Goal: Task Accomplishment & Management: Complete application form

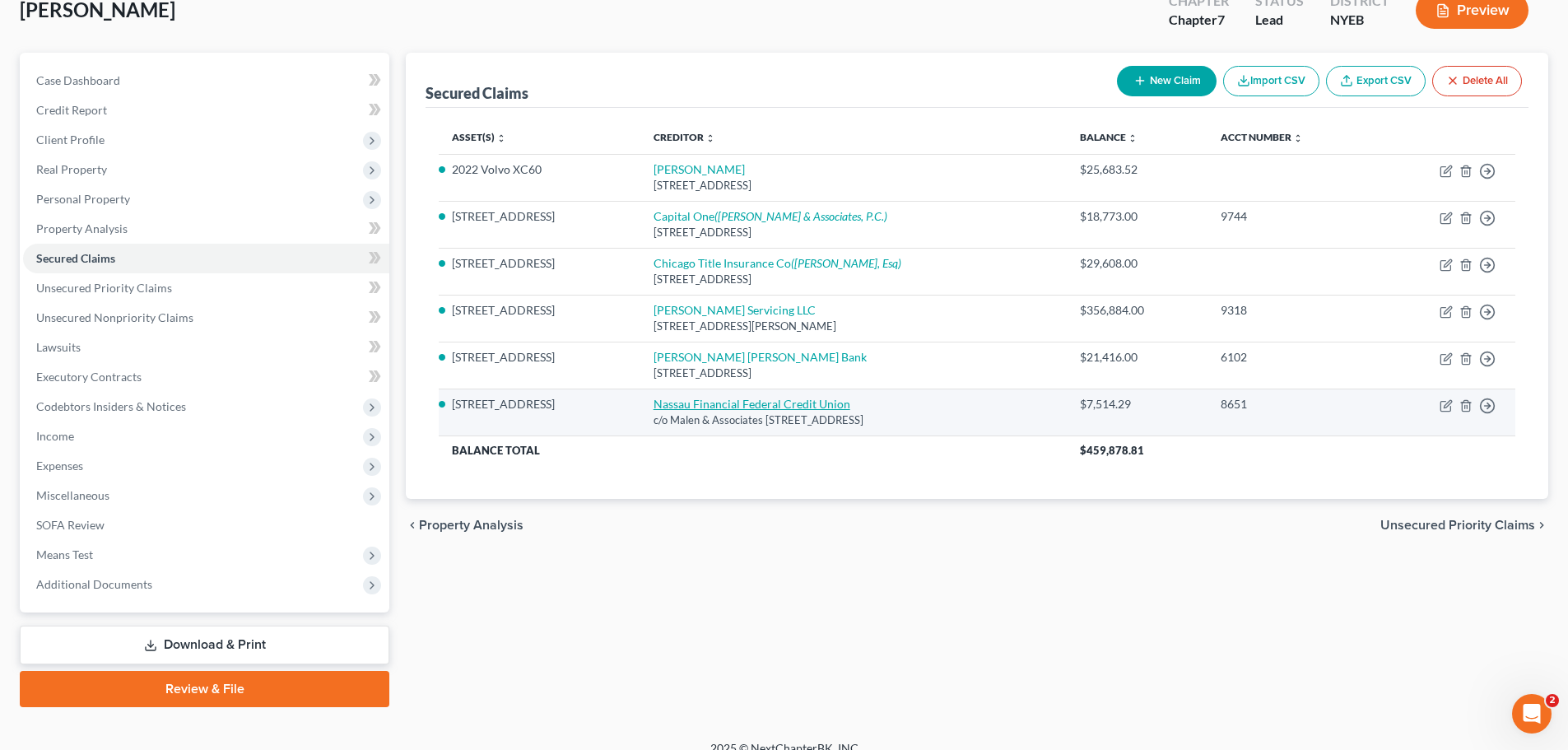
scroll to position [125, 0]
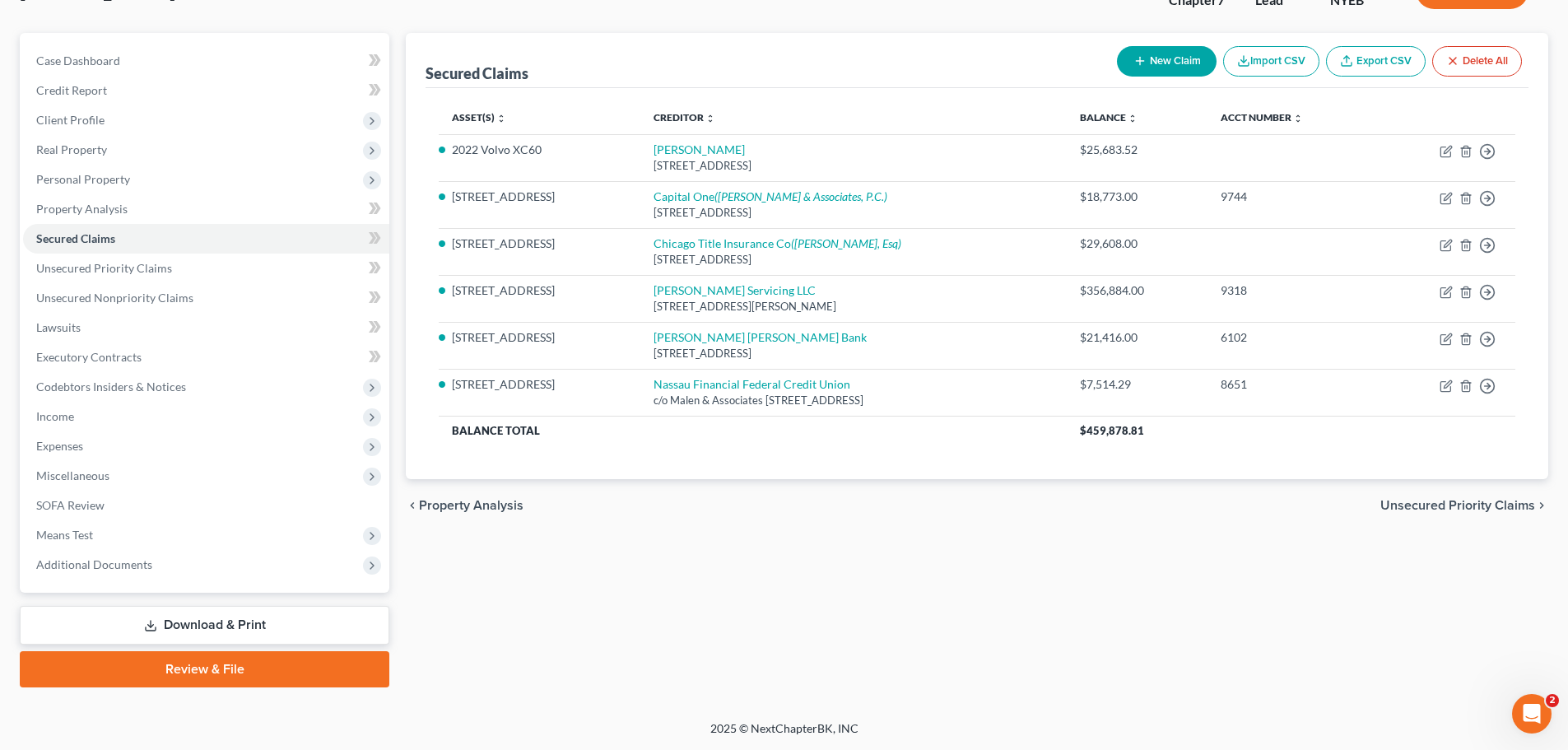
click at [297, 651] on link "Review & File" at bounding box center [205, 669] width 369 height 36
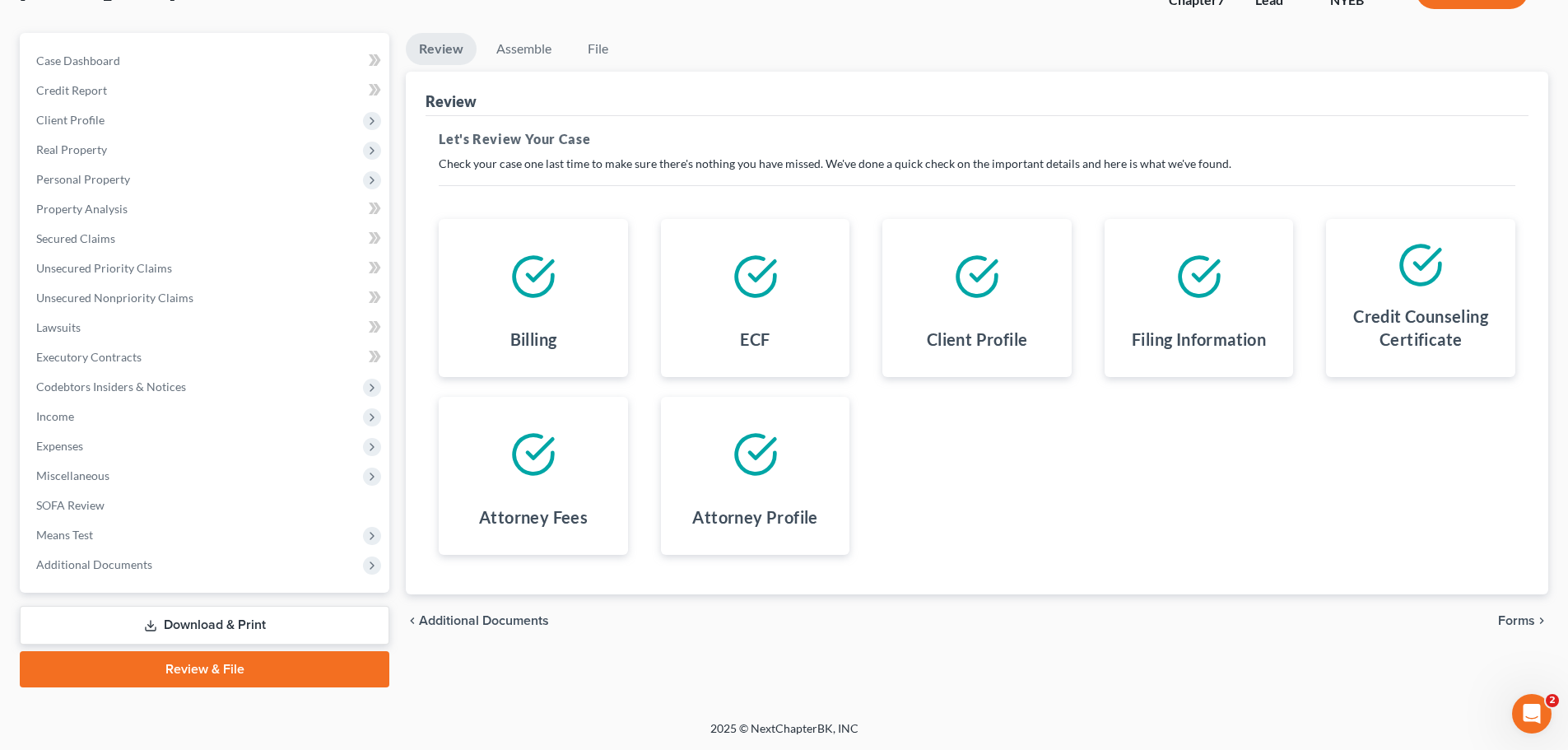
click at [248, 629] on link "Download & Print" at bounding box center [205, 625] width 369 height 39
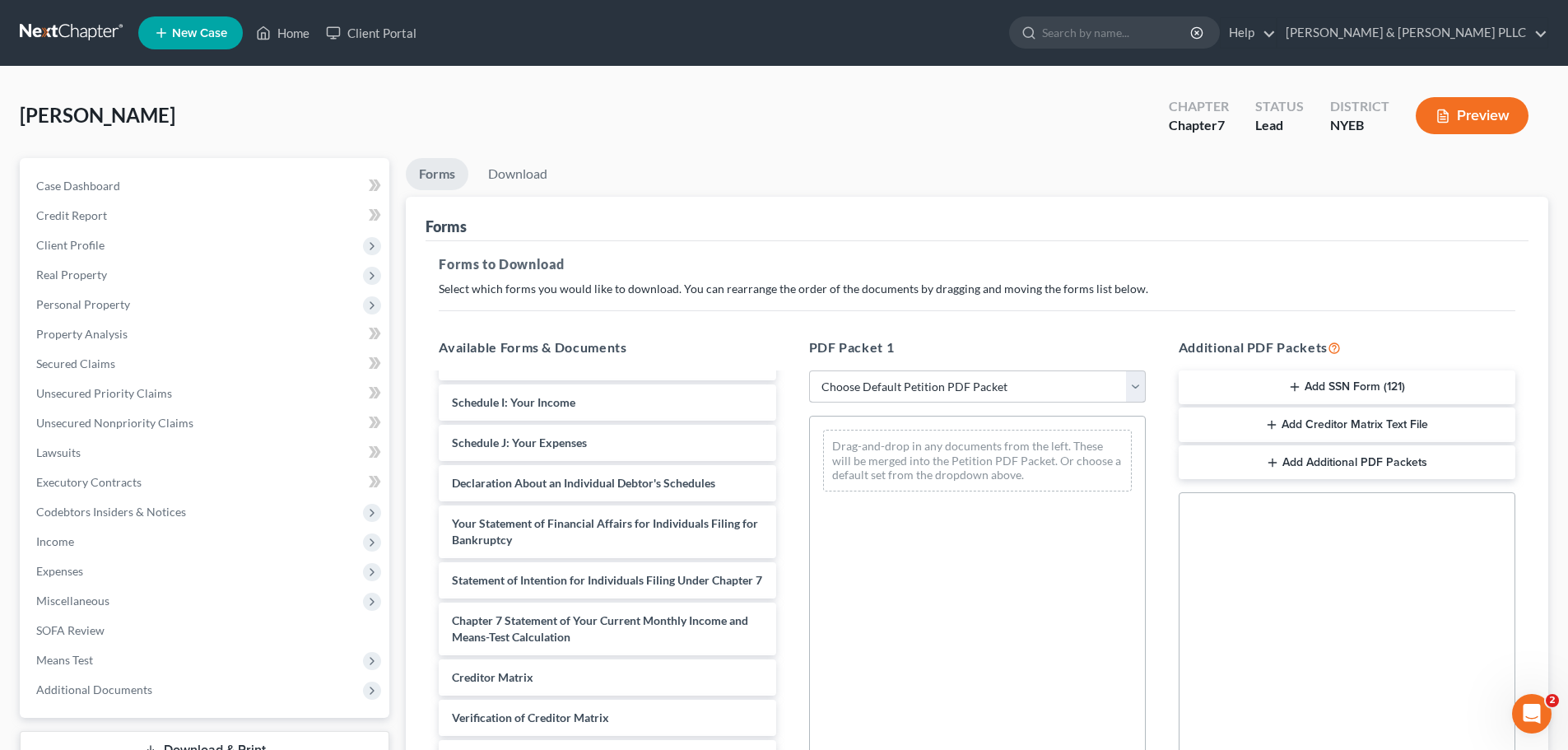
scroll to position [360, 0]
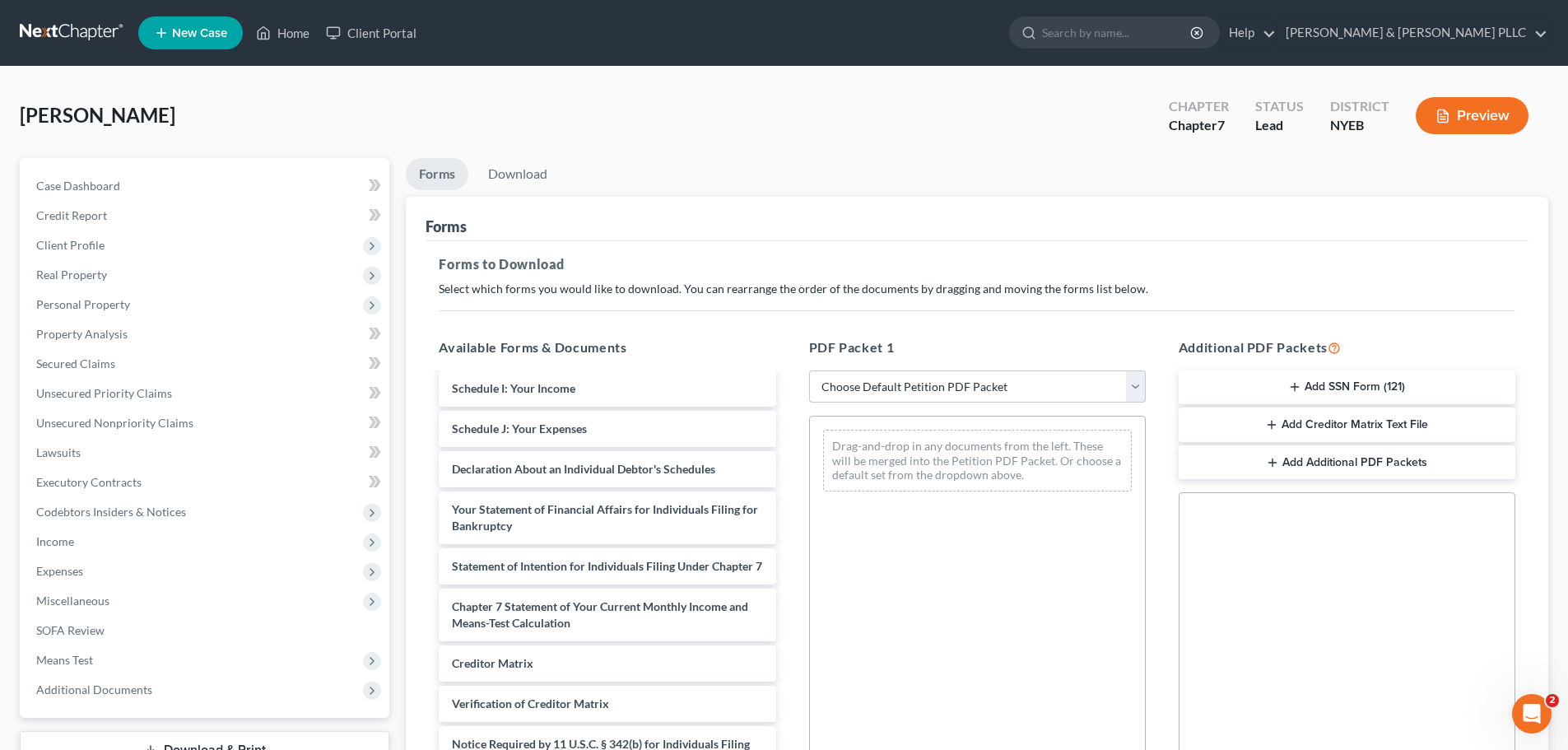
click at [897, 383] on select "Choose Default Petition PDF Packet Complete Bankruptcy Petition (all forms and …" at bounding box center [977, 387] width 337 height 33
click at [936, 380] on select "Choose Default Petition PDF Packet Complete Bankruptcy Petition (all forms and …" at bounding box center [977, 387] width 337 height 33
select select "7"
click at [809, 370] on select "Choose Default Petition PDF Packet Complete Bankruptcy Petition (all forms and …" at bounding box center [977, 387] width 337 height 33
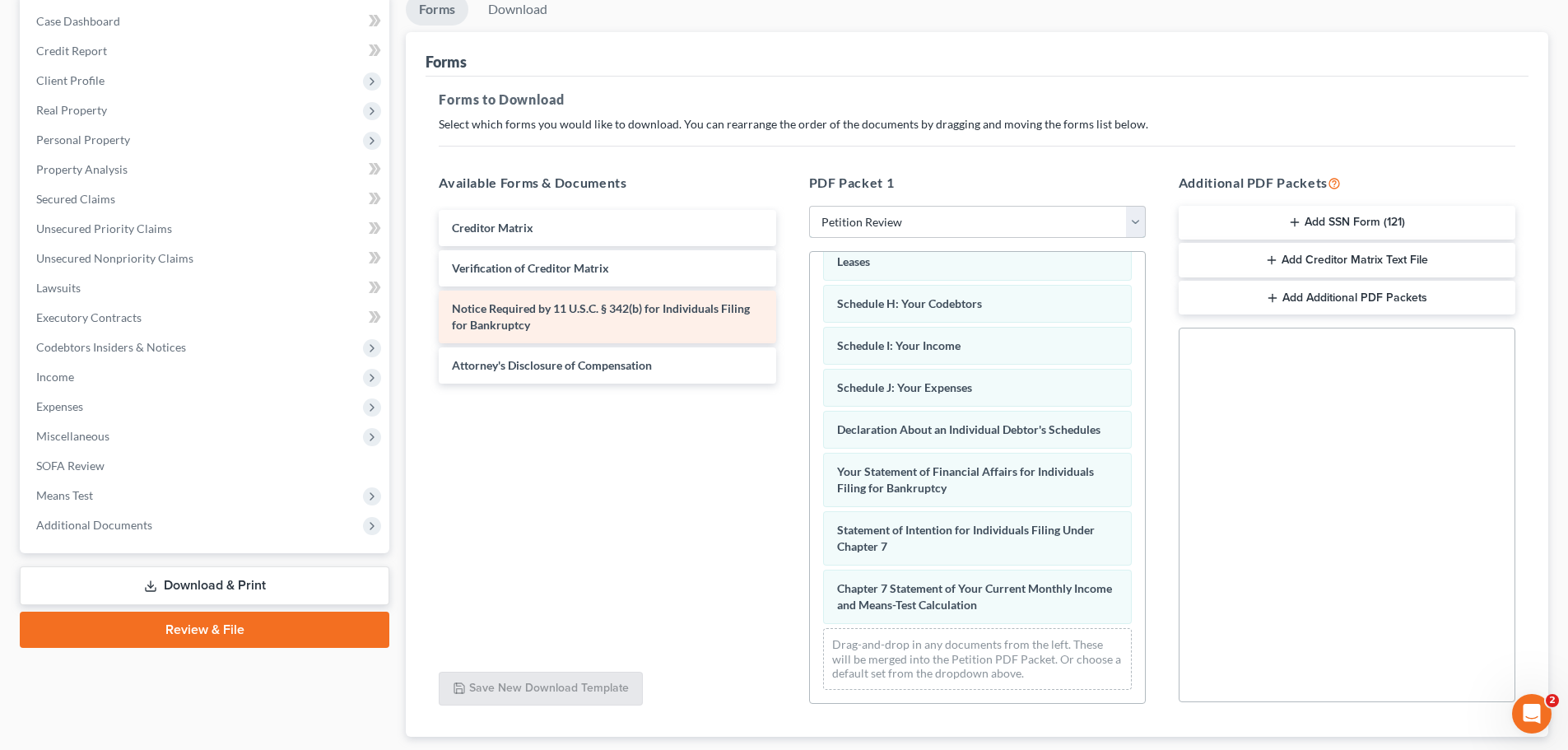
scroll to position [340, 0]
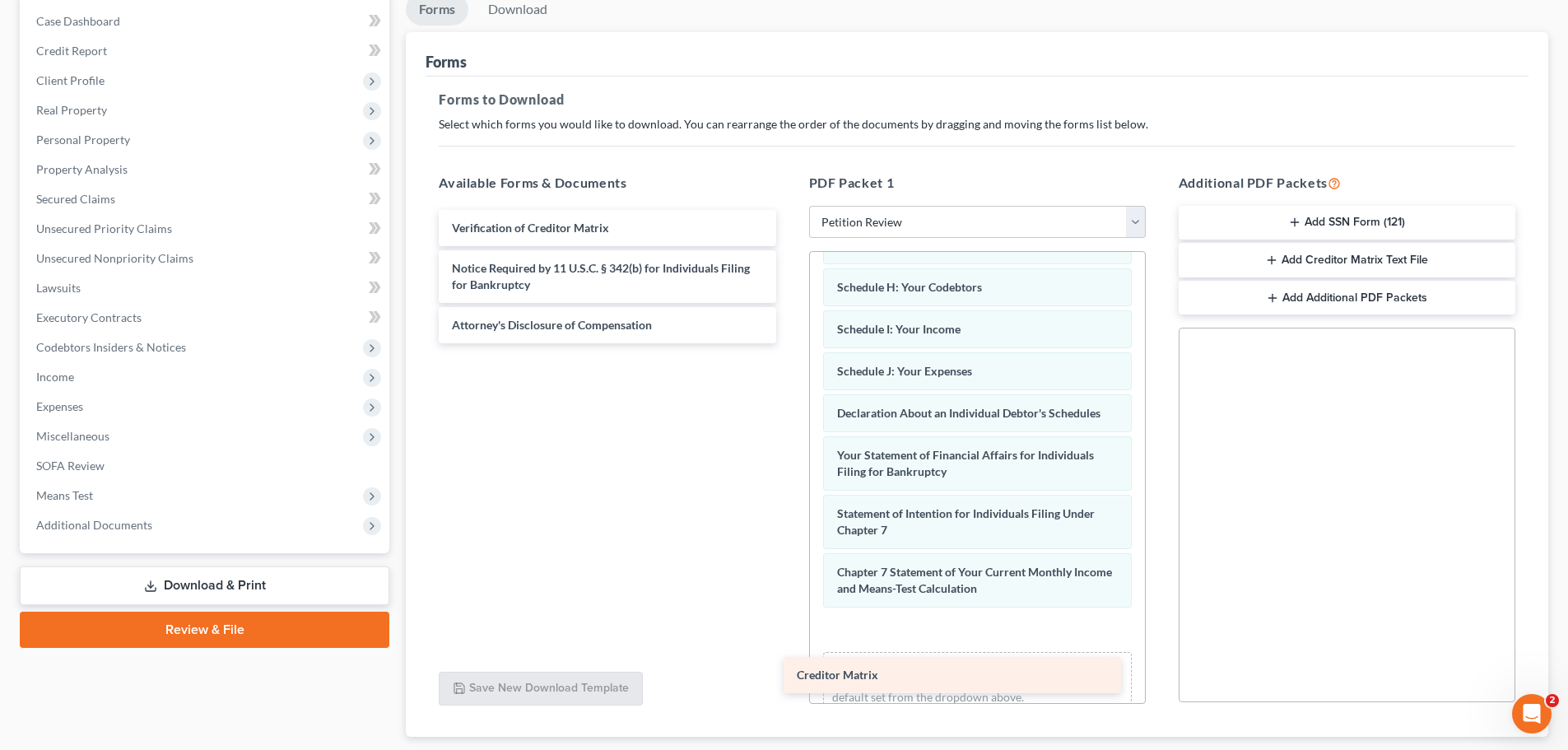
drag, startPoint x: 642, startPoint y: 228, endPoint x: 990, endPoint y: 651, distance: 547.8
click at [788, 343] on div "Creditor Matrix Creditor Matrix Verification of Creditor Matrix Notice Required…" at bounding box center [607, 277] width 363 height 134
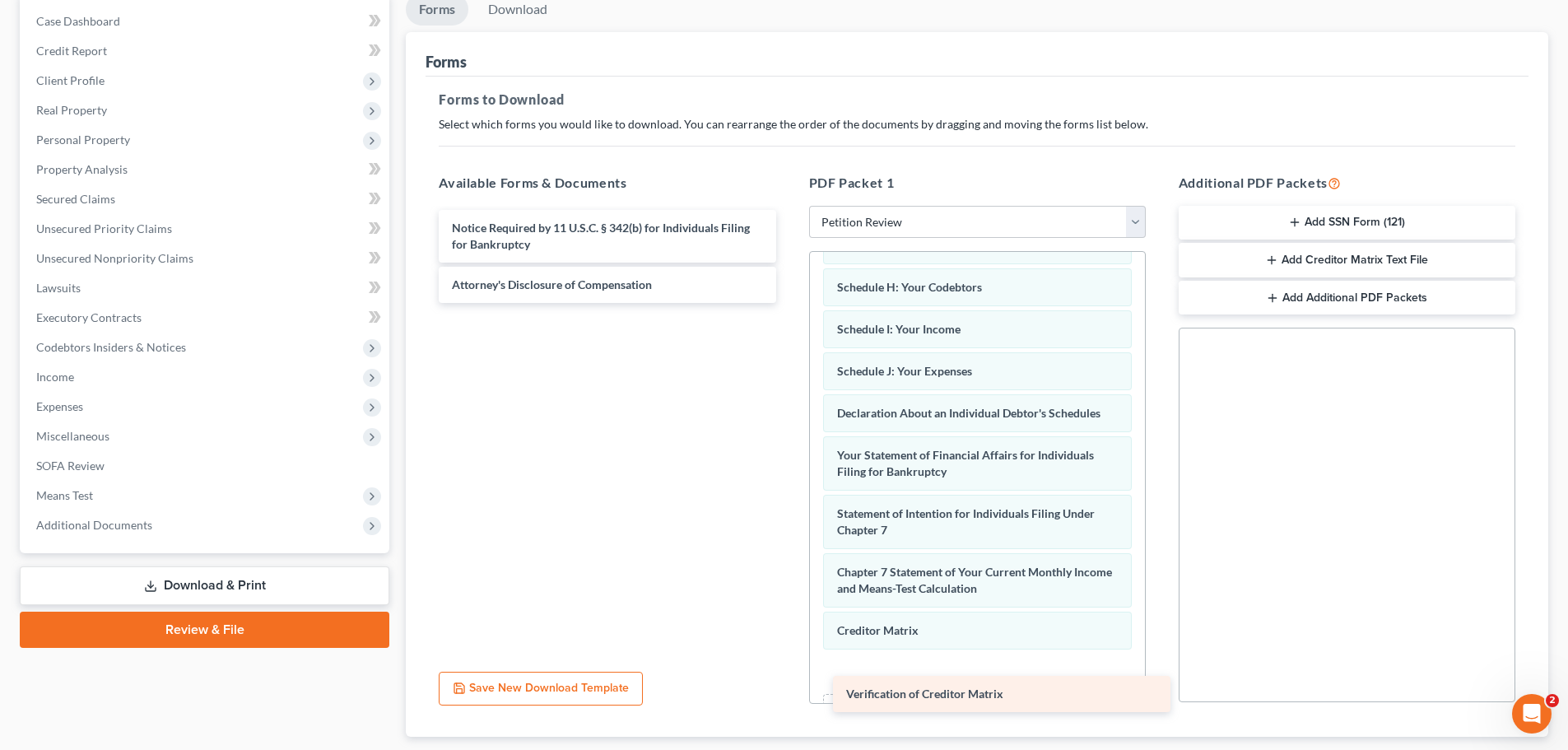
drag, startPoint x: 633, startPoint y: 219, endPoint x: 1027, endPoint y: 685, distance: 610.2
click at [788, 303] on div "Verification of Creditor Matrix Verification of Creditor Matrix Notice Required…" at bounding box center [607, 257] width 363 height 93
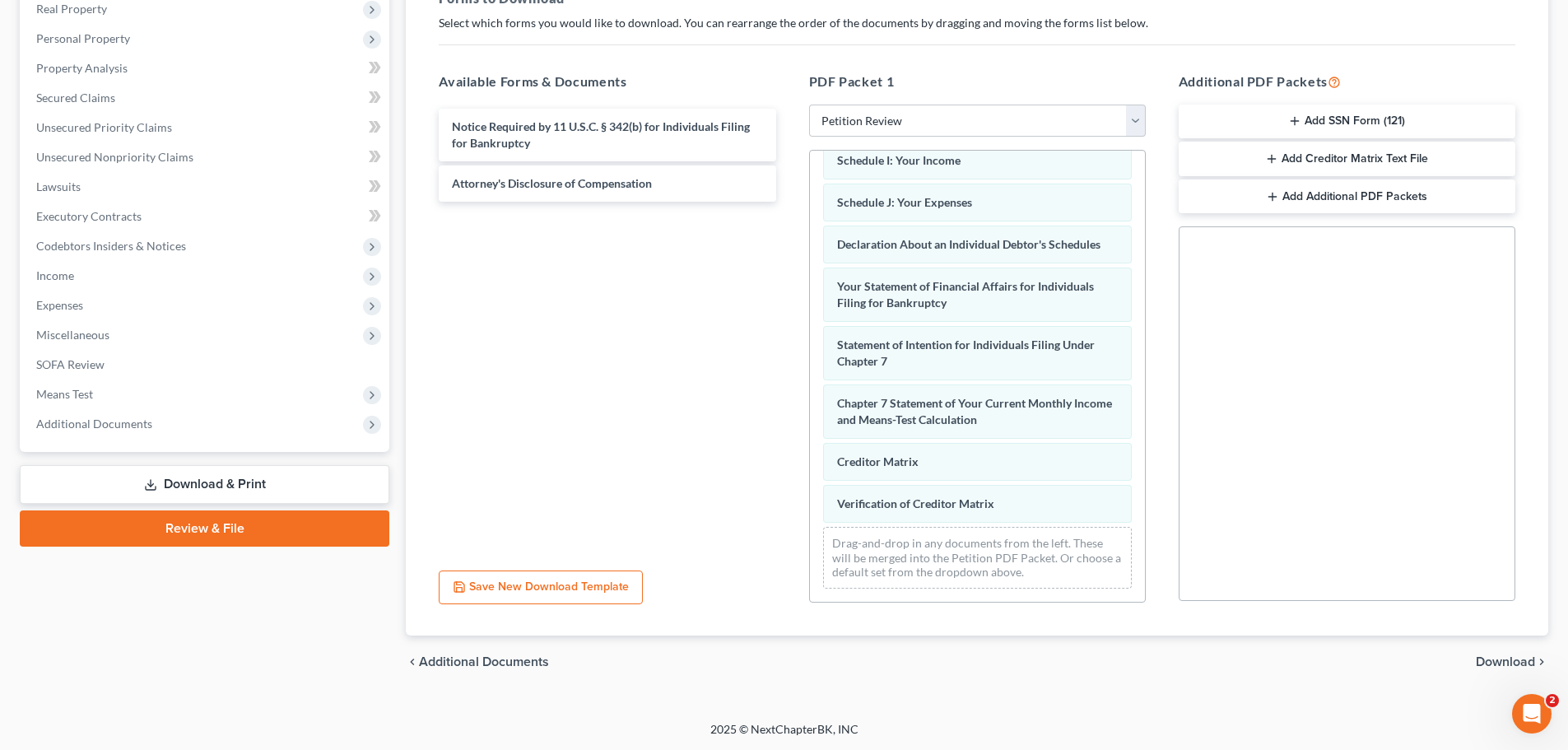
scroll to position [267, 0]
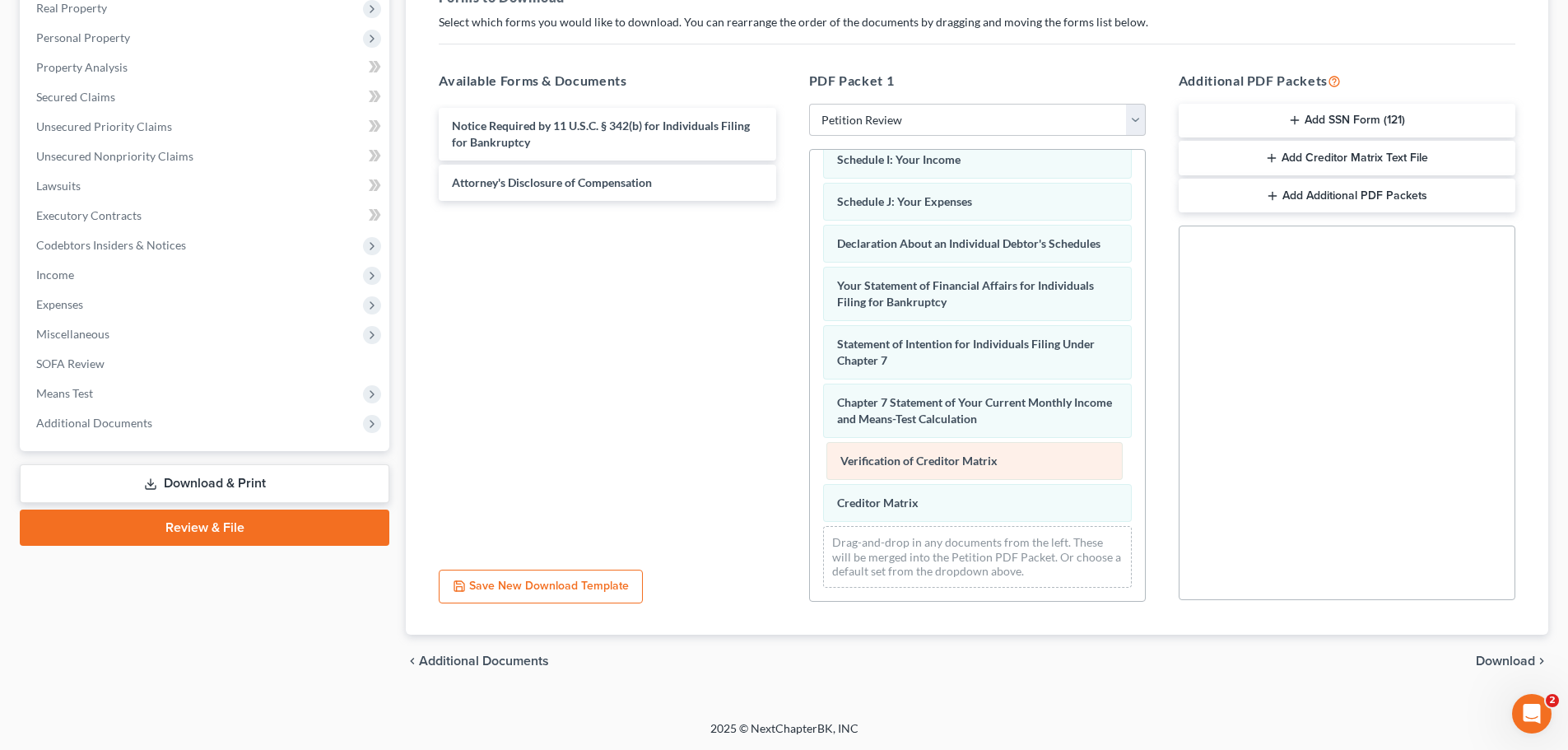
drag, startPoint x: 962, startPoint y: 491, endPoint x: 966, endPoint y: 449, distance: 42.2
click at [966, 449] on div "Verification of Creditor Matrix Voluntary Petition for Individuals Filing for B…" at bounding box center [977, 171] width 335 height 858
click at [1495, 666] on span "Download" at bounding box center [1505, 661] width 59 height 13
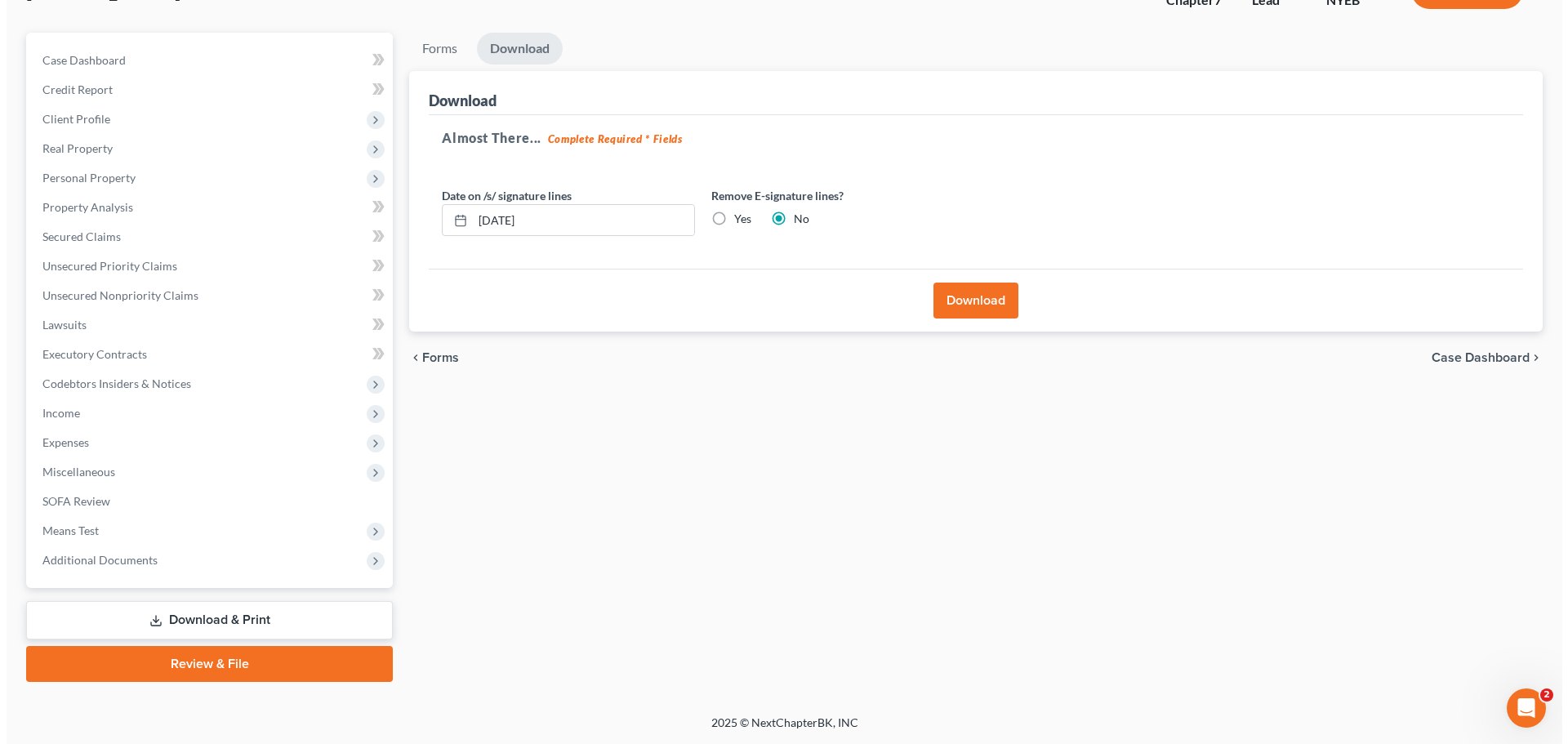
scroll to position [124, 0]
drag, startPoint x: 695, startPoint y: 204, endPoint x: 708, endPoint y: 215, distance: 17.0
click at [696, 209] on div "Date on /s/ signature lines 10/15/2025" at bounding box center [561, 211] width 269 height 50
click at [728, 223] on label "Yes" at bounding box center [736, 219] width 17 height 16
click at [734, 221] on input "Yes" at bounding box center [739, 216] width 11 height 11
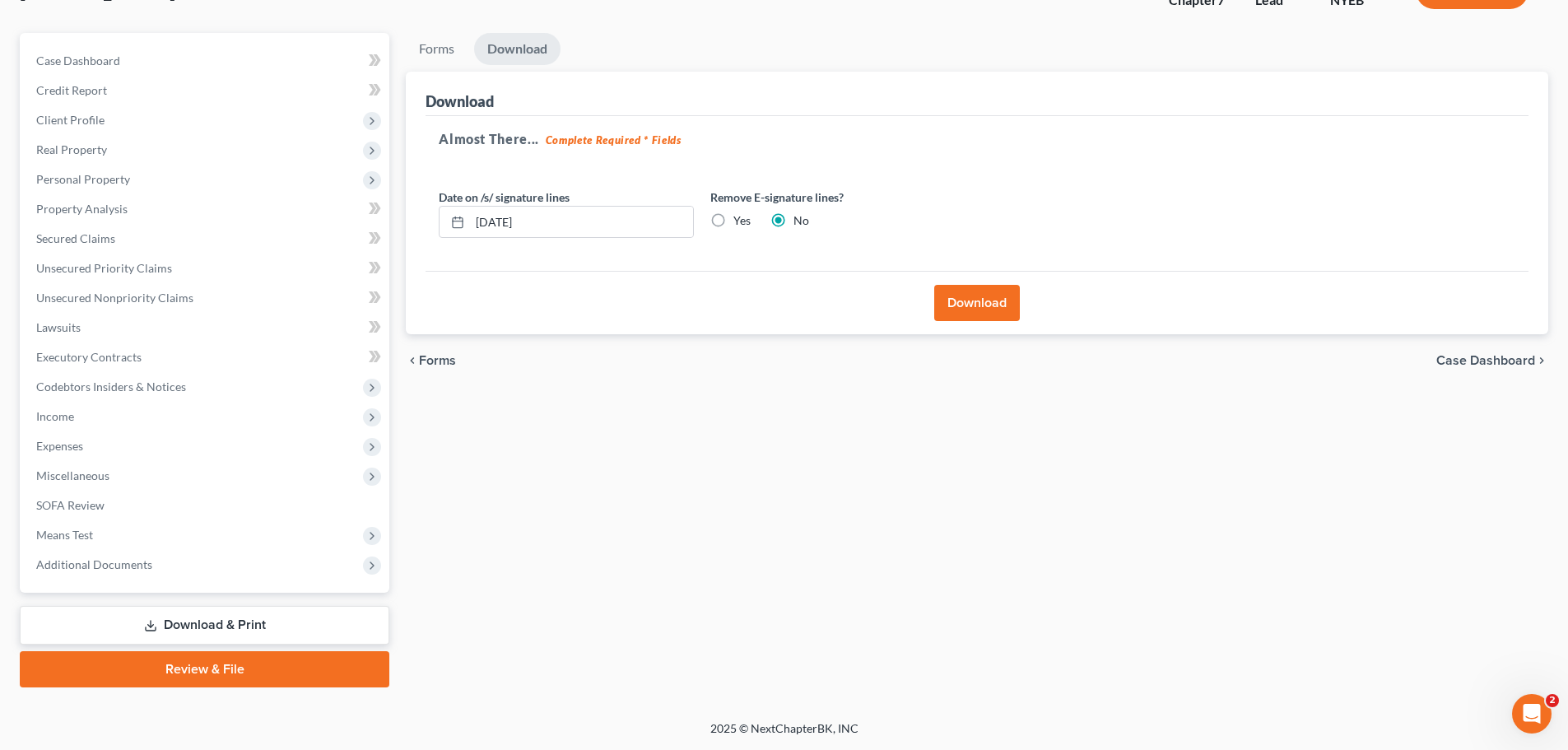
radio input "true"
radio input "false"
click at [992, 306] on button "Download" at bounding box center [977, 303] width 86 height 36
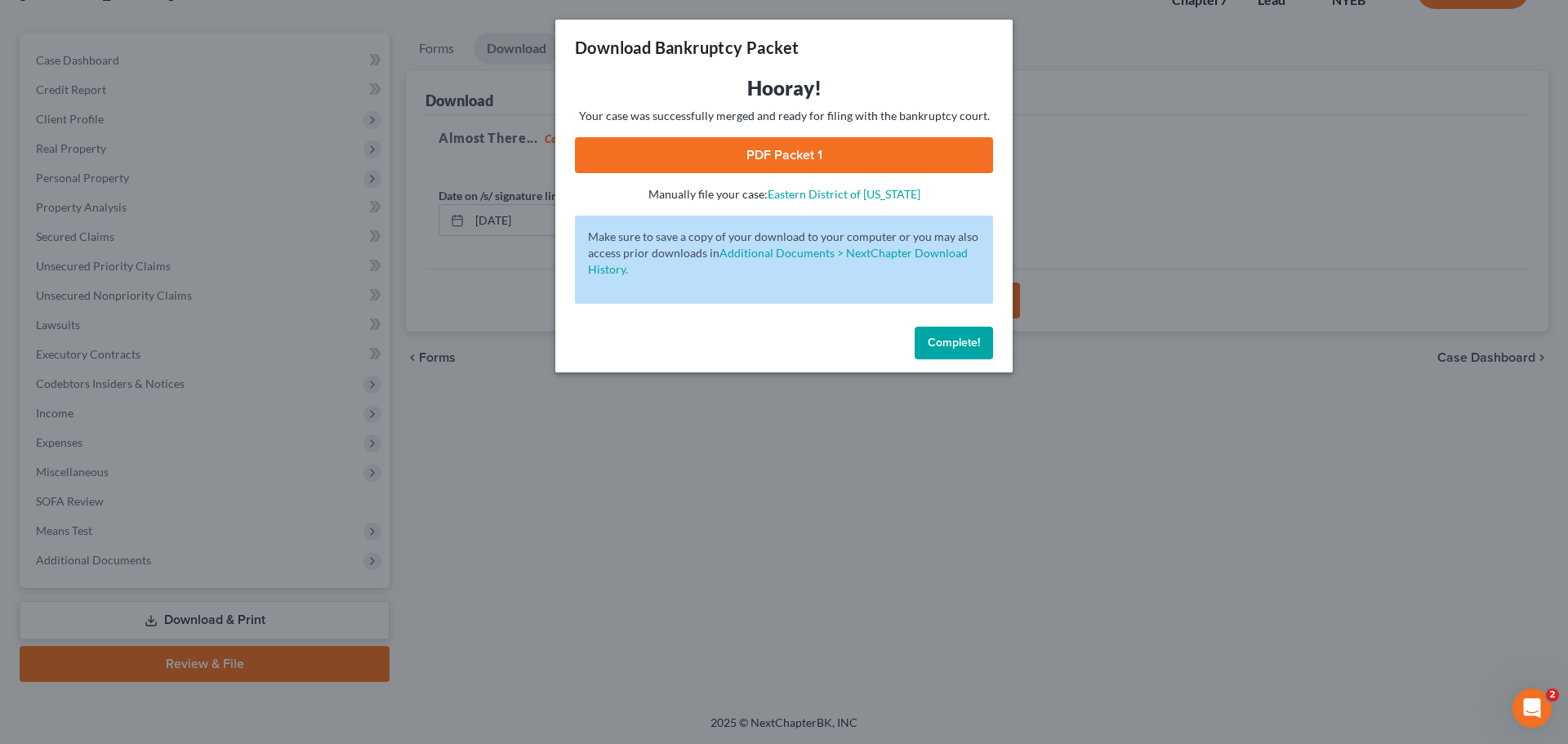
click at [720, 143] on link "PDF Packet 1" at bounding box center [784, 155] width 418 height 36
click at [938, 334] on button "Complete!" at bounding box center [953, 343] width 79 height 33
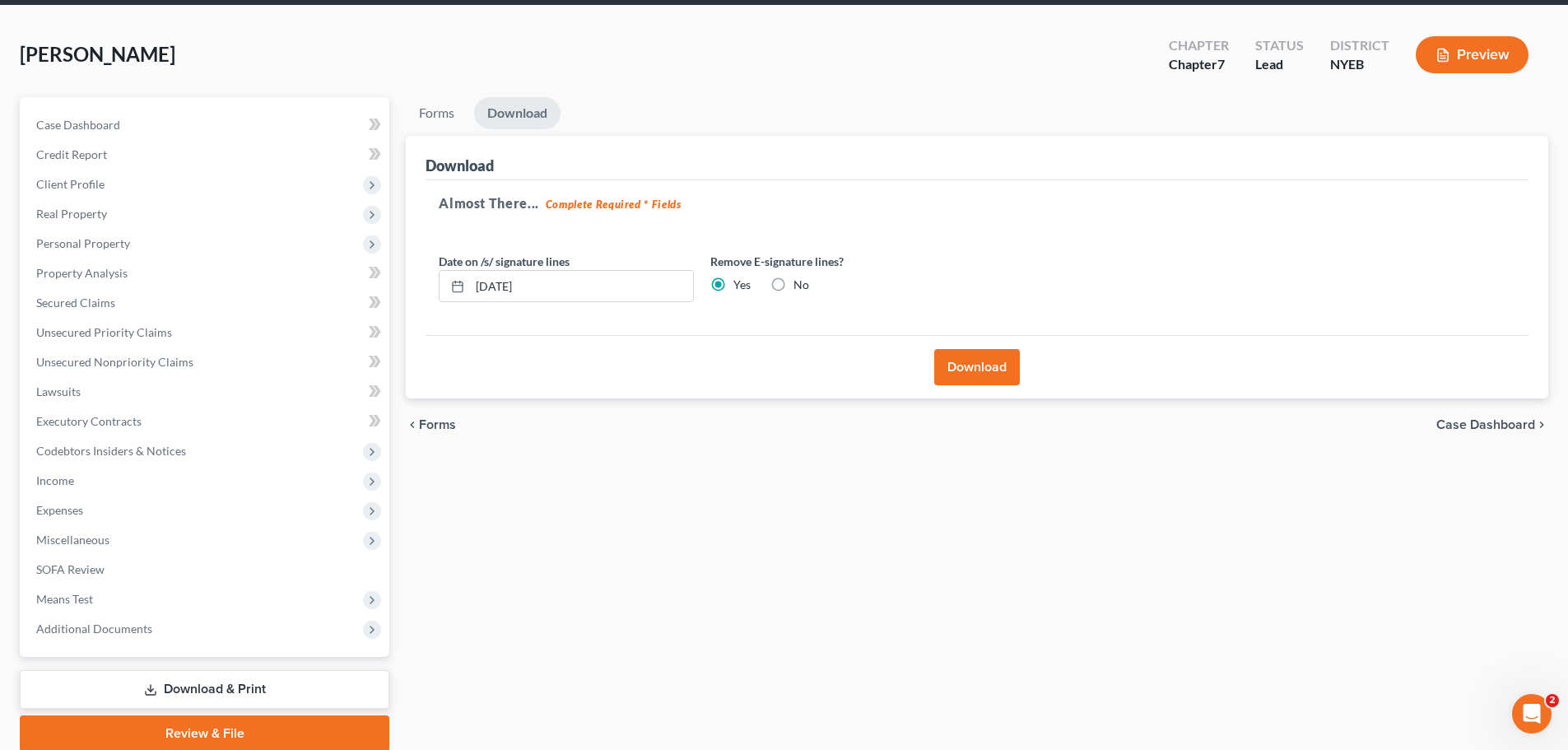
scroll to position [0, 0]
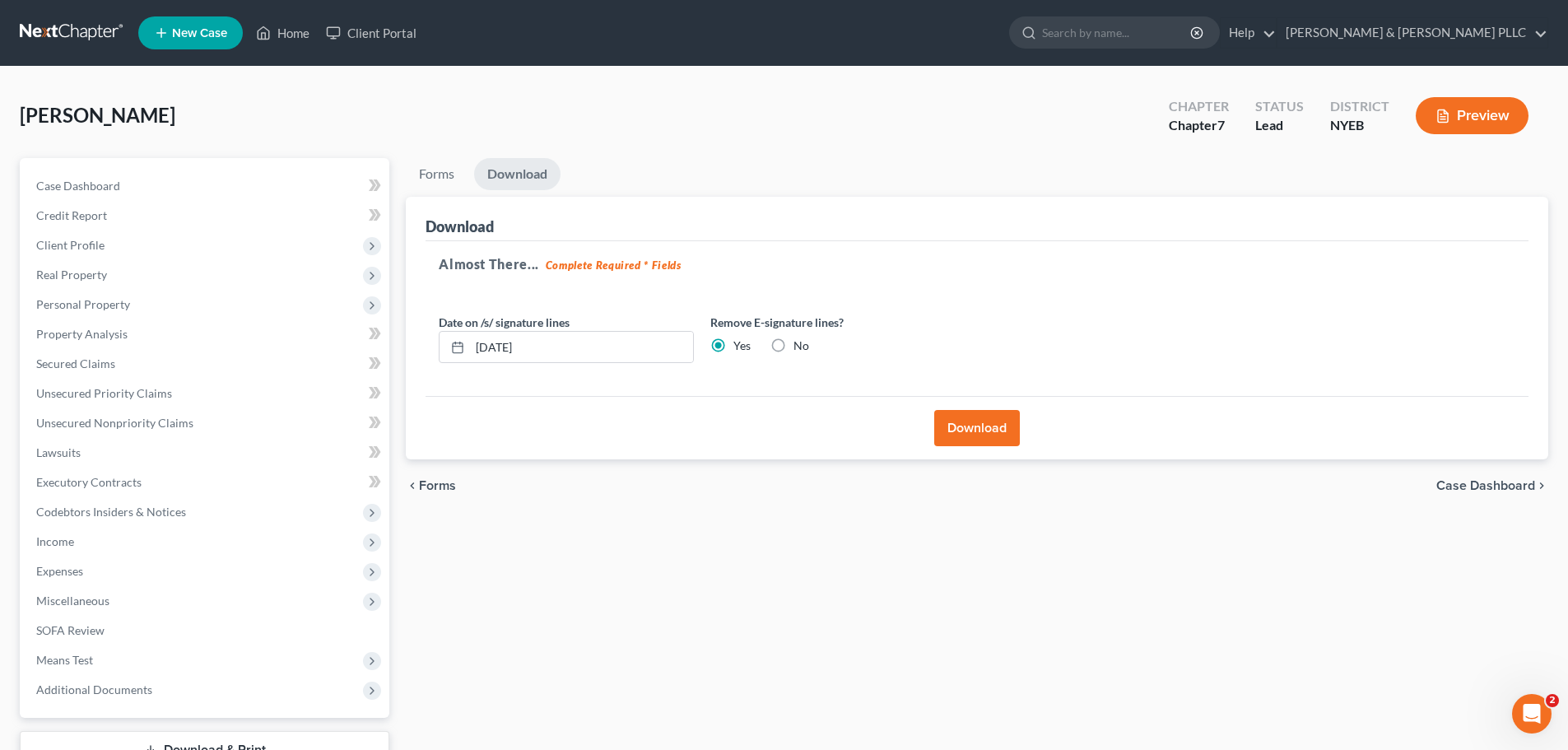
click at [49, 22] on link at bounding box center [73, 33] width 106 height 30
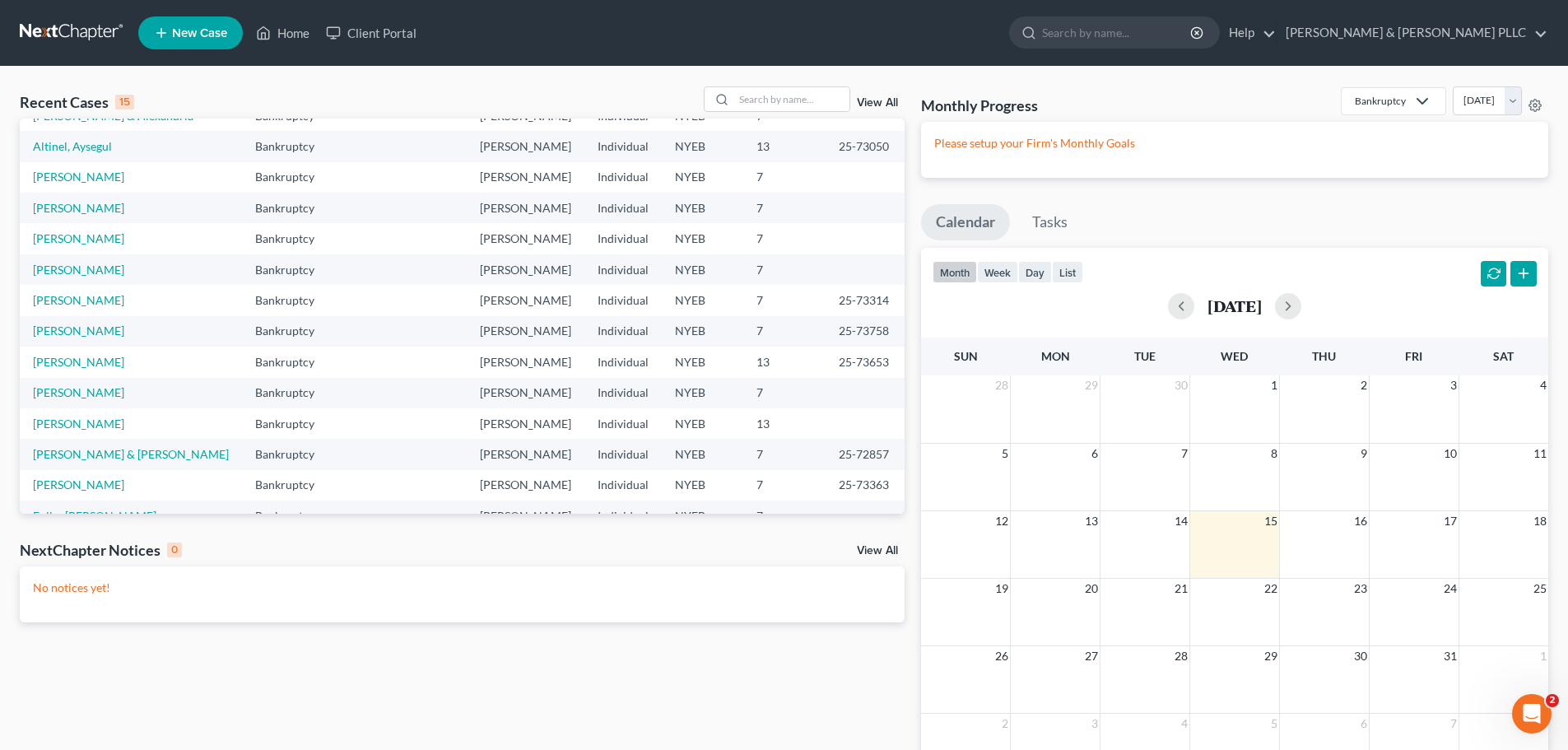
scroll to position [113, 0]
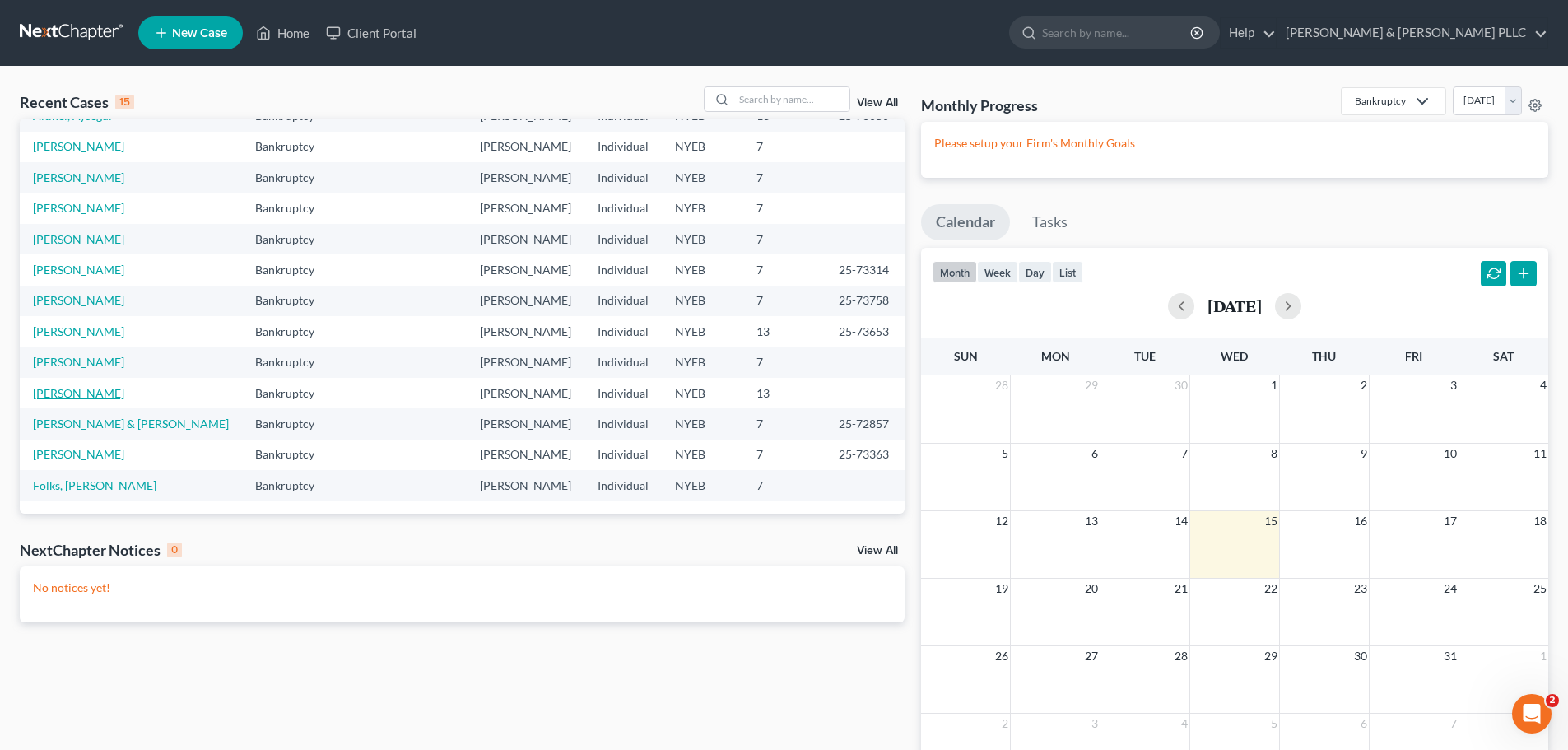
click at [107, 388] on link "[PERSON_NAME]" at bounding box center [78, 392] width 91 height 14
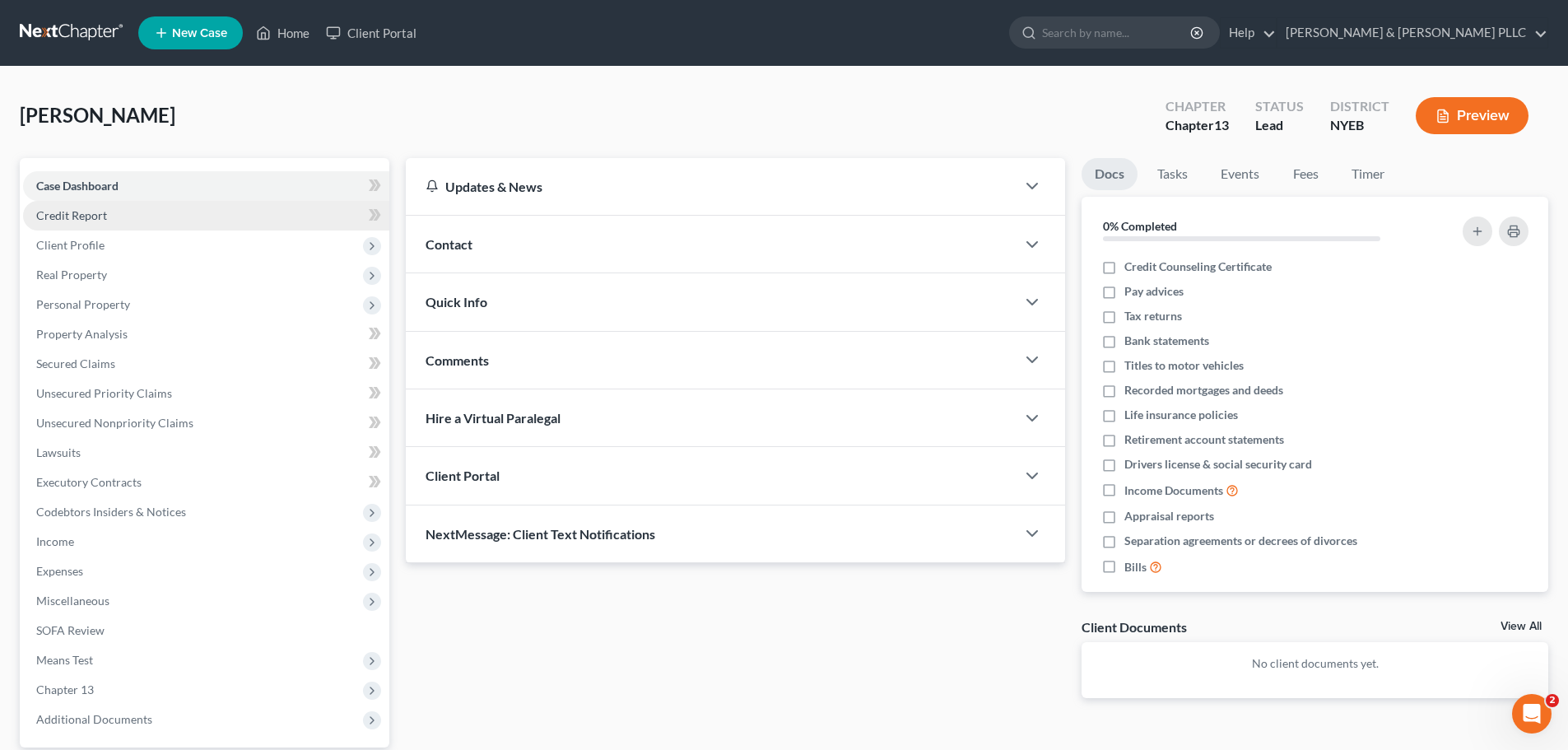
click at [185, 217] on link "Credit Report" at bounding box center [206, 216] width 366 height 30
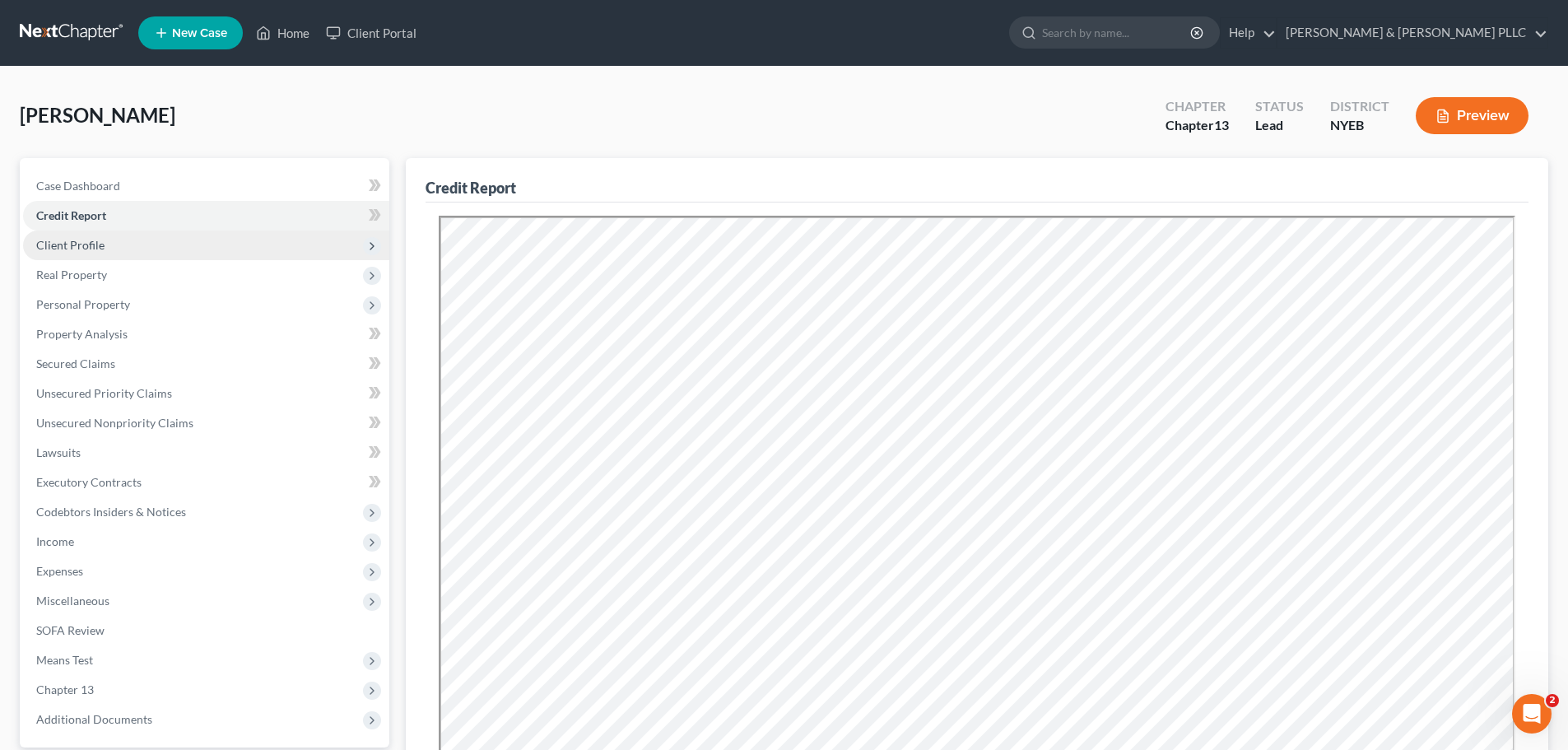
click at [159, 233] on span "Client Profile" at bounding box center [206, 245] width 366 height 30
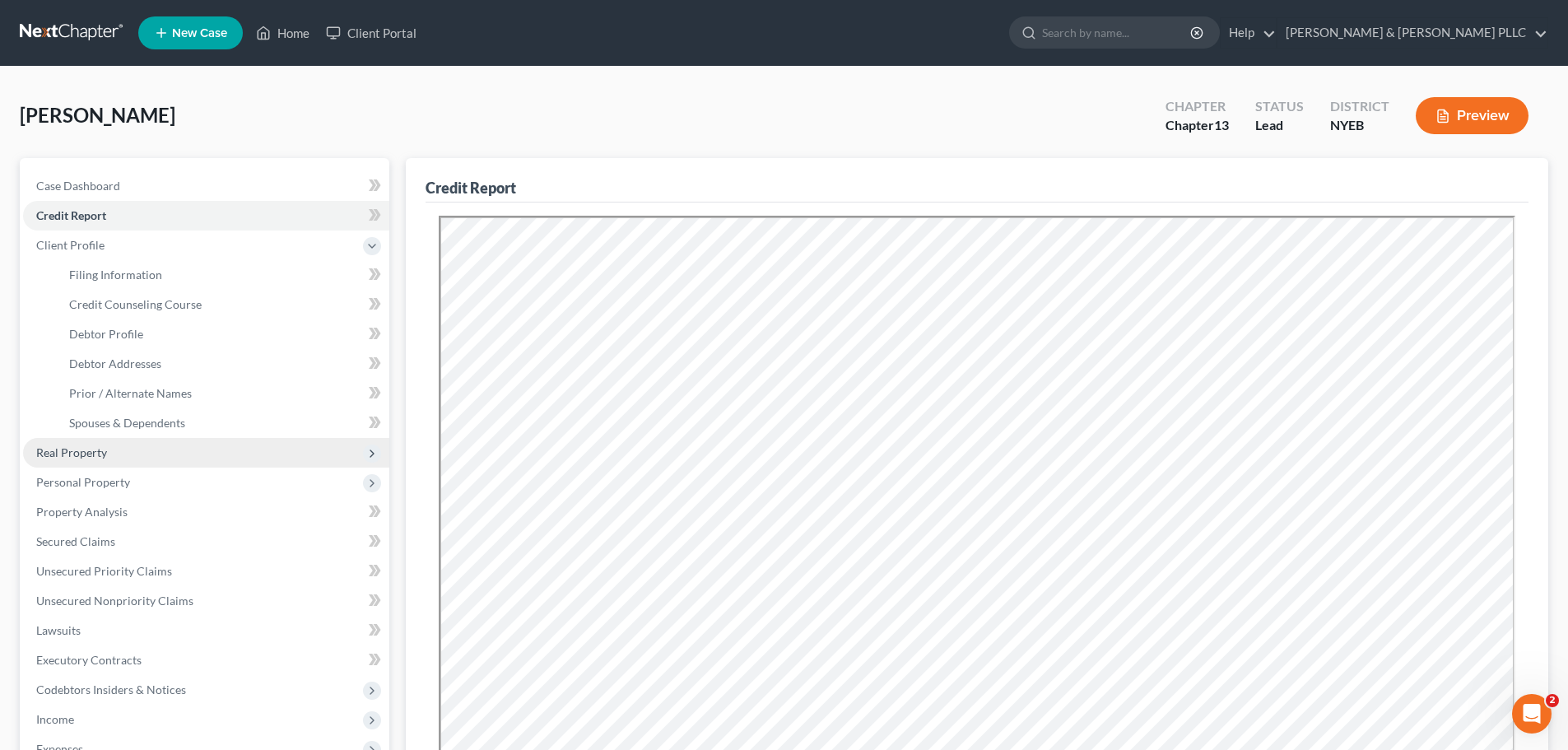
click at [221, 460] on span "Real Property" at bounding box center [206, 452] width 366 height 30
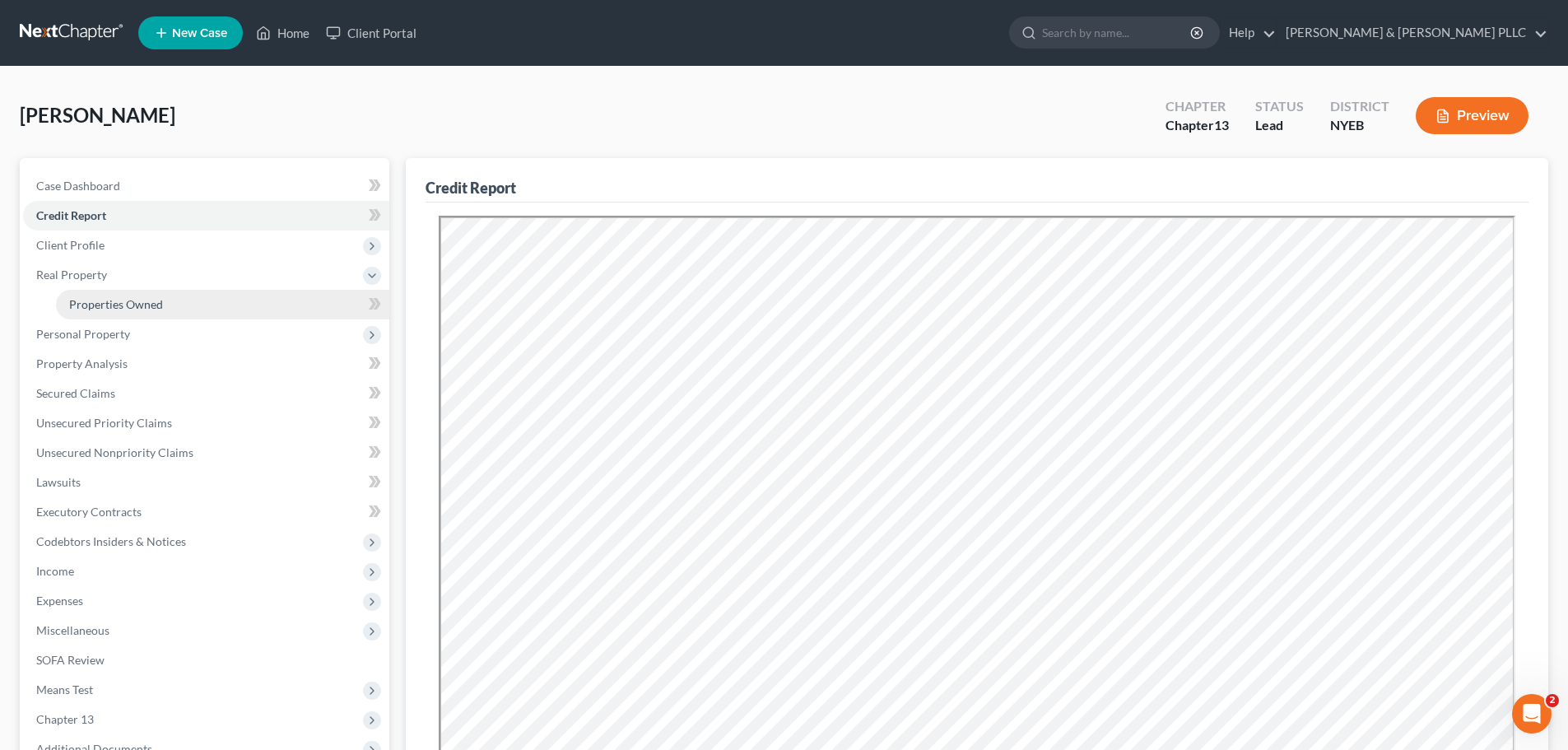
click at [172, 311] on link "Properties Owned" at bounding box center [223, 304] width 333 height 30
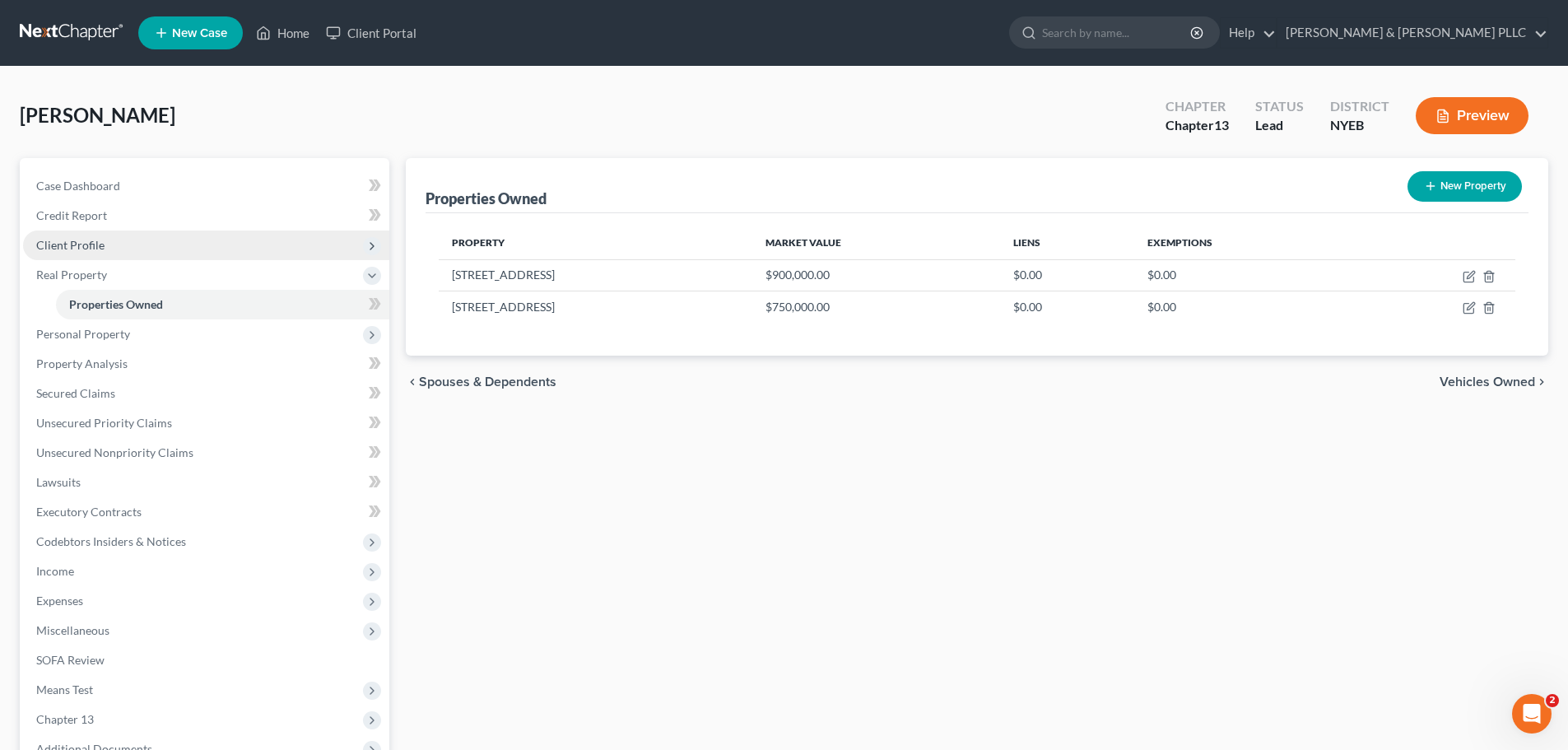
click at [207, 234] on span "Client Profile" at bounding box center [206, 245] width 366 height 30
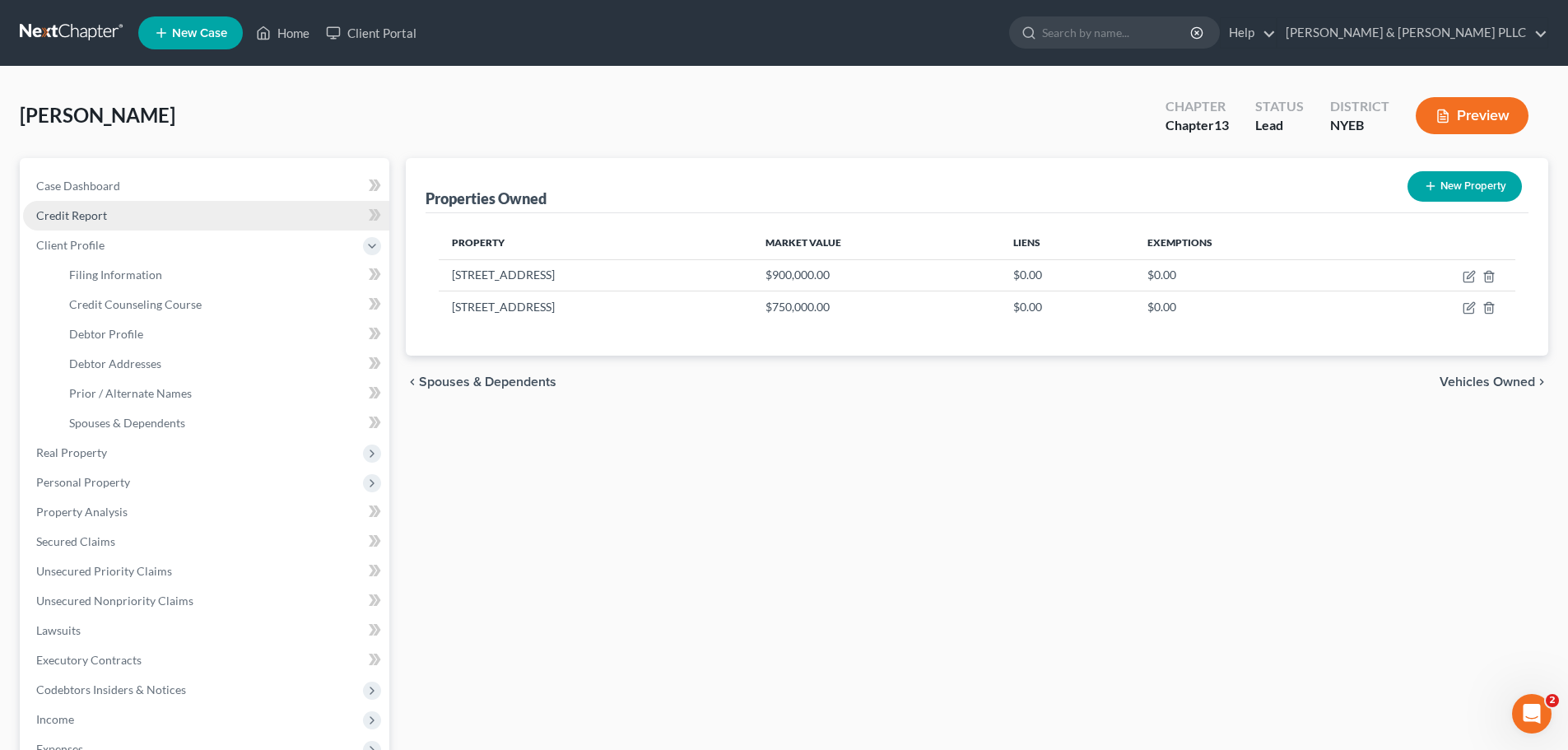
click at [206, 220] on link "Credit Report" at bounding box center [206, 216] width 366 height 30
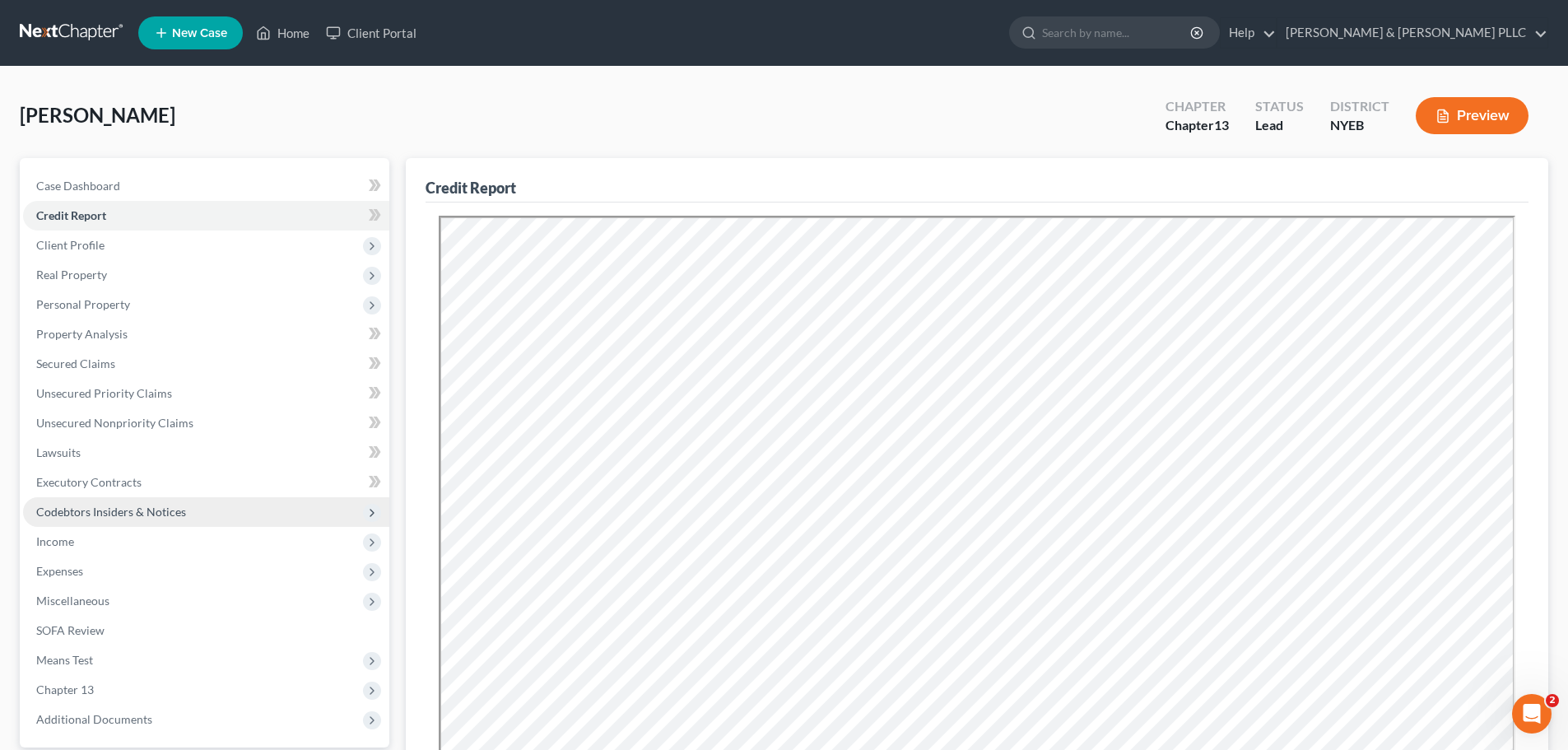
click at [123, 522] on span "Codebtors Insiders & Notices" at bounding box center [206, 512] width 366 height 30
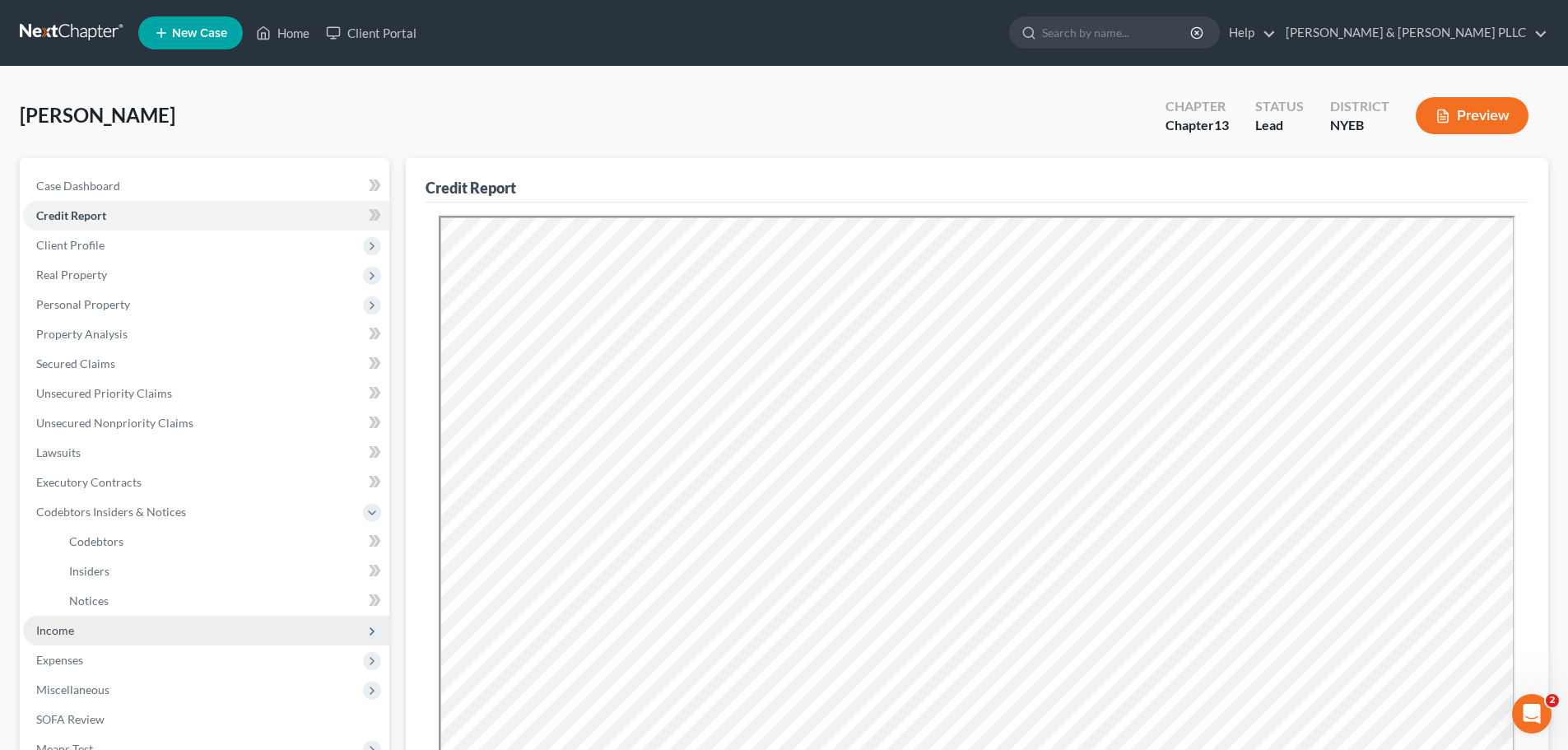
click at [125, 636] on span "Income" at bounding box center [206, 631] width 366 height 30
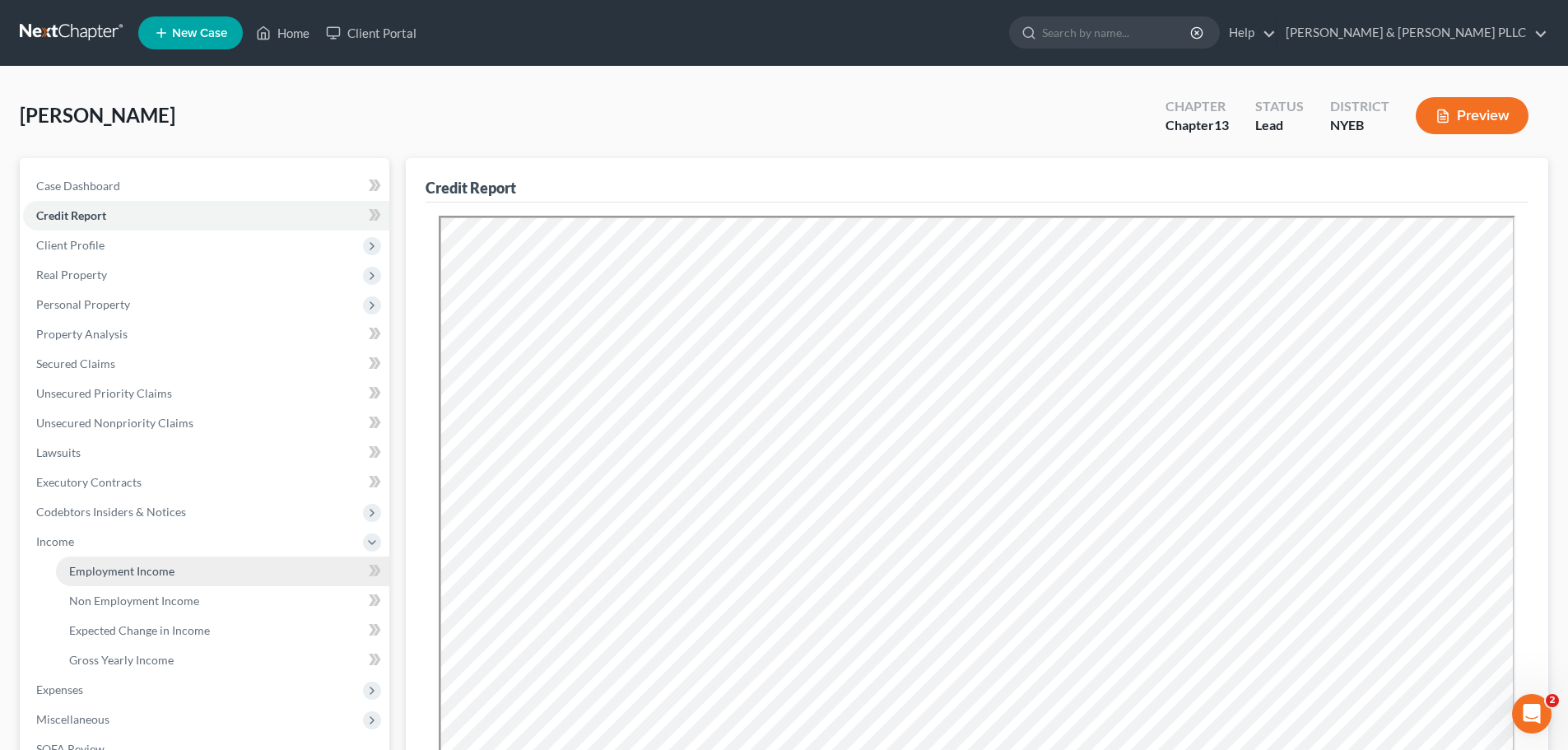
click at [137, 571] on span "Employment Income" at bounding box center [122, 571] width 106 height 14
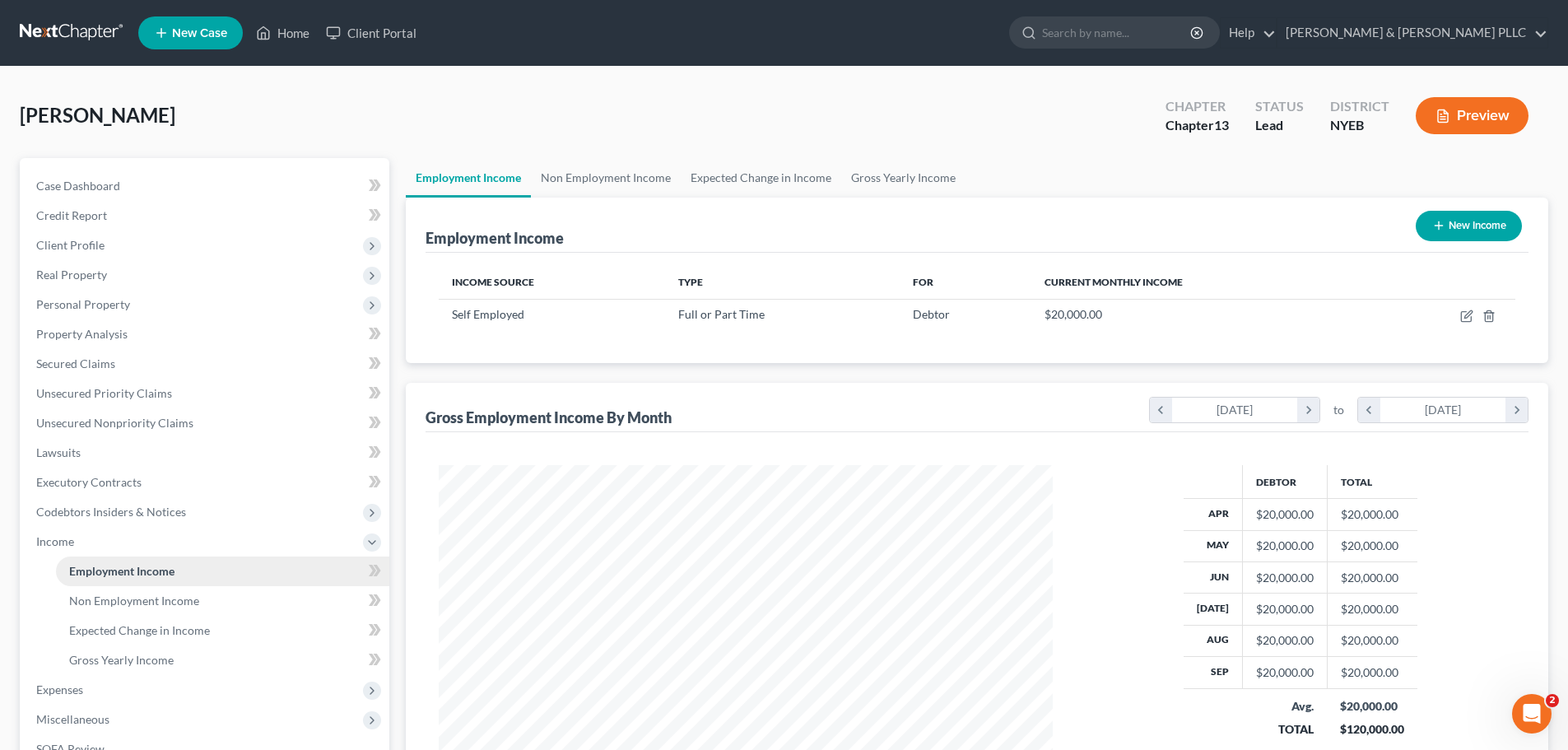
scroll to position [307, 647]
click at [61, 38] on link at bounding box center [73, 33] width 106 height 30
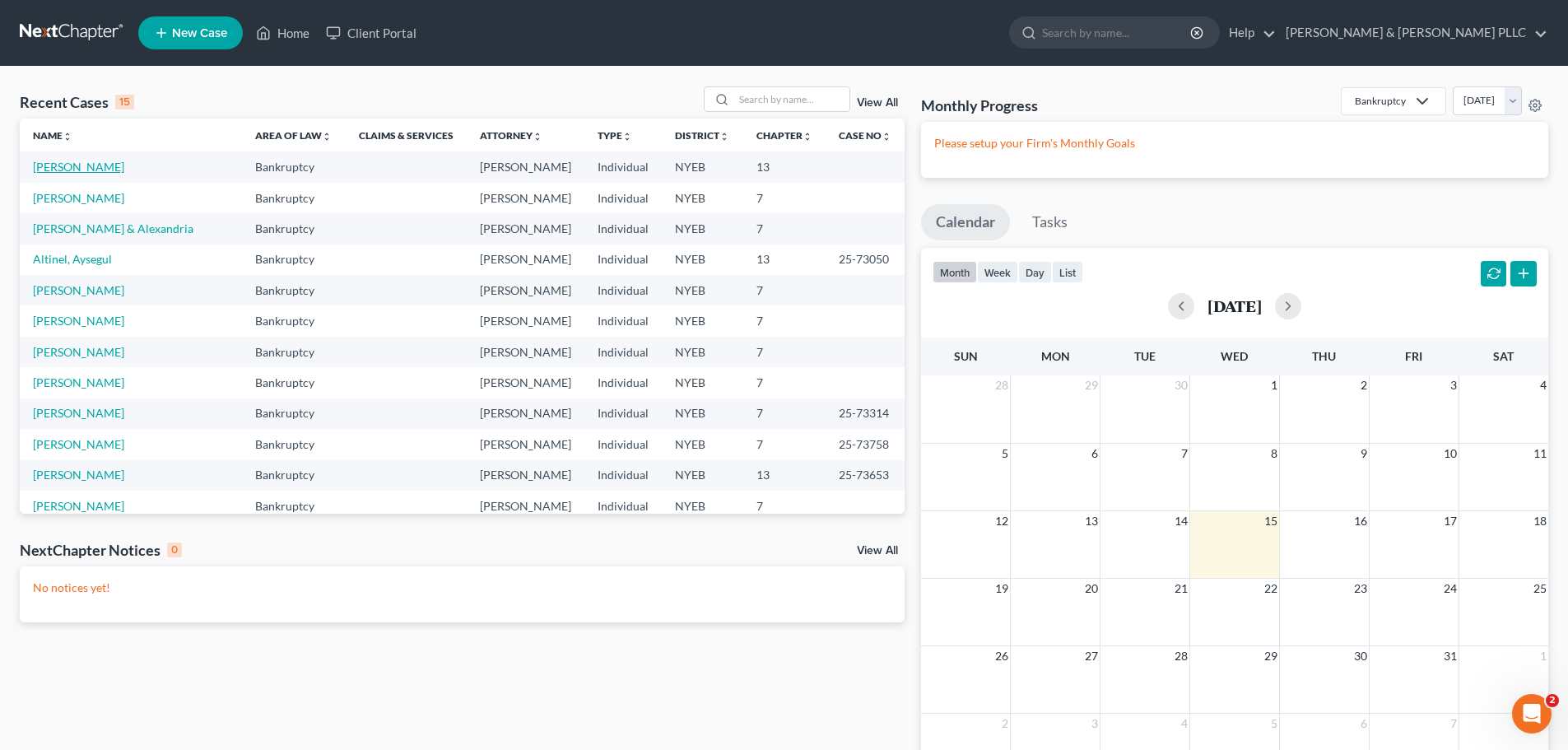
click at [88, 168] on link "[PERSON_NAME]" at bounding box center [78, 166] width 91 height 14
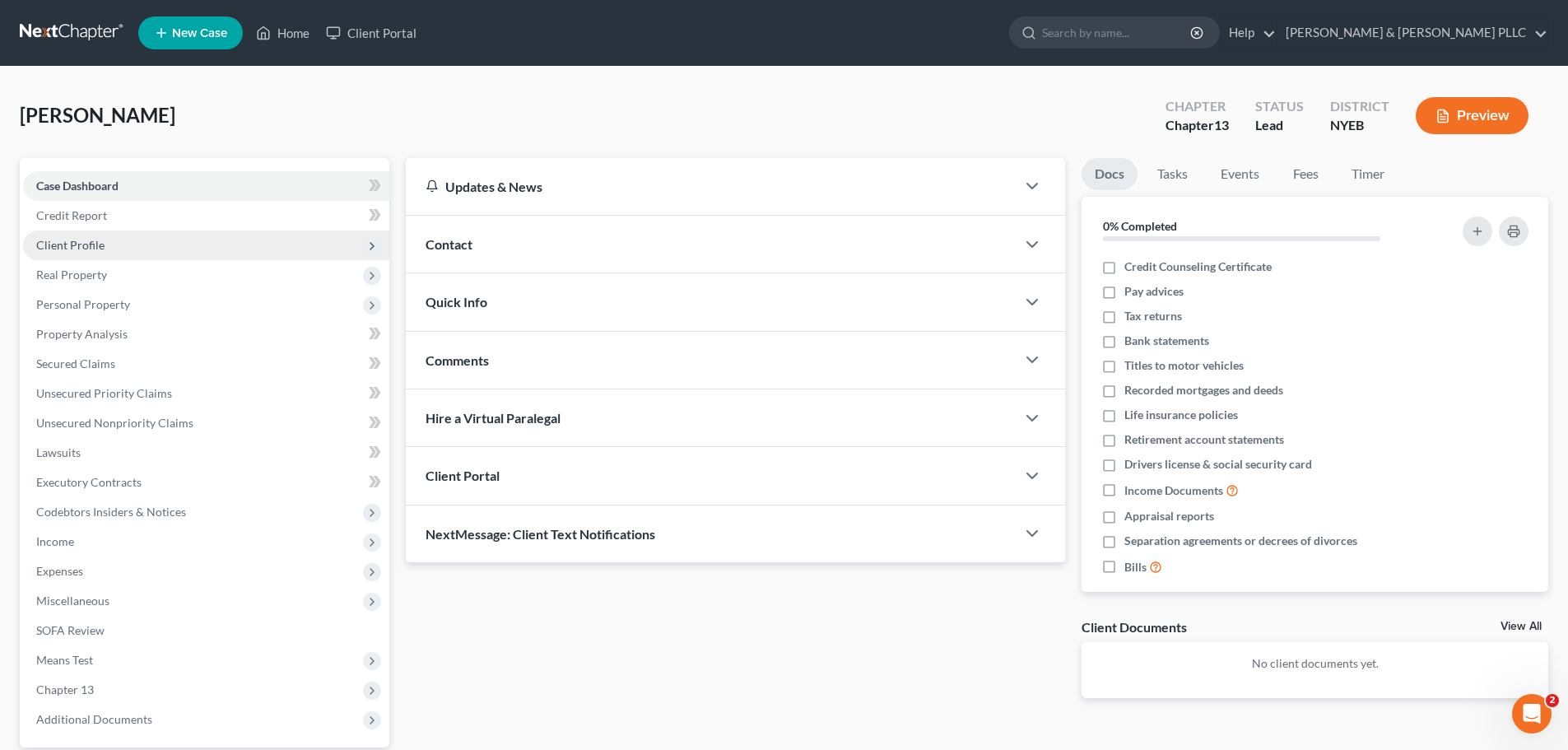
click at [116, 248] on span "Client Profile" at bounding box center [206, 245] width 366 height 30
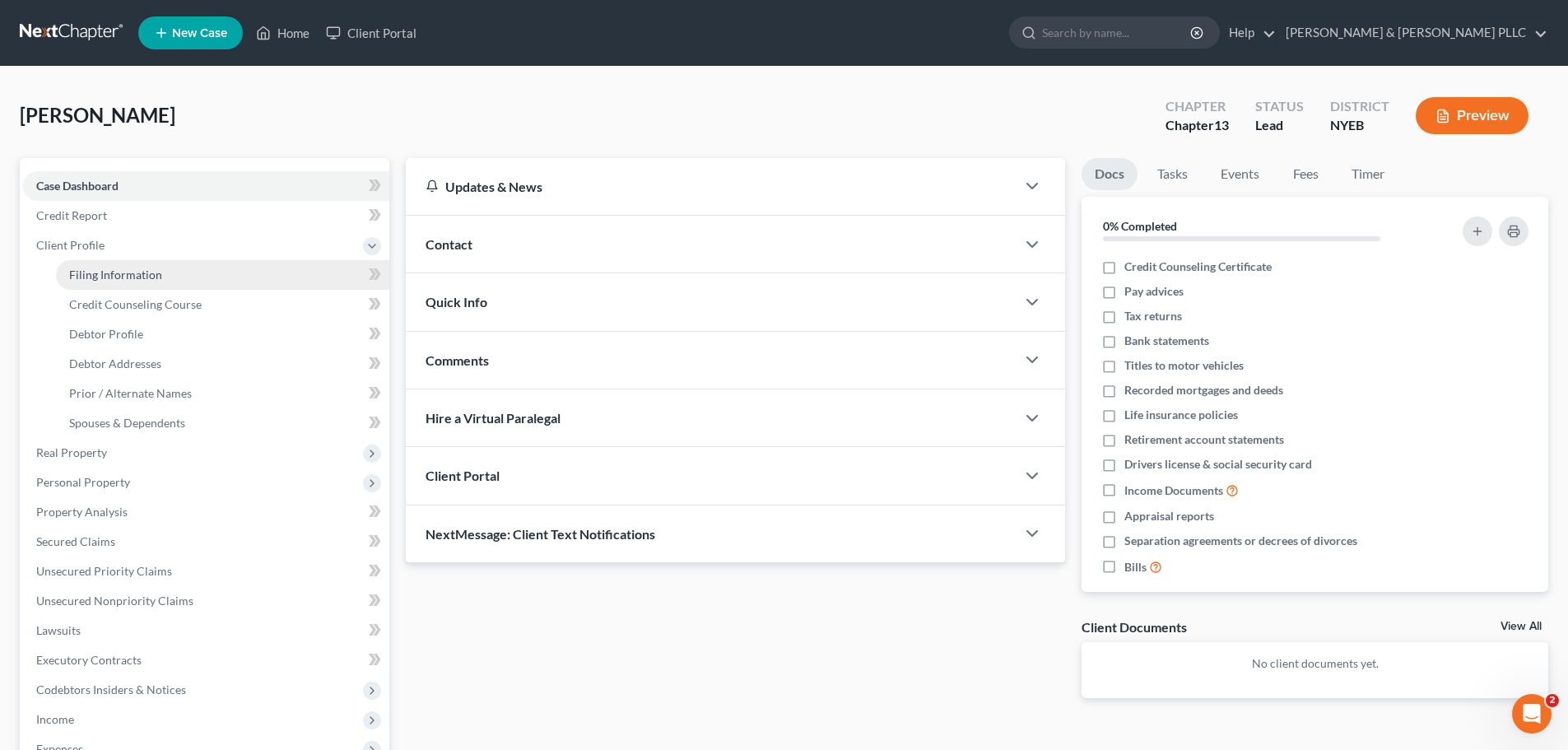
click at [151, 279] on span "Filing Information" at bounding box center [116, 274] width 93 height 14
select select "1"
select select "0"
select select "3"
select select "53"
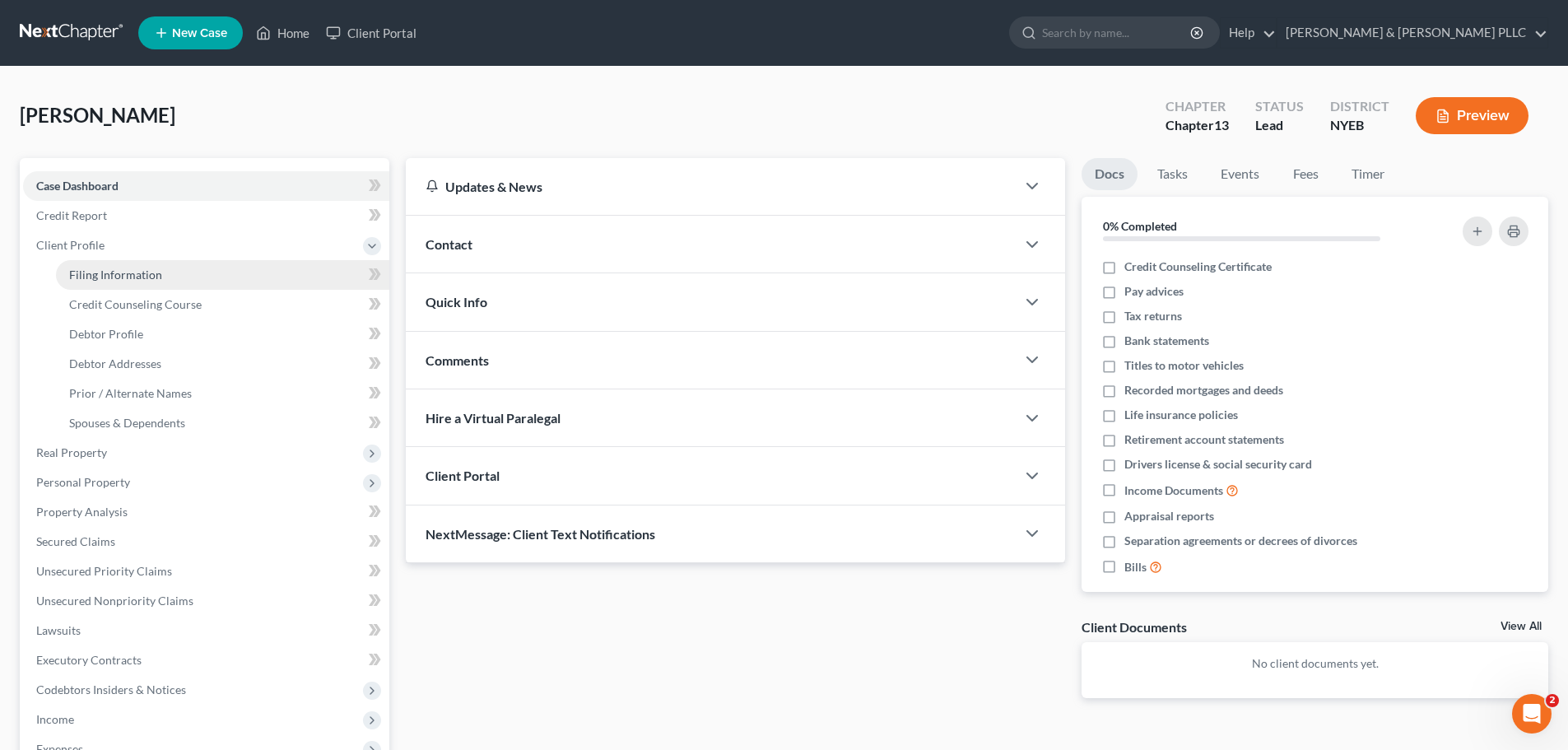
select select "0"
select select "35"
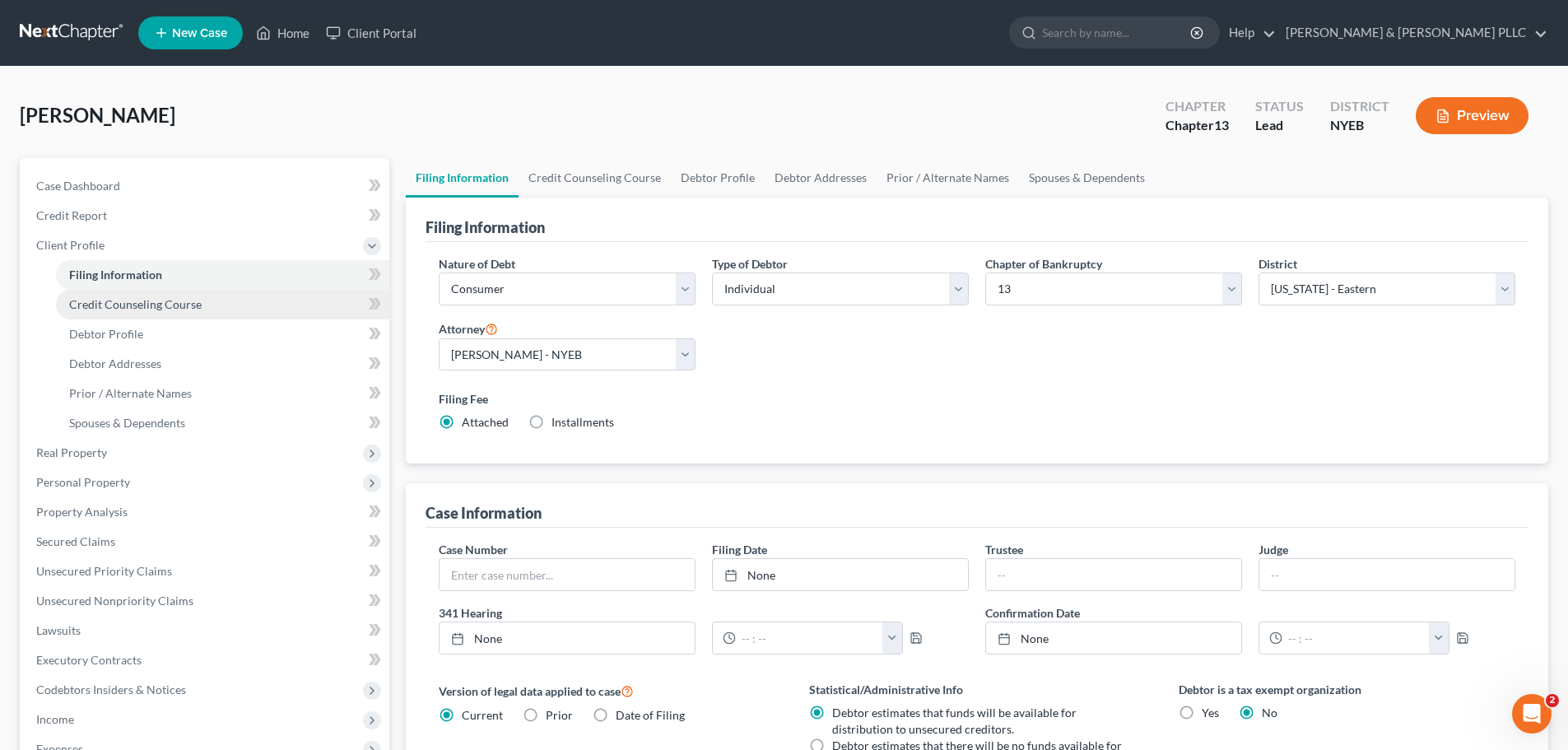
click at [162, 299] on span "Credit Counseling Course" at bounding box center [136, 304] width 133 height 14
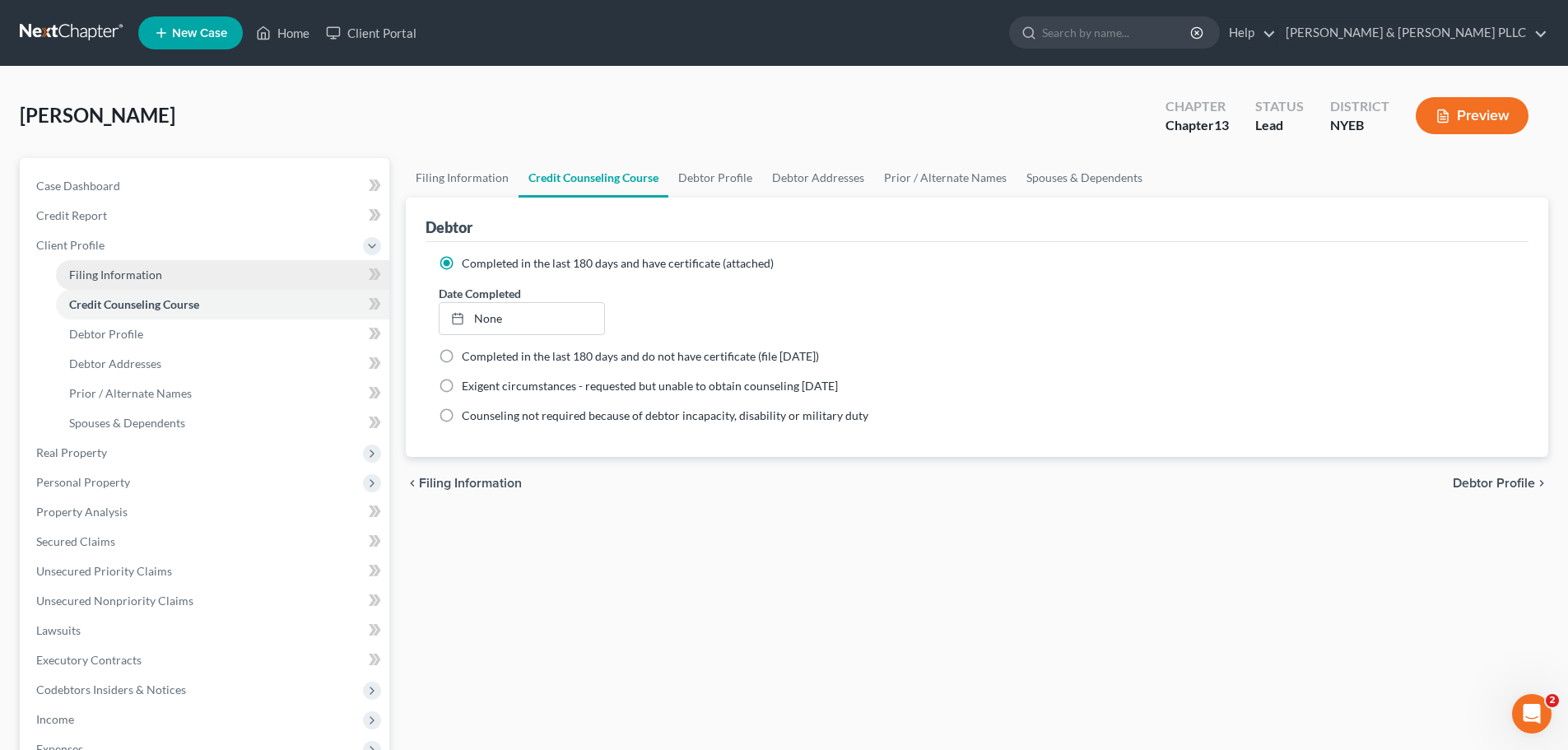
click at [217, 280] on link "Filing Information" at bounding box center [223, 275] width 333 height 30
select select "1"
select select "0"
select select "3"
select select "53"
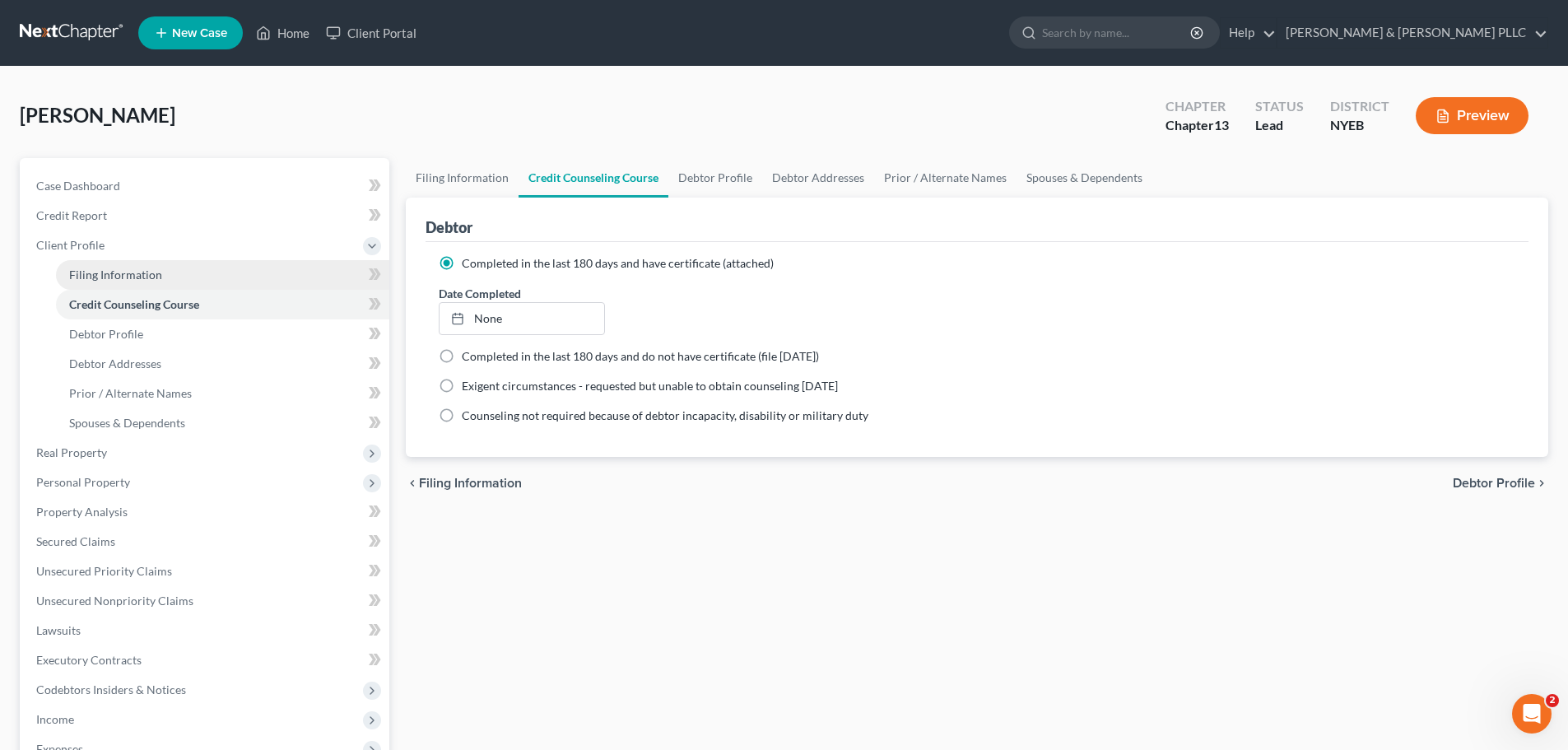
select select "0"
select select "35"
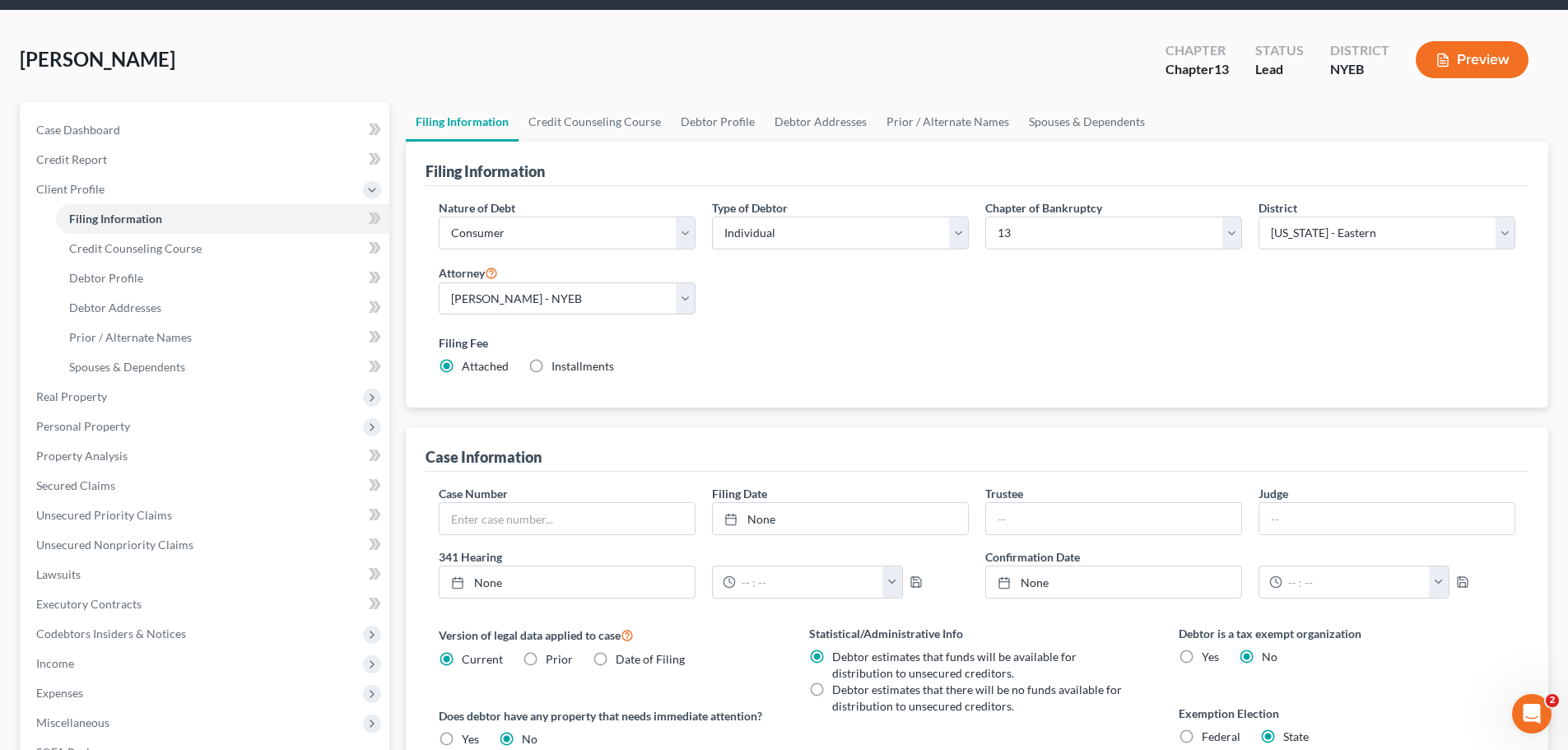
scroll to position [82, 0]
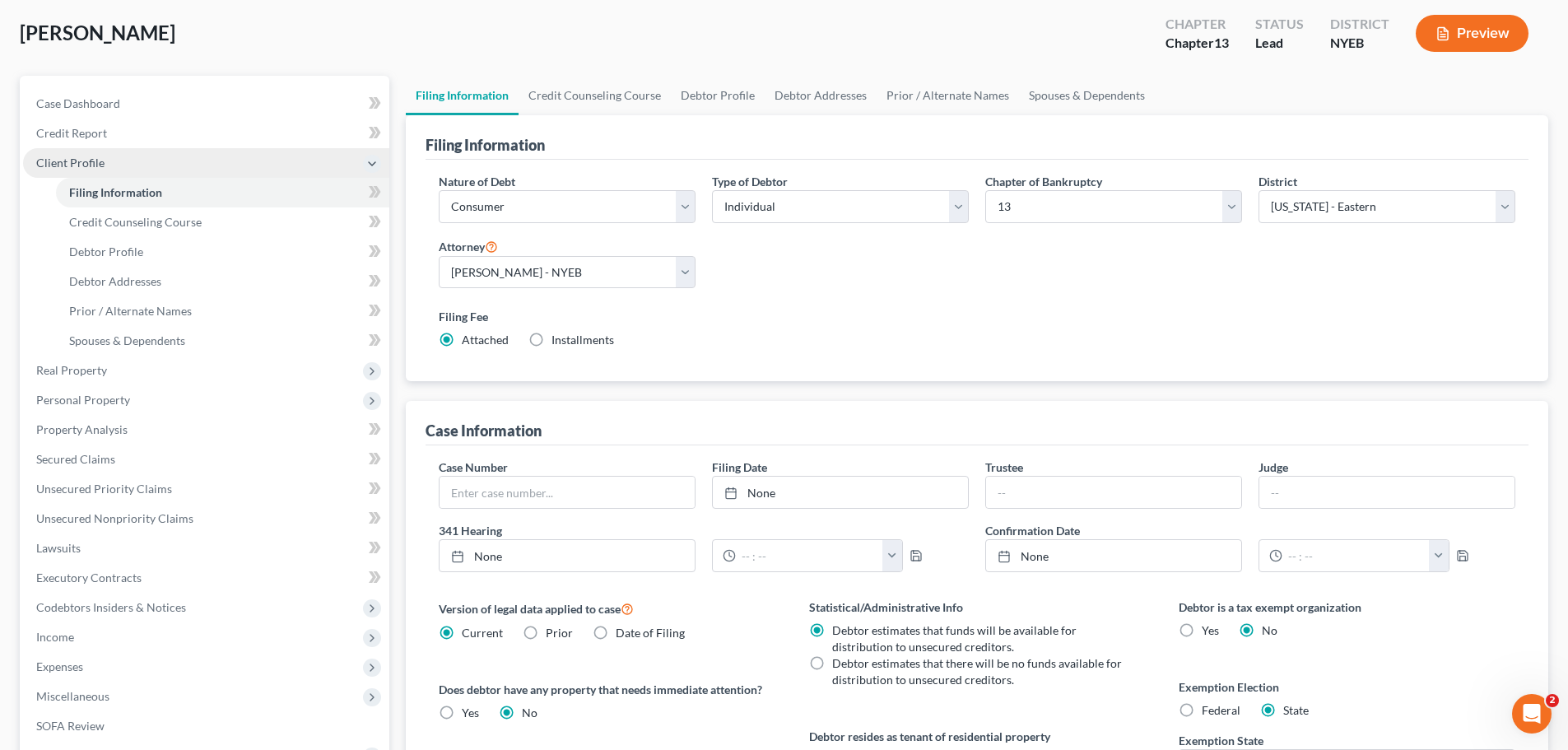
click at [135, 159] on span "Client Profile" at bounding box center [206, 163] width 366 height 30
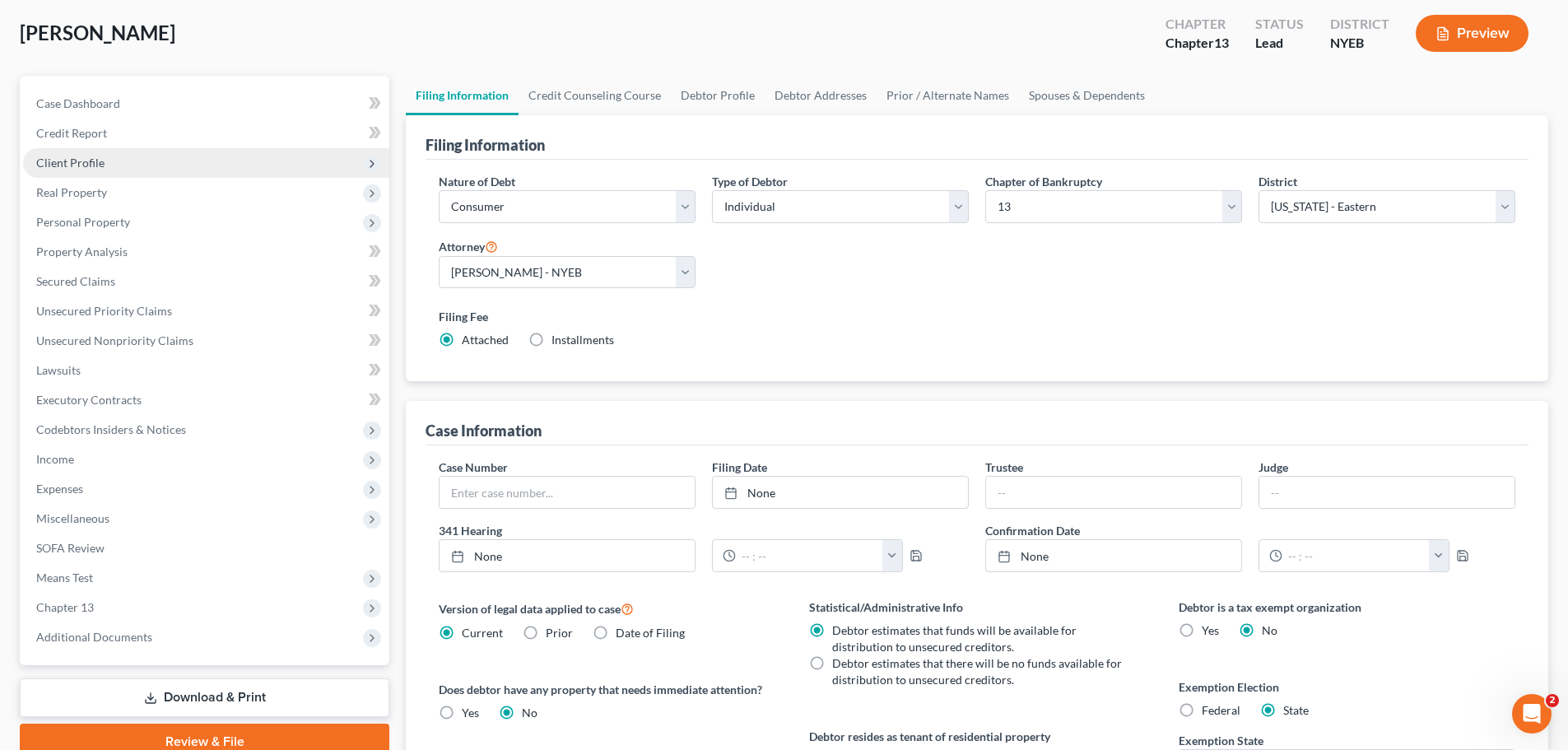
click at [136, 171] on span "Client Profile" at bounding box center [206, 163] width 366 height 30
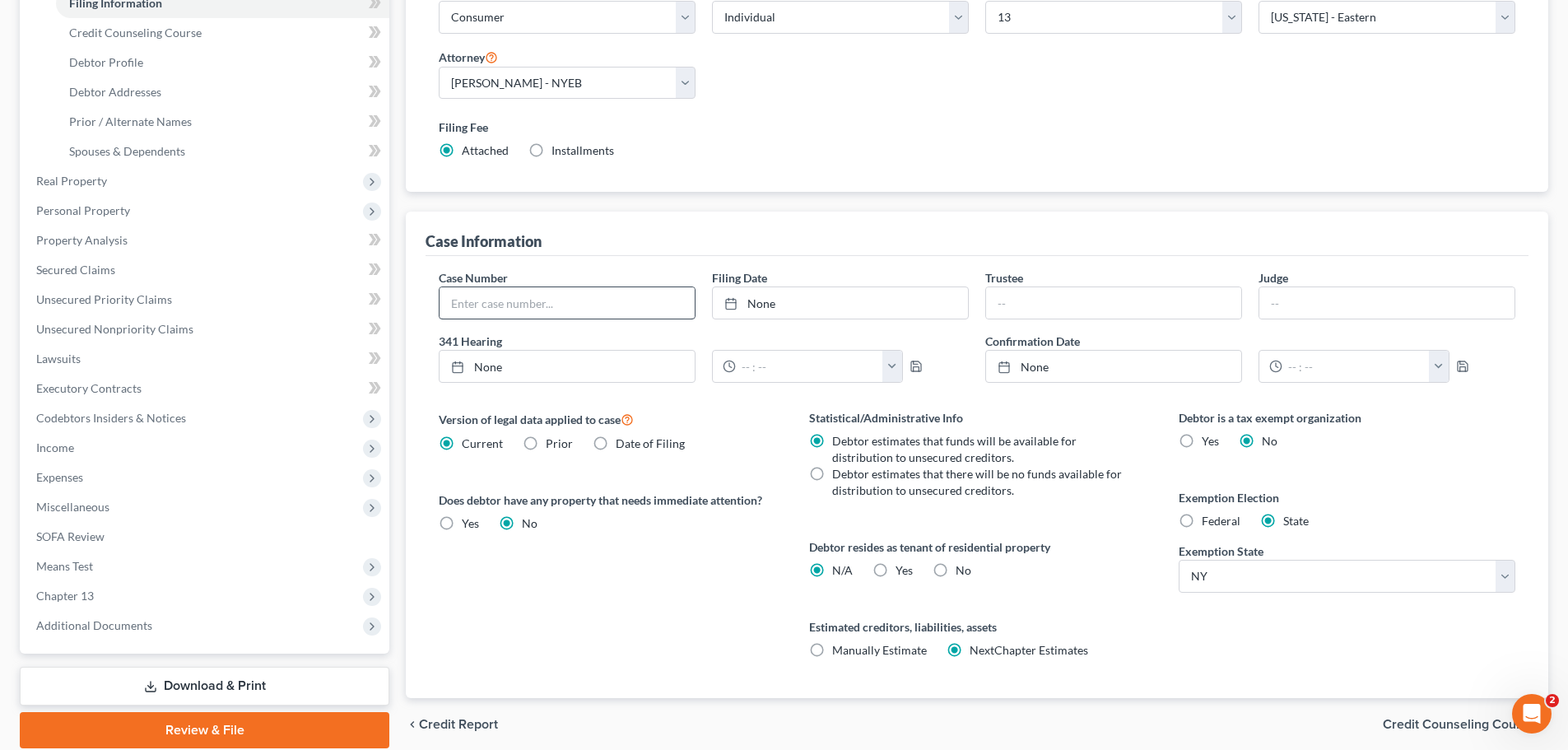
scroll to position [170, 0]
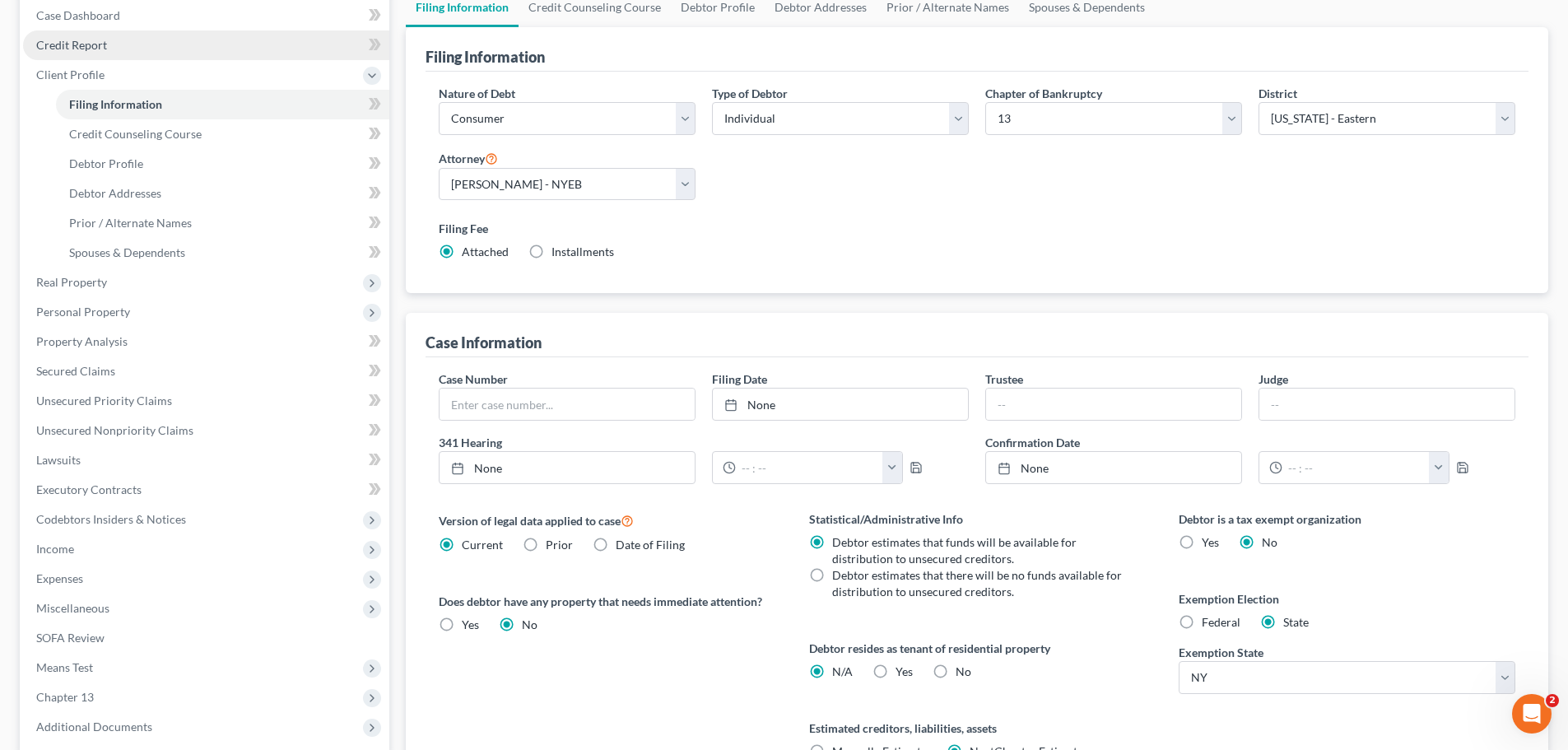
click at [218, 51] on link "Credit Report" at bounding box center [206, 45] width 366 height 30
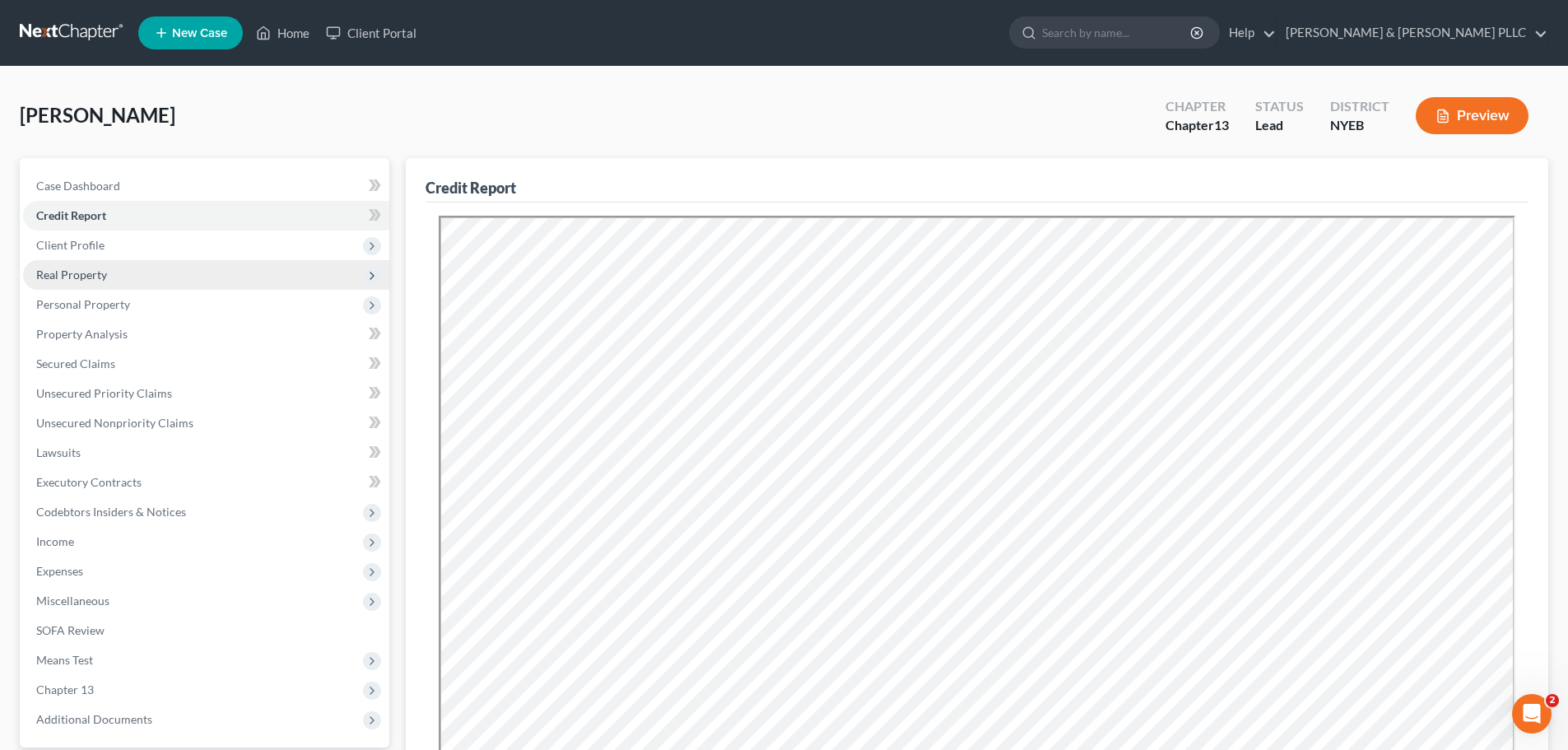
click at [197, 280] on span "Real Property" at bounding box center [206, 275] width 366 height 30
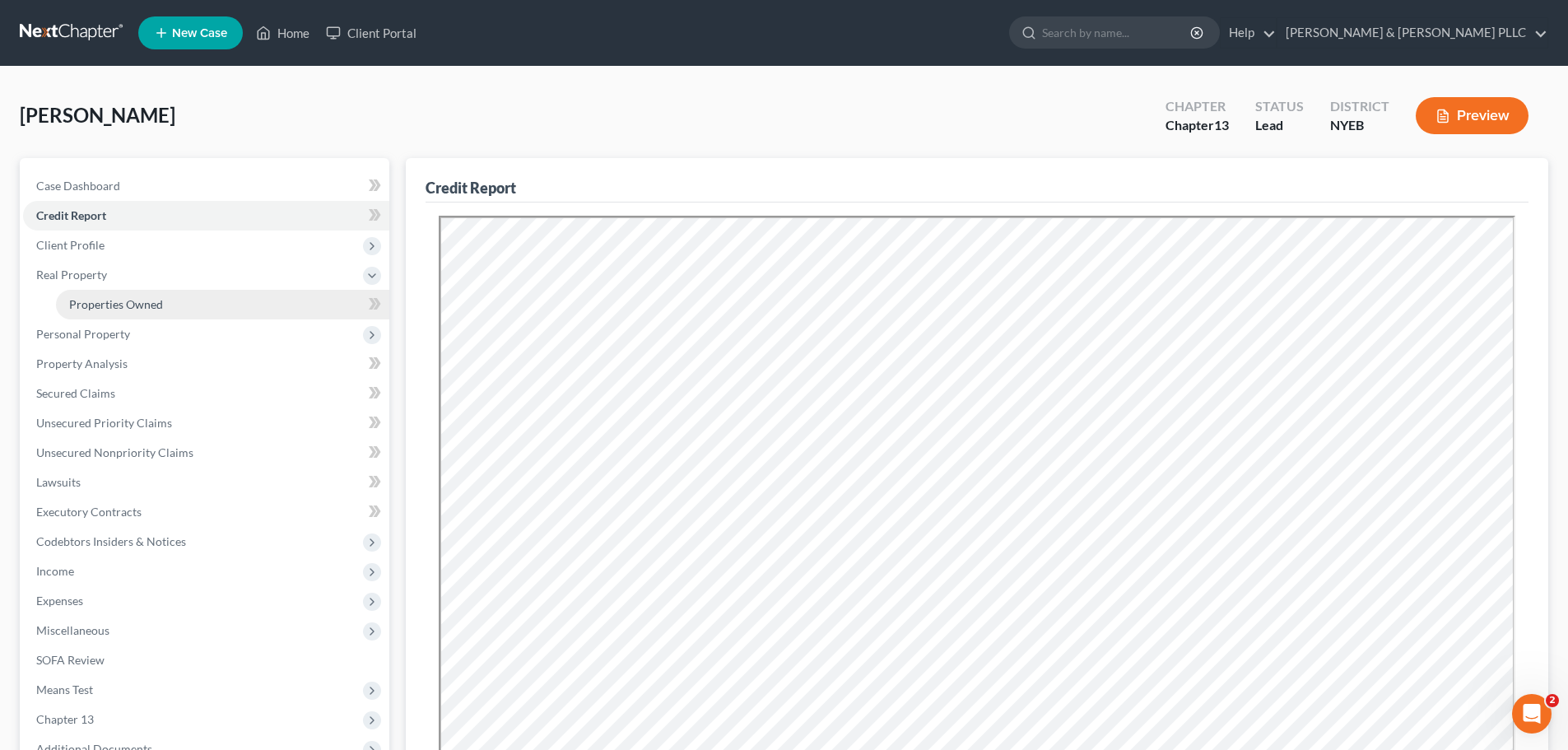
click at [200, 299] on link "Properties Owned" at bounding box center [223, 304] width 333 height 30
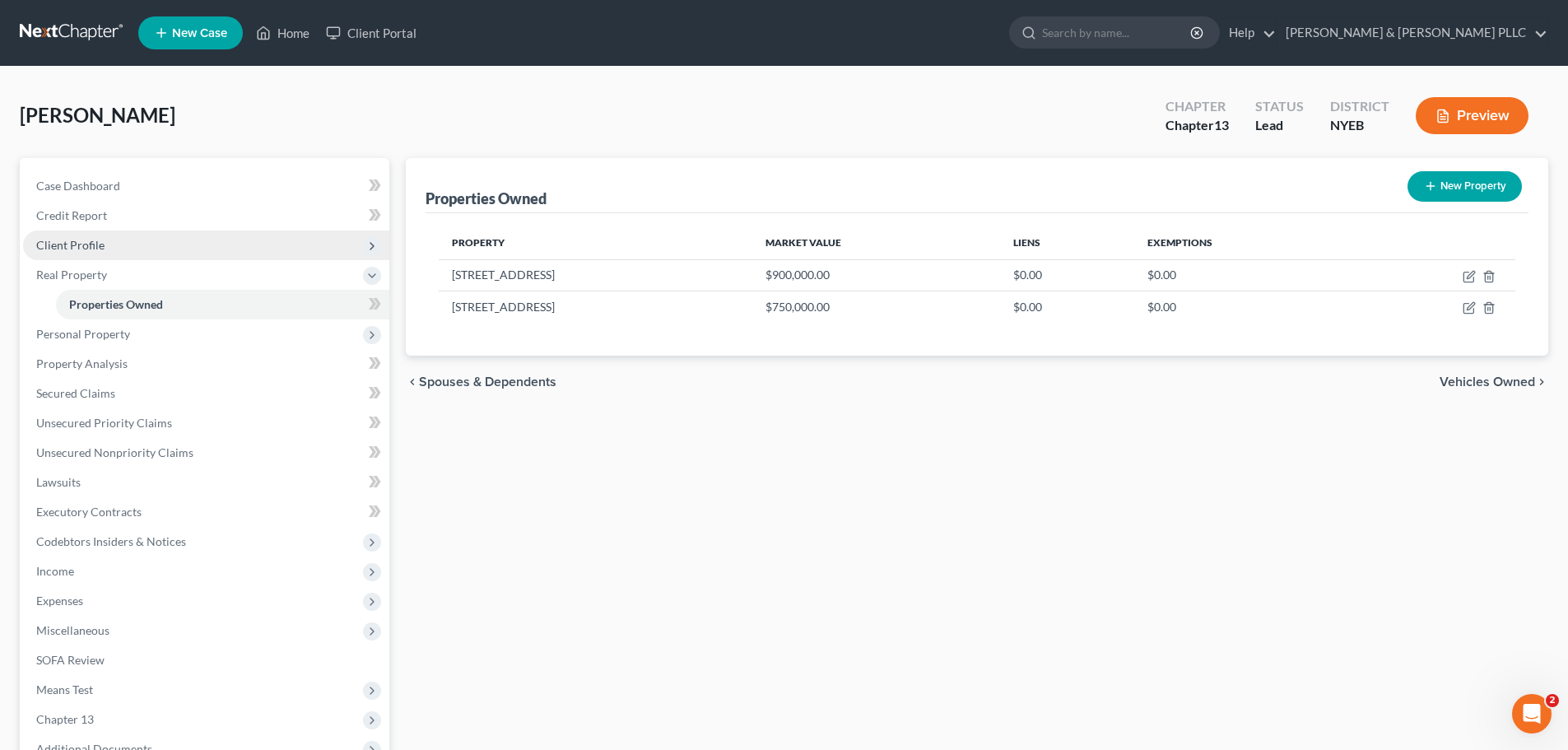
click at [202, 250] on span "Client Profile" at bounding box center [206, 245] width 366 height 30
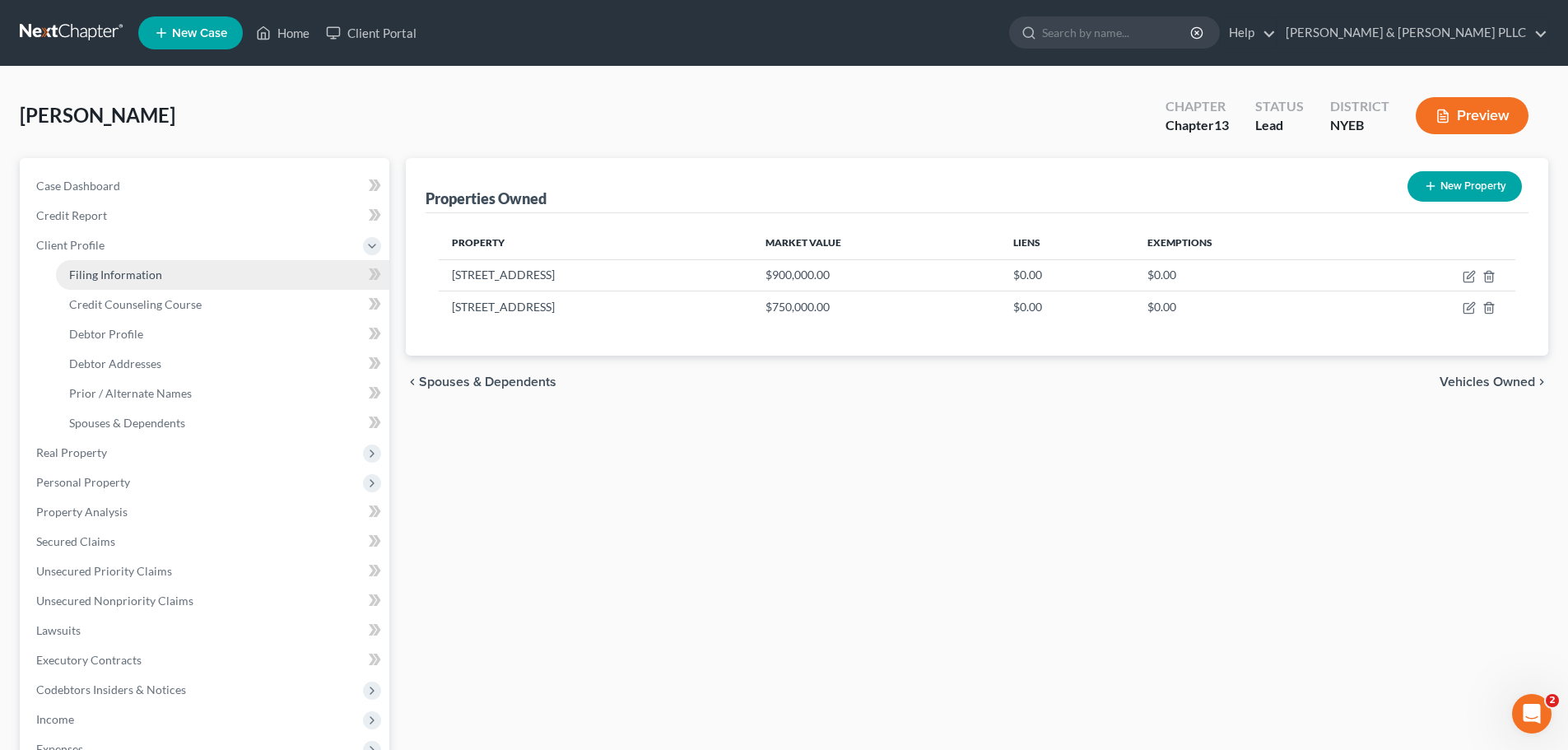
click at [201, 280] on link "Filing Information" at bounding box center [223, 275] width 333 height 30
select select "1"
select select "0"
select select "3"
select select "53"
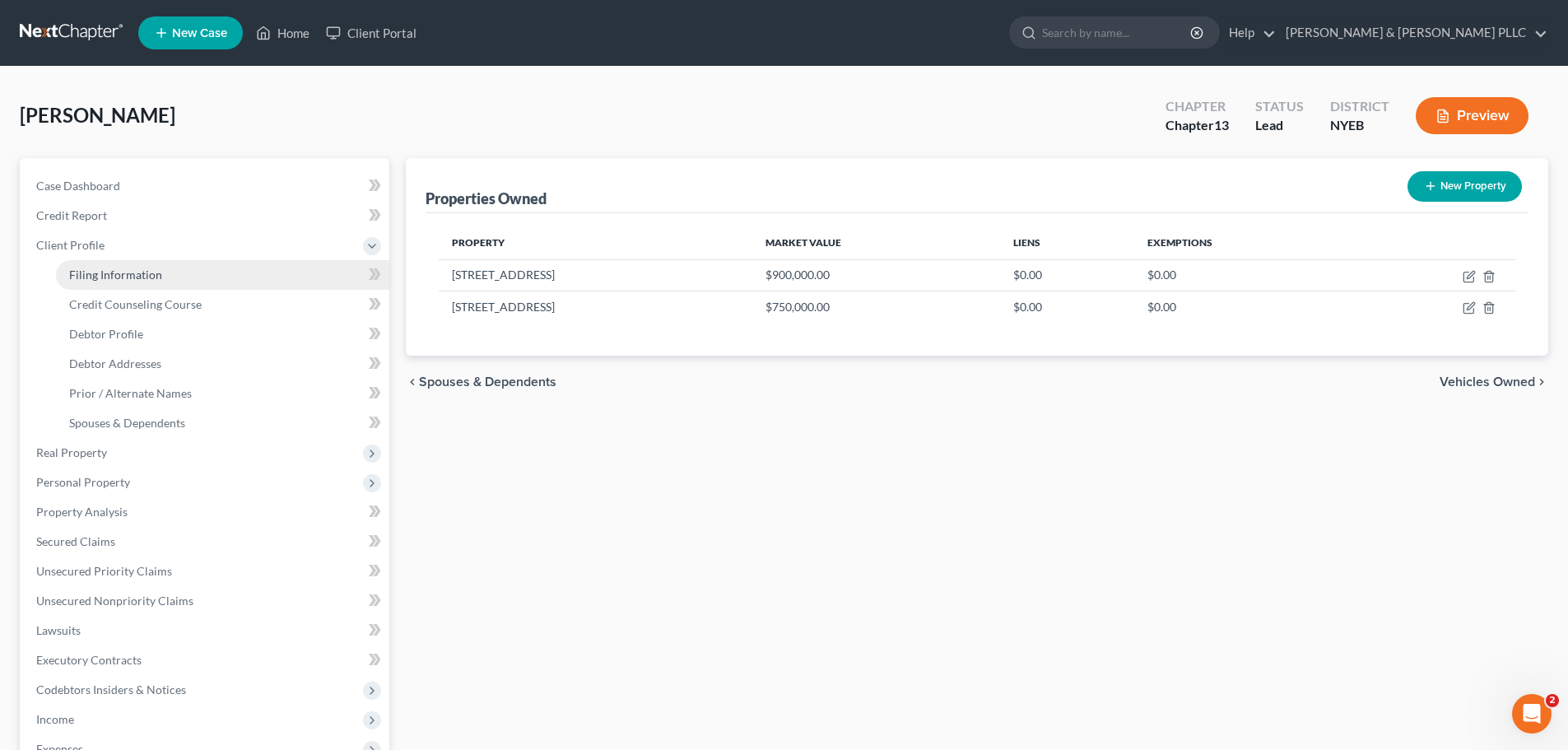
select select "0"
select select "35"
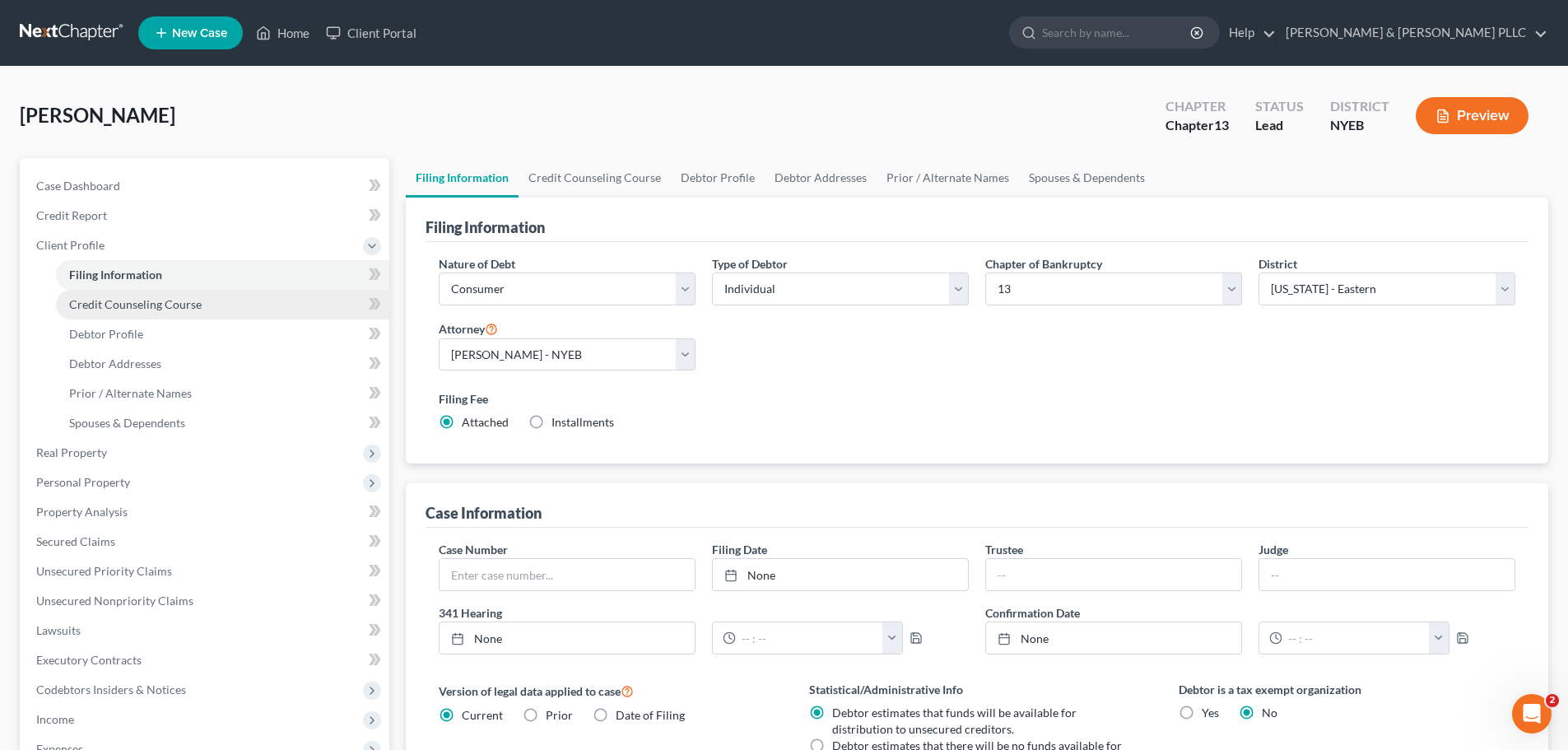
click at [203, 312] on link "Credit Counseling Course" at bounding box center [223, 304] width 333 height 30
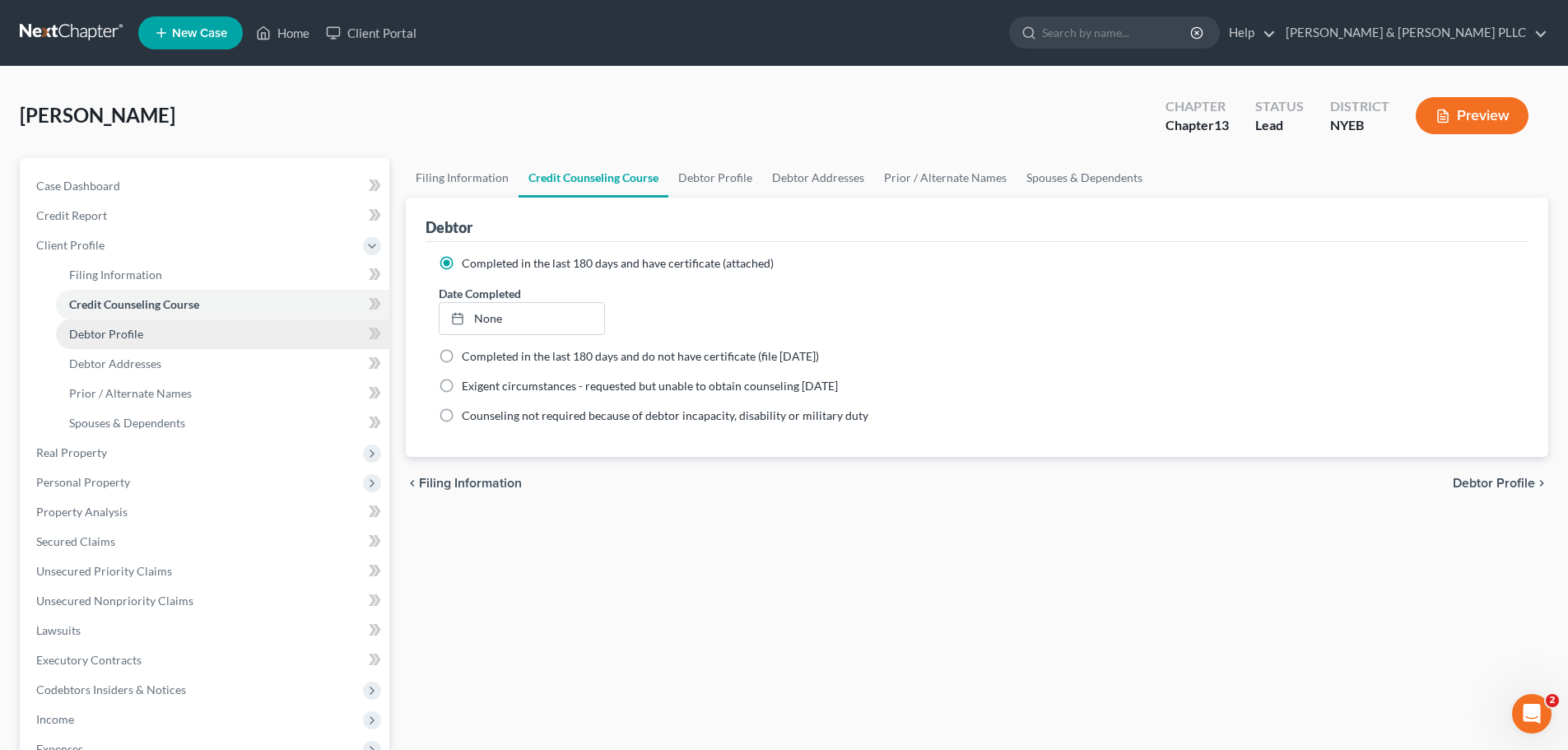
click at [197, 332] on link "Debtor Profile" at bounding box center [223, 334] width 333 height 30
select select "0"
select select "3"
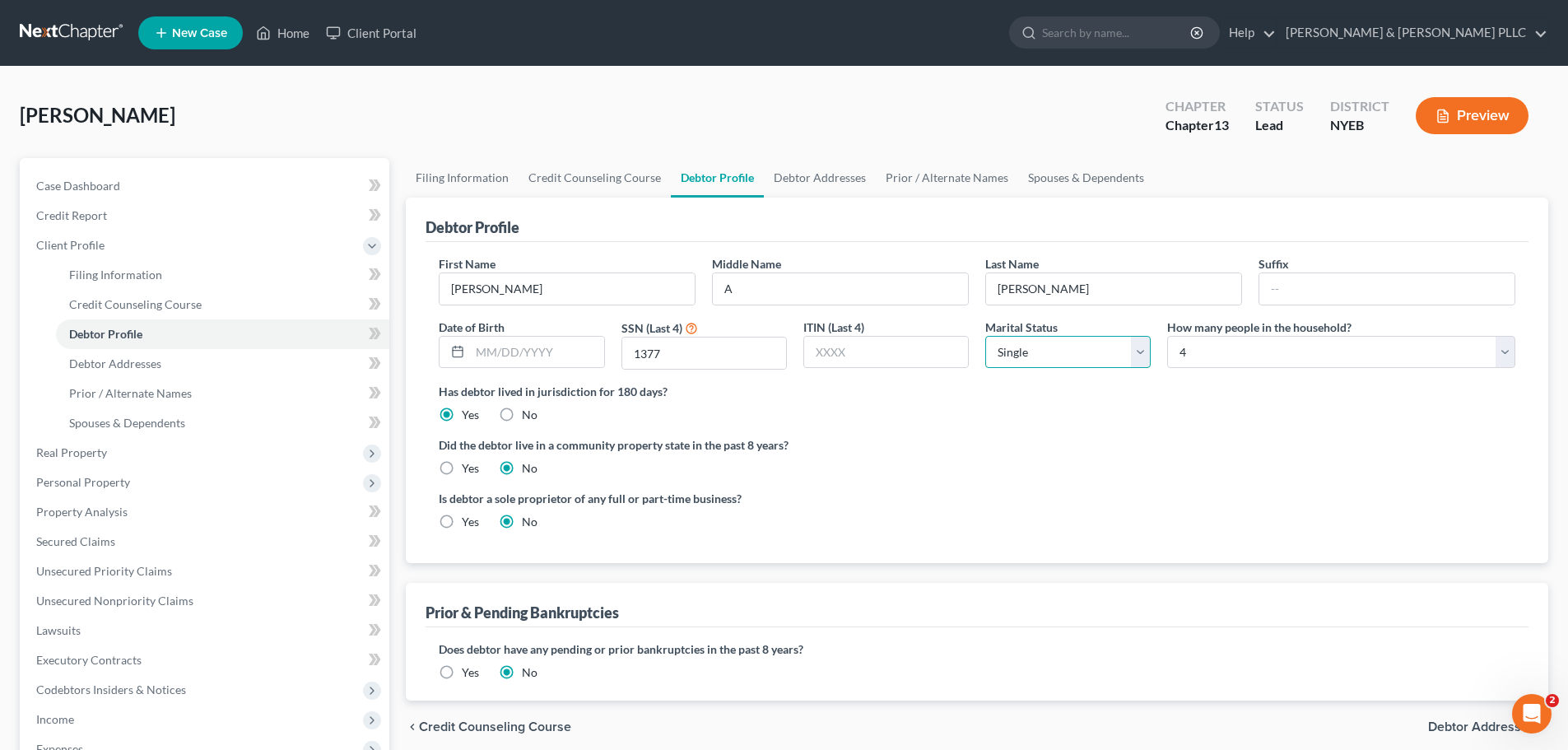
click at [1043, 351] on select "Select Single Married Separated Divorced Widowed" at bounding box center [1068, 352] width 166 height 33
select select "1"
click at [986, 336] on select "Select Single Married Separated Divorced Widowed" at bounding box center [1068, 352] width 166 height 33
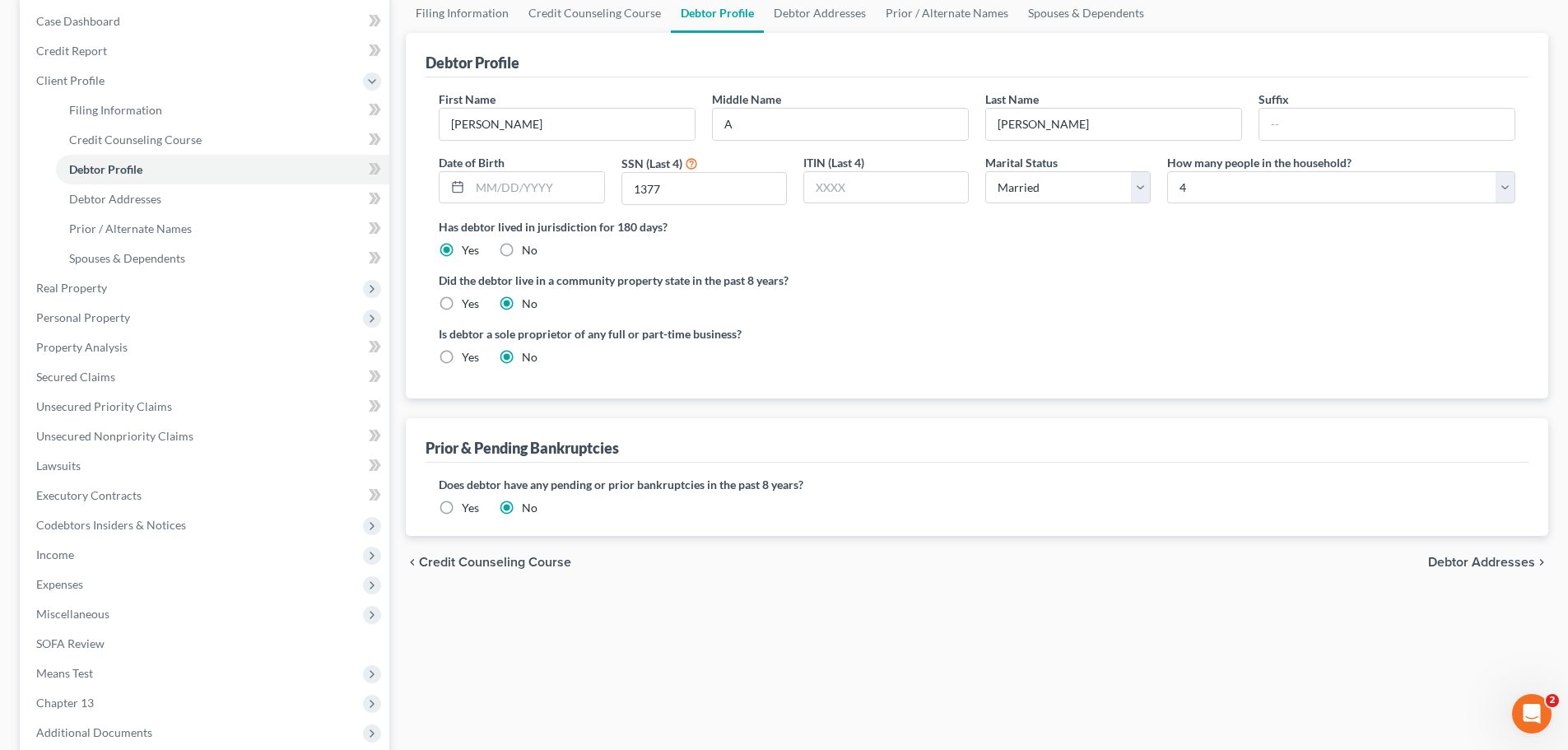
click at [1492, 556] on span "Debtor Addresses" at bounding box center [1482, 562] width 107 height 13
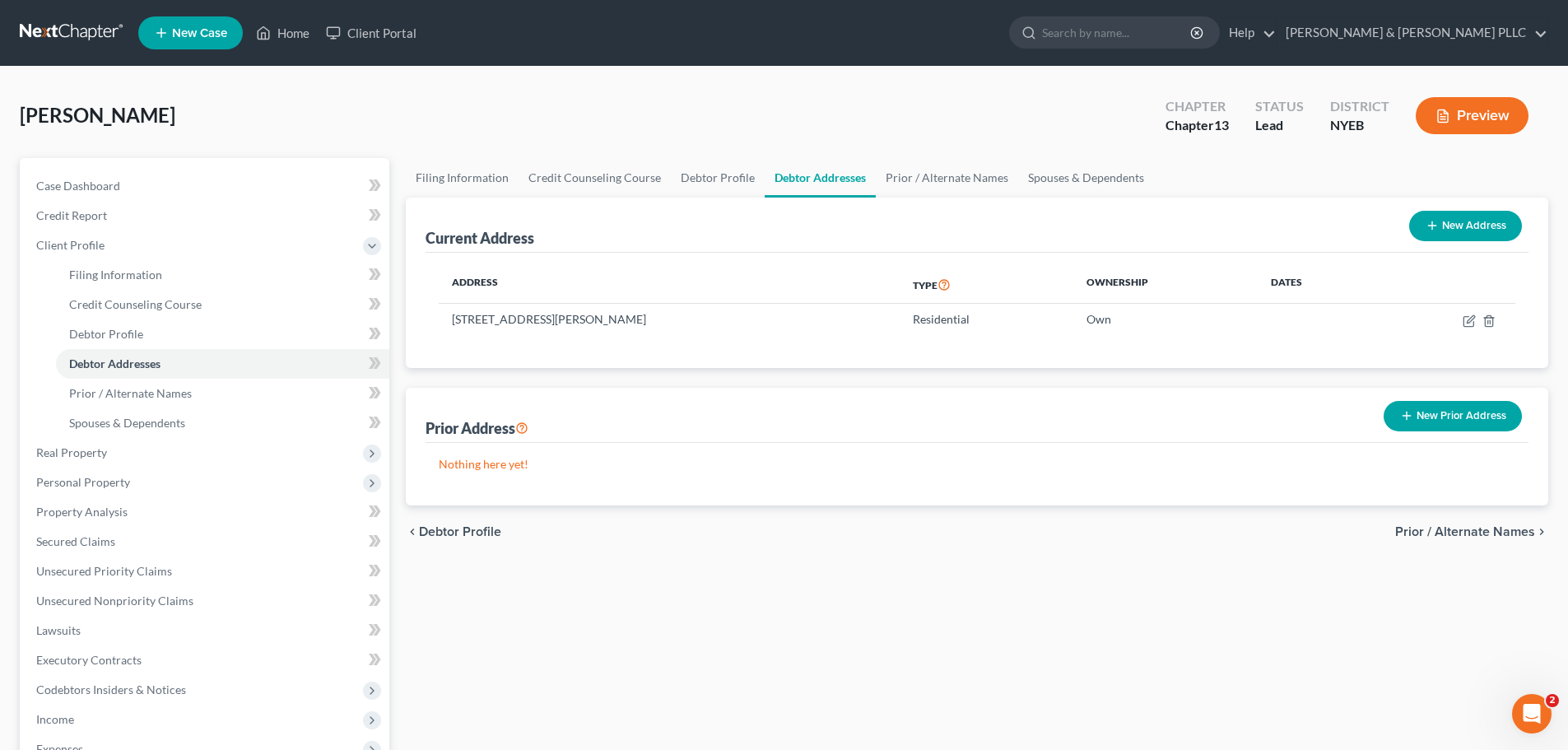
click at [481, 532] on span "Debtor Profile" at bounding box center [460, 532] width 82 height 13
select select "1"
select select "3"
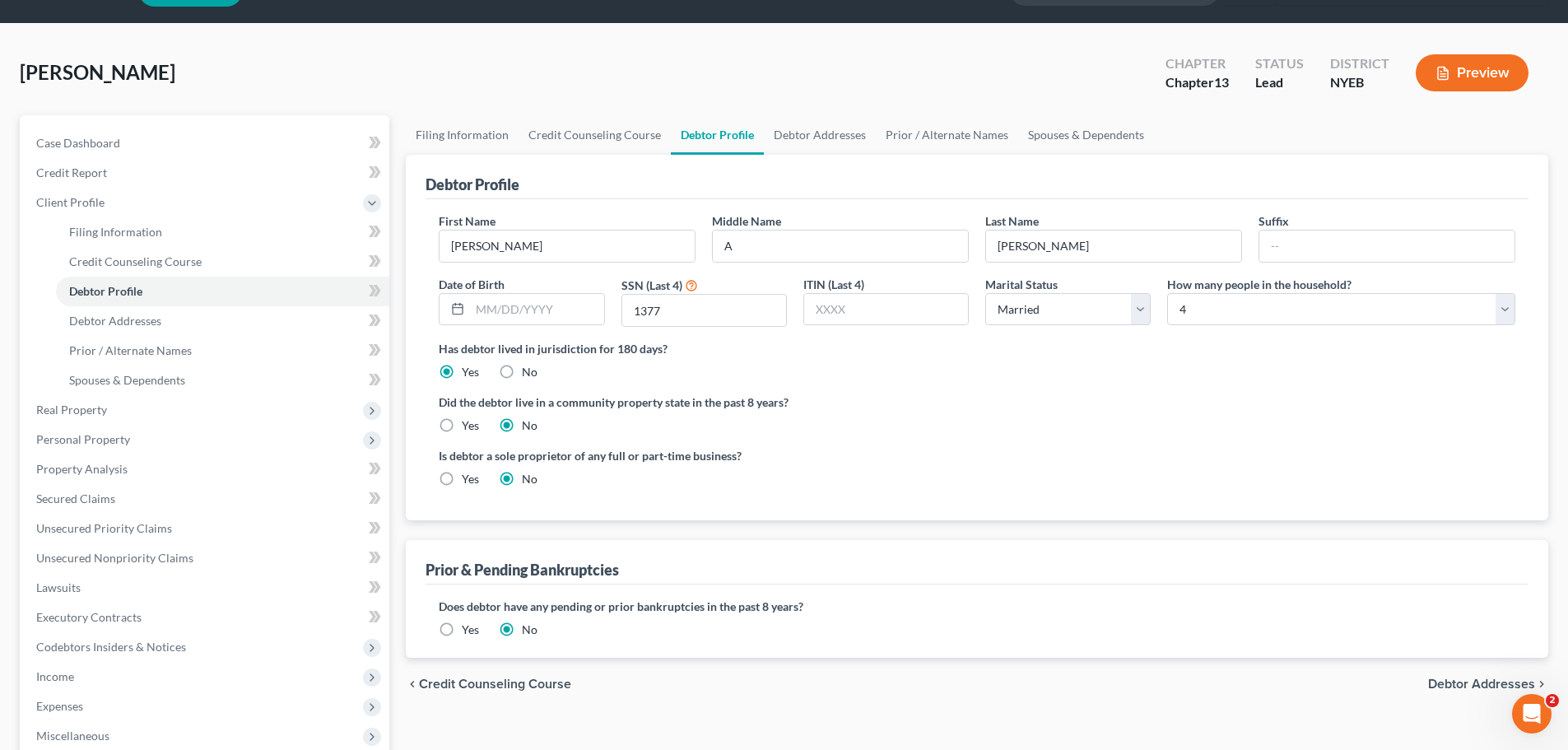
scroll to position [82, 0]
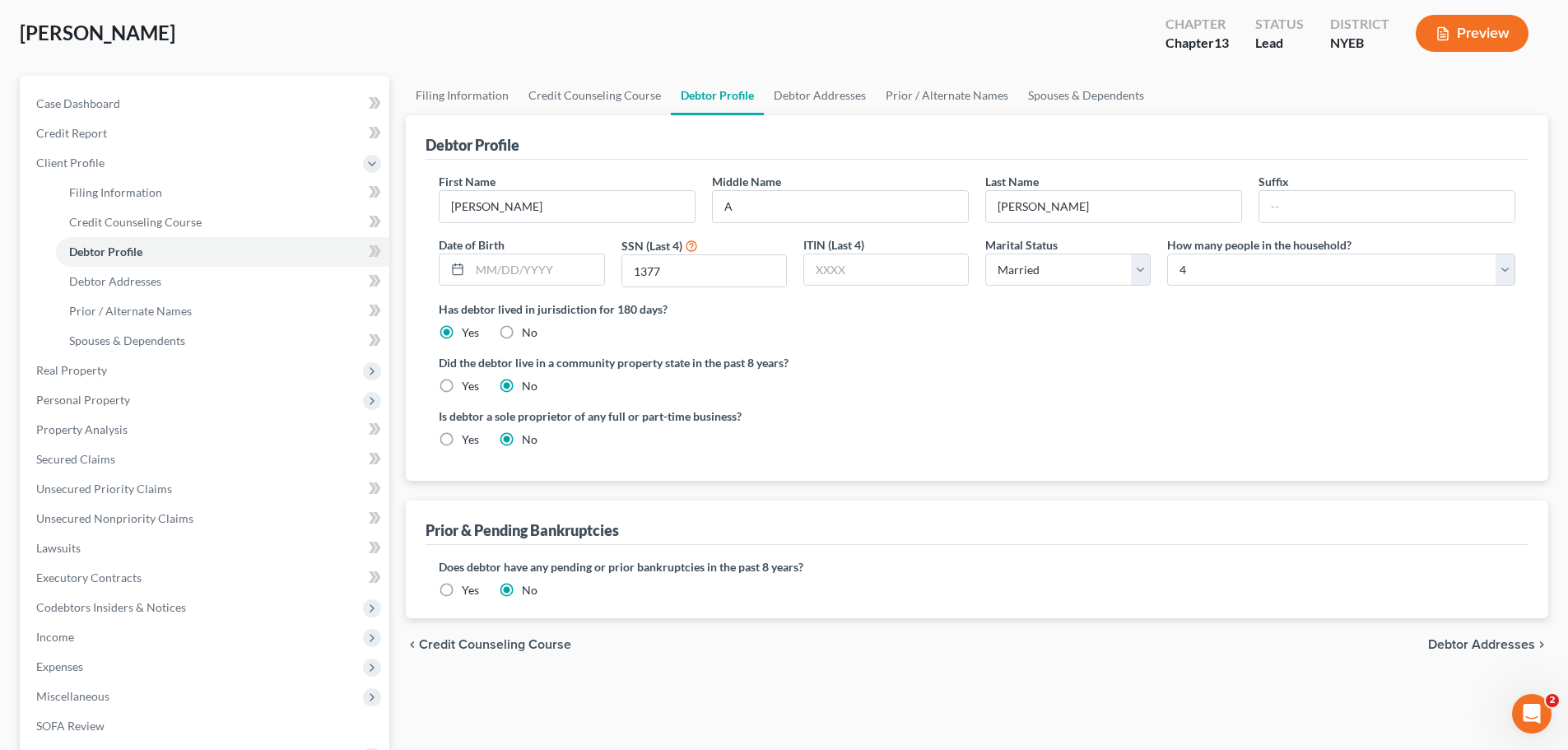
click at [472, 592] on label "Yes" at bounding box center [470, 590] width 17 height 16
click at [472, 592] on input "Yes" at bounding box center [474, 587] width 11 height 11
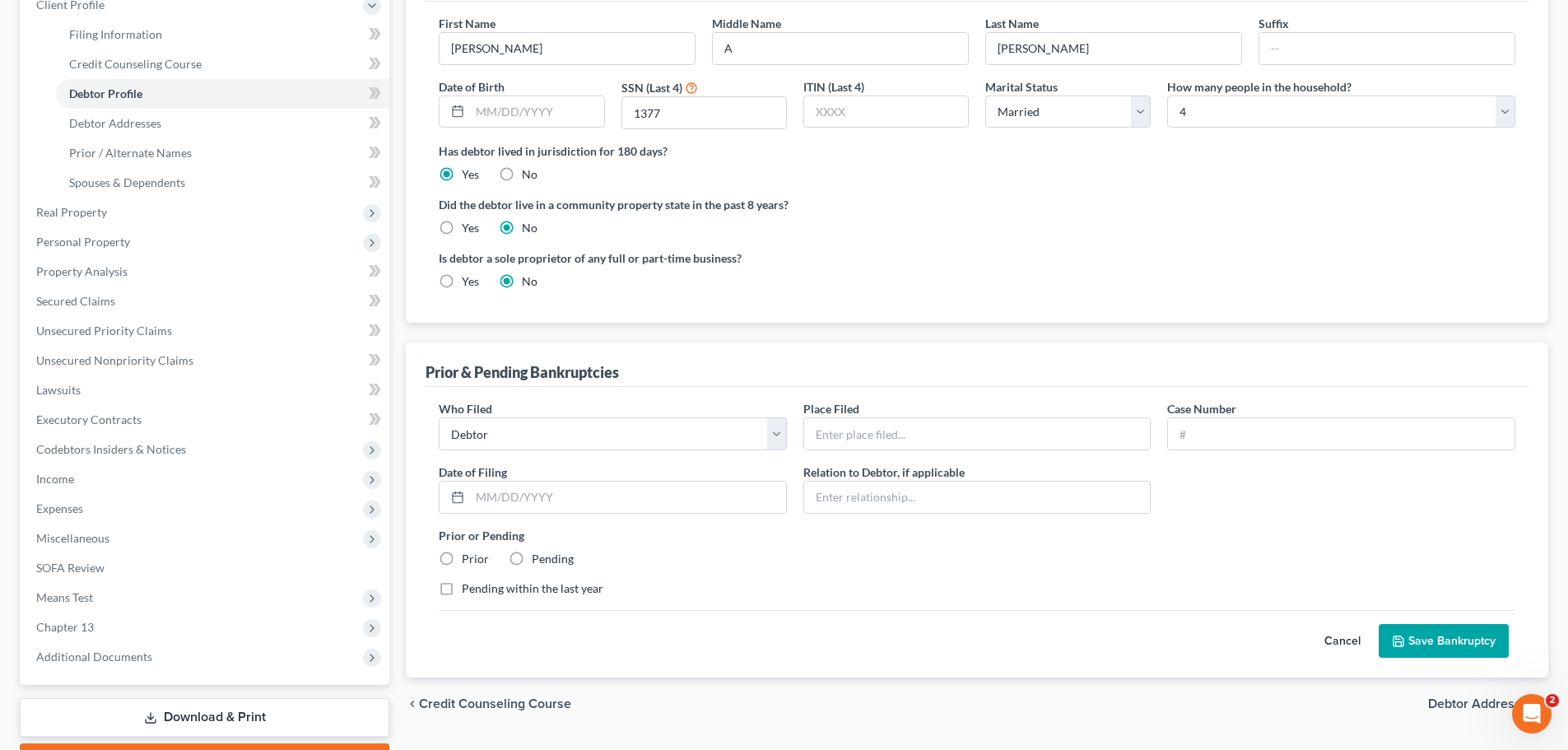
scroll to position [247, 0]
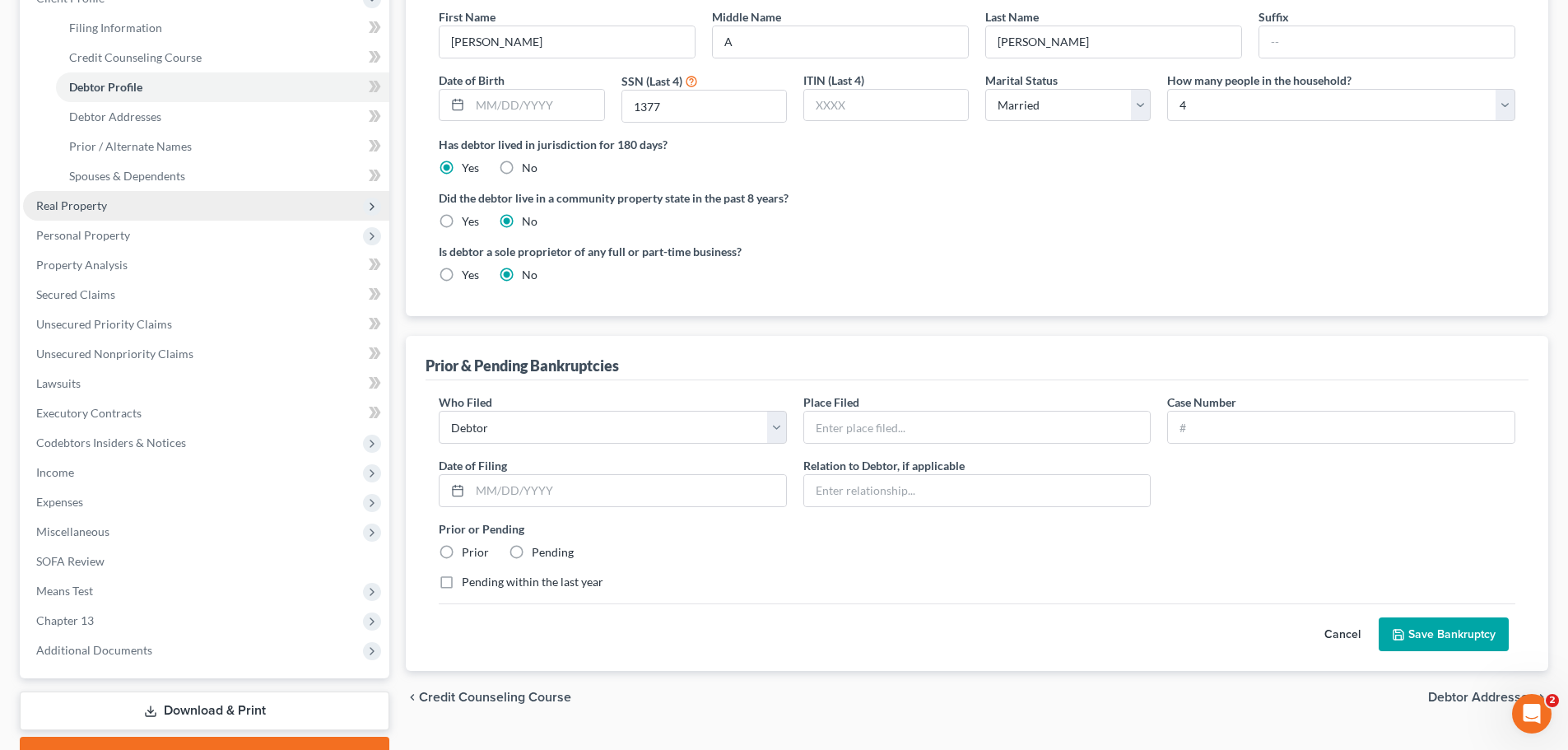
click at [148, 208] on span "Real Property" at bounding box center [206, 206] width 366 height 30
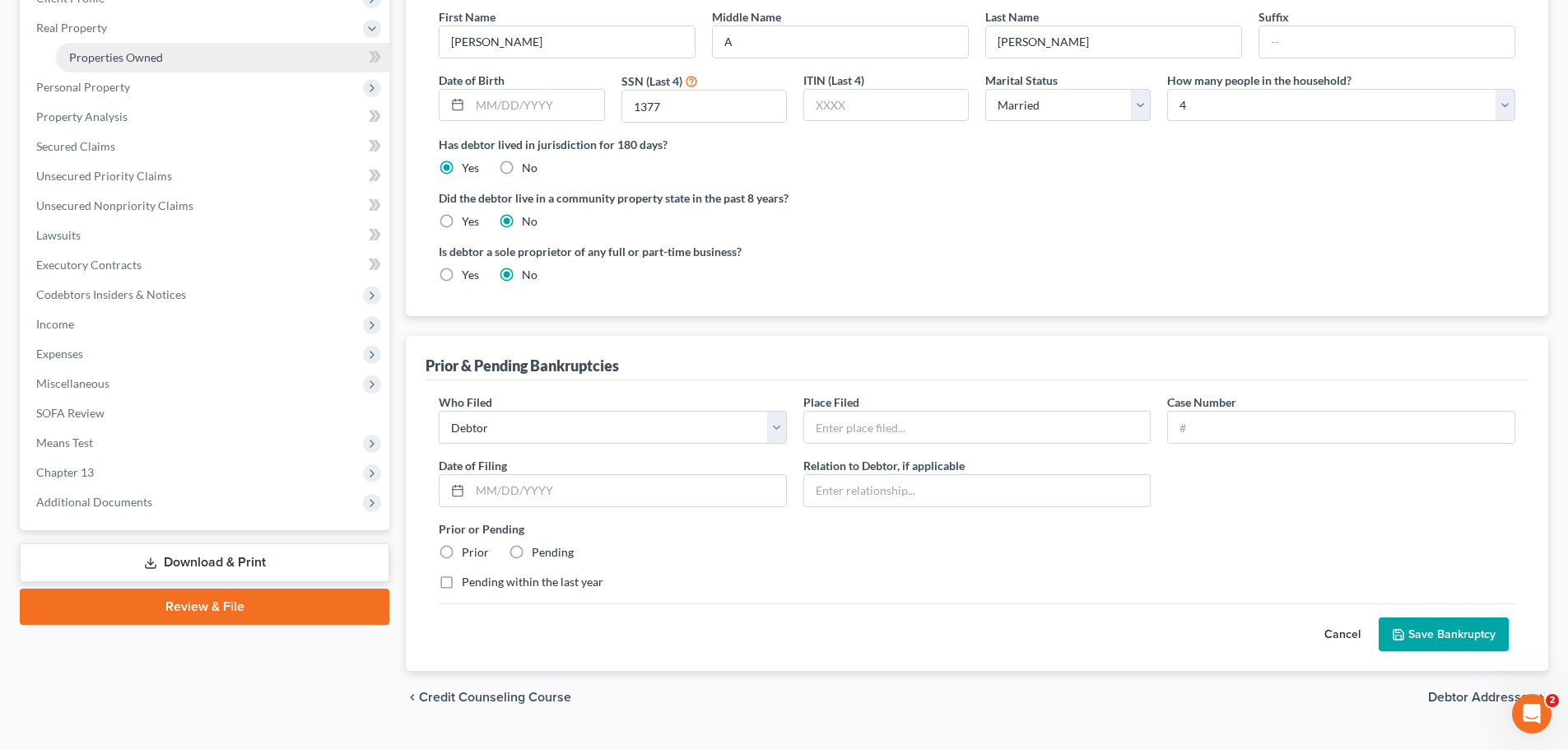
click at [177, 57] on link "Properties Owned" at bounding box center [223, 57] width 333 height 30
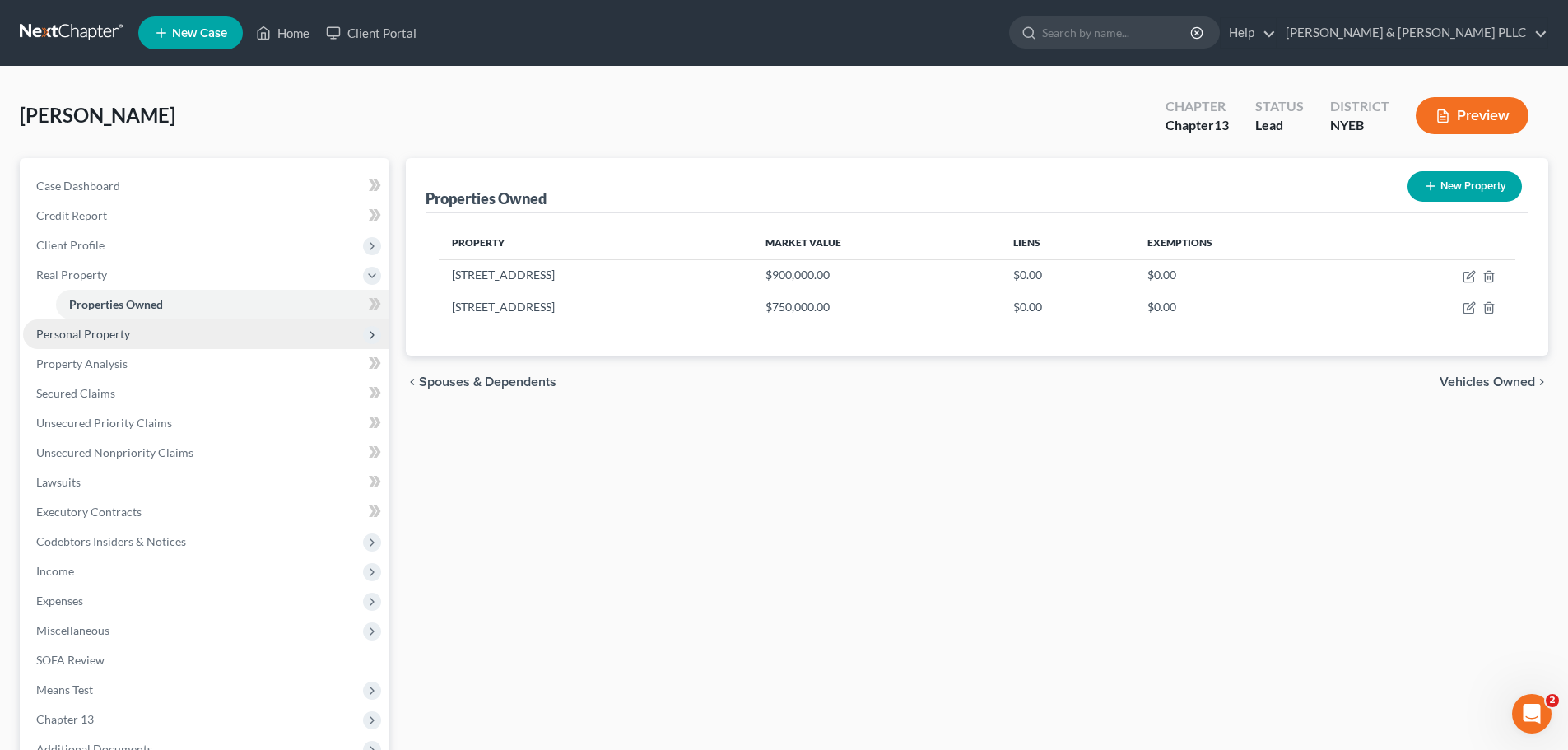
click at [98, 339] on span "Personal Property" at bounding box center [83, 333] width 94 height 14
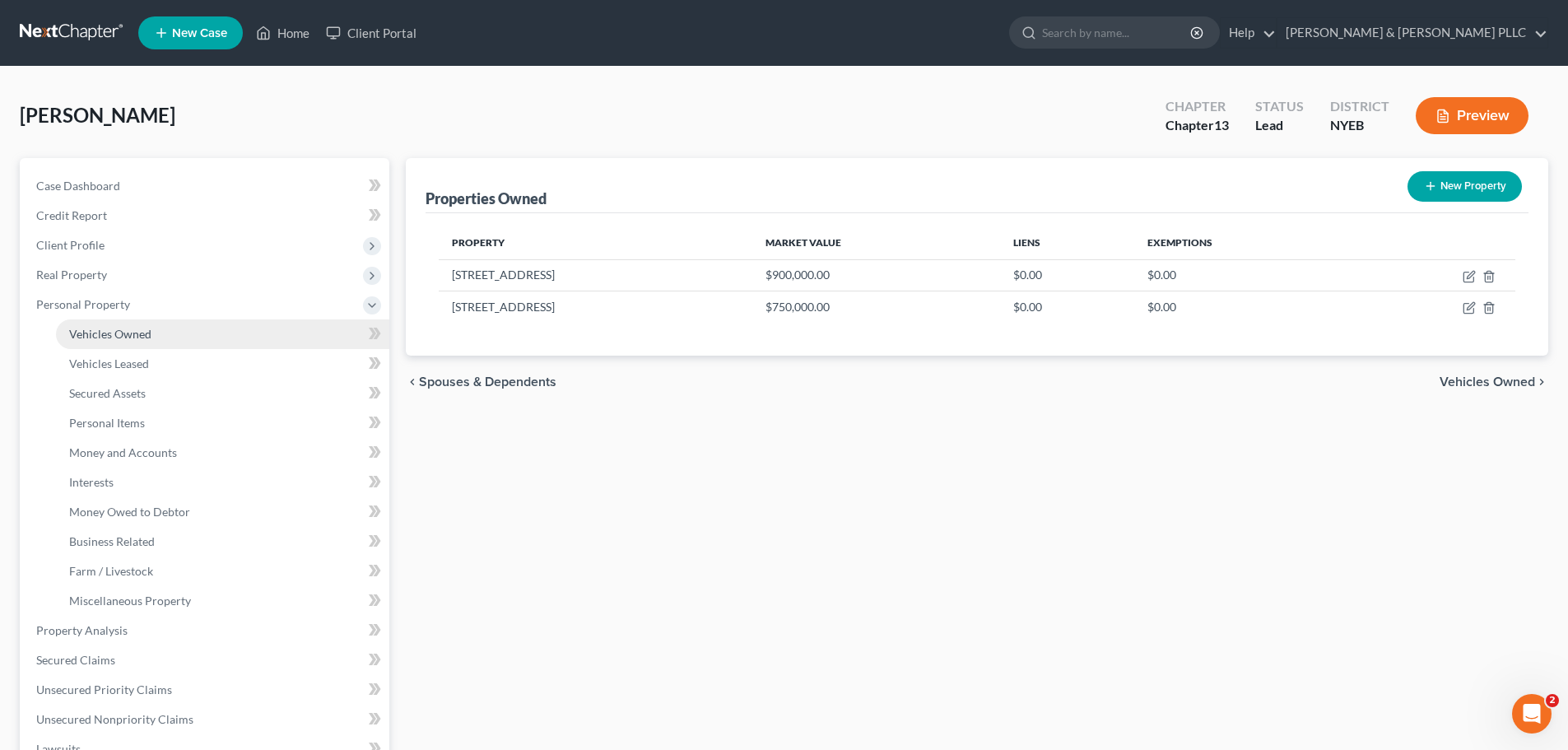
click at [107, 342] on link "Vehicles Owned" at bounding box center [223, 334] width 333 height 30
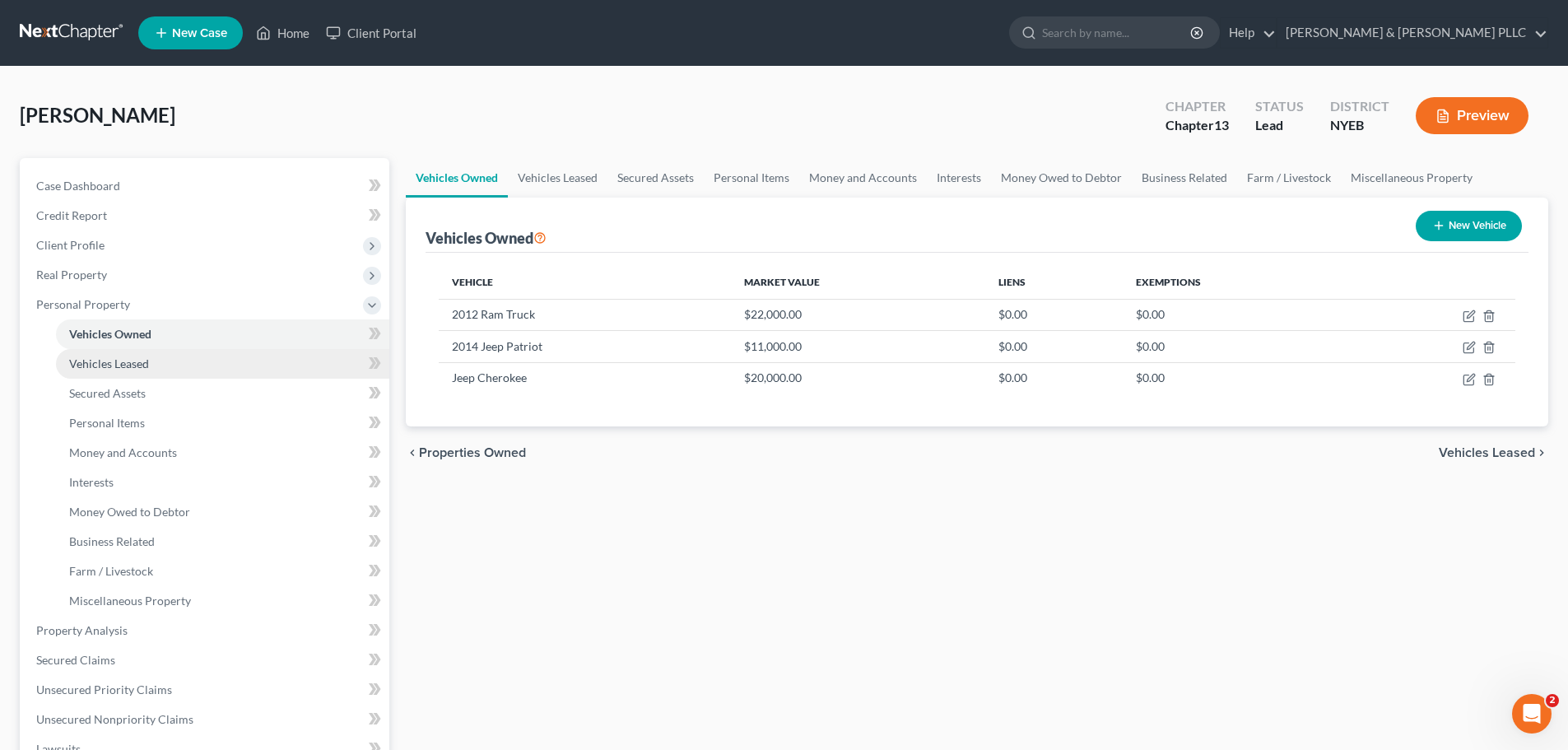
click at [111, 363] on span "Vehicles Leased" at bounding box center [109, 363] width 80 height 14
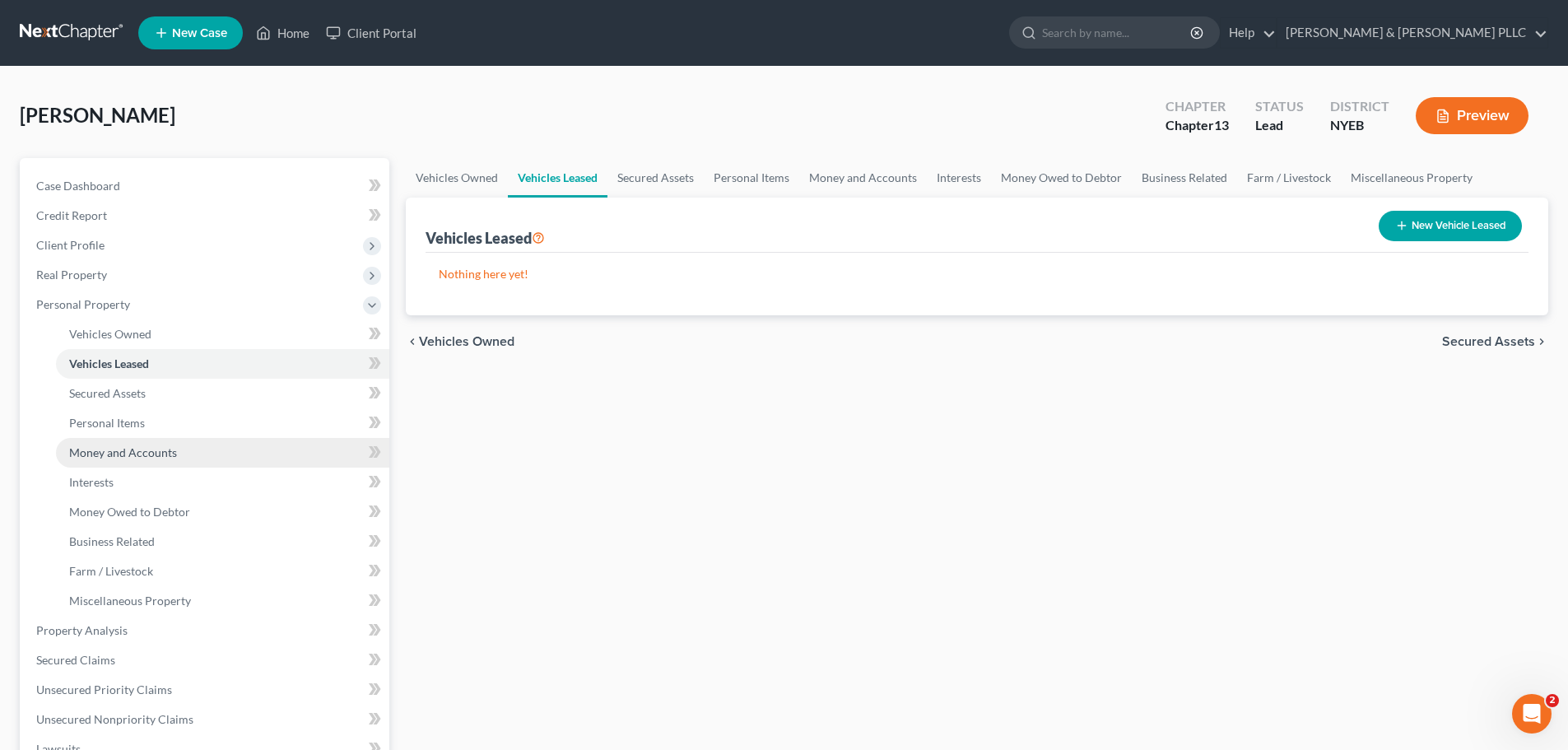
click at [127, 439] on link "Money and Accounts" at bounding box center [223, 452] width 333 height 30
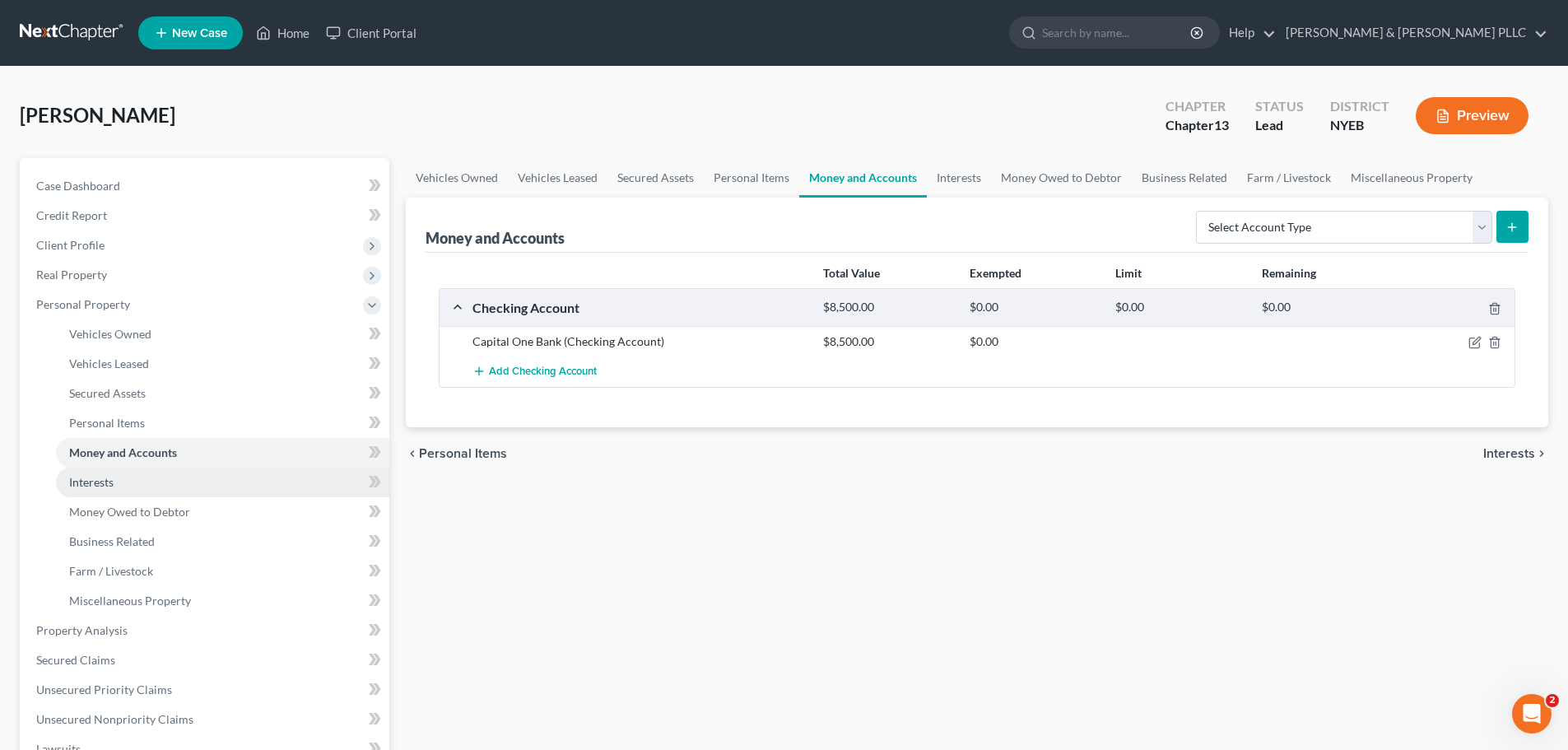
click at [159, 477] on link "Interests" at bounding box center [223, 482] width 333 height 30
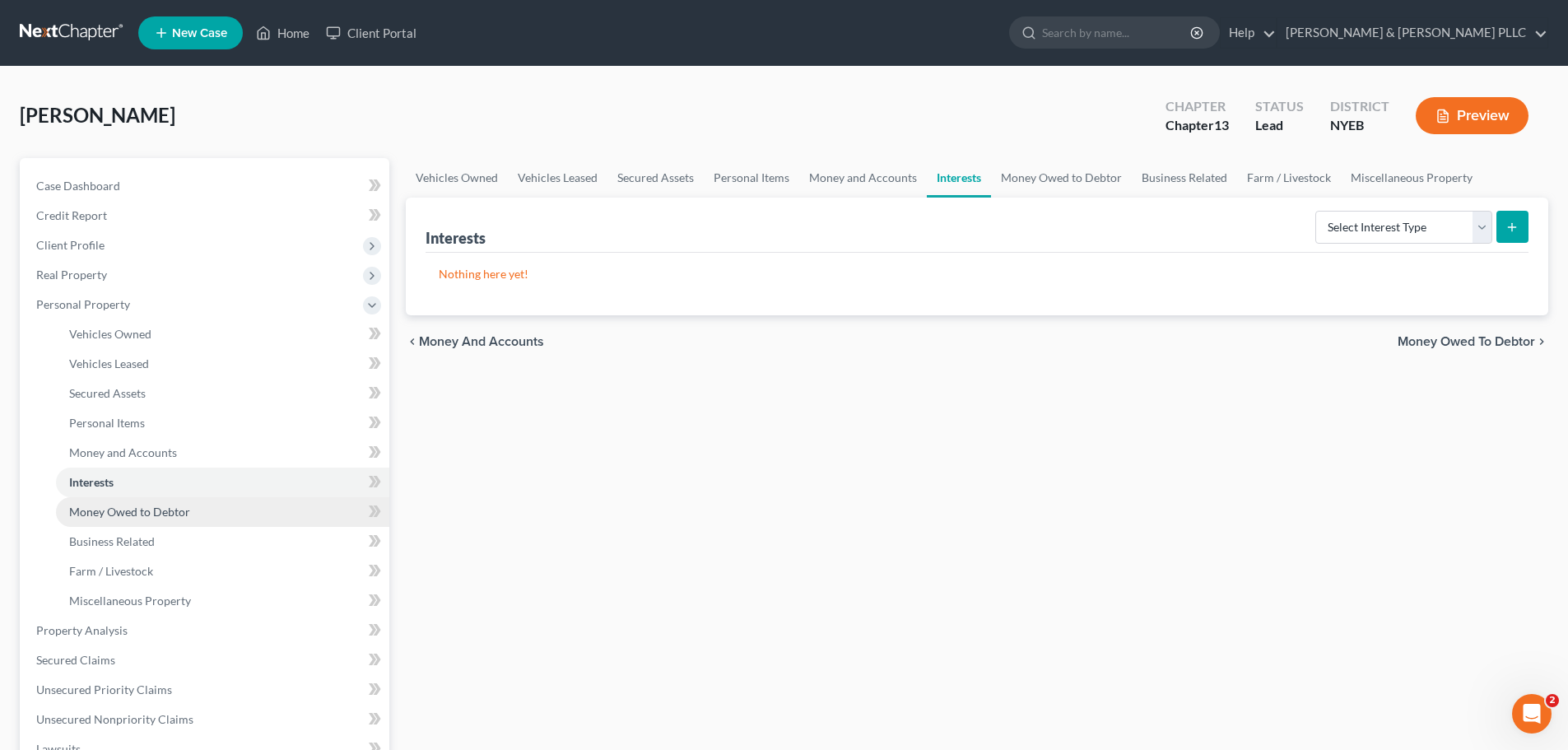
click at [177, 516] on span "Money Owed to Debtor" at bounding box center [129, 511] width 121 height 14
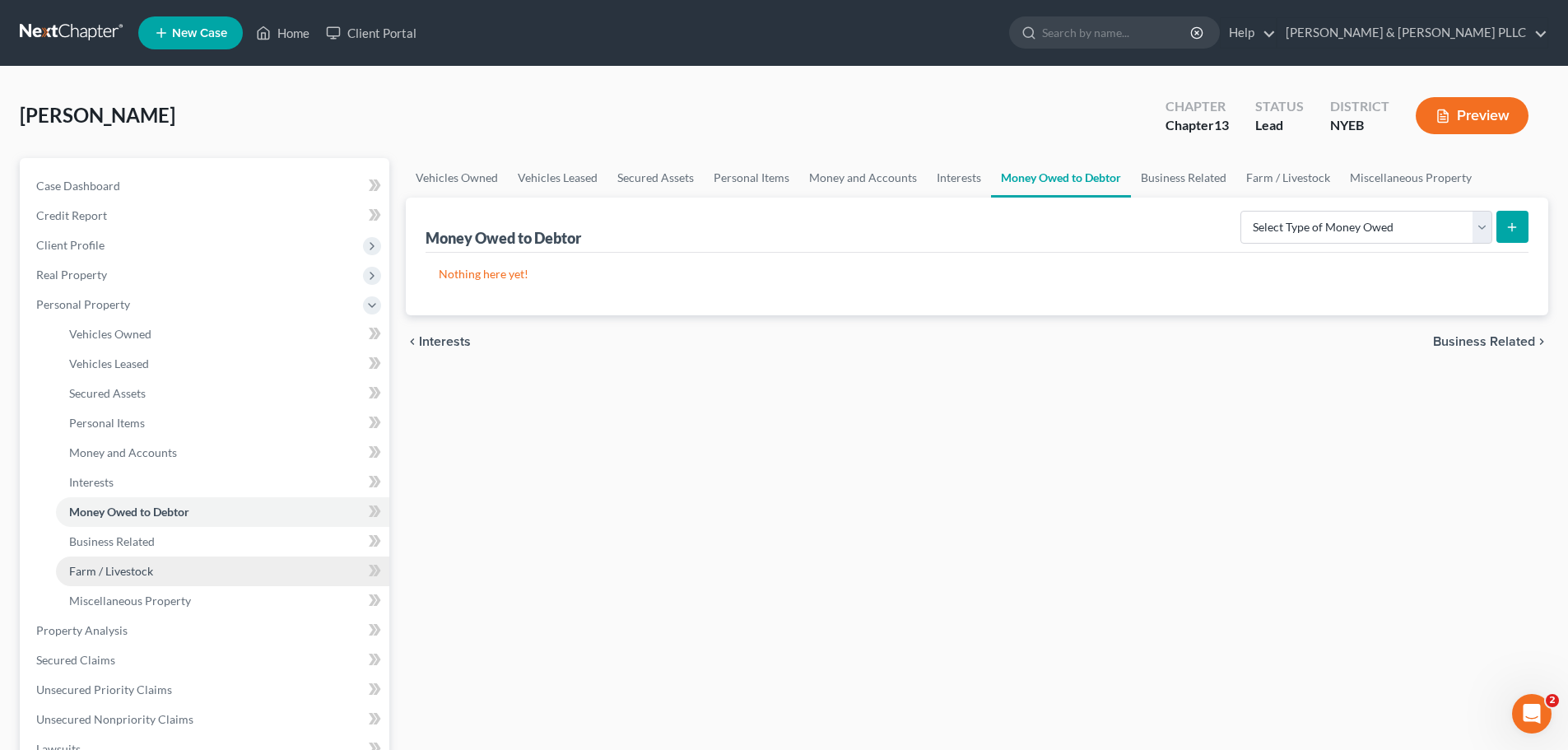
click at [168, 564] on link "Farm / Livestock" at bounding box center [223, 571] width 333 height 30
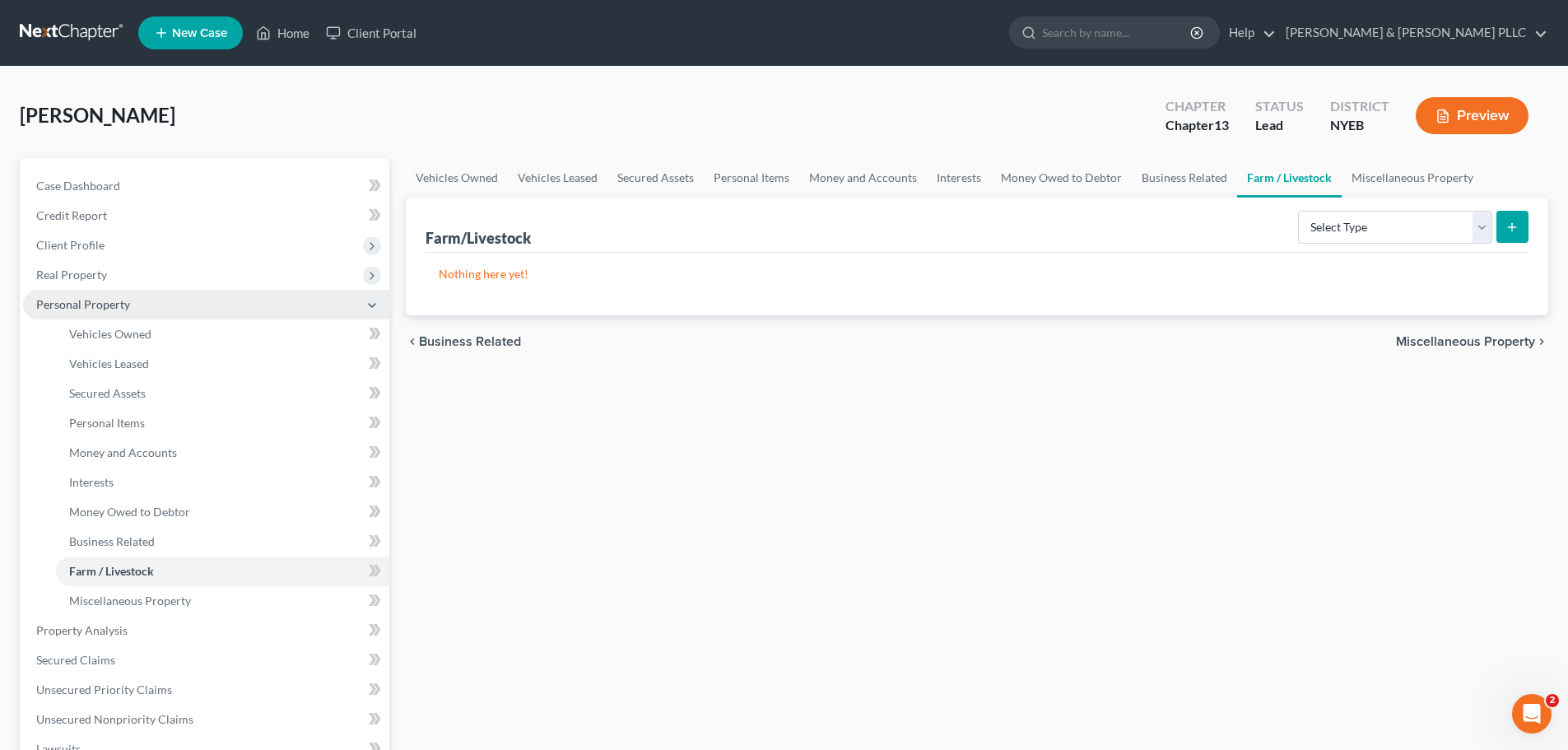
click at [136, 301] on span "Personal Property" at bounding box center [206, 304] width 366 height 30
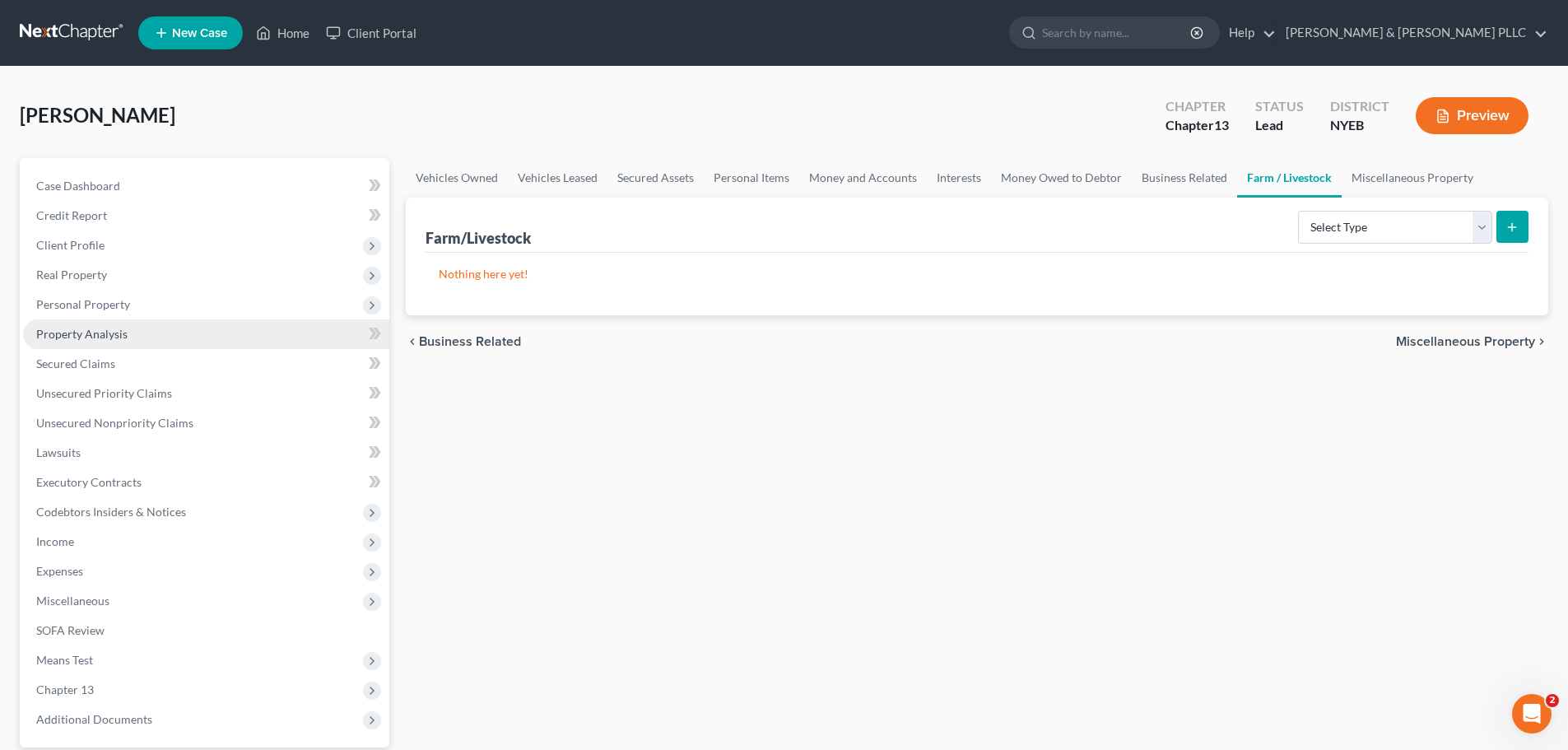
click at [127, 334] on link "Property Analysis" at bounding box center [206, 334] width 366 height 30
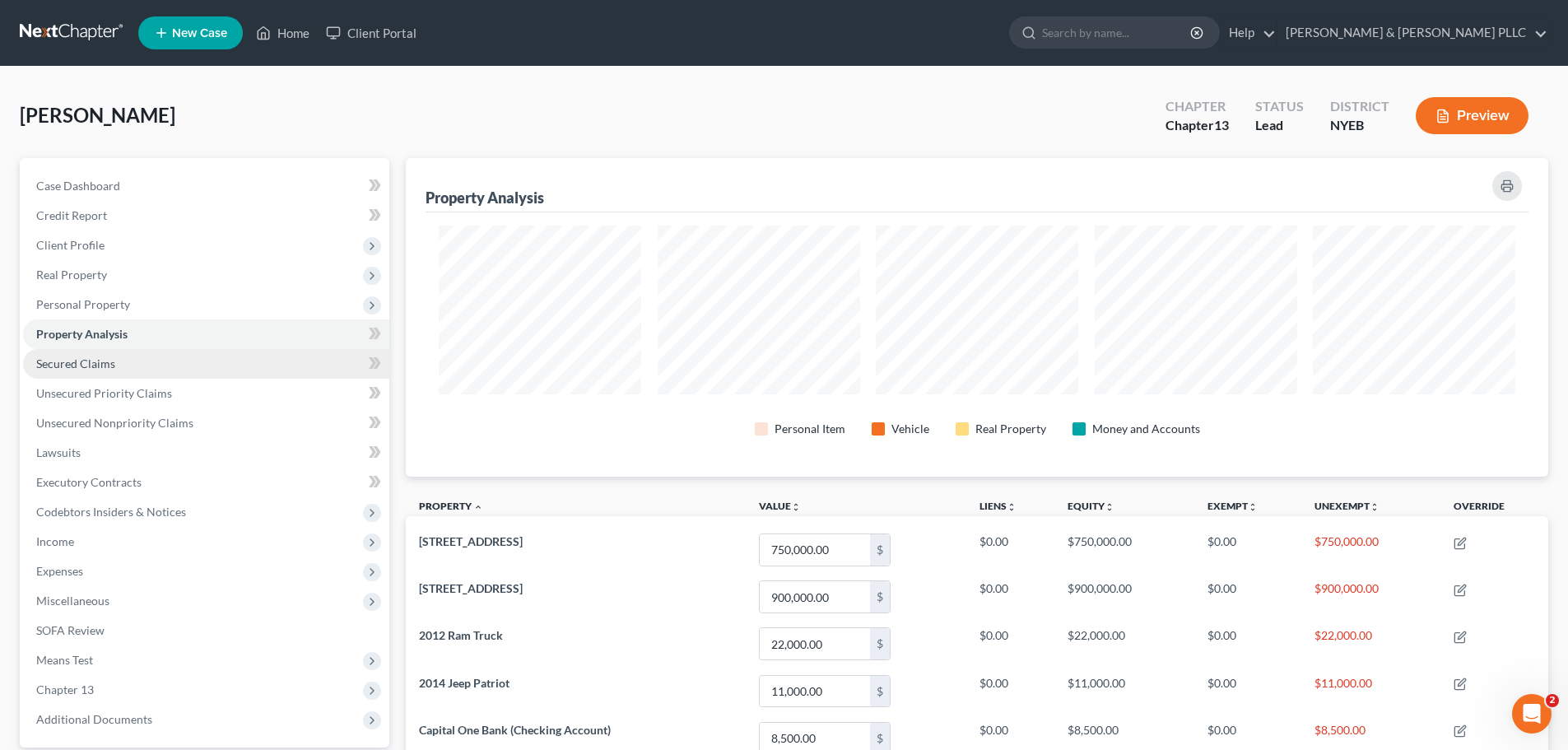
click at [127, 362] on link "Secured Claims" at bounding box center [206, 364] width 366 height 30
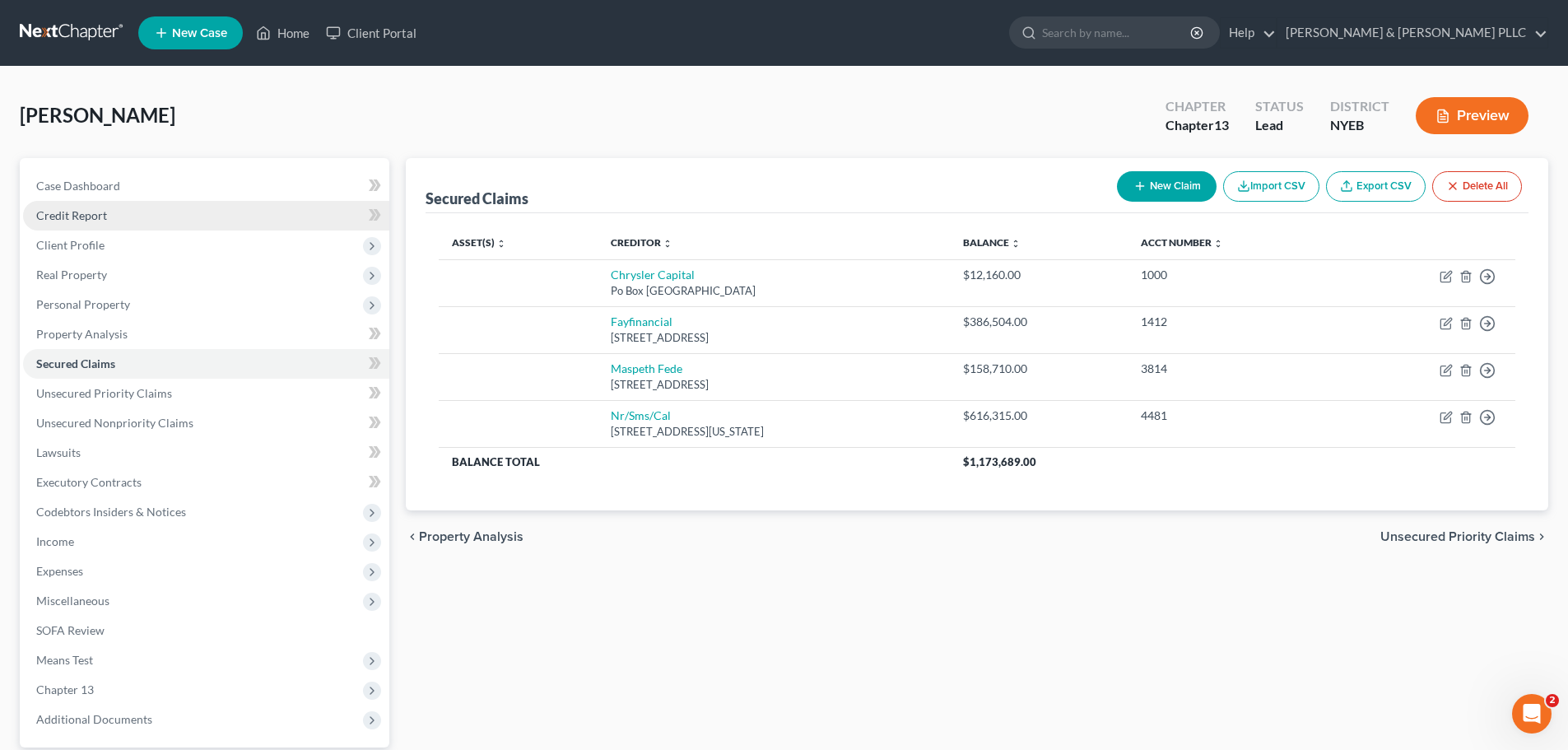
click at [128, 216] on link "Credit Report" at bounding box center [206, 216] width 366 height 30
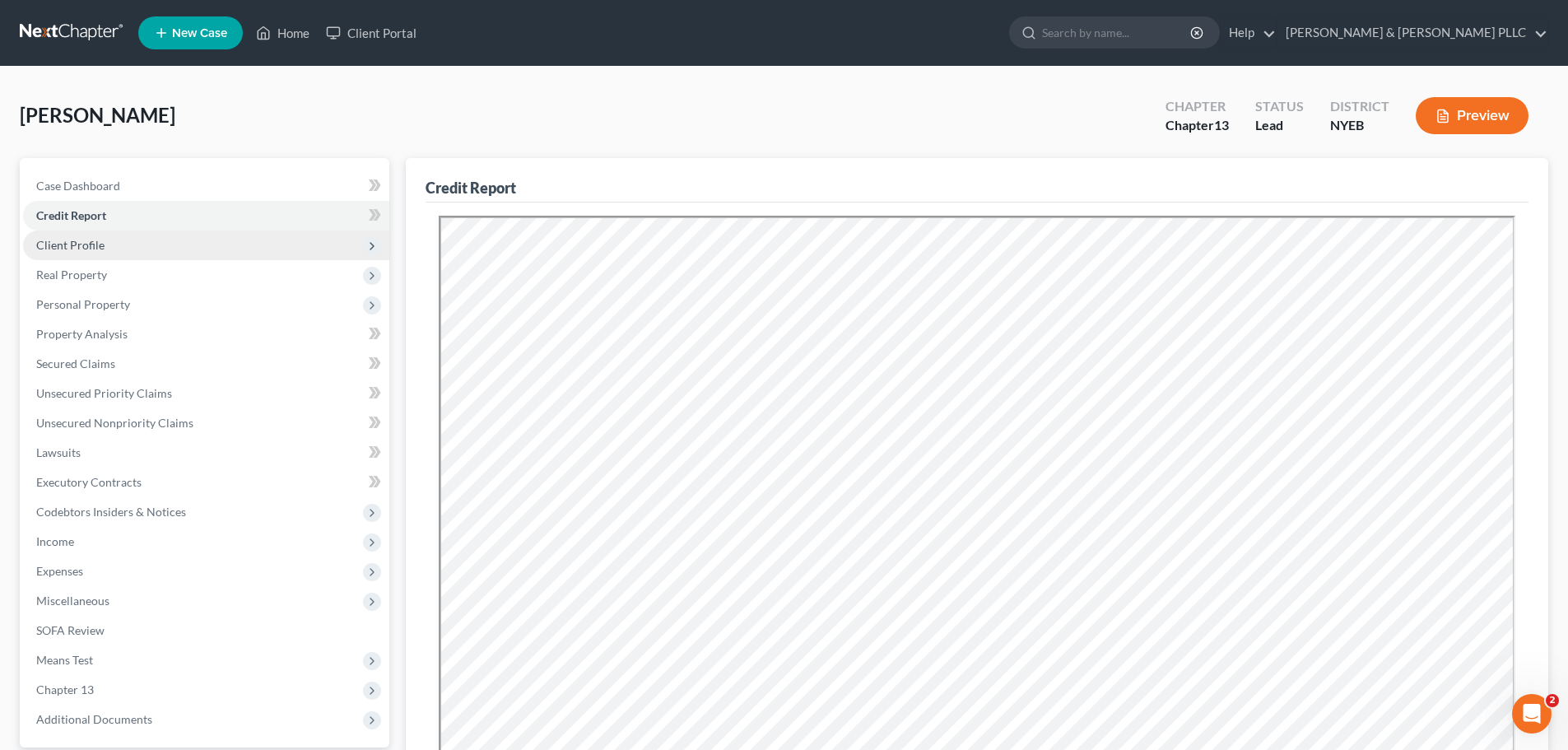
click at [137, 242] on span "Client Profile" at bounding box center [206, 245] width 366 height 30
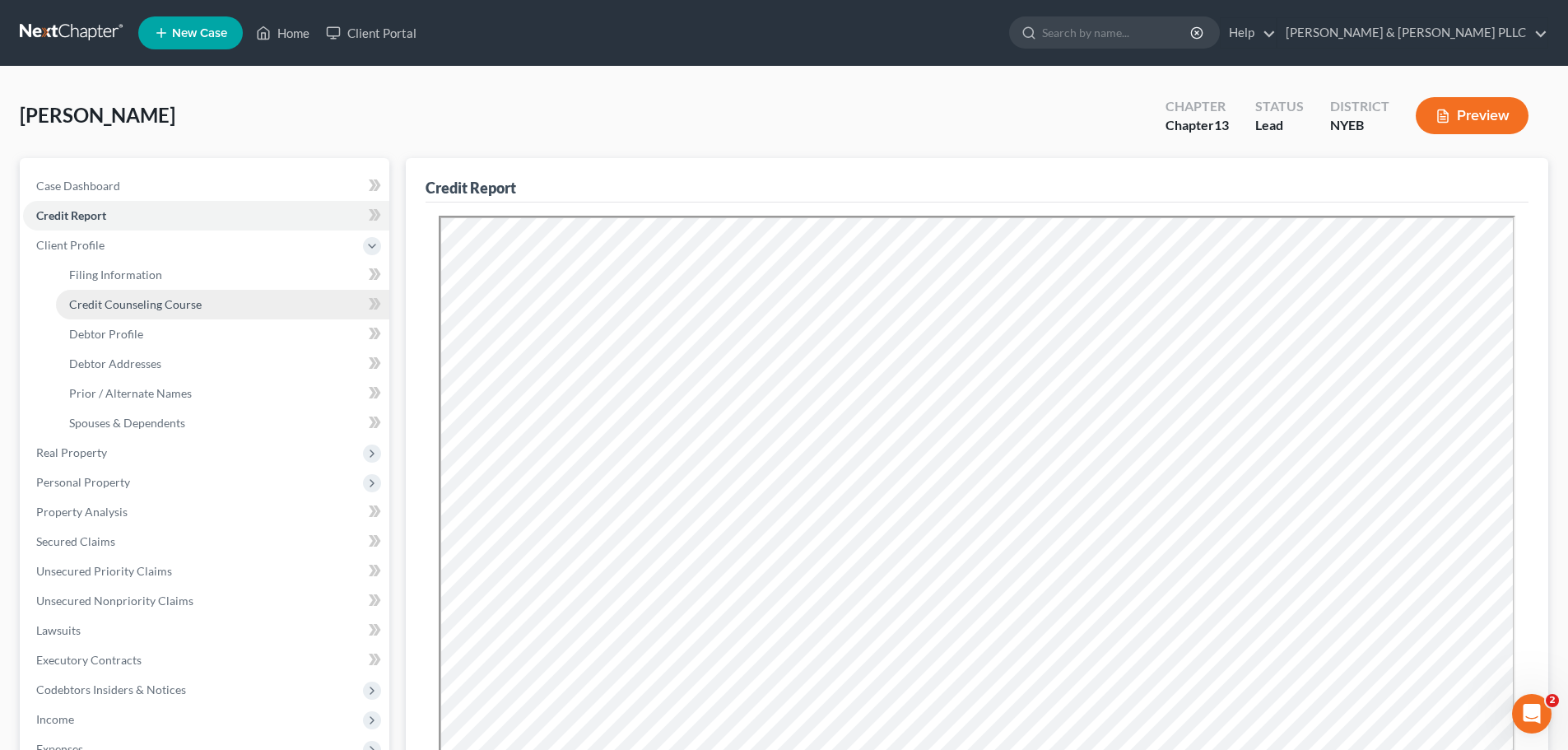
click at [177, 302] on span "Credit Counseling Course" at bounding box center [136, 304] width 133 height 14
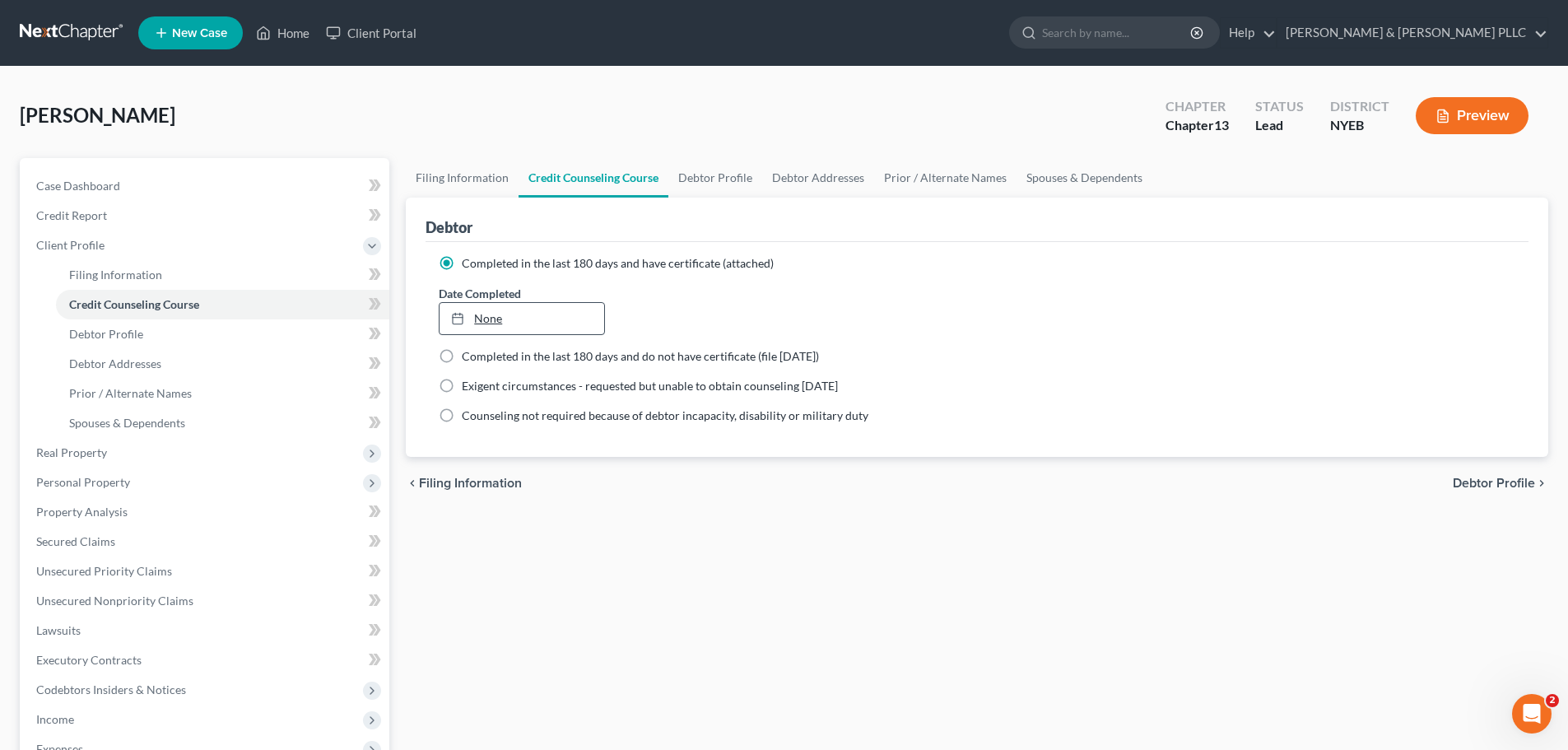
type input "10/15/2025"
click at [470, 315] on div at bounding box center [462, 318] width 23 height 14
click at [215, 329] on link "Debtor Profile" at bounding box center [223, 334] width 333 height 30
select select "1"
select select "3"
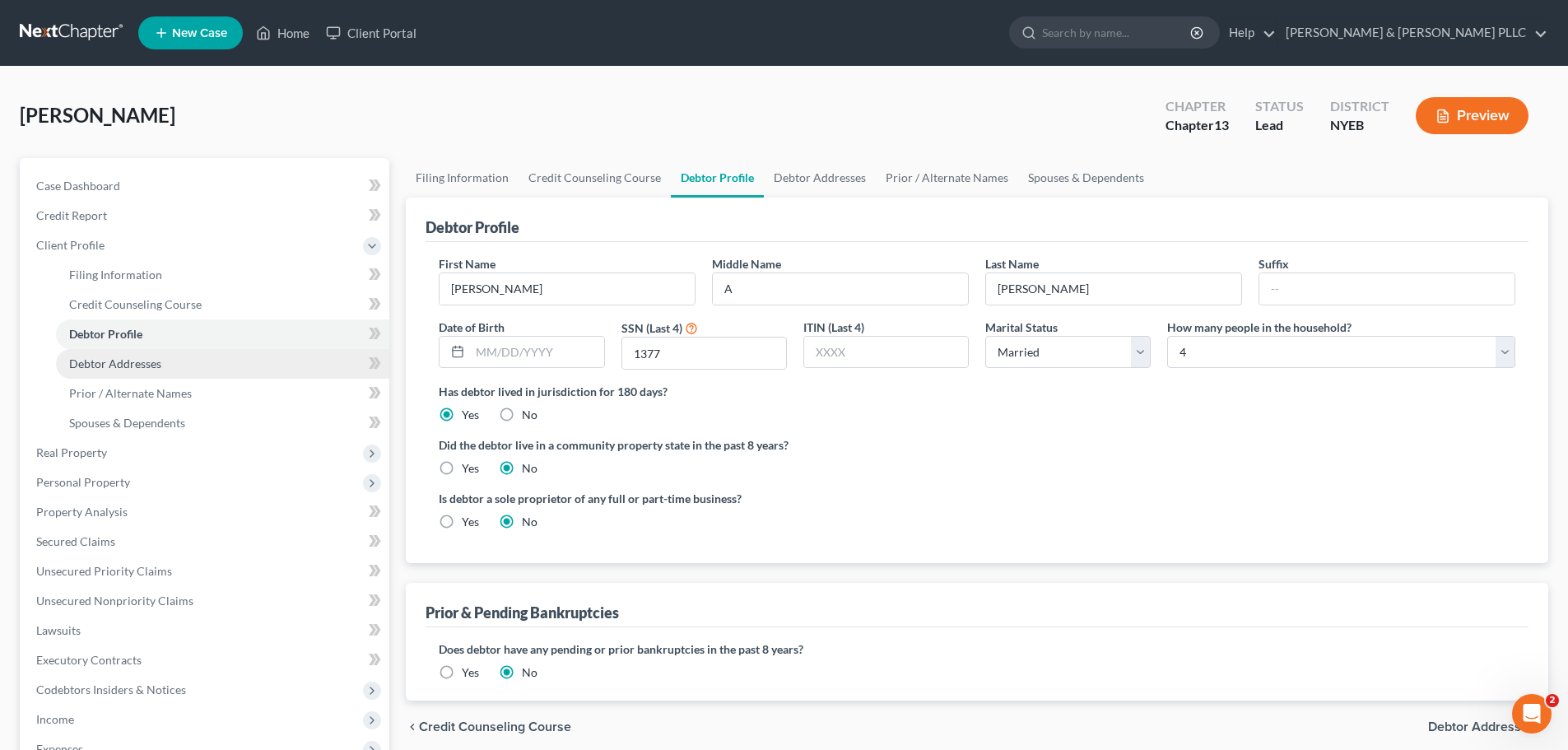
click at [171, 364] on link "Debtor Addresses" at bounding box center [223, 364] width 333 height 30
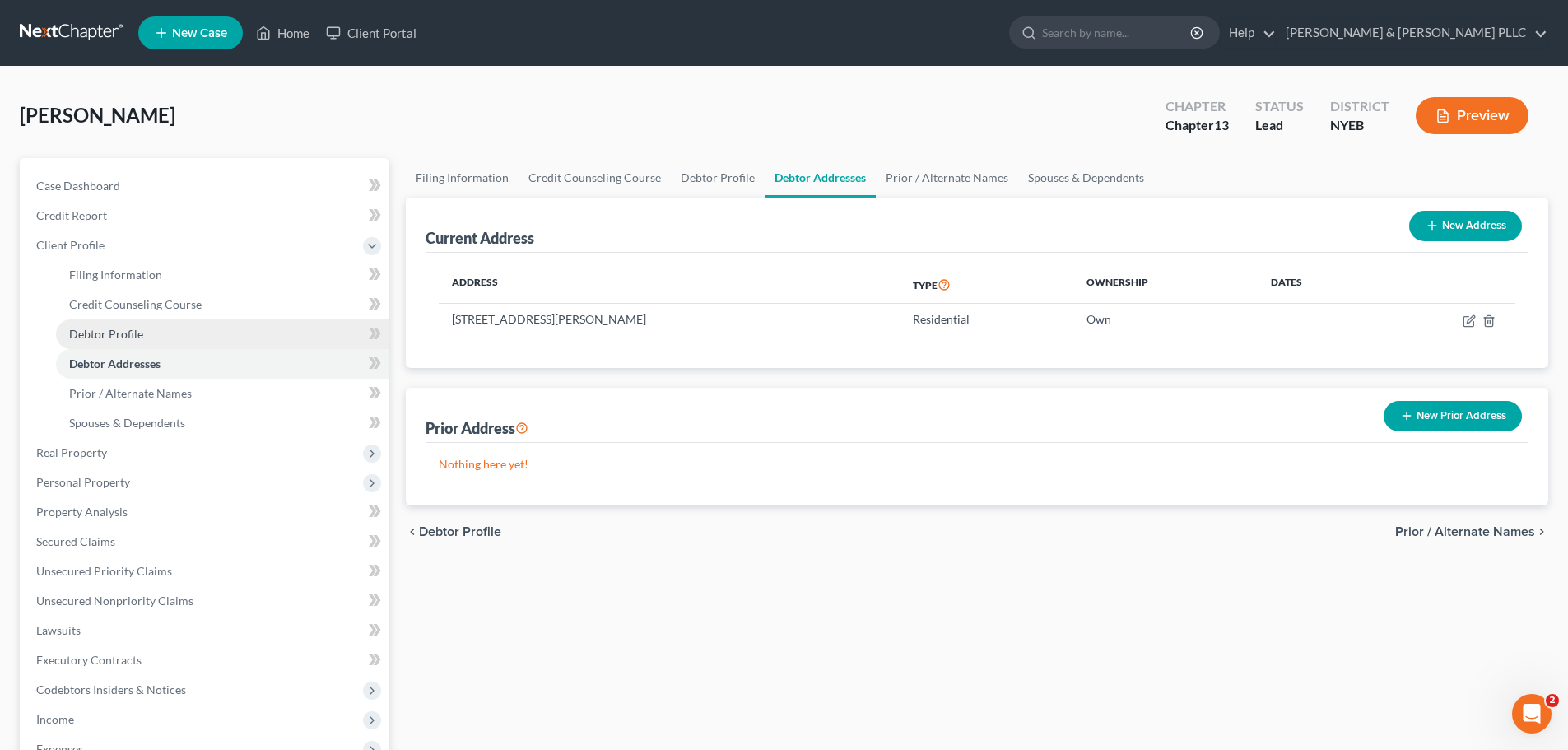
click at [177, 334] on link "Debtor Profile" at bounding box center [223, 334] width 333 height 30
select select "1"
select select "3"
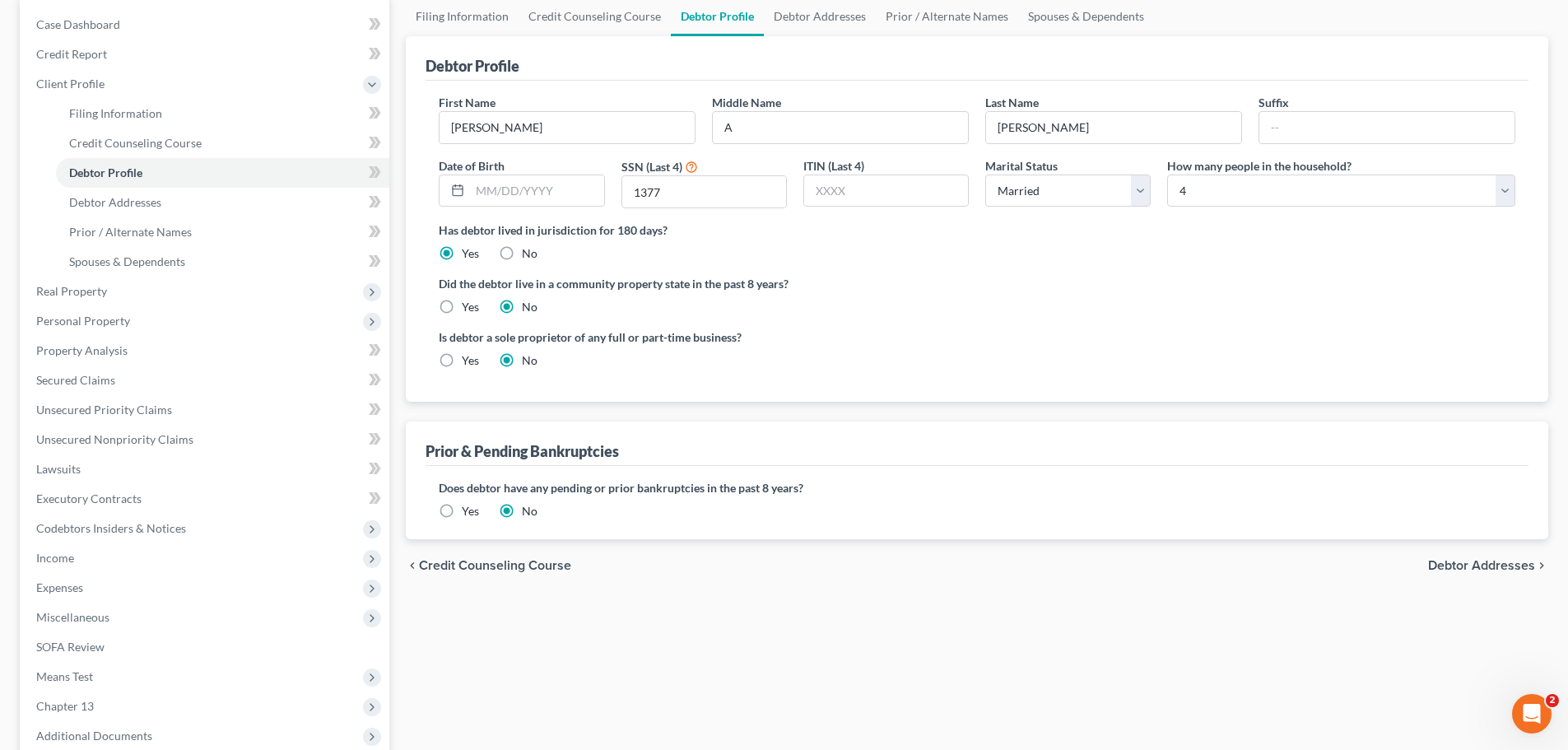
scroll to position [329, 0]
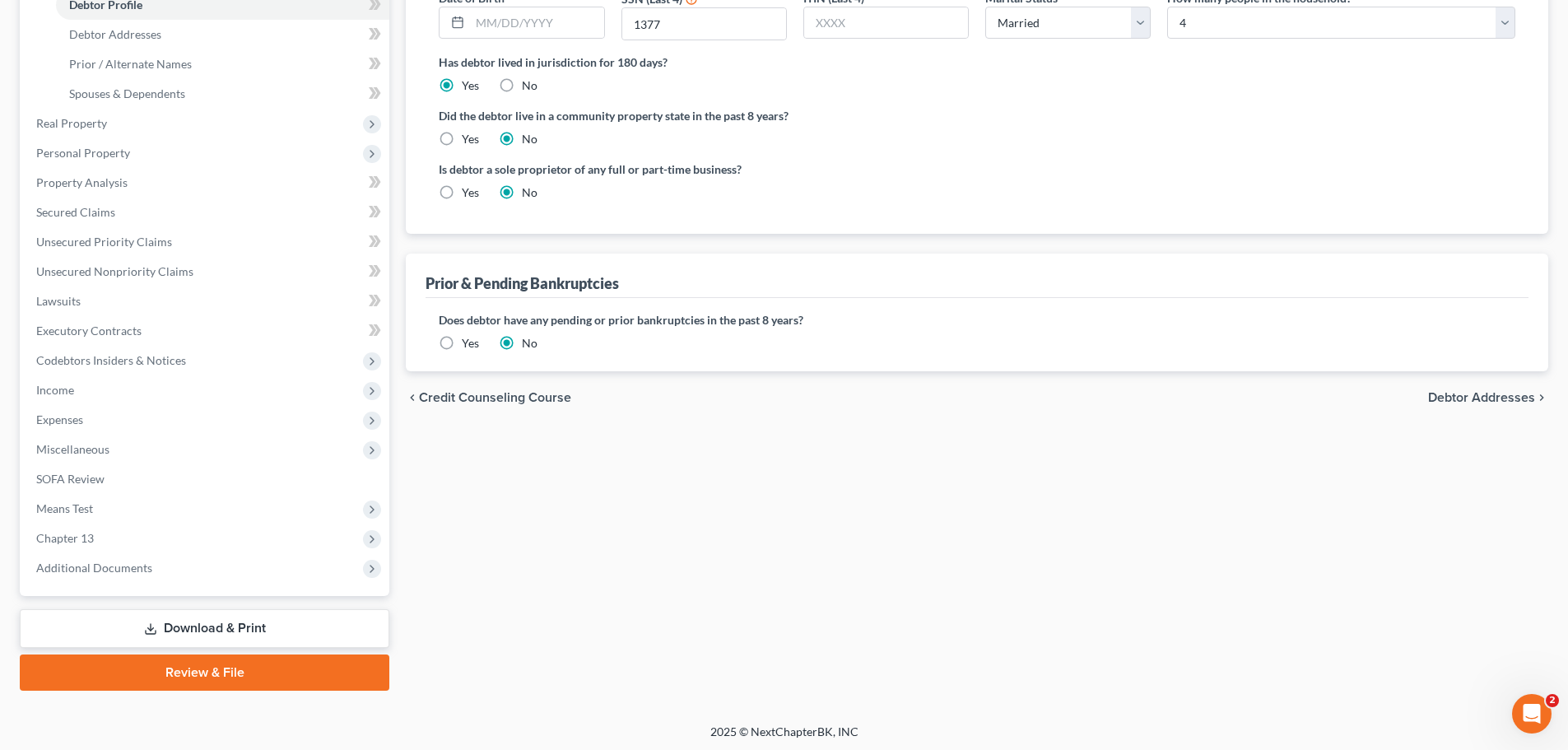
click at [461, 343] on label "Yes" at bounding box center [470, 343] width 17 height 16
click at [469, 343] on input "Yes" at bounding box center [474, 340] width 11 height 11
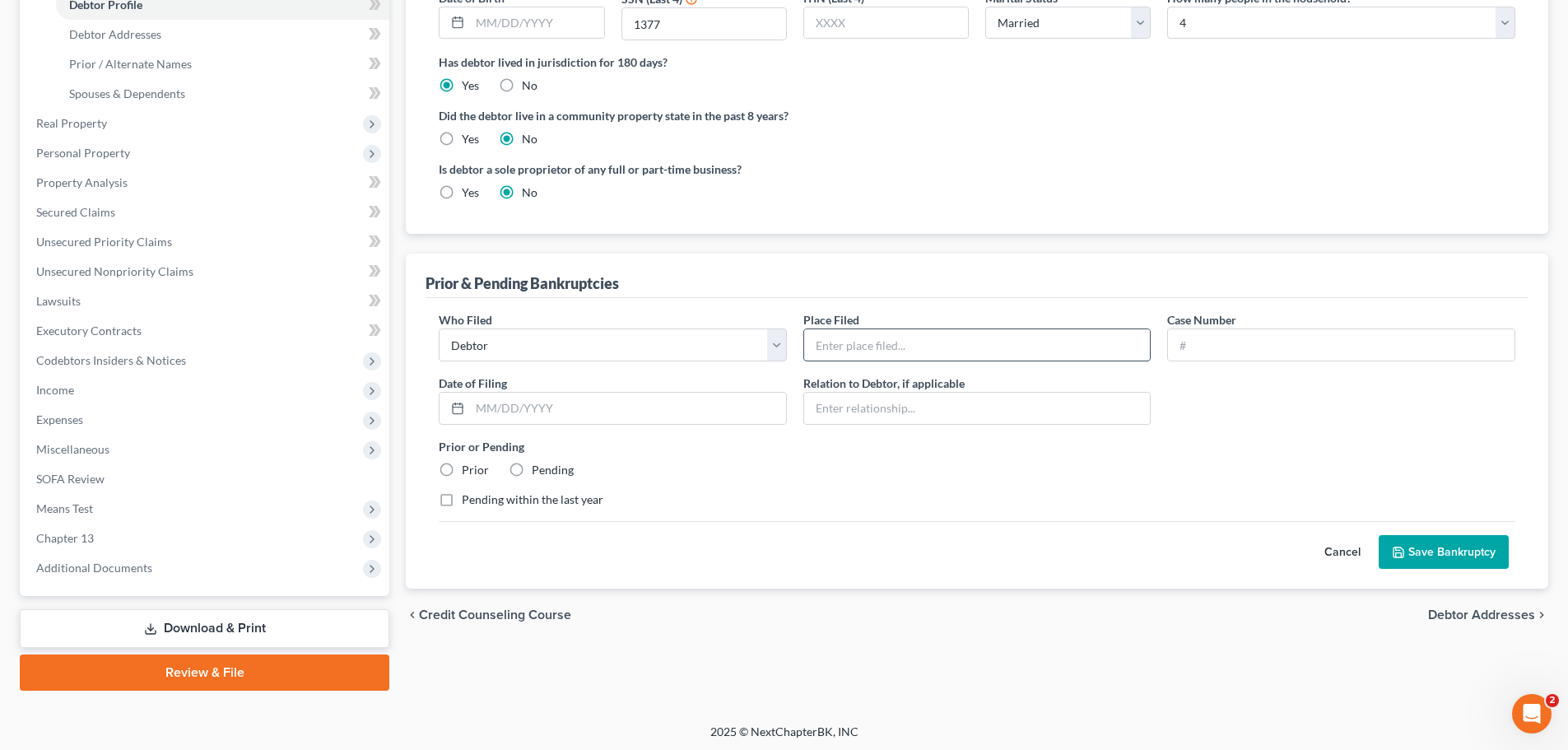
click at [910, 351] on input "text" at bounding box center [977, 345] width 347 height 31
click at [1226, 348] on input "text" at bounding box center [1340, 345] width 347 height 31
click at [960, 407] on input "text" at bounding box center [977, 408] width 347 height 31
drag, startPoint x: 559, startPoint y: 394, endPoint x: 599, endPoint y: 400, distance: 40.4
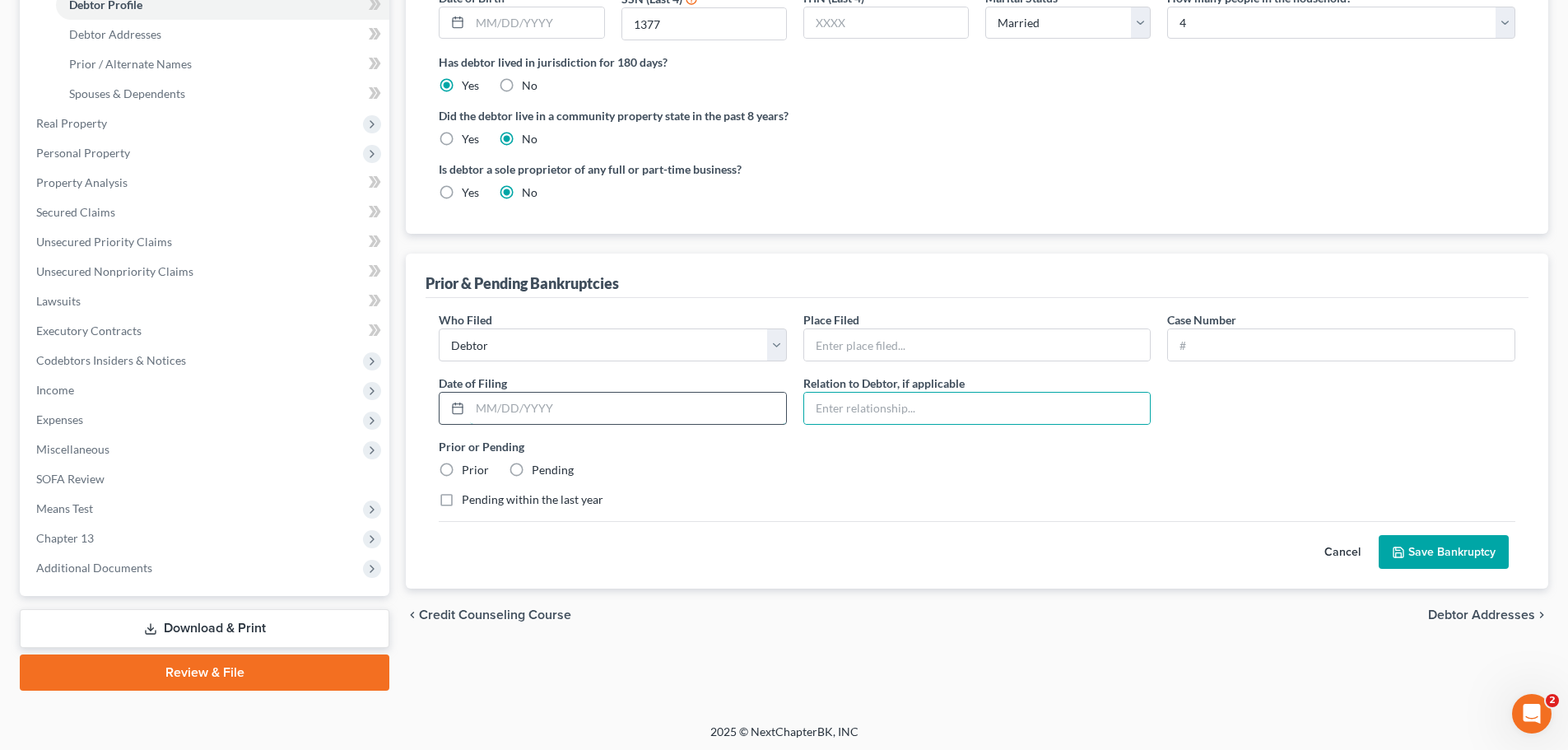
click at [559, 394] on input "text" at bounding box center [627, 408] width 316 height 31
click at [885, 350] on input "text" at bounding box center [977, 345] width 347 height 31
click at [1245, 329] on div at bounding box center [1341, 345] width 349 height 33
click at [1239, 338] on input "text" at bounding box center [1340, 345] width 347 height 31
type input "8-18-70052-ast"
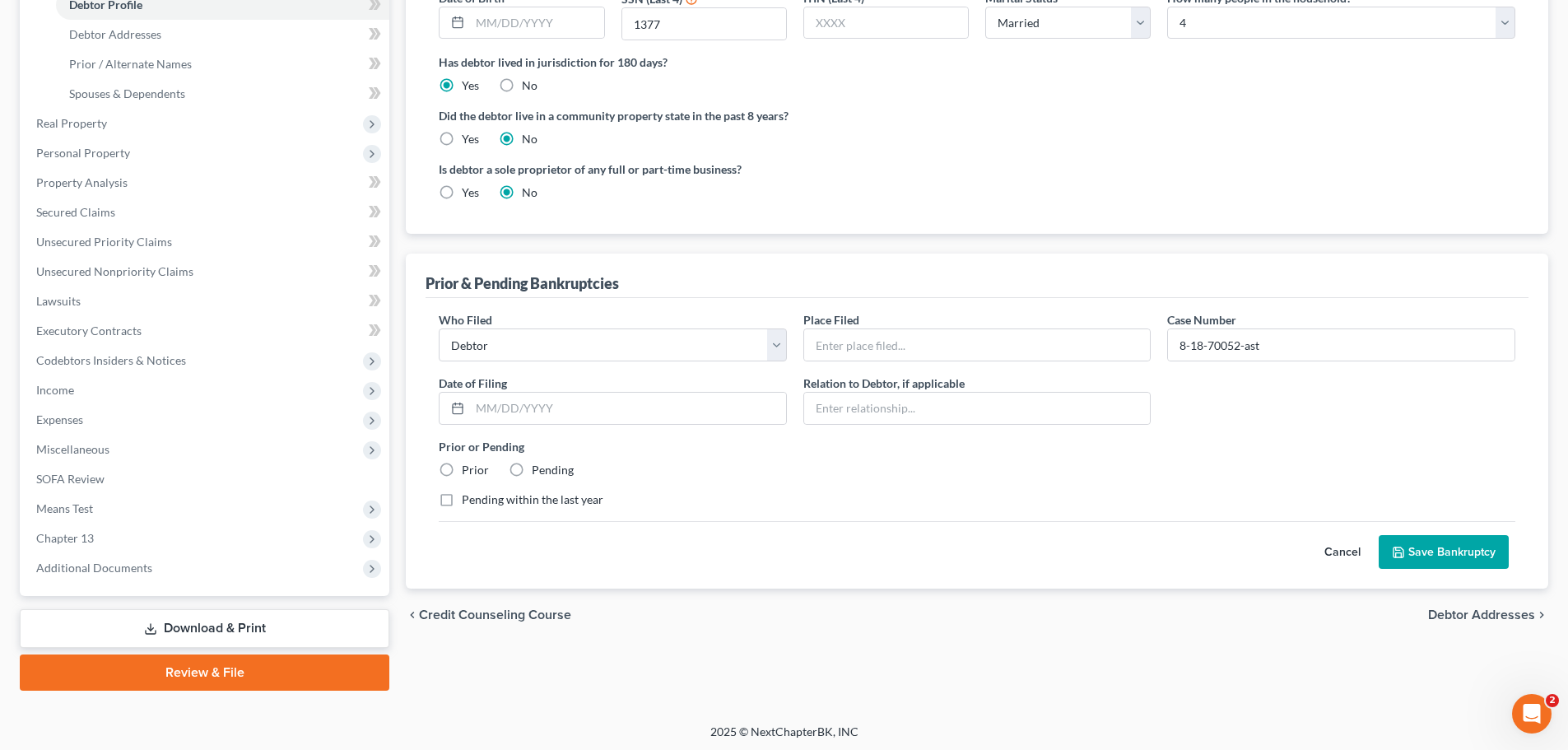
click at [622, 390] on div "Date of Filing *" at bounding box center [612, 400] width 365 height 50
click at [622, 402] on input "text" at bounding box center [627, 408] width 316 height 31
type input "1/18/2018"
click at [828, 418] on input "text" at bounding box center [977, 408] width 347 height 31
drag, startPoint x: 733, startPoint y: 474, endPoint x: 649, endPoint y: 468, distance: 84.2
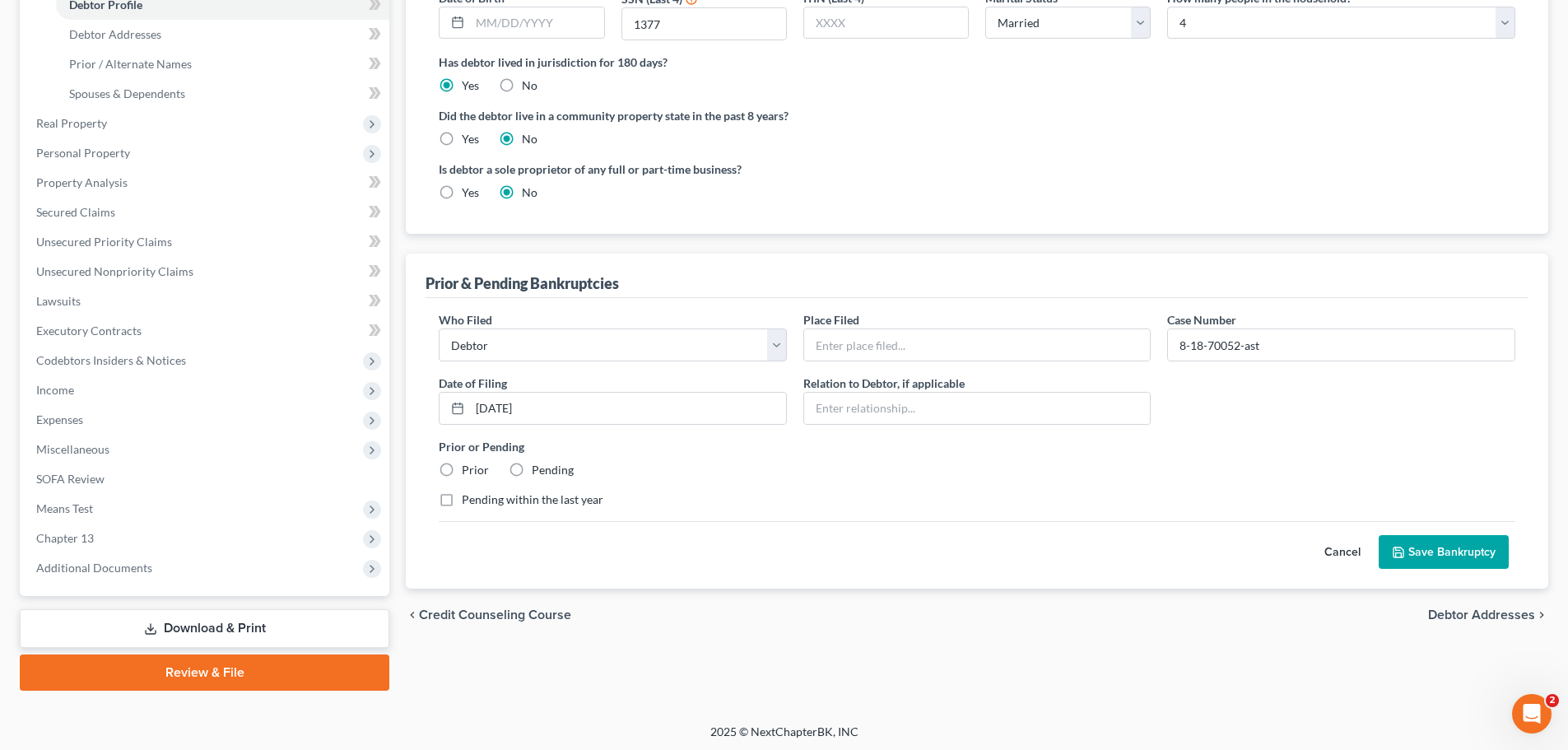
click at [728, 474] on div "Prior or Pending Prior Pending" at bounding box center [976, 458] width 1093 height 40
click at [472, 469] on label "Prior" at bounding box center [475, 470] width 27 height 16
click at [472, 469] on input "Prior" at bounding box center [474, 467] width 11 height 11
radio input "true"
click at [956, 343] on input "text" at bounding box center [977, 345] width 347 height 31
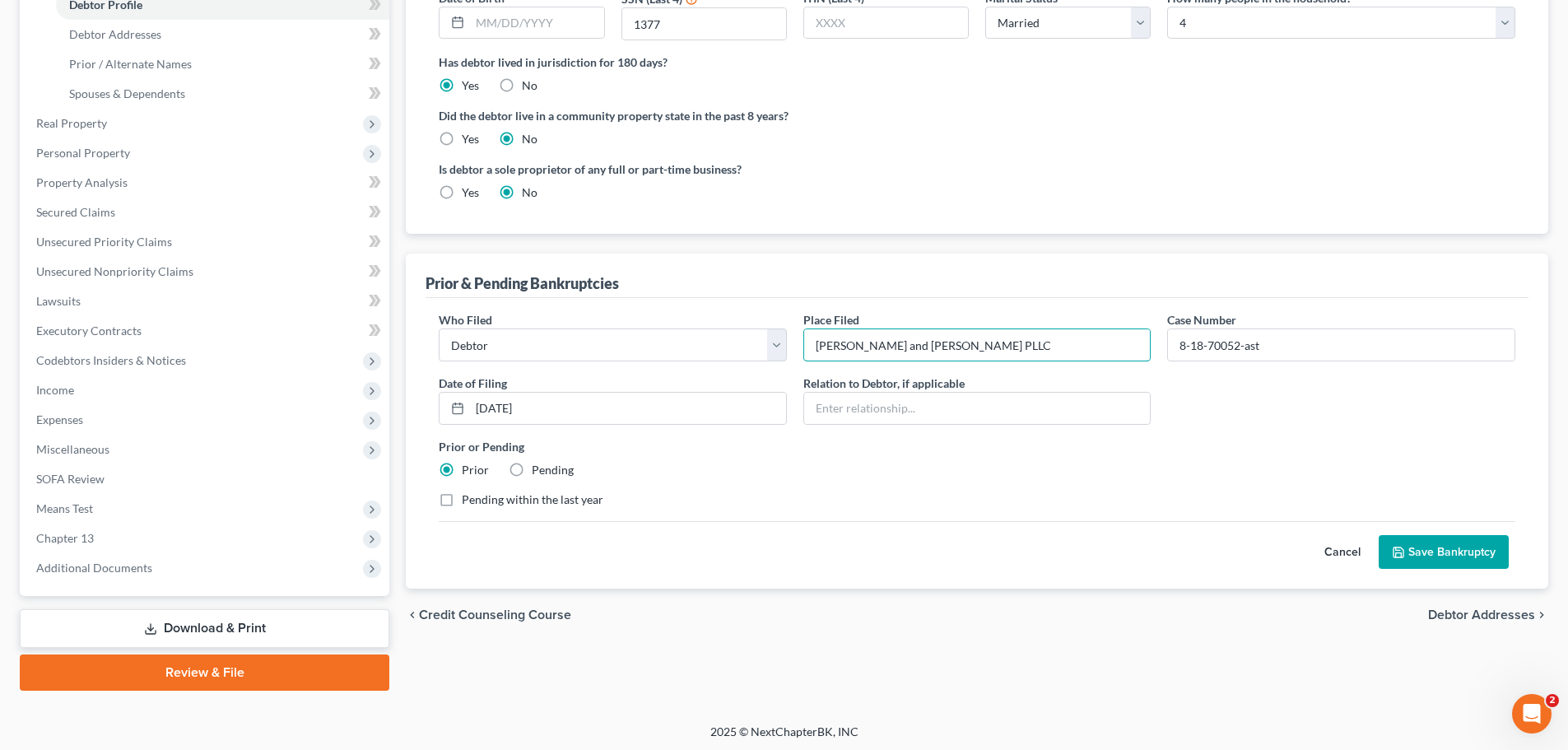
type input "Sferrazza and Keenan PLLC"
click at [1416, 550] on button "Save Bankruptcy" at bounding box center [1443, 552] width 130 height 35
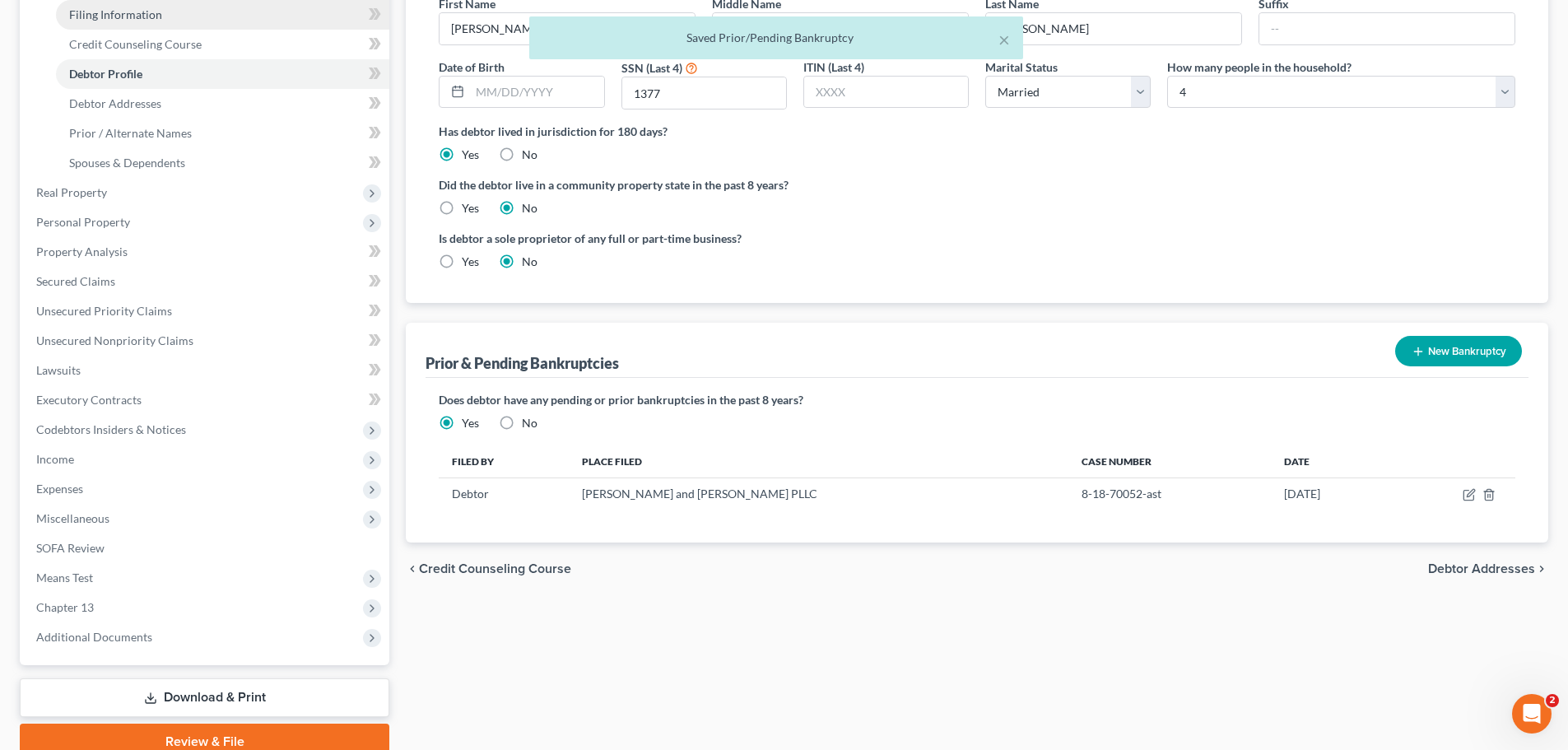
scroll to position [165, 0]
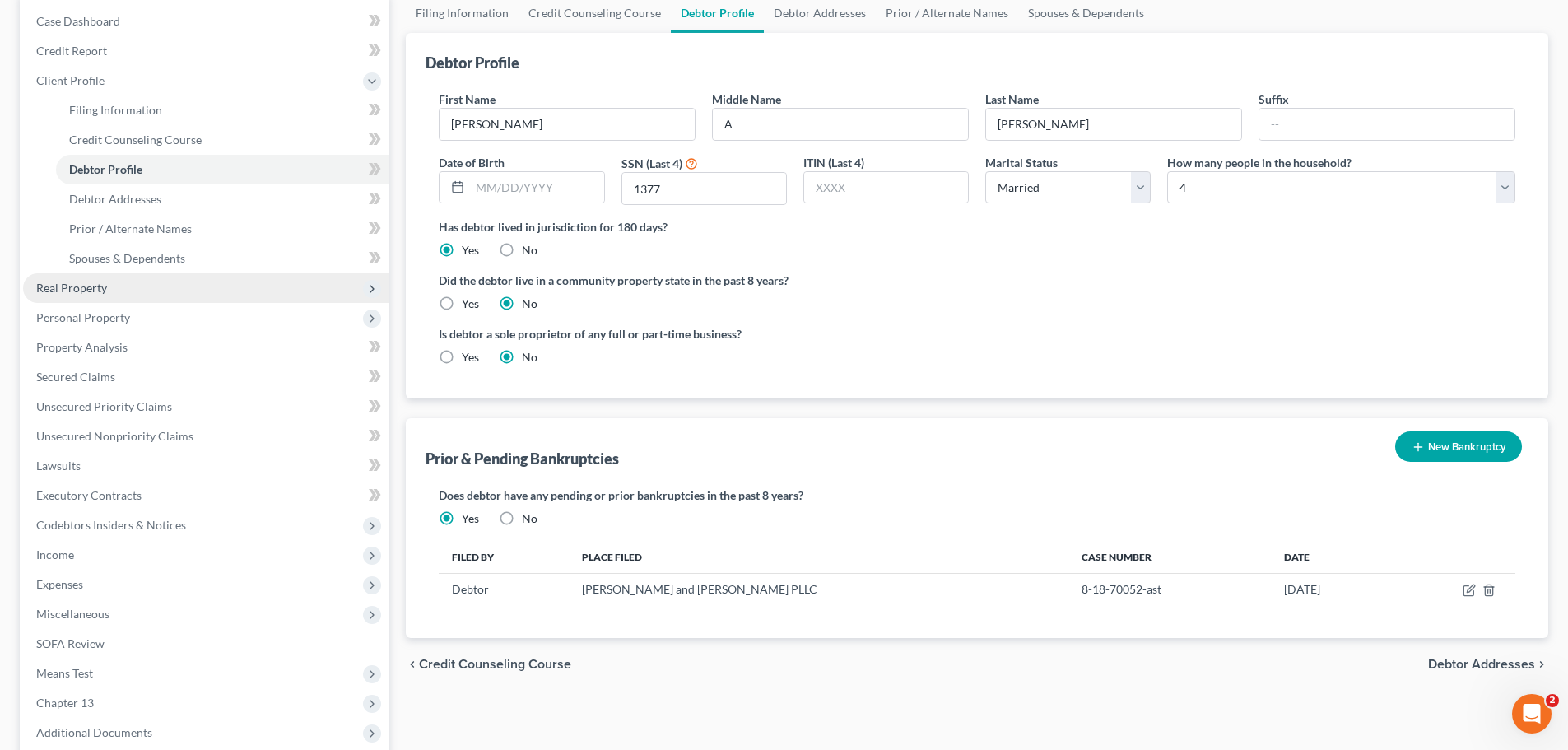
click at [152, 290] on span "Real Property" at bounding box center [206, 288] width 366 height 30
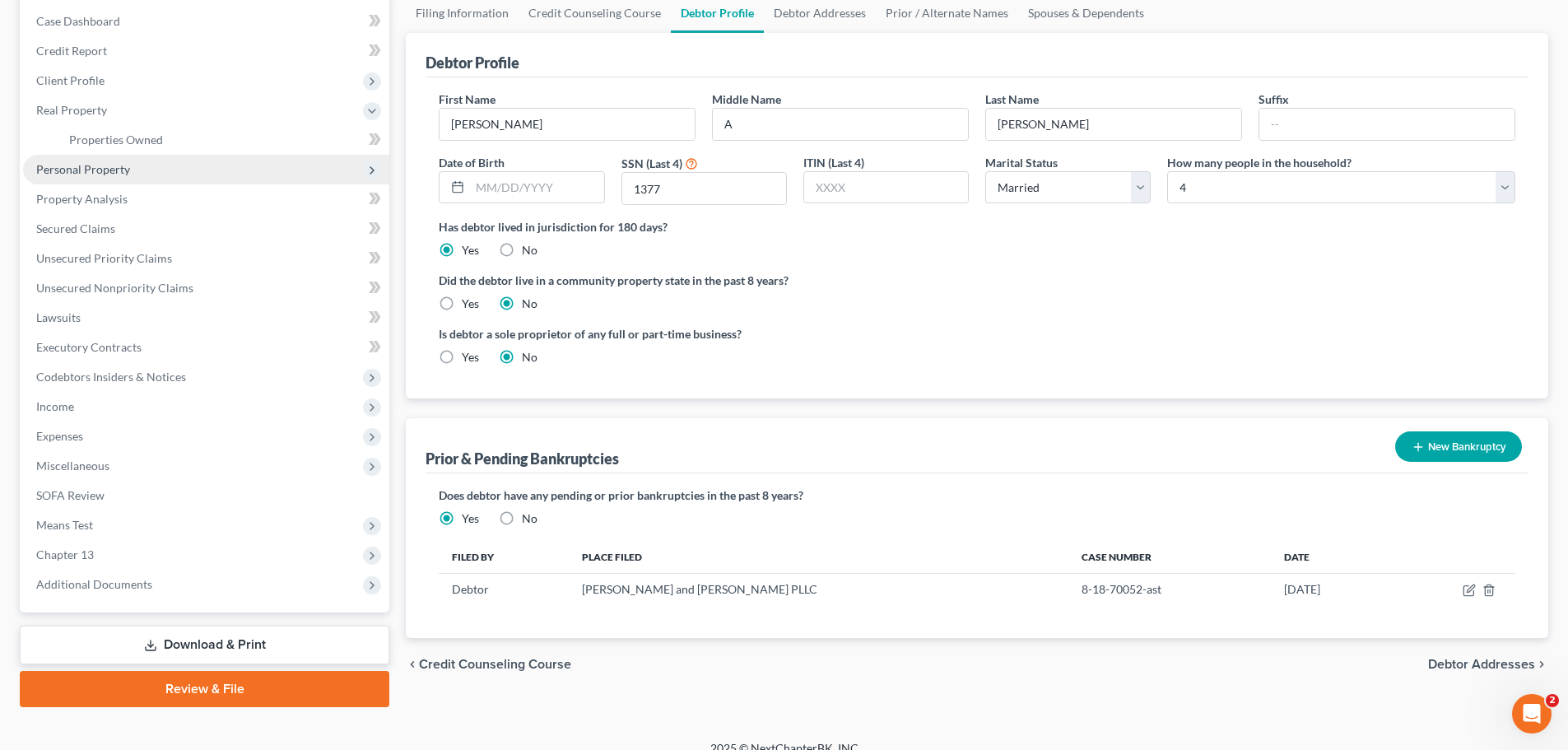
click at [156, 182] on span "Personal Property" at bounding box center [206, 169] width 366 height 30
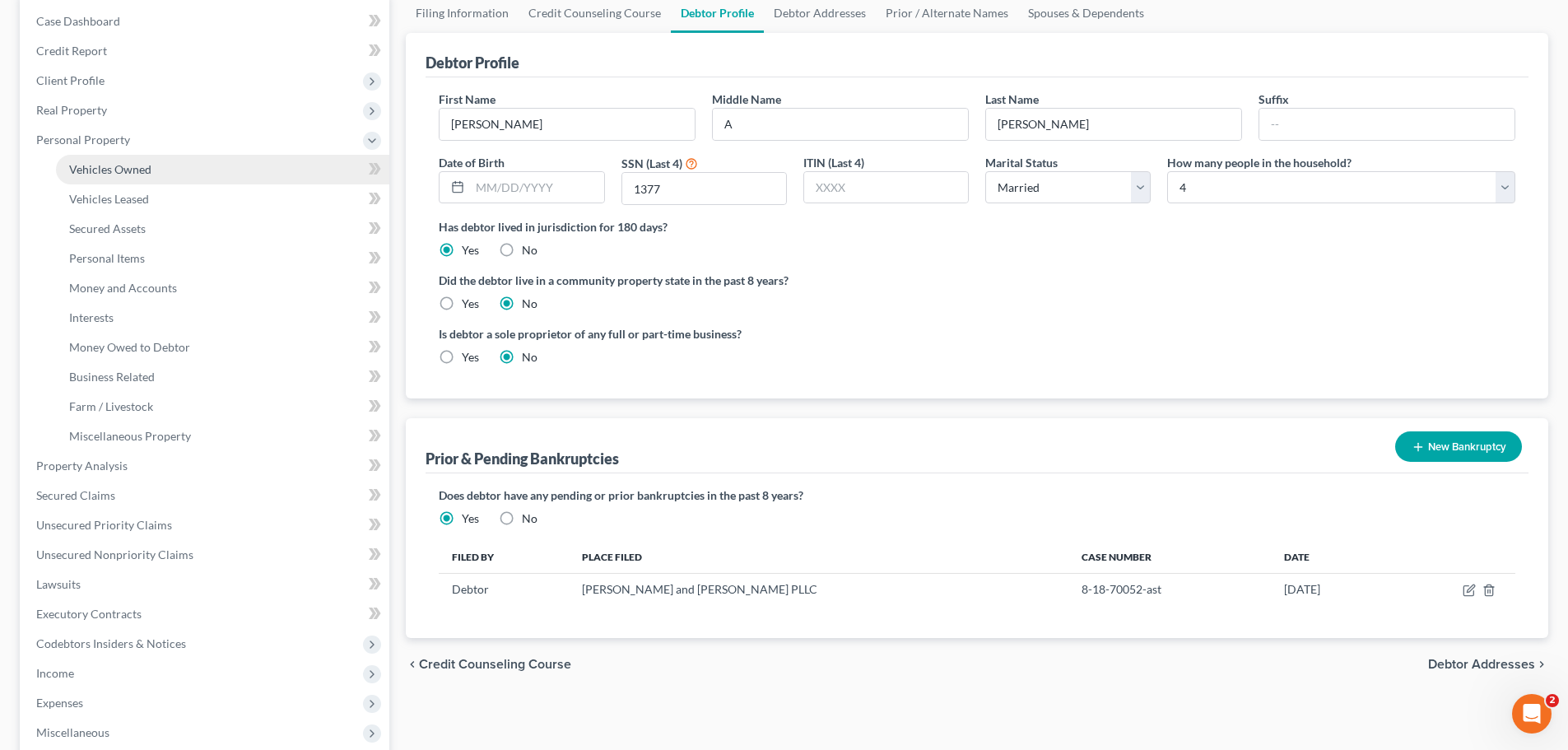
click at [169, 169] on link "Vehicles Owned" at bounding box center [223, 169] width 333 height 30
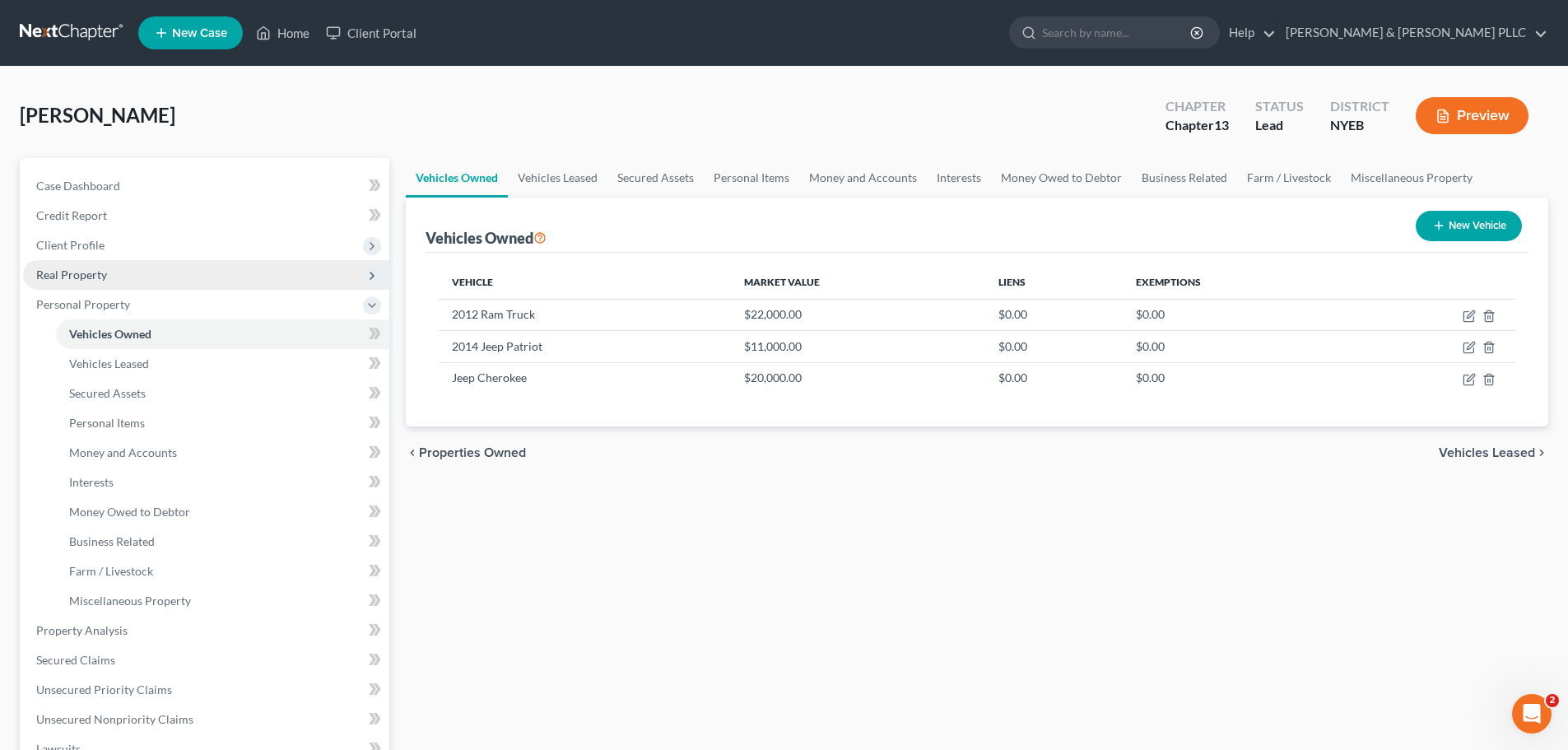
click at [131, 279] on span "Real Property" at bounding box center [206, 275] width 366 height 30
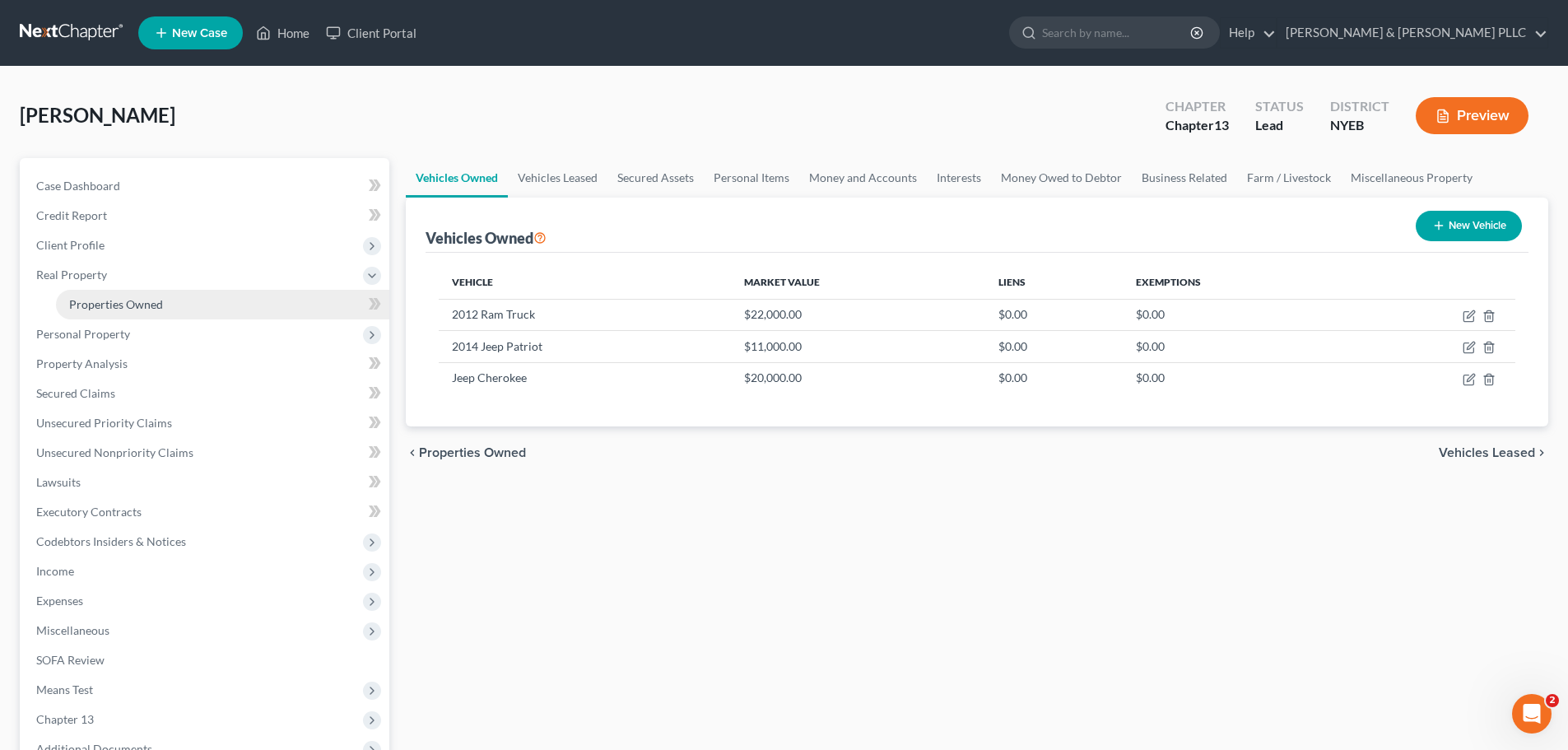
click at [139, 306] on span "Properties Owned" at bounding box center [116, 304] width 94 height 14
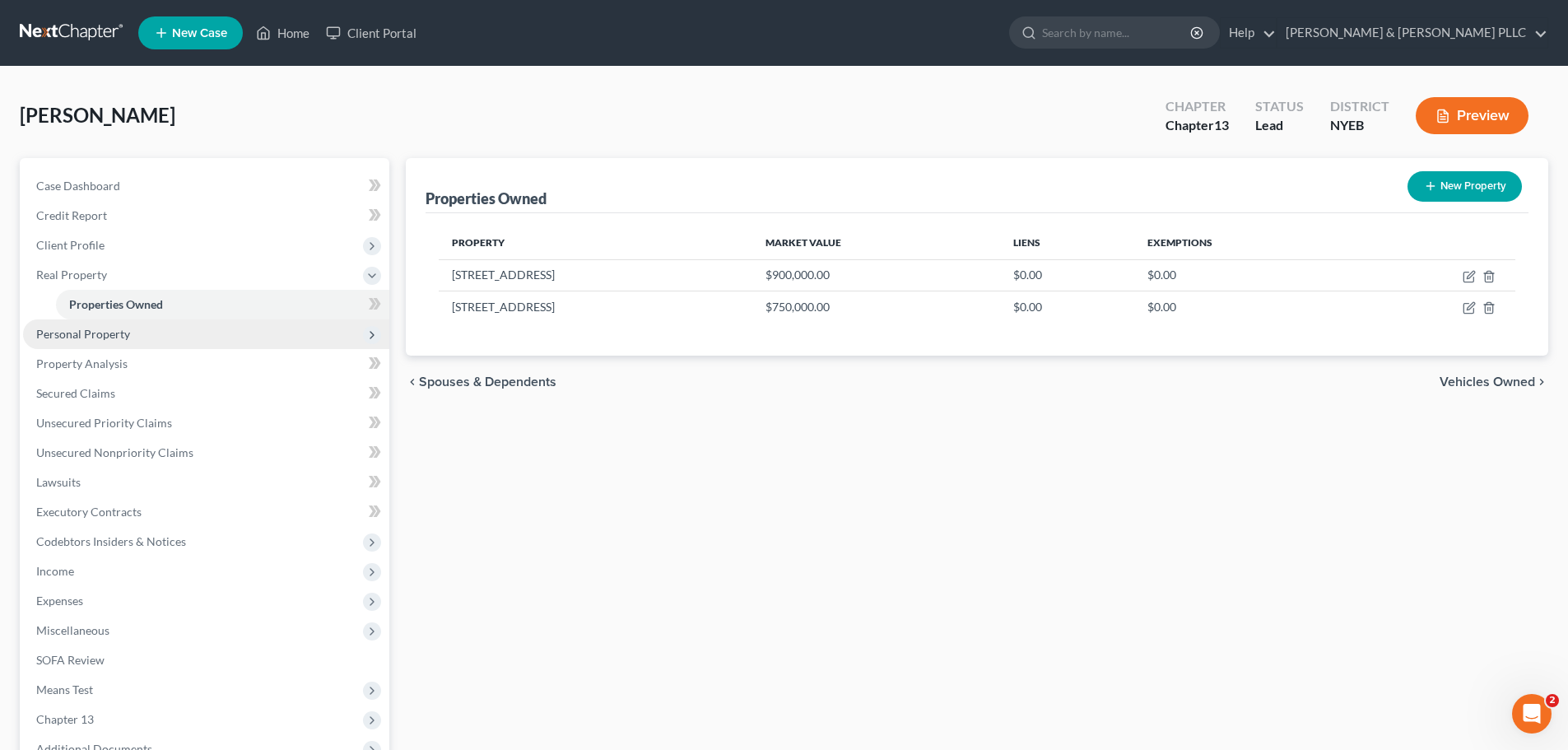
click at [175, 348] on span "Personal Property" at bounding box center [206, 334] width 366 height 30
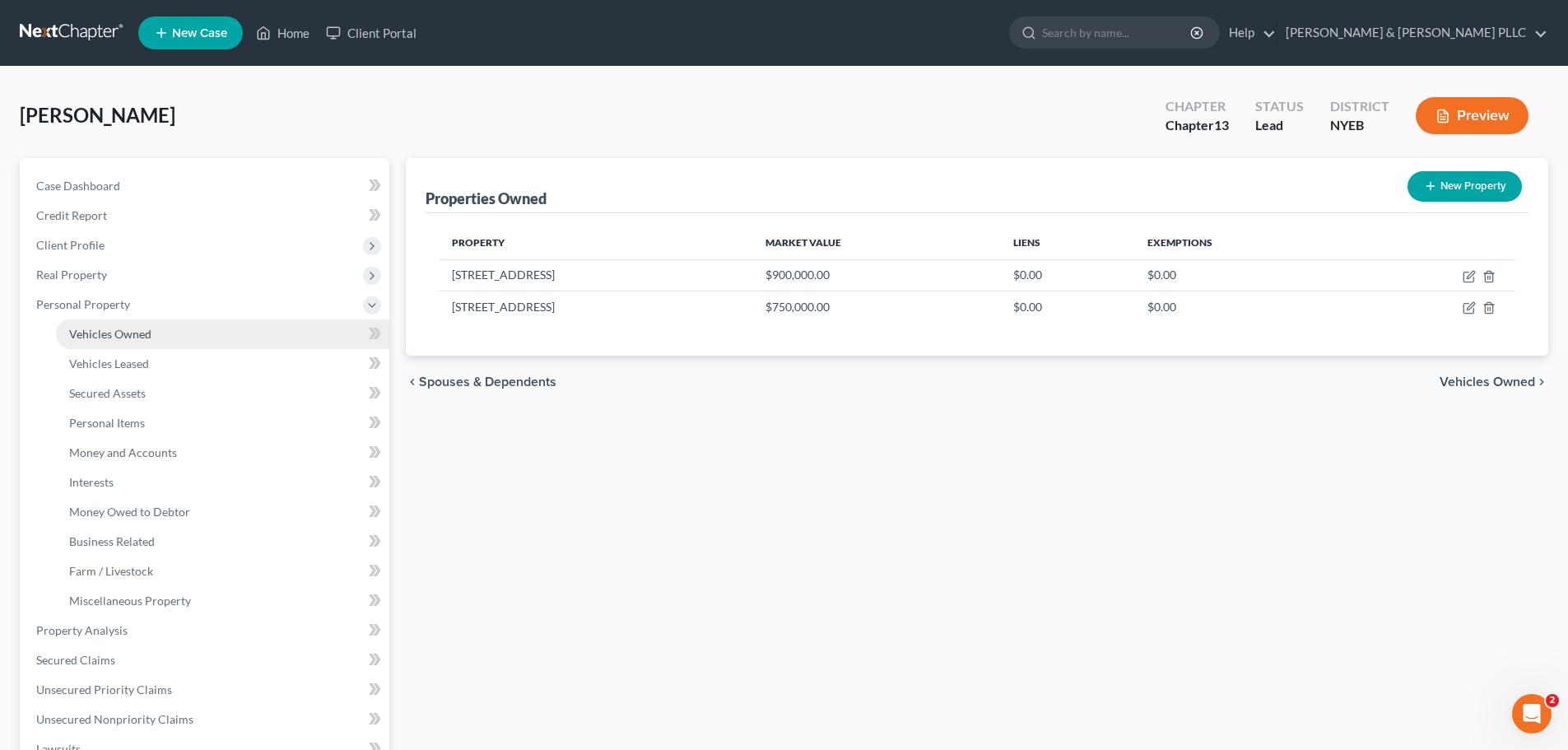
click at [164, 332] on link "Vehicles Owned" at bounding box center [223, 334] width 333 height 30
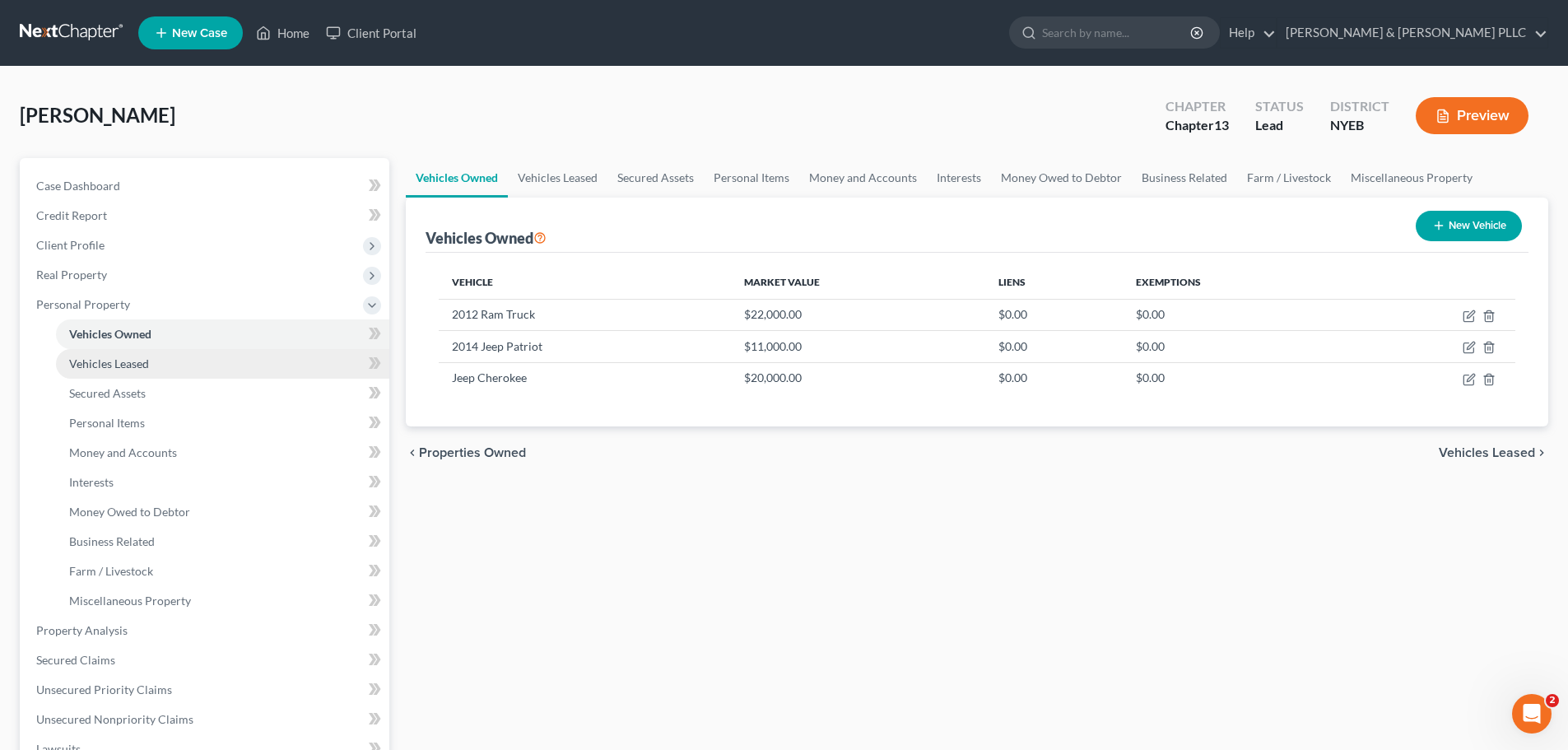
click at [147, 370] on span "Vehicles Leased" at bounding box center [109, 363] width 80 height 14
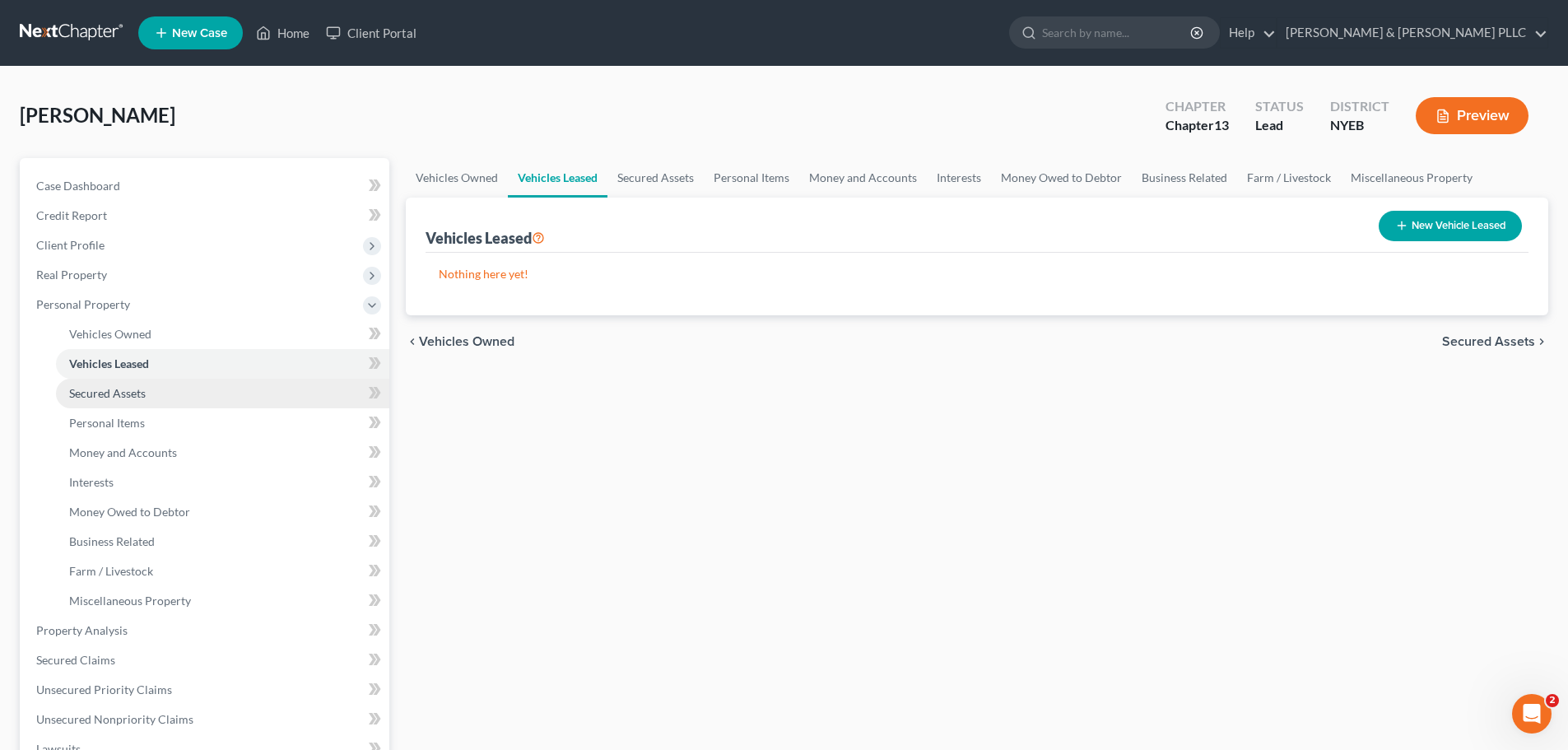
click at [139, 386] on span "Secured Assets" at bounding box center [107, 392] width 76 height 14
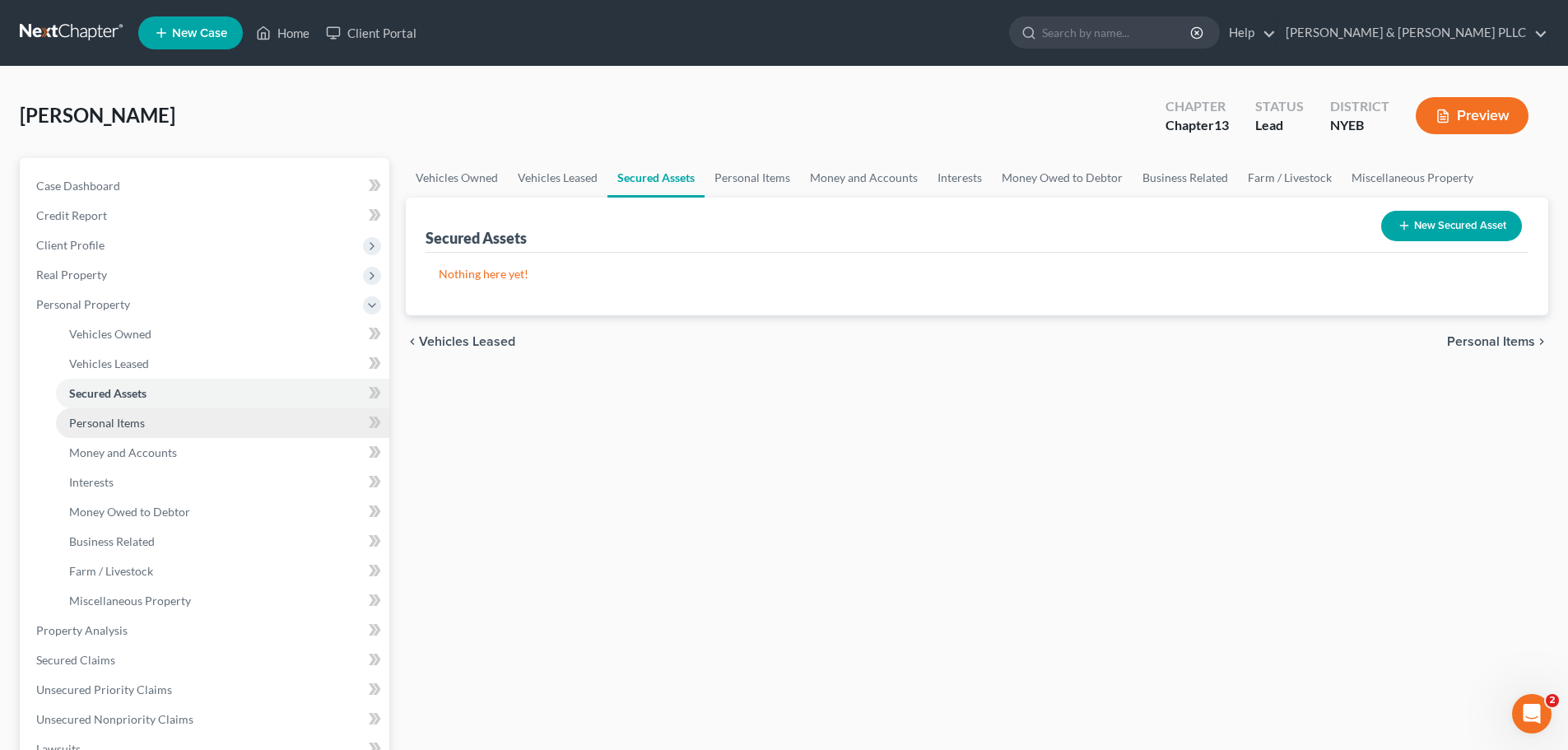
click at [142, 430] on link "Personal Items" at bounding box center [223, 423] width 333 height 30
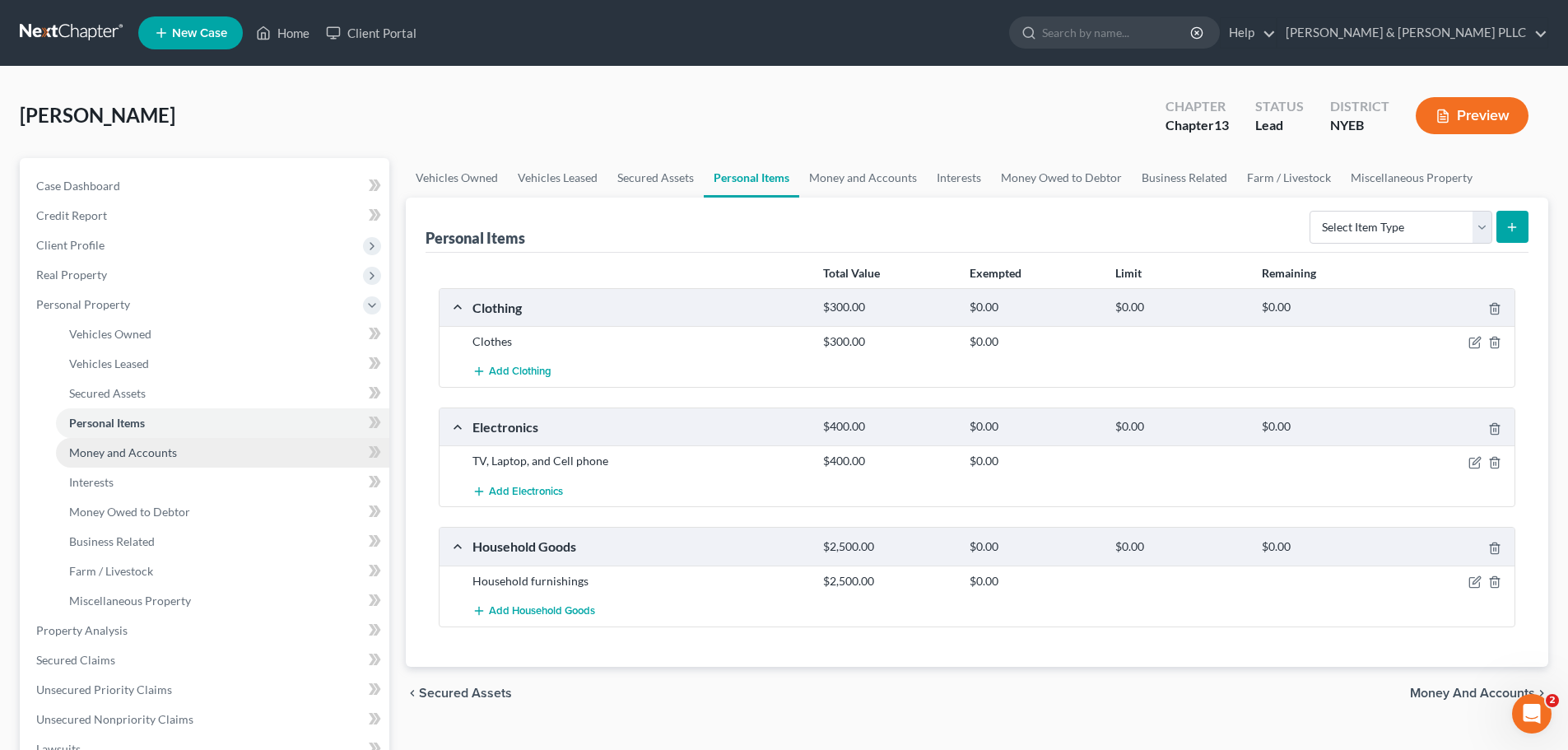
click at [139, 448] on span "Money and Accounts" at bounding box center [123, 451] width 107 height 14
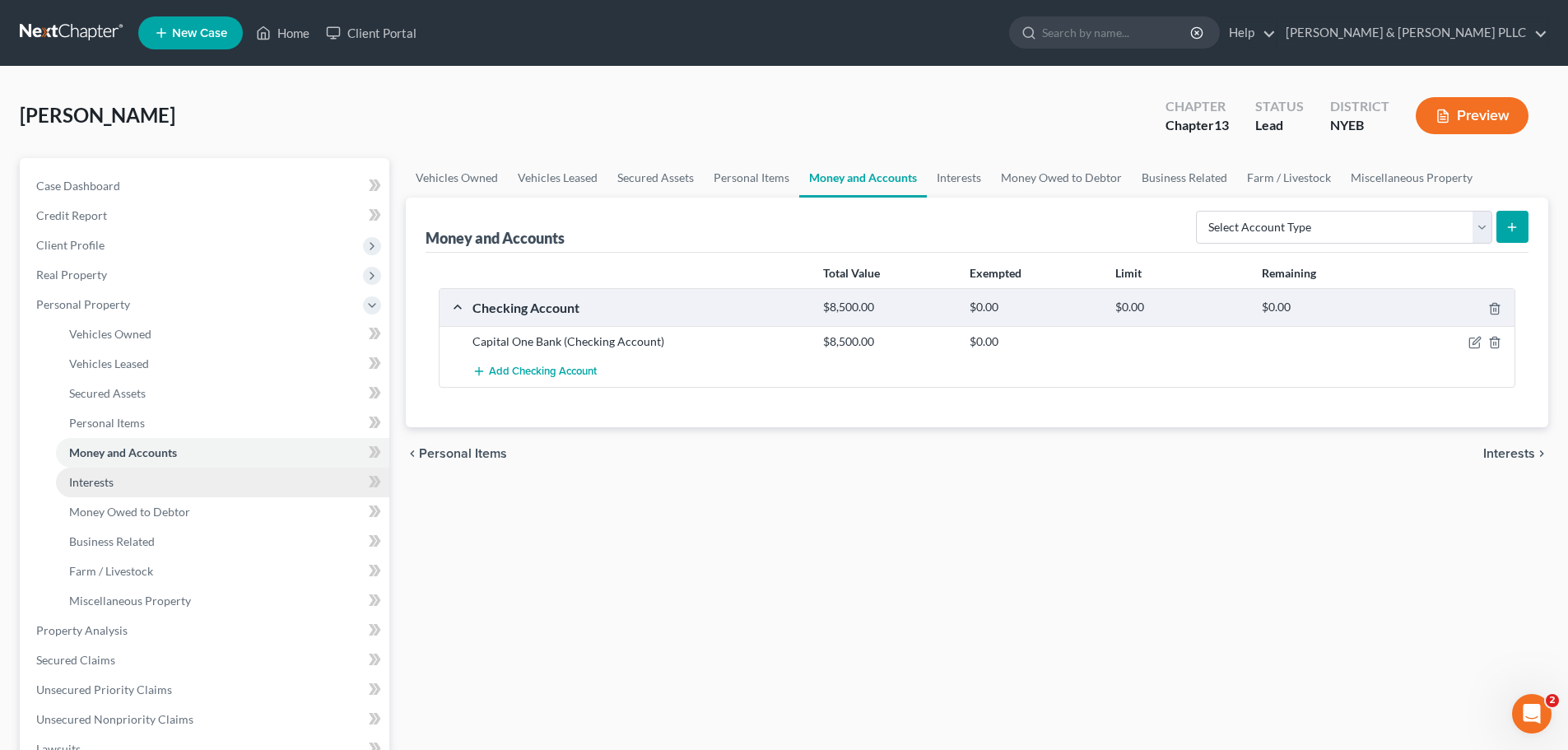
click at [195, 471] on link "Interests" at bounding box center [223, 482] width 333 height 30
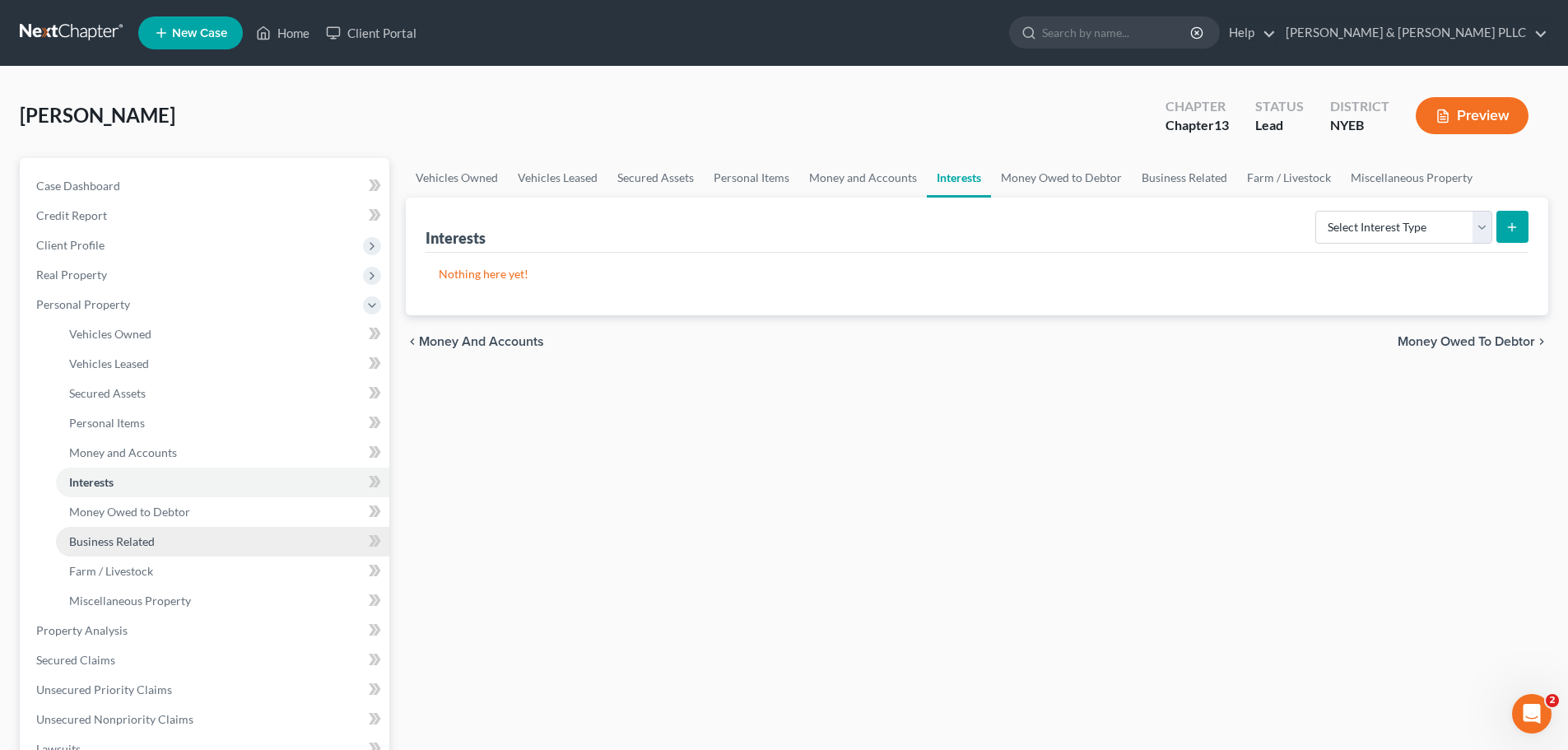
click at [193, 544] on link "Business Related" at bounding box center [223, 542] width 333 height 30
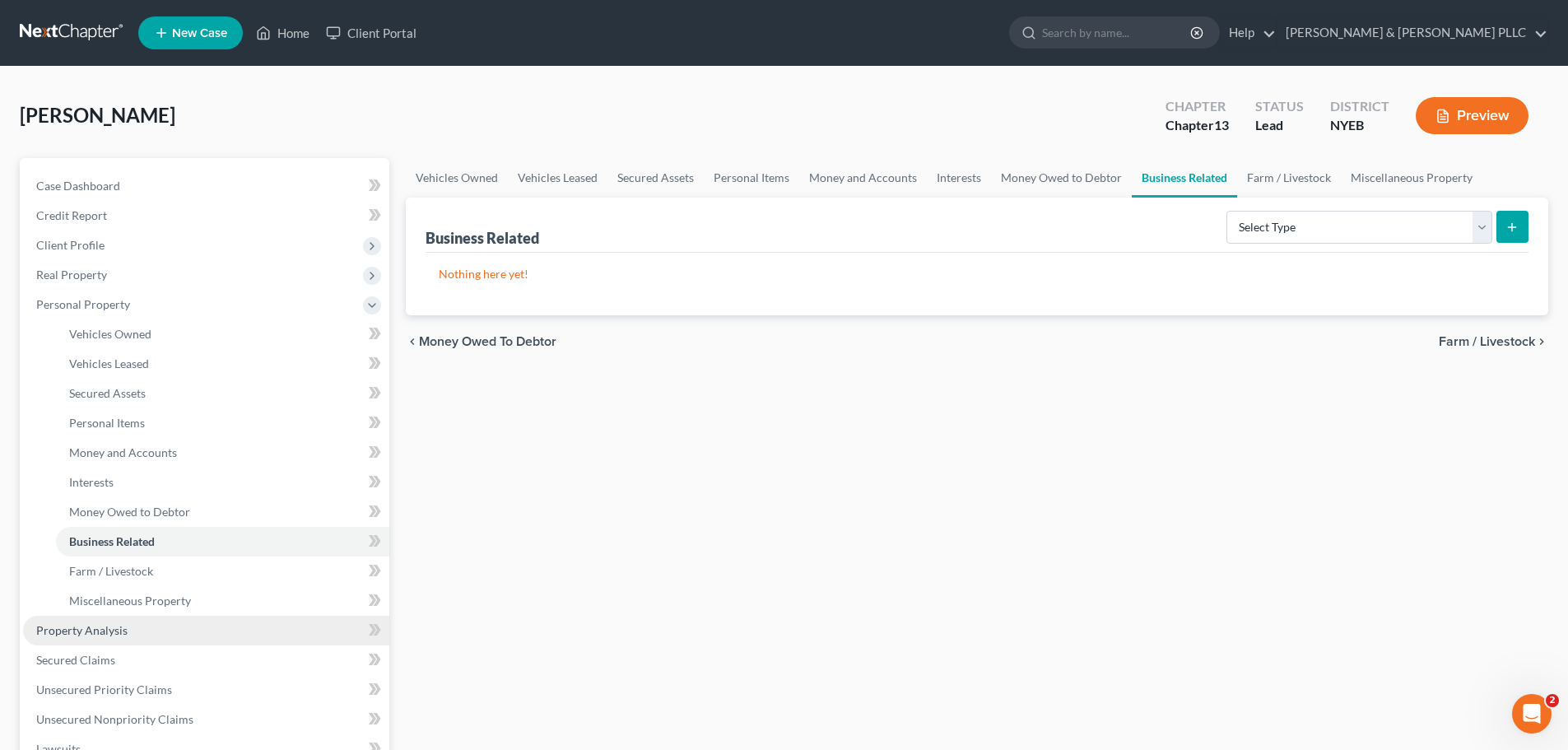
click at [197, 630] on link "Property Analysis" at bounding box center [206, 631] width 366 height 30
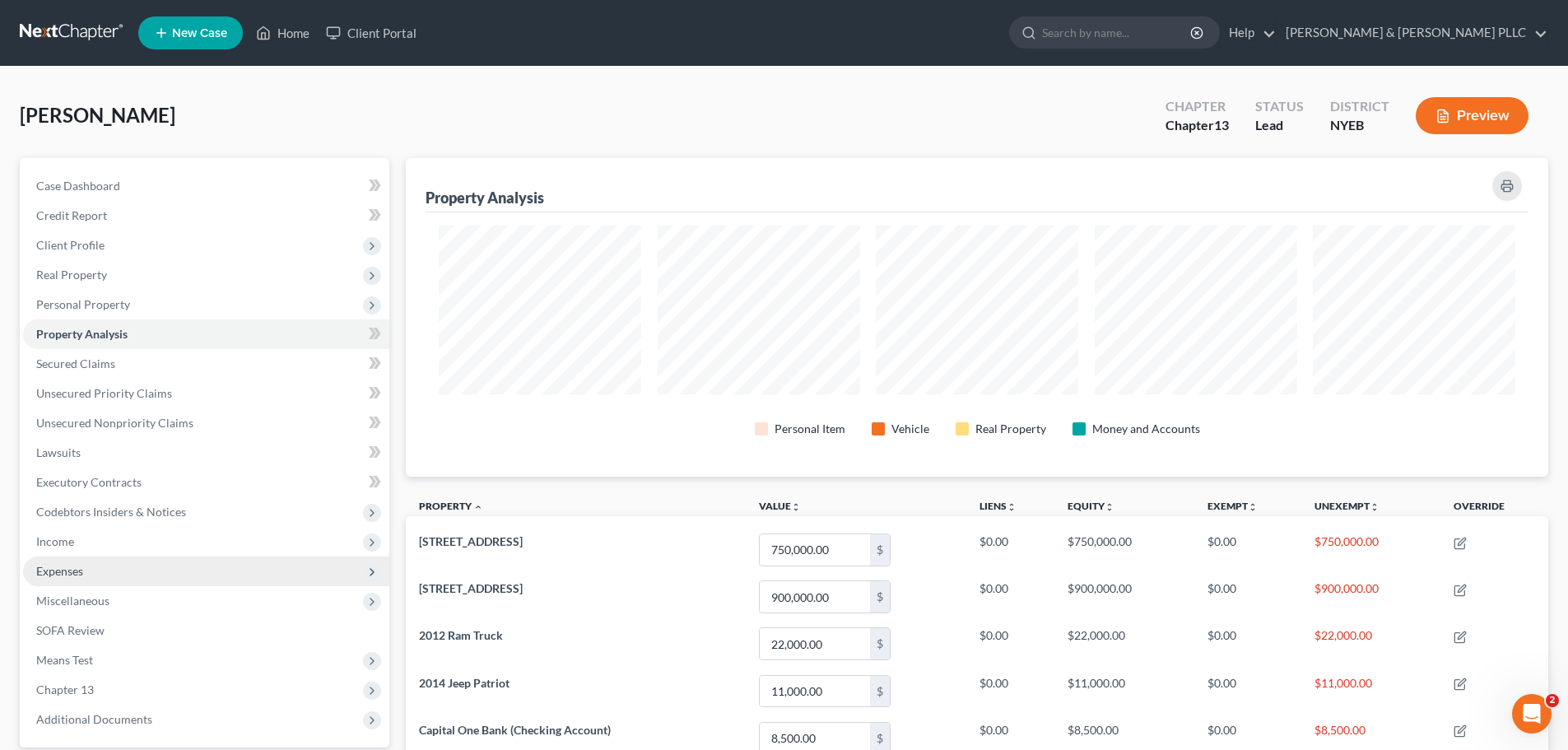
scroll to position [319, 1142]
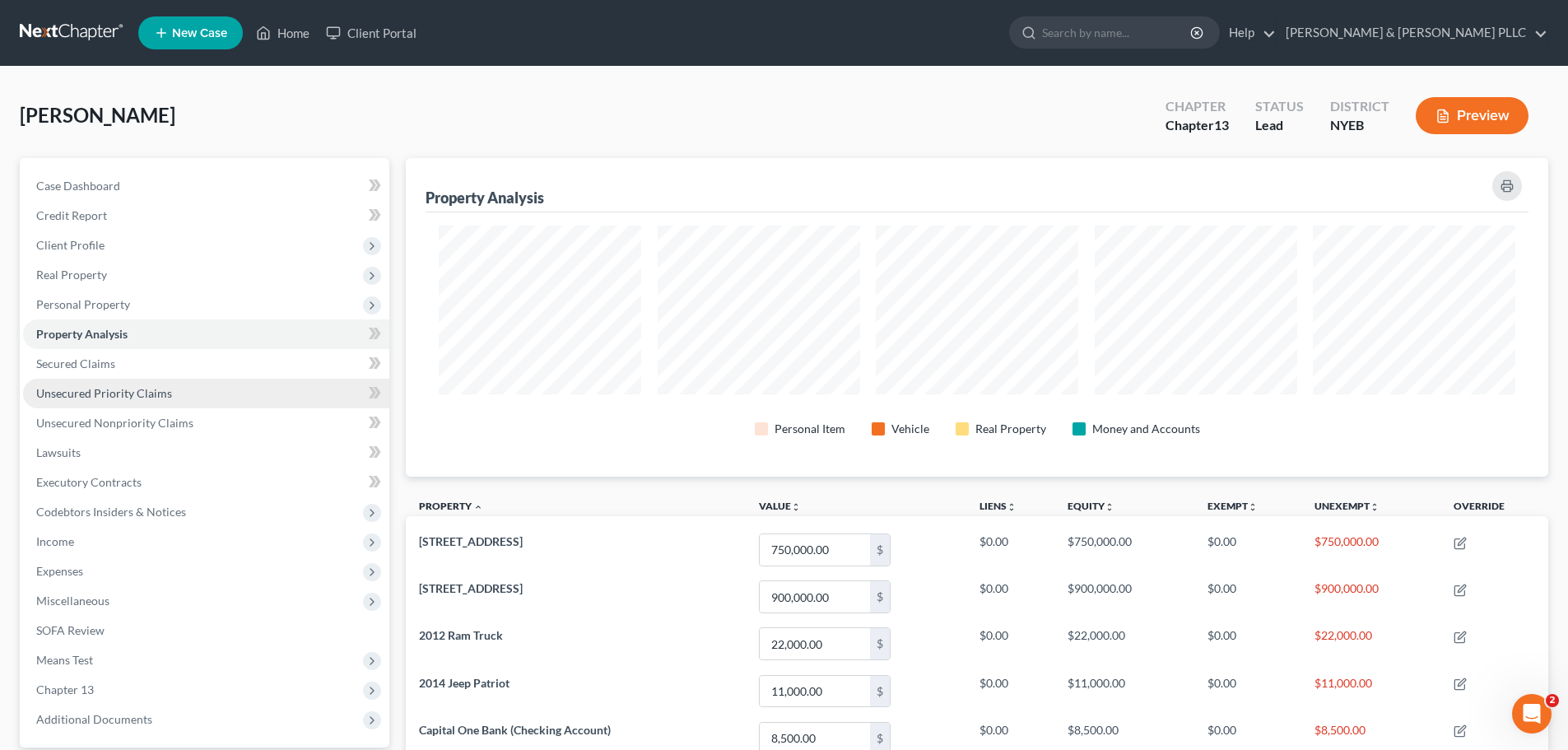
click at [167, 381] on link "Unsecured Priority Claims" at bounding box center [206, 393] width 366 height 30
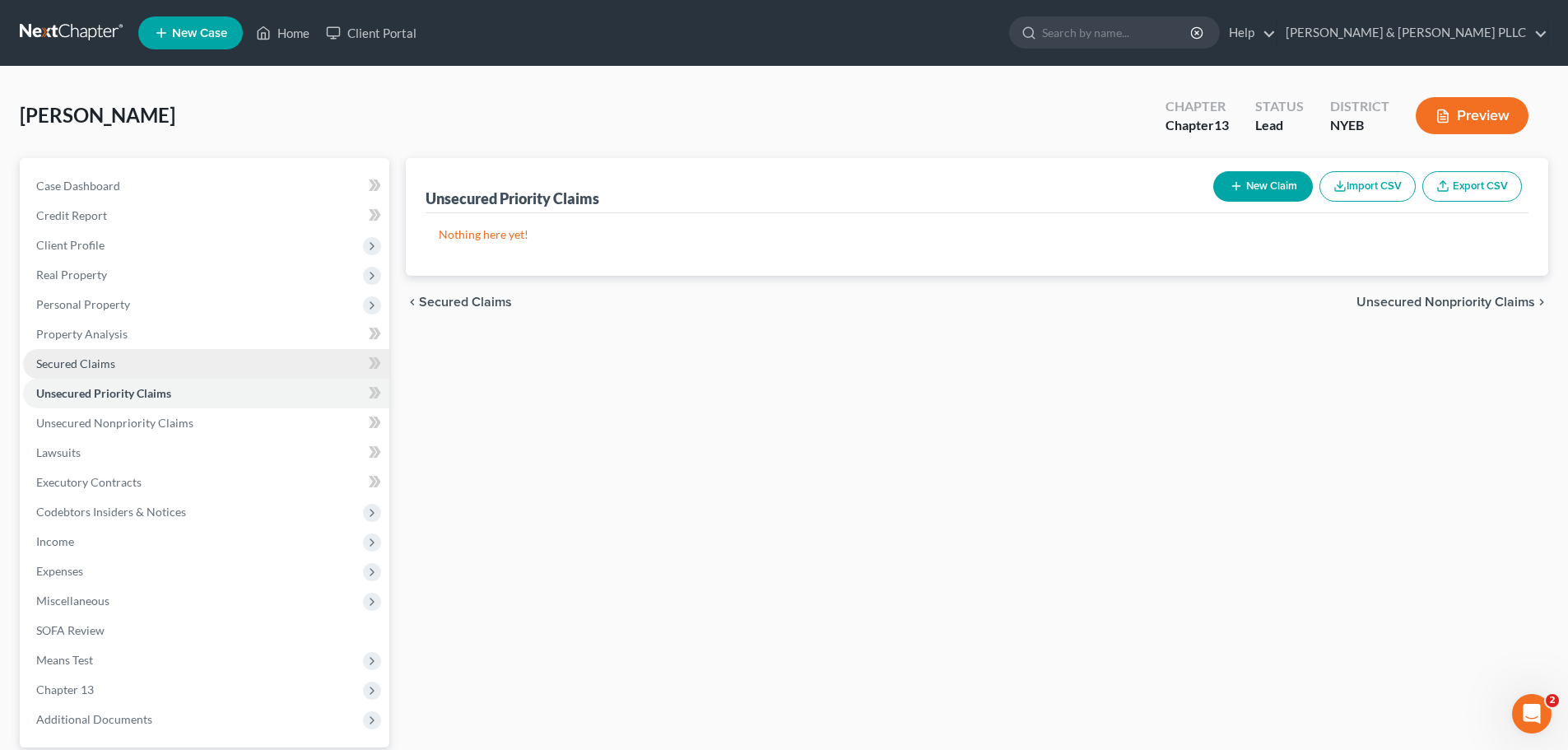
click at [167, 373] on link "Secured Claims" at bounding box center [206, 364] width 366 height 30
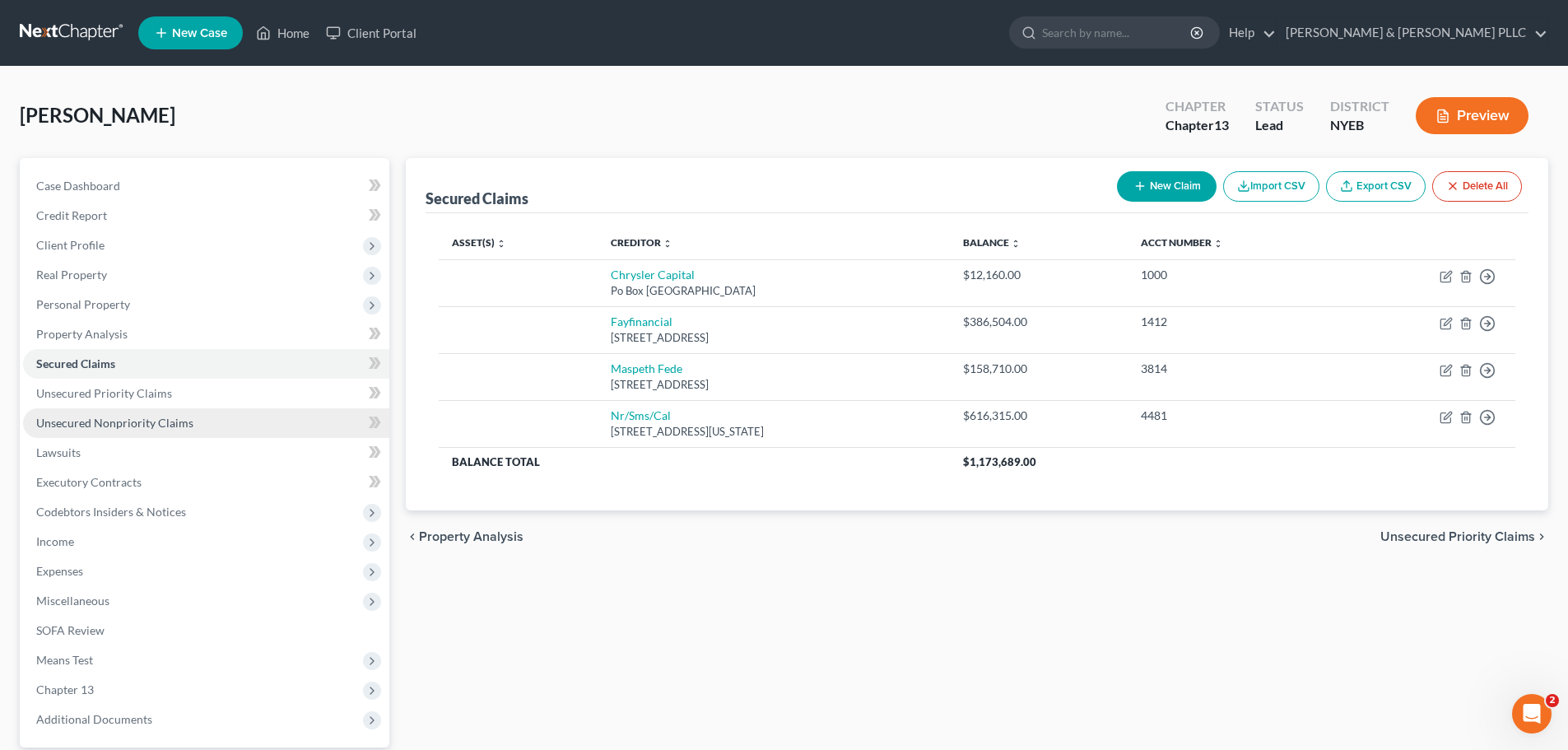
click at [147, 424] on span "Unsecured Nonpriority Claims" at bounding box center [115, 422] width 157 height 14
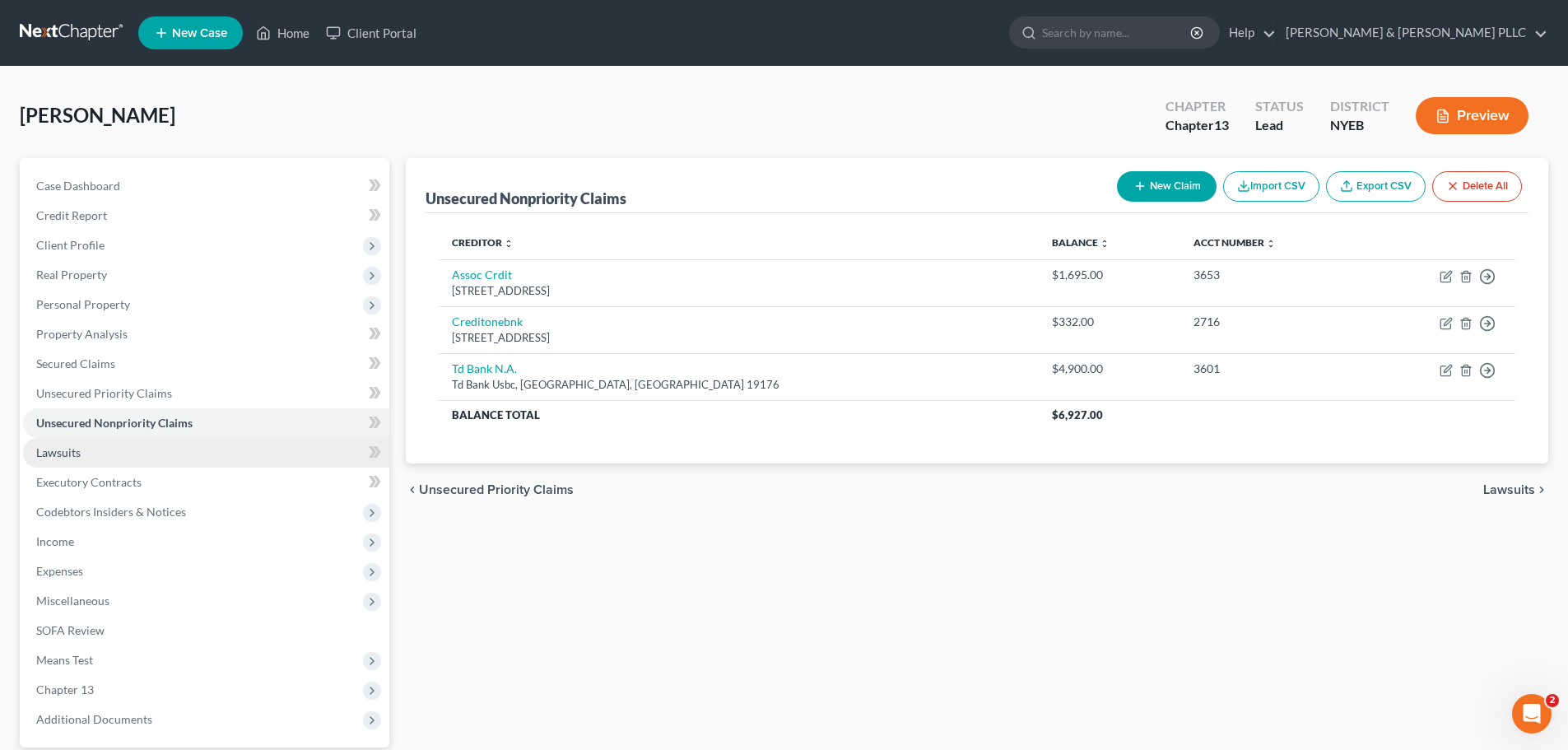
click at [169, 444] on link "Lawsuits" at bounding box center [206, 452] width 366 height 30
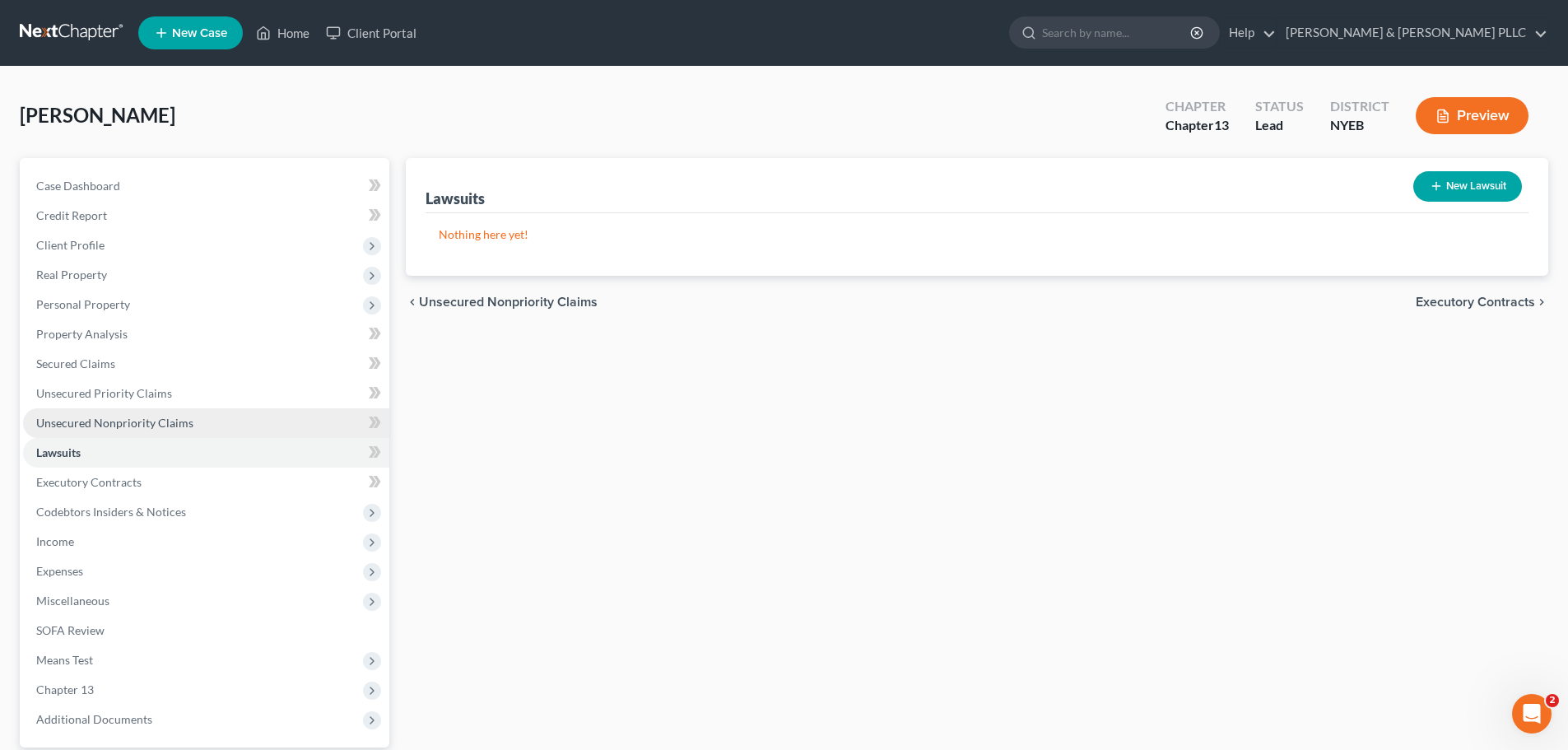
click at [177, 427] on span "Unsecured Nonpriority Claims" at bounding box center [115, 422] width 157 height 14
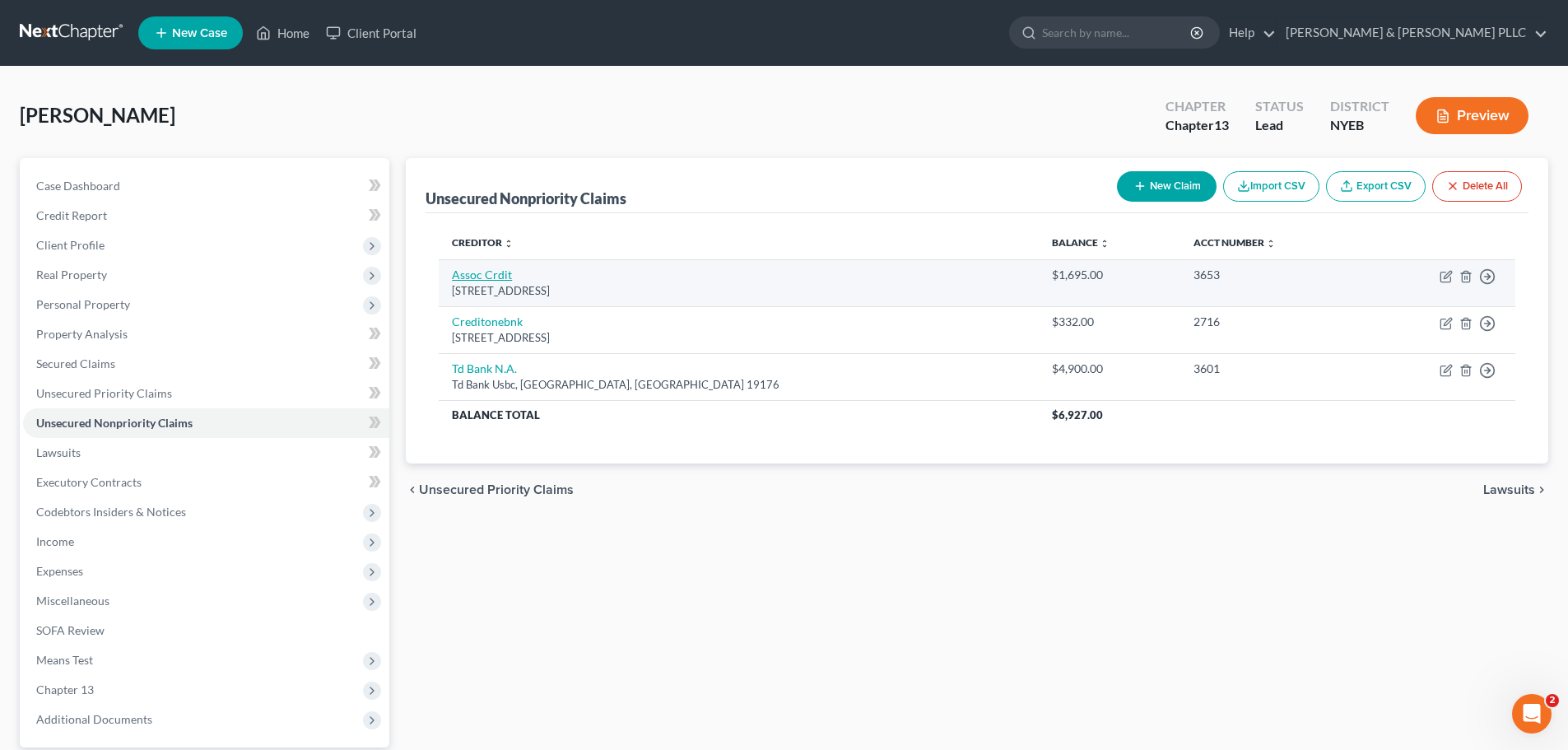
click at [504, 269] on link "Assoc Crdit" at bounding box center [482, 274] width 60 height 14
select select "22"
select select "0"
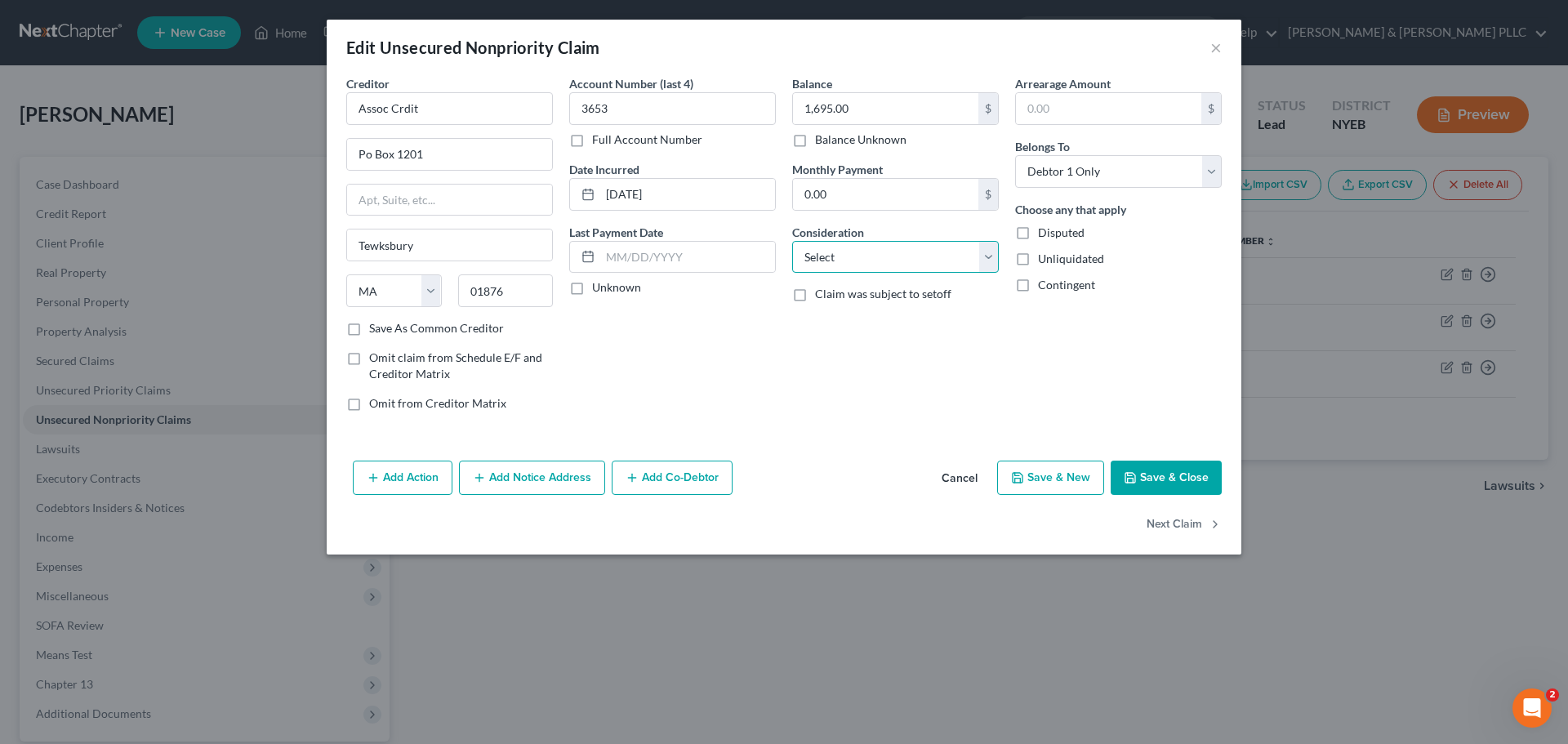
click at [951, 254] on select "Select Cable / Satellite Services Collection Agency Credit Card Debt Debt Couns…" at bounding box center [895, 257] width 207 height 33
click at [945, 479] on button "Cancel" at bounding box center [959, 479] width 62 height 33
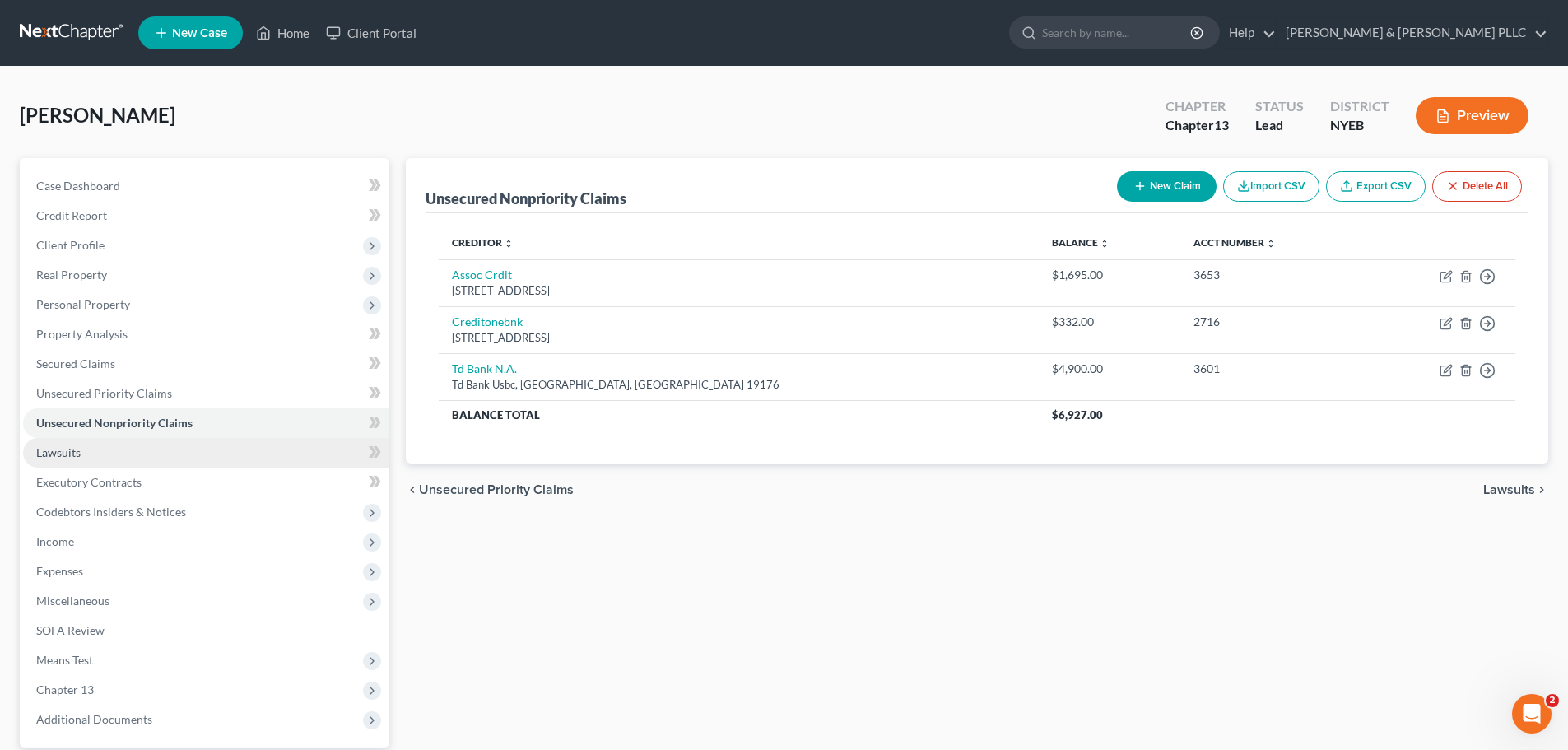
click at [258, 453] on link "Lawsuits" at bounding box center [206, 452] width 366 height 30
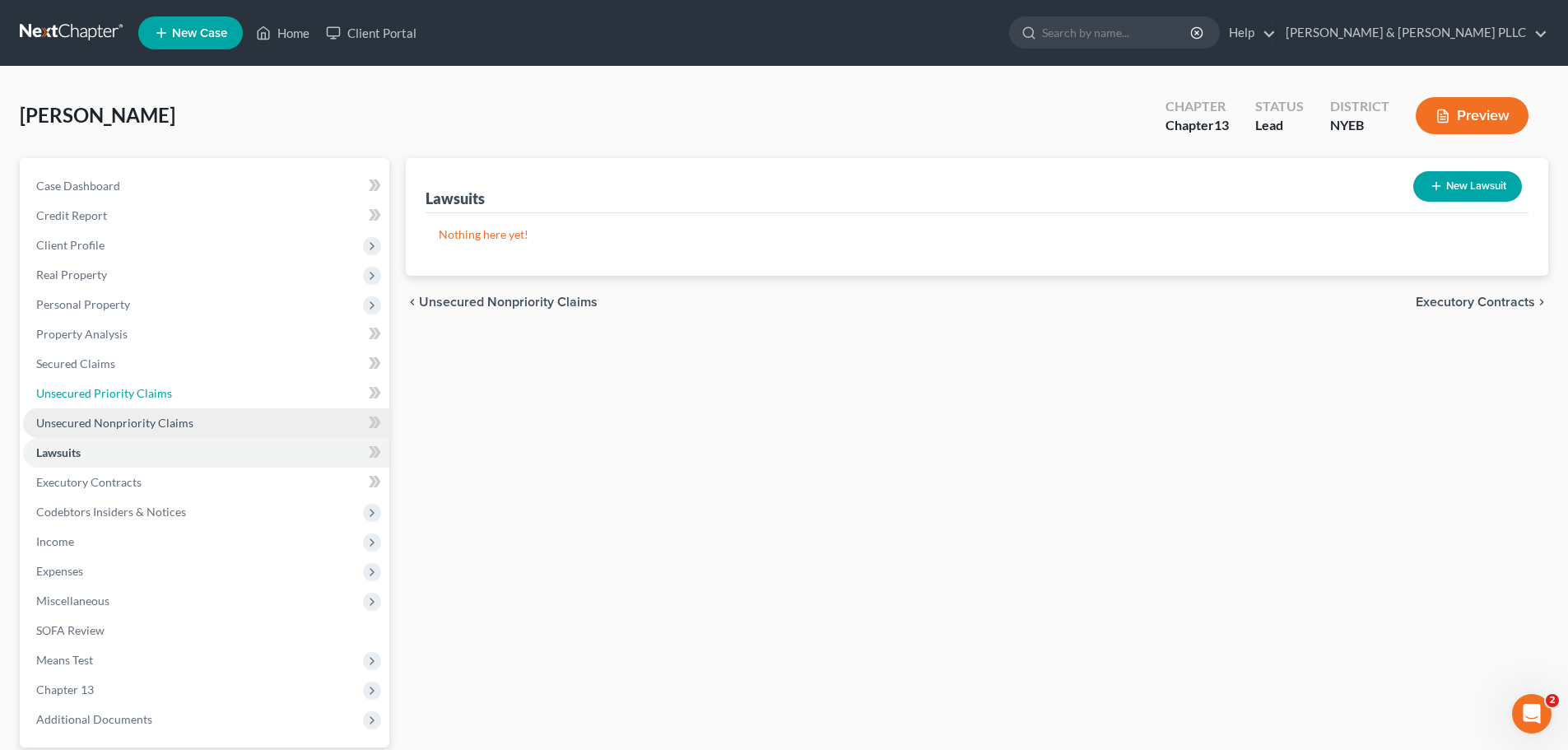
click at [272, 409] on ul "Case Dashboard Payments Invoices Payments Payments Credit Report Client Profile" at bounding box center [206, 452] width 366 height 563
click at [262, 433] on link "Unsecured Nonpriority Claims" at bounding box center [206, 423] width 366 height 30
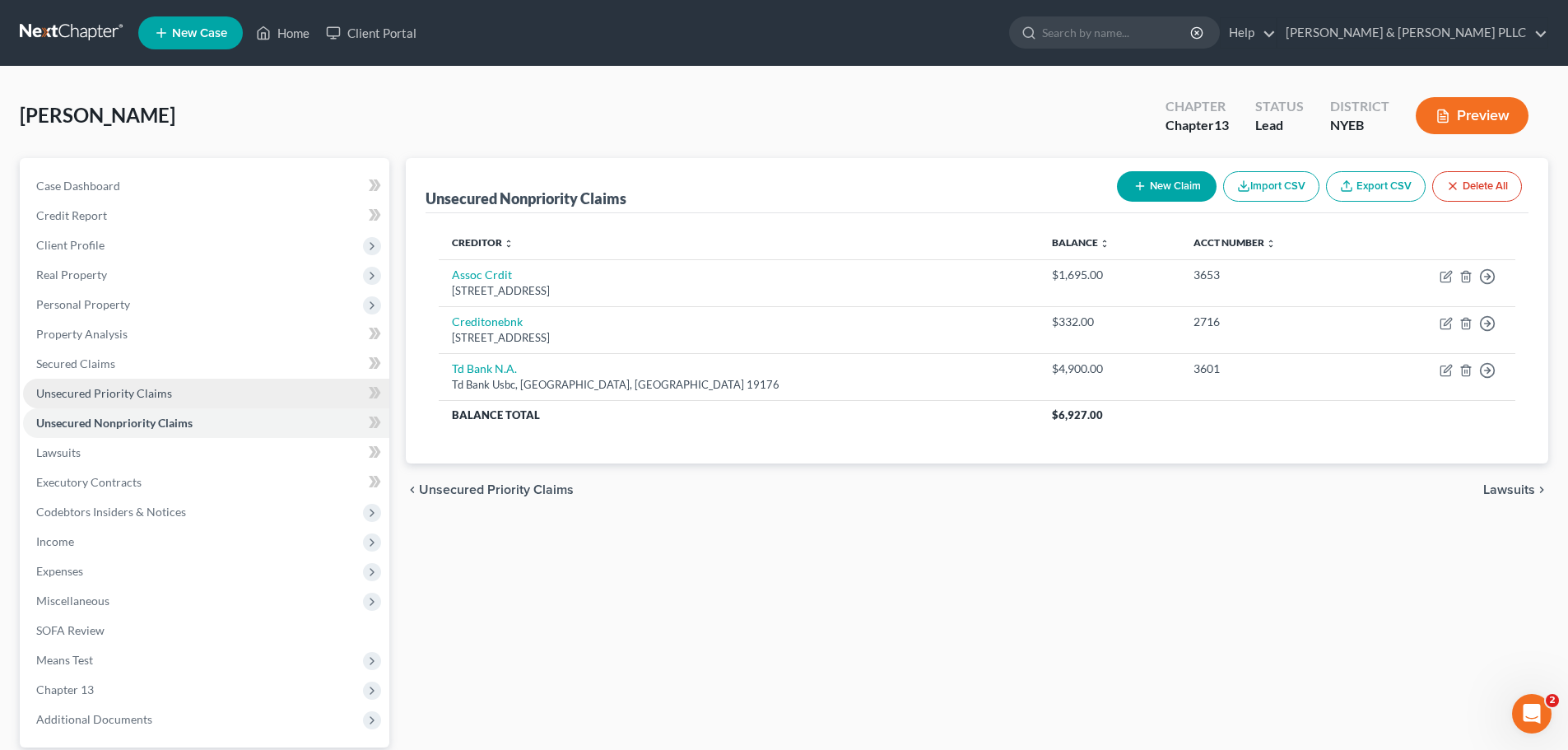
click at [286, 390] on link "Unsecured Priority Claims" at bounding box center [206, 393] width 366 height 30
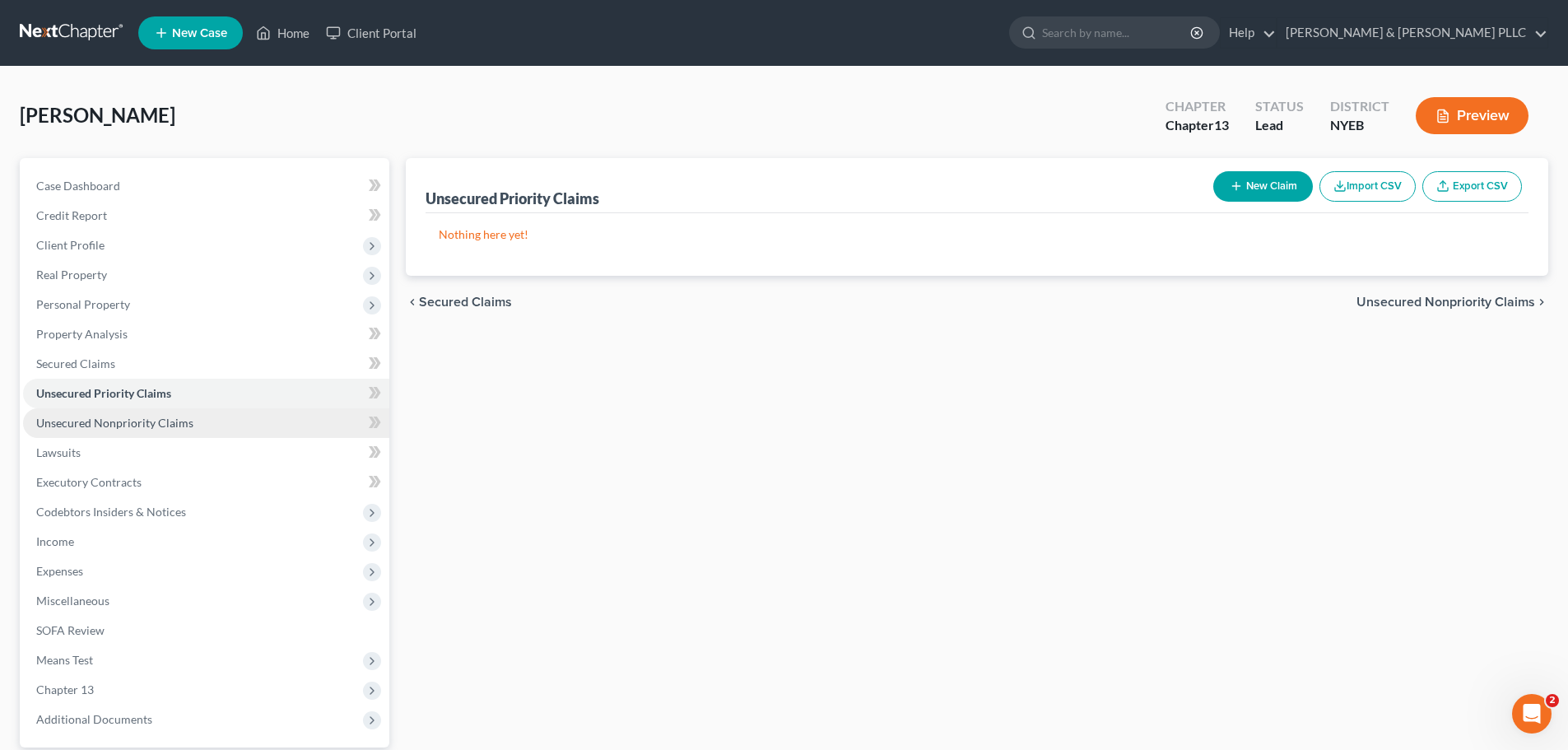
click at [276, 432] on link "Unsecured Nonpriority Claims" at bounding box center [206, 423] width 366 height 30
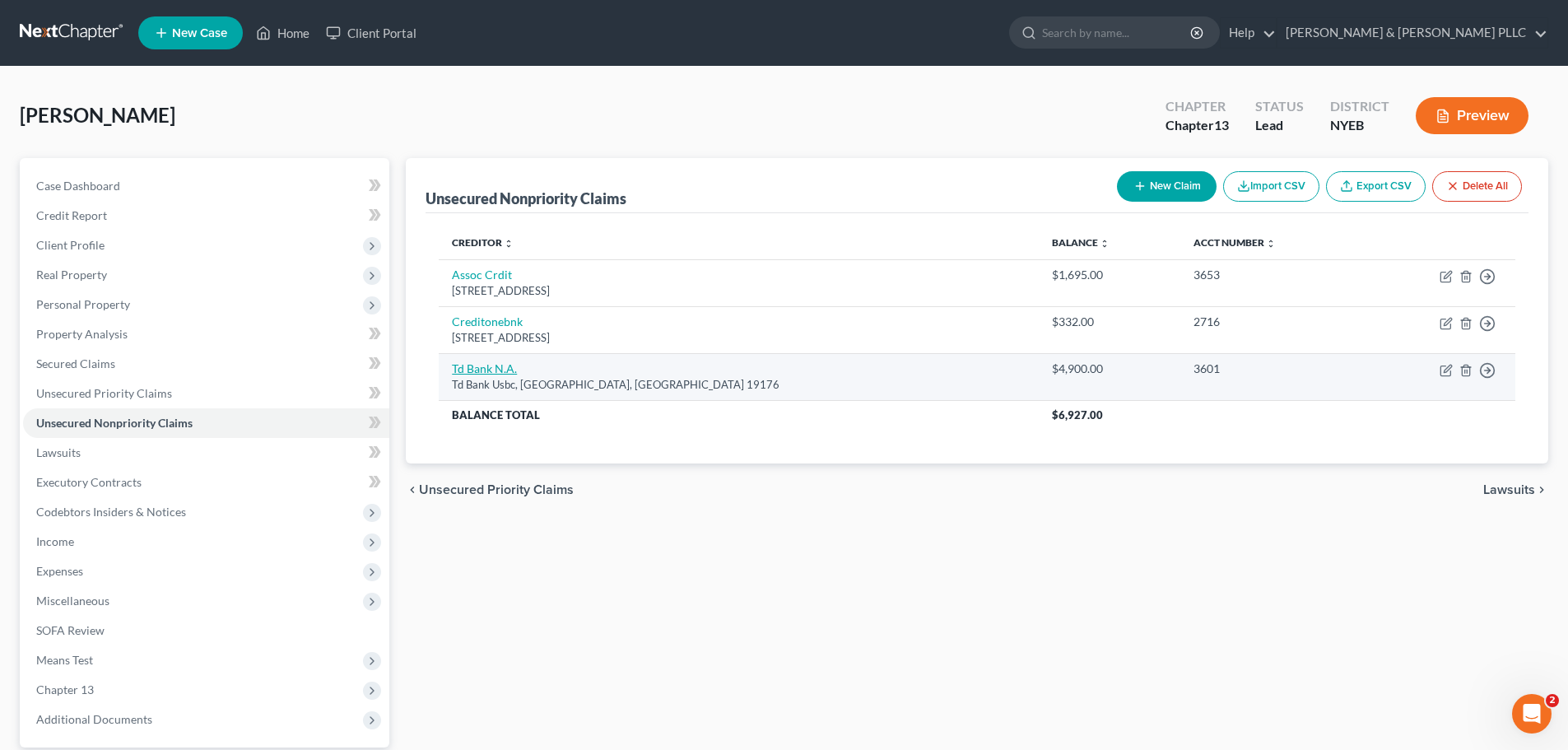
drag, startPoint x: 521, startPoint y: 373, endPoint x: 499, endPoint y: 372, distance: 22.0
click at [521, 373] on td "Td Bank N.A. Td Bank Usbc, Philadelphia, PA 19176" at bounding box center [738, 377] width 599 height 47
click at [493, 372] on link "Td Bank N.A." at bounding box center [484, 368] width 65 height 14
select select "39"
select select "2"
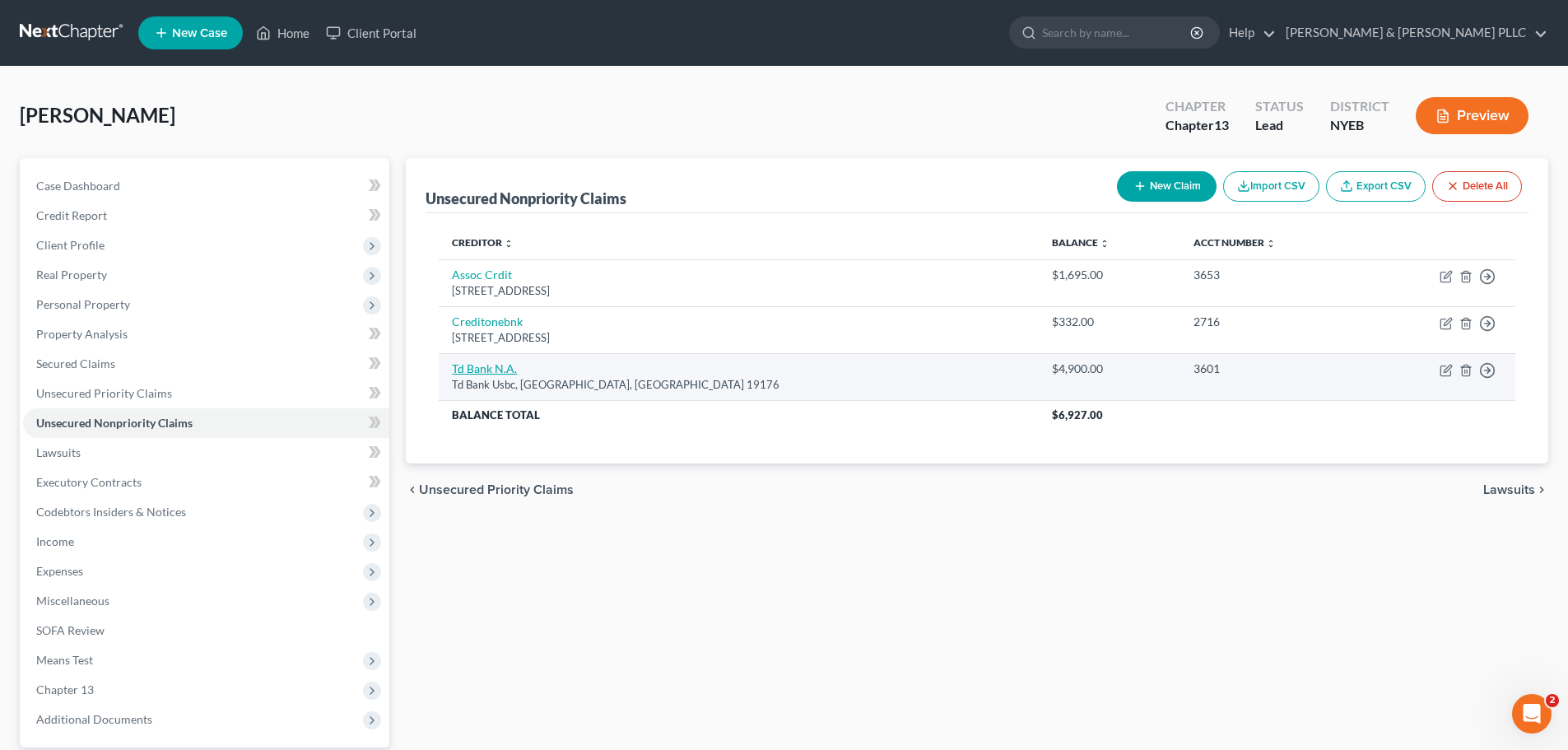
select select "0"
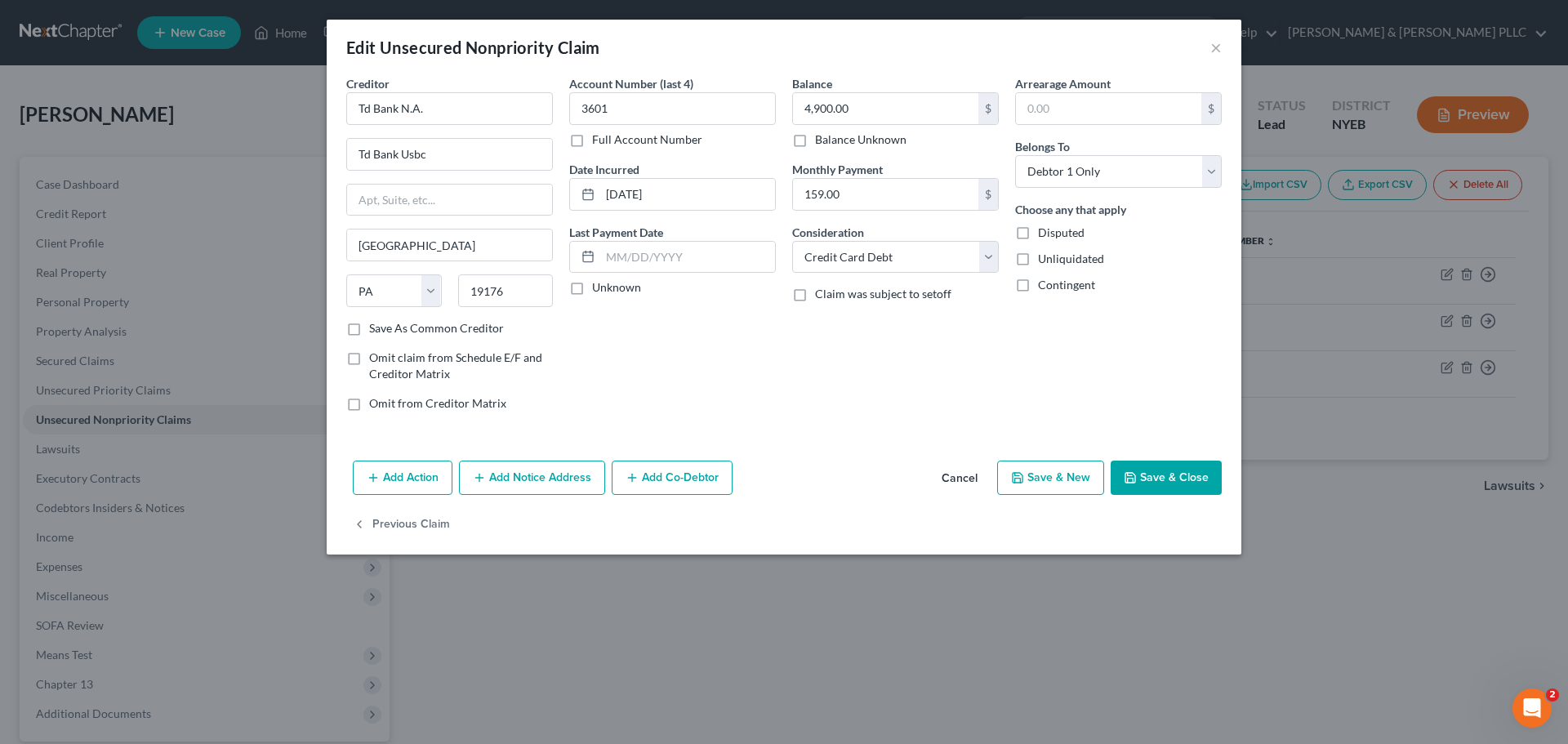
click at [962, 484] on button "Cancel" at bounding box center [959, 479] width 62 height 33
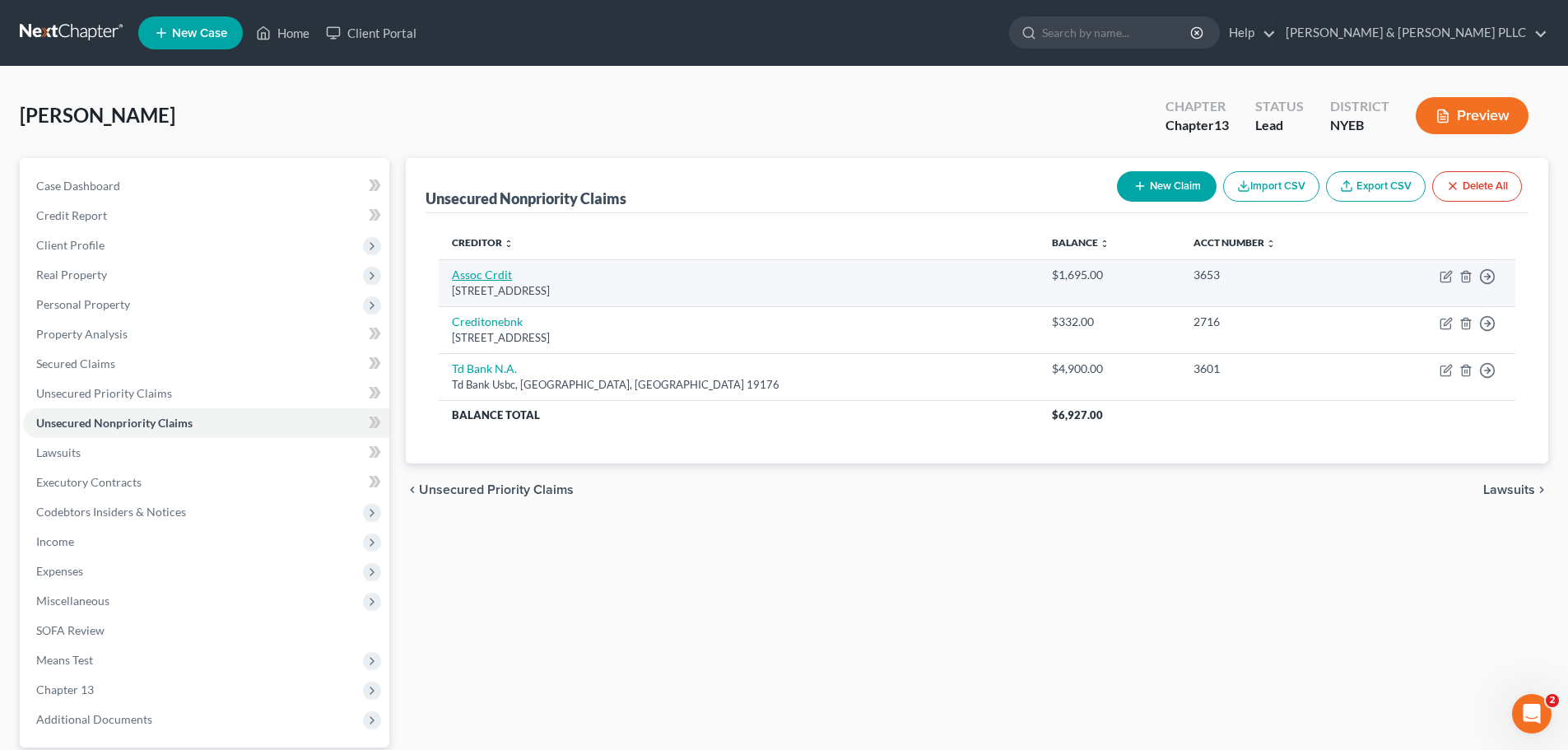
click at [474, 278] on link "Assoc Crdit" at bounding box center [482, 274] width 60 height 14
select select "22"
select select "0"
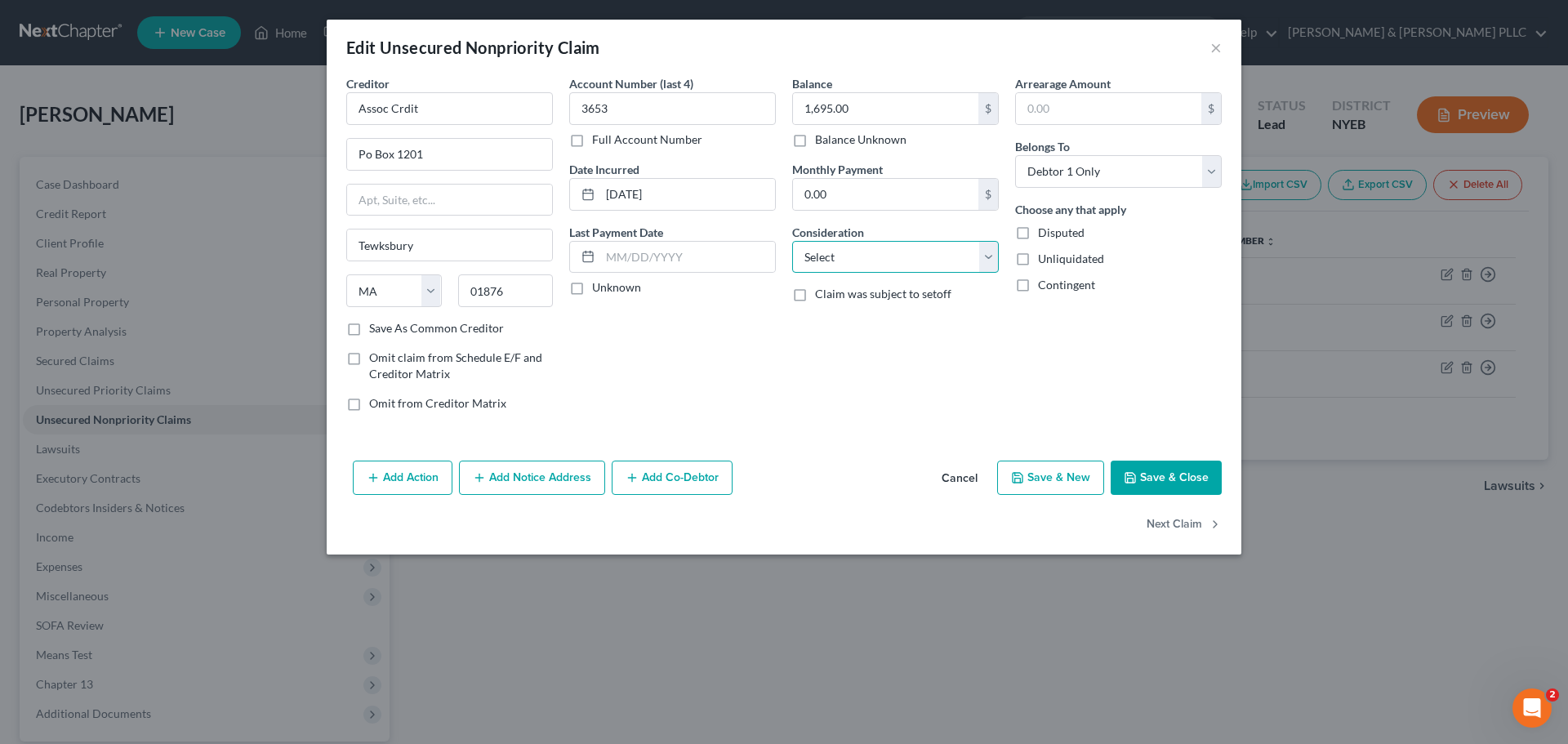
click at [851, 265] on select "Select Cable / Satellite Services Collection Agency Credit Card Debt Debt Couns…" at bounding box center [895, 257] width 207 height 33
select select "2"
click at [792, 241] on select "Select Cable / Satellite Services Collection Agency Credit Card Debt Debt Couns…" at bounding box center [895, 257] width 207 height 33
click at [1141, 475] on button "Save & Close" at bounding box center [1165, 478] width 111 height 34
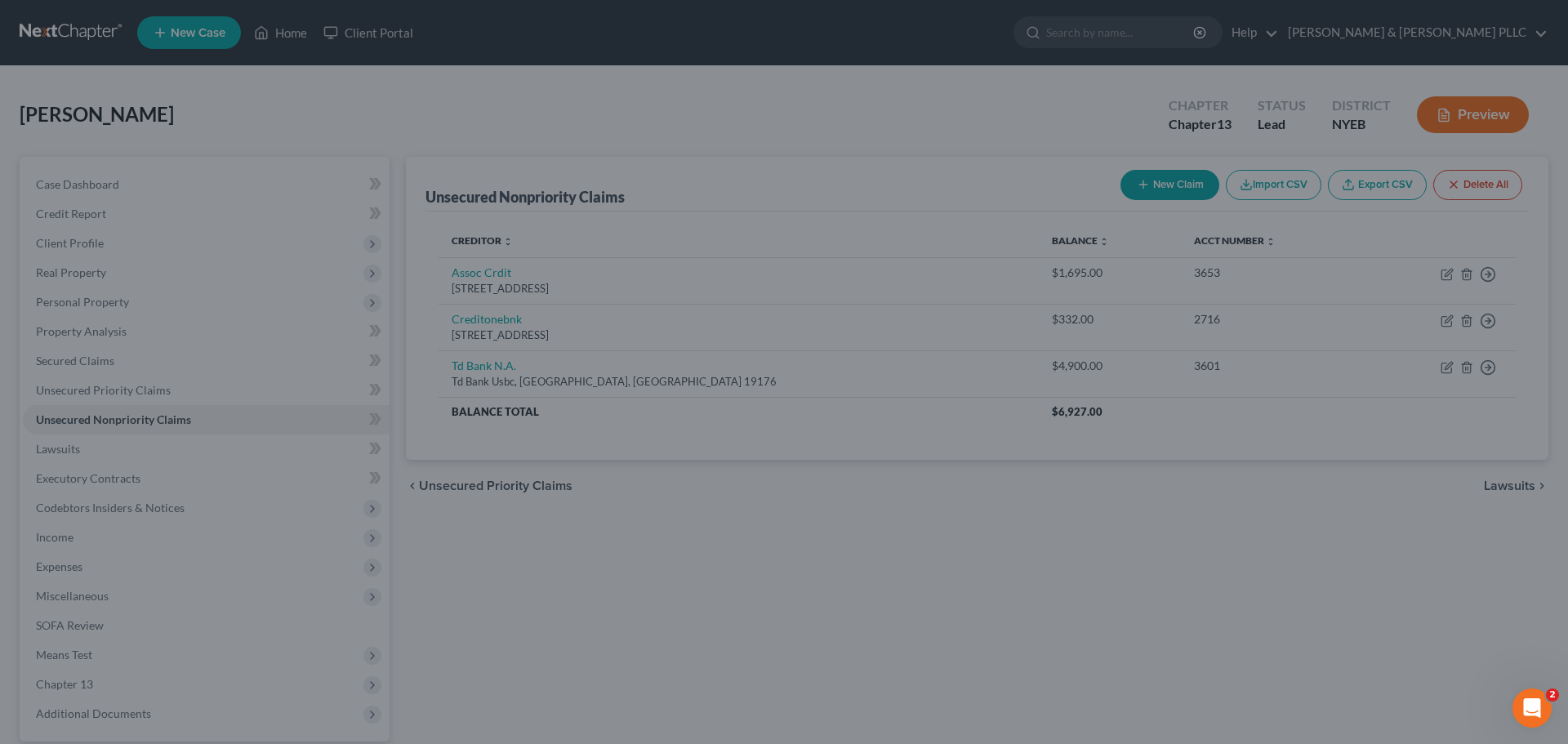
type input "0"
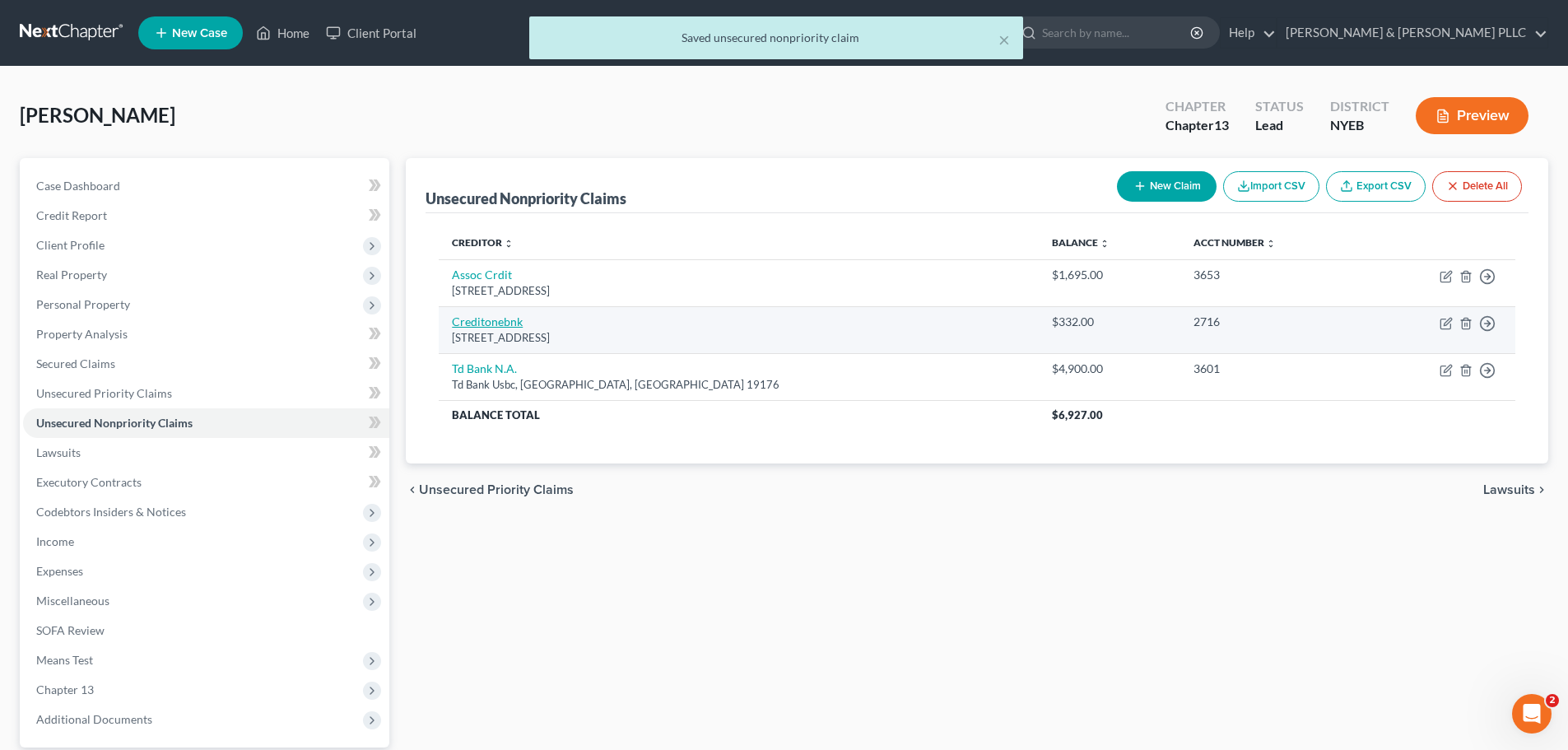
click at [487, 327] on link "Creditonebnk" at bounding box center [488, 321] width 71 height 14
select select "31"
select select "2"
select select "0"
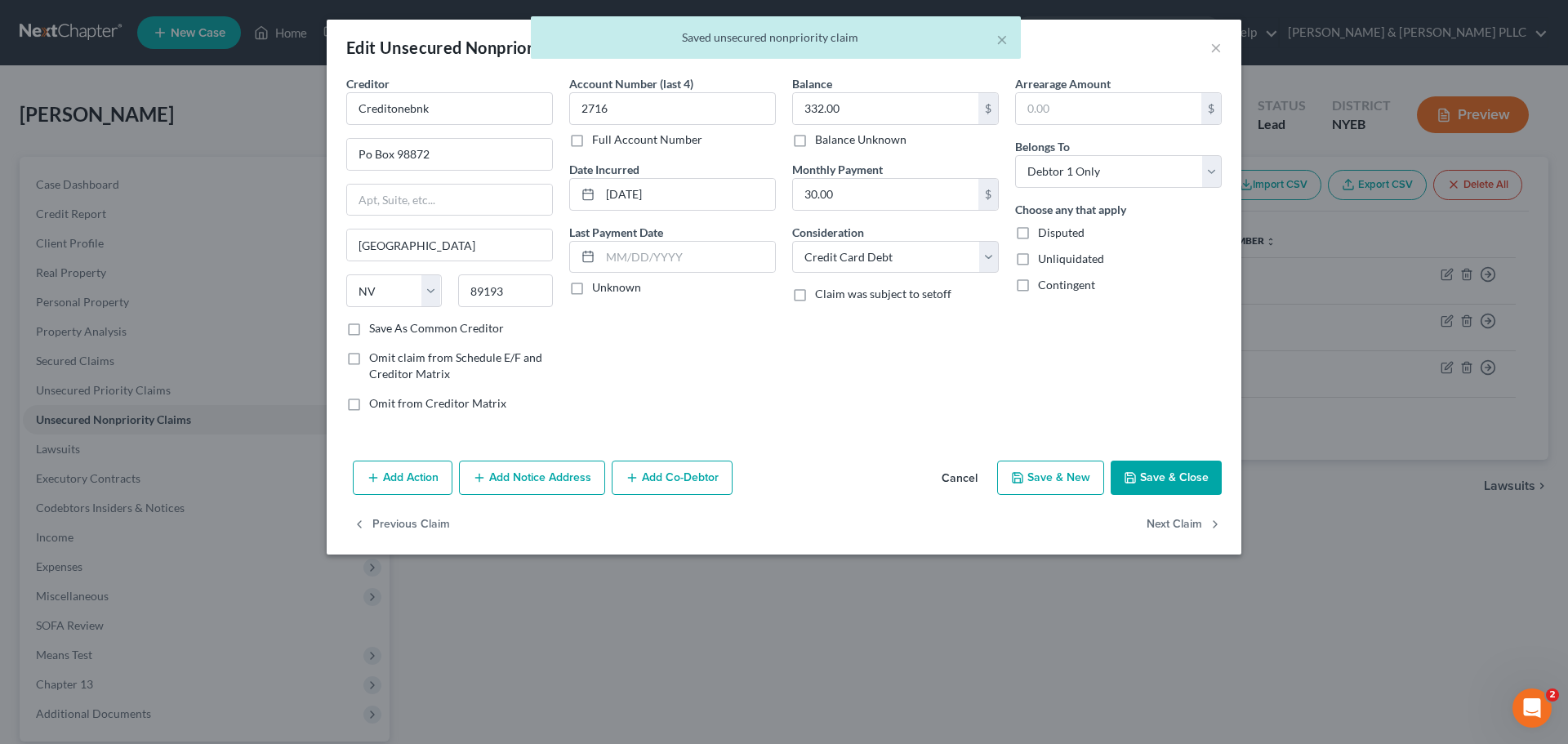
click at [1133, 479] on icon "button" at bounding box center [1130, 478] width 13 height 13
type input "0"
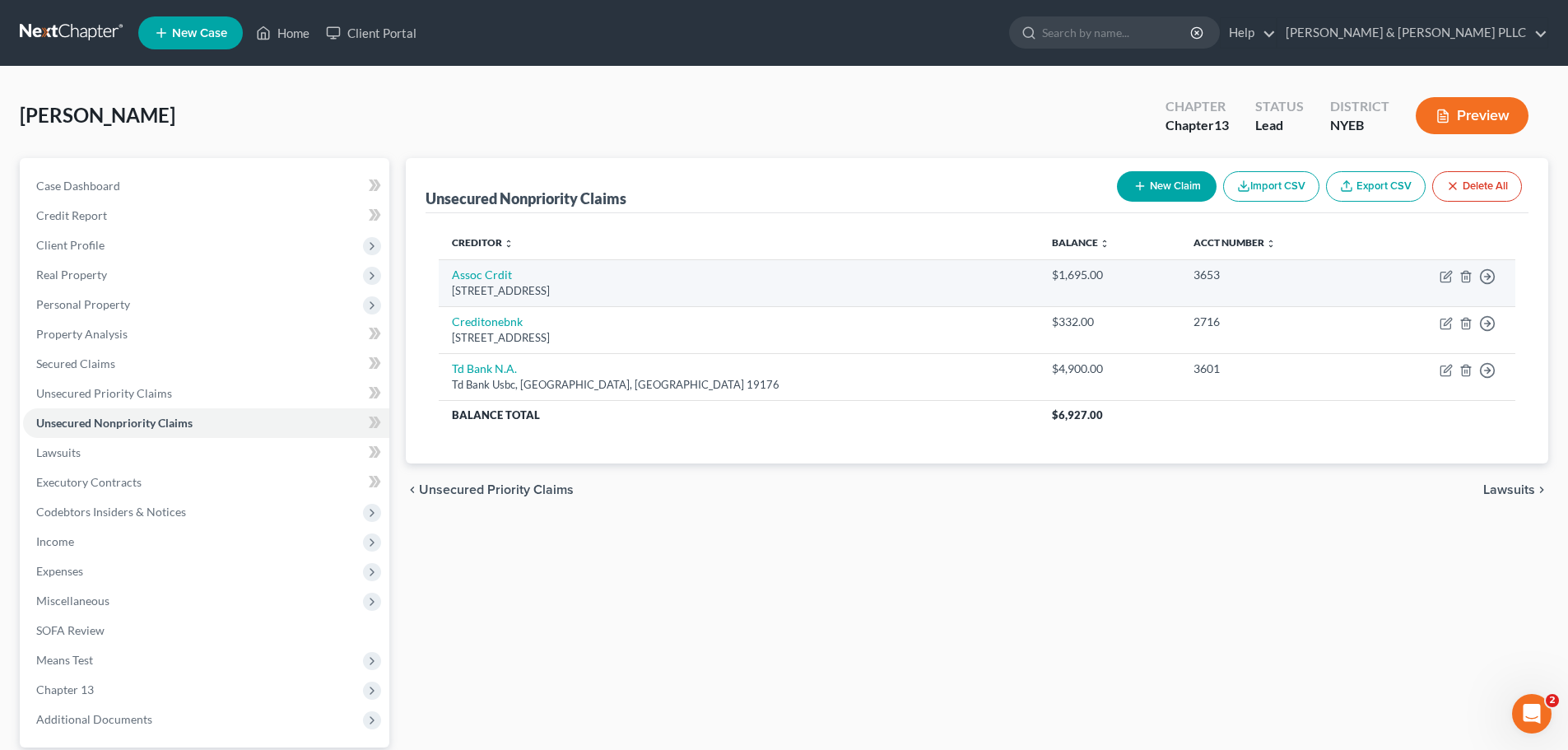
click at [476, 263] on td "Assoc Crdit Po Box 1201, Tewksbury, MA 01876" at bounding box center [738, 283] width 599 height 47
click at [477, 271] on link "Assoc Crdit" at bounding box center [482, 274] width 60 height 14
select select "22"
select select "2"
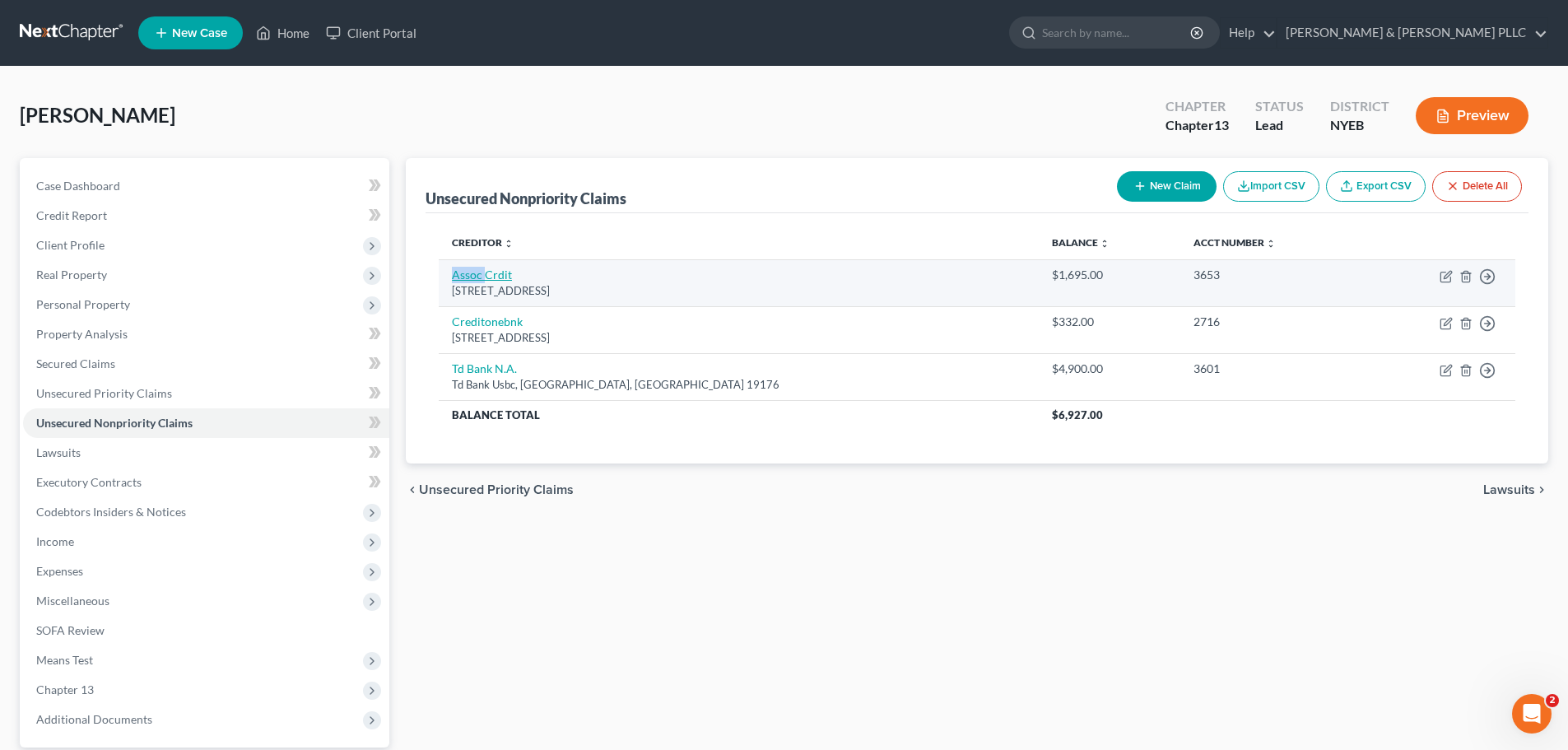
select select "0"
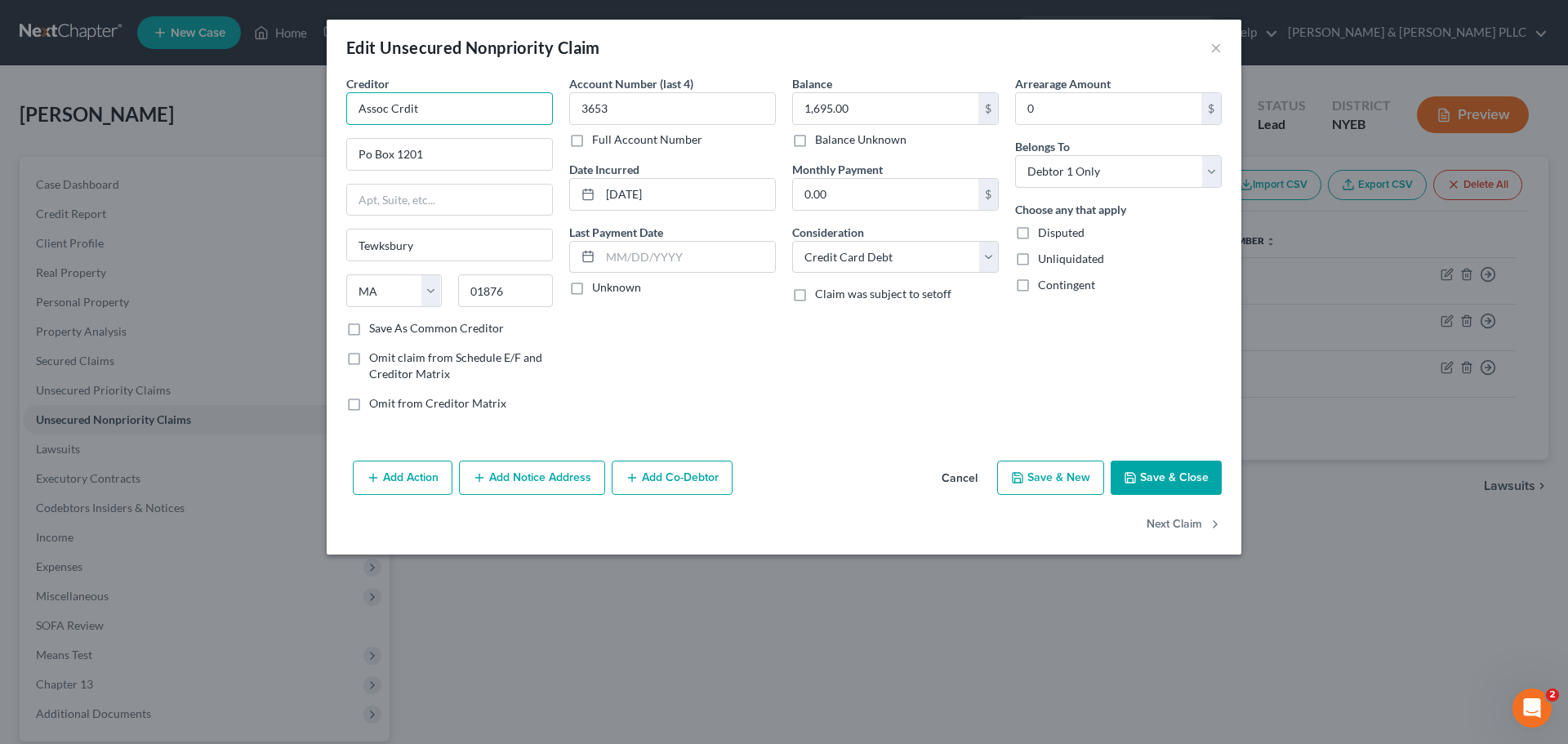
click at [389, 107] on input "Assoc Crdit" at bounding box center [450, 108] width 207 height 33
click at [387, 107] on input "Assoc Credit" at bounding box center [450, 108] width 207 height 33
type input "Associate Credit"
click at [1120, 463] on button "Save & Close" at bounding box center [1165, 478] width 111 height 34
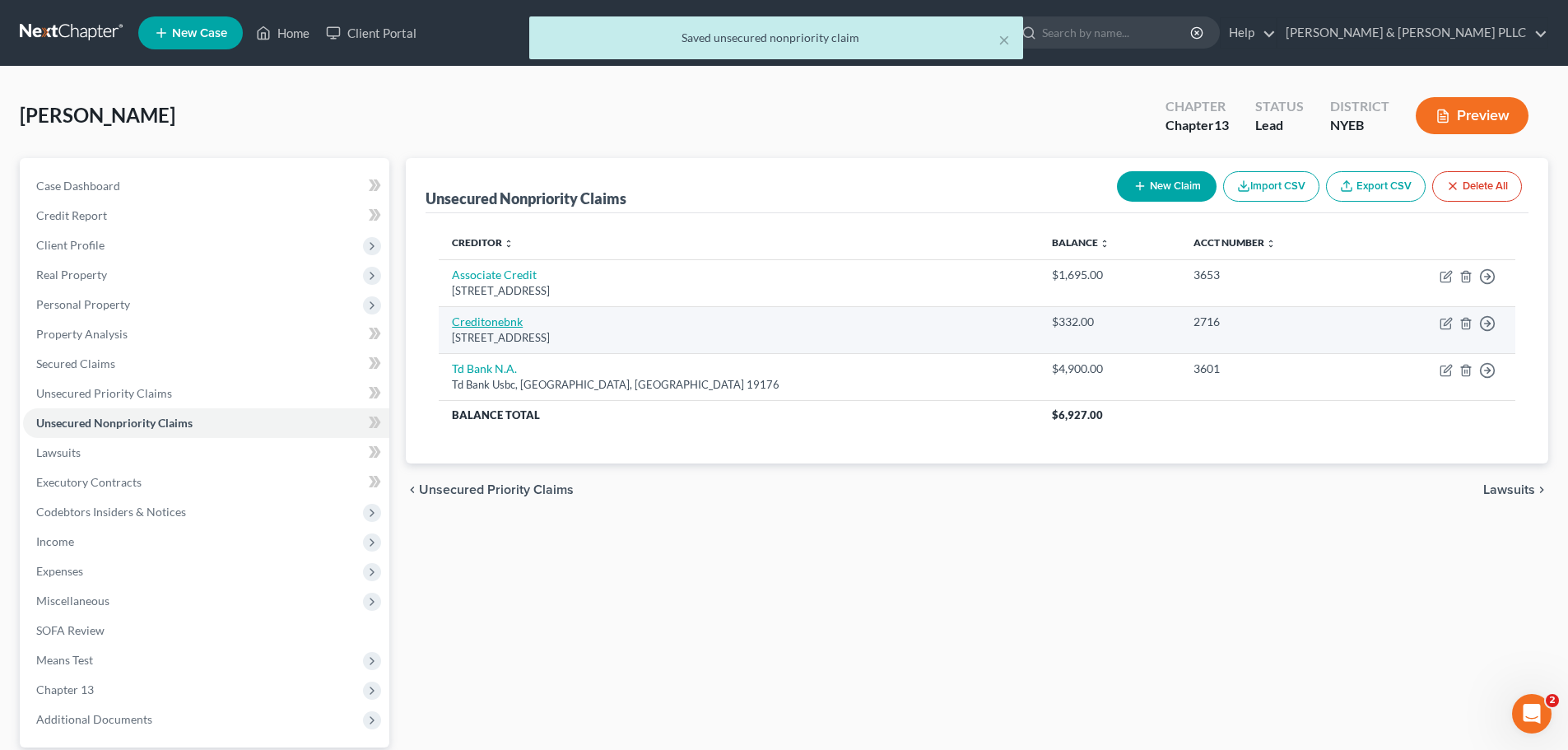
click at [485, 318] on link "Creditonebnk" at bounding box center [488, 321] width 71 height 14
select select "31"
select select "2"
select select "0"
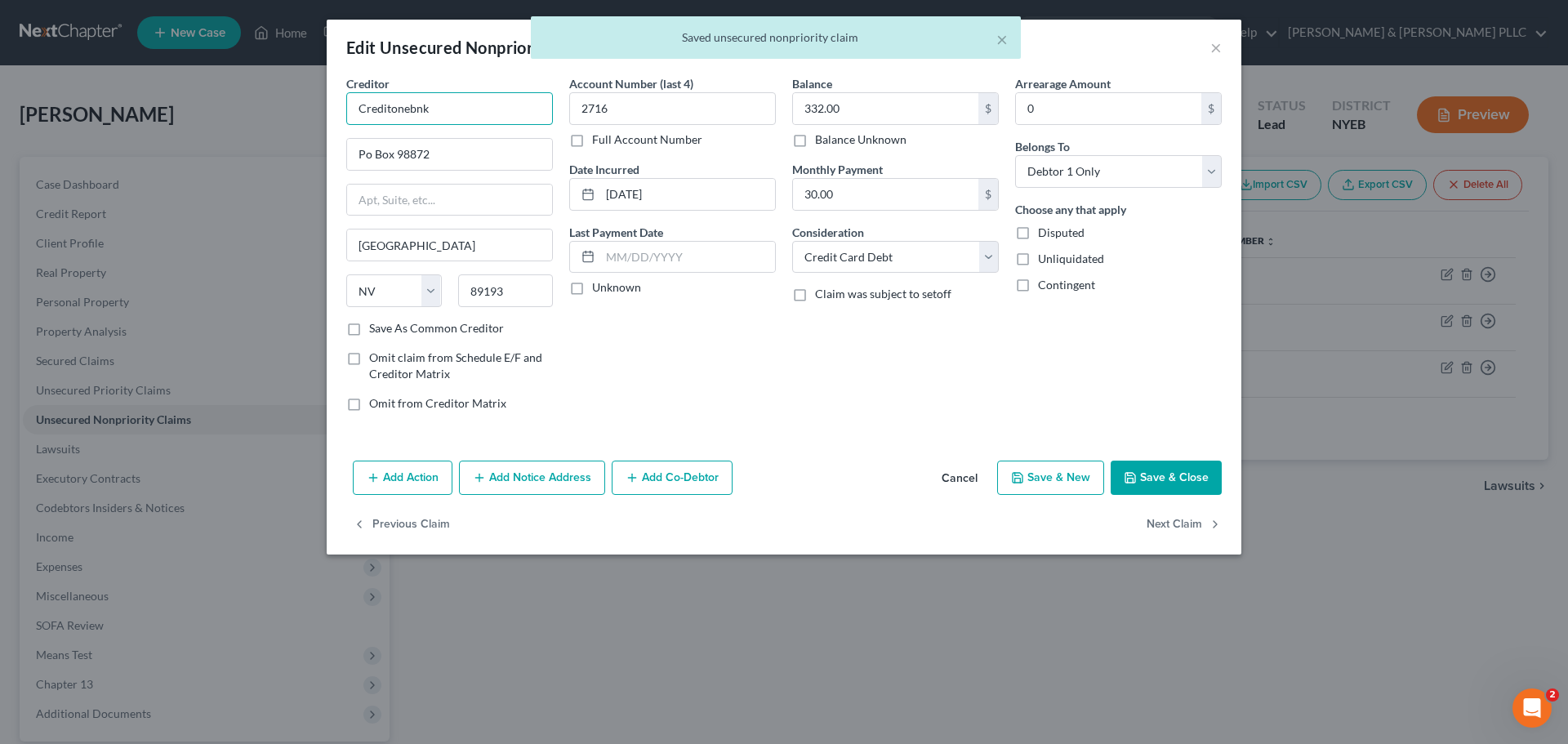
click at [389, 116] on input "Creditonebnk" at bounding box center [450, 108] width 207 height 33
click at [391, 115] on input "Creditonebnk" at bounding box center [450, 108] width 207 height 33
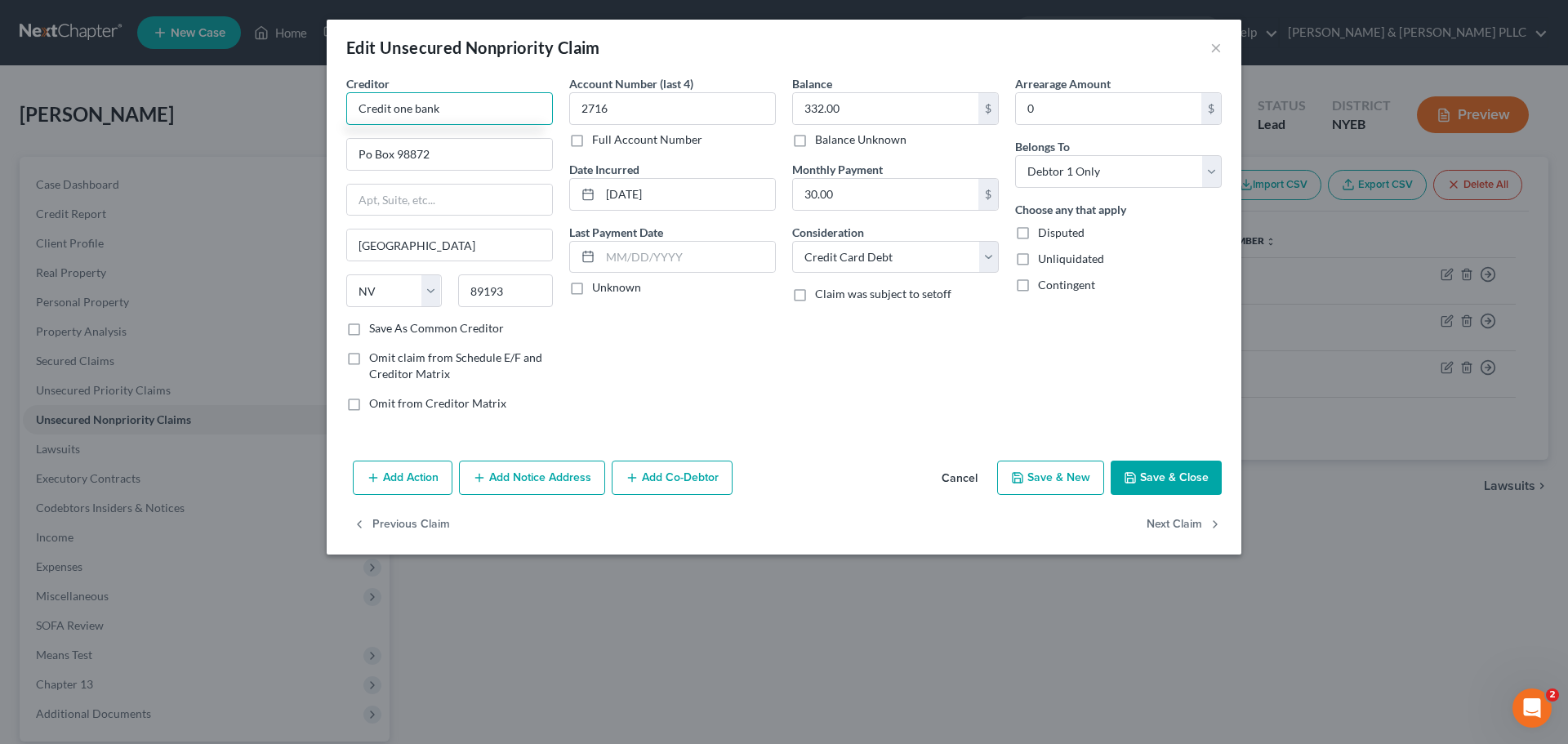
click at [398, 107] on input "Credit one bank" at bounding box center [450, 108] width 207 height 33
click at [417, 111] on input "Credit One bank" at bounding box center [450, 108] width 207 height 33
click at [425, 109] on input "Credit One bank" at bounding box center [450, 108] width 207 height 33
type input "Credit One Bank"
click at [1150, 475] on button "Save & Close" at bounding box center [1165, 478] width 111 height 34
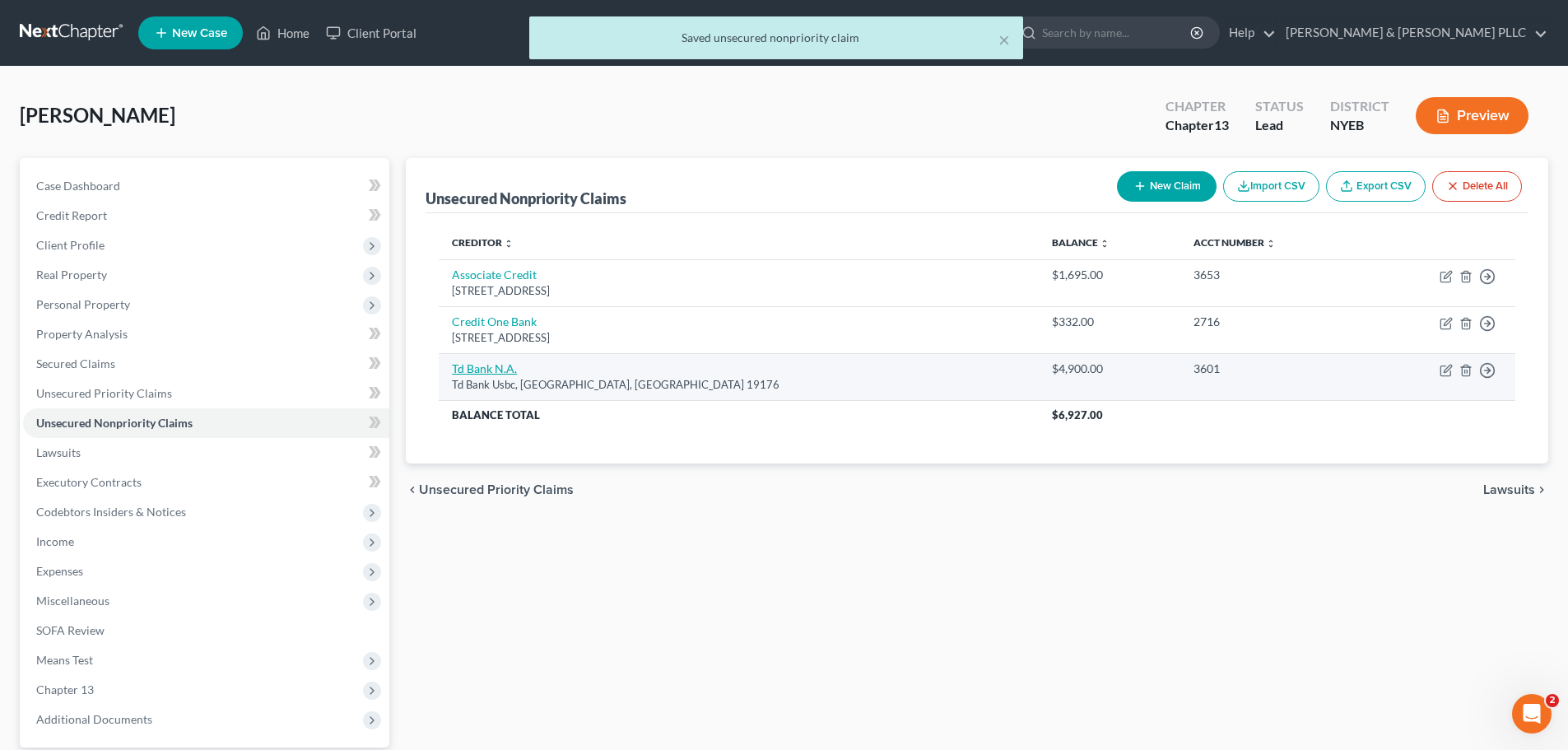
click at [479, 370] on link "Td Bank N.A." at bounding box center [484, 368] width 65 height 14
select select "39"
select select "2"
select select "0"
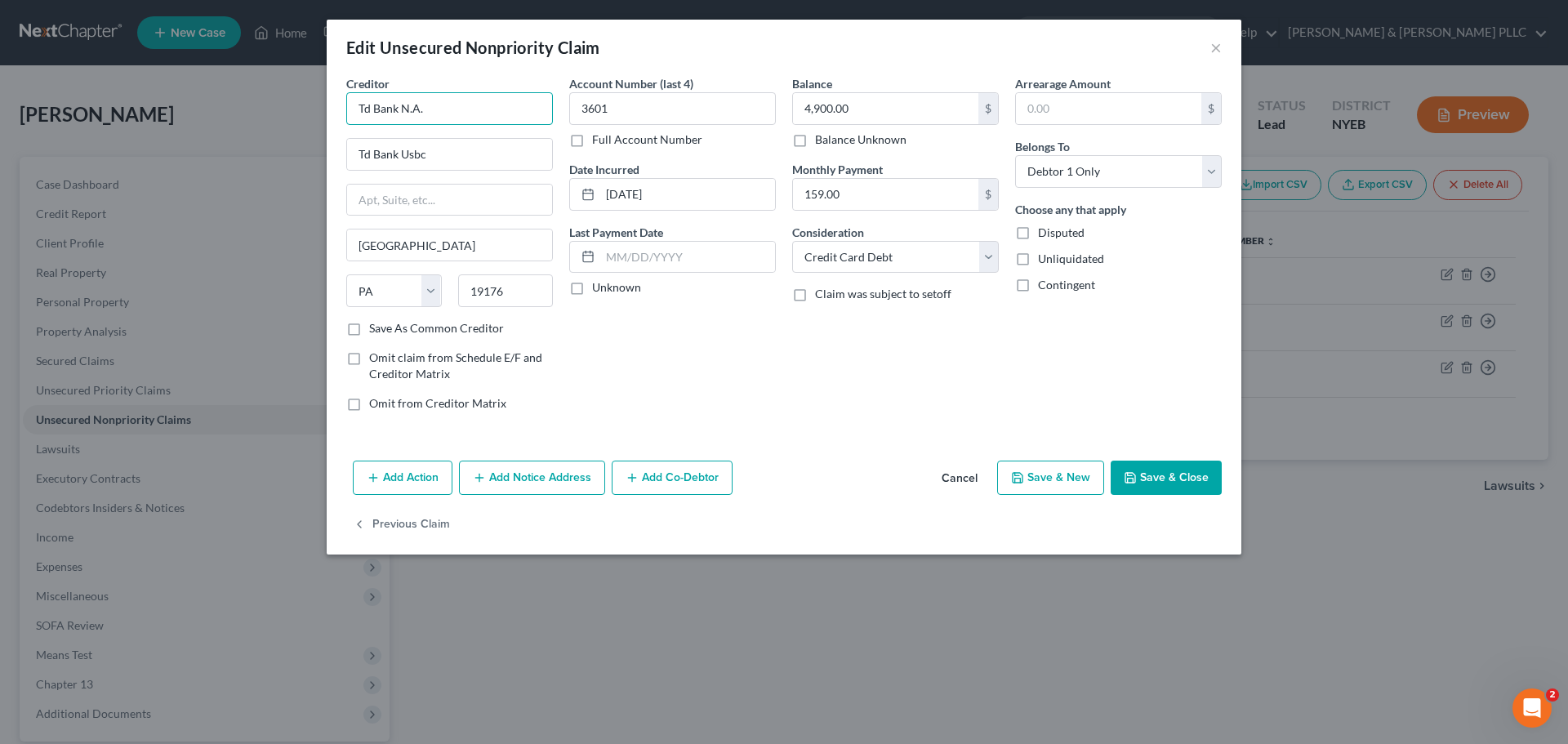
drag, startPoint x: 440, startPoint y: 116, endPoint x: 395, endPoint y: 110, distance: 45.4
click at [395, 110] on input "Td Bank N.A." at bounding box center [450, 108] width 207 height 33
click at [580, 372] on div "Account Number (last 4) 3601 Full Account Number Date Incurred 01-27-2022 Last …" at bounding box center [672, 249] width 223 height 349
click at [378, 111] on input "Td Bank" at bounding box center [450, 108] width 207 height 33
click at [365, 108] on input "Td Bank" at bounding box center [450, 108] width 207 height 33
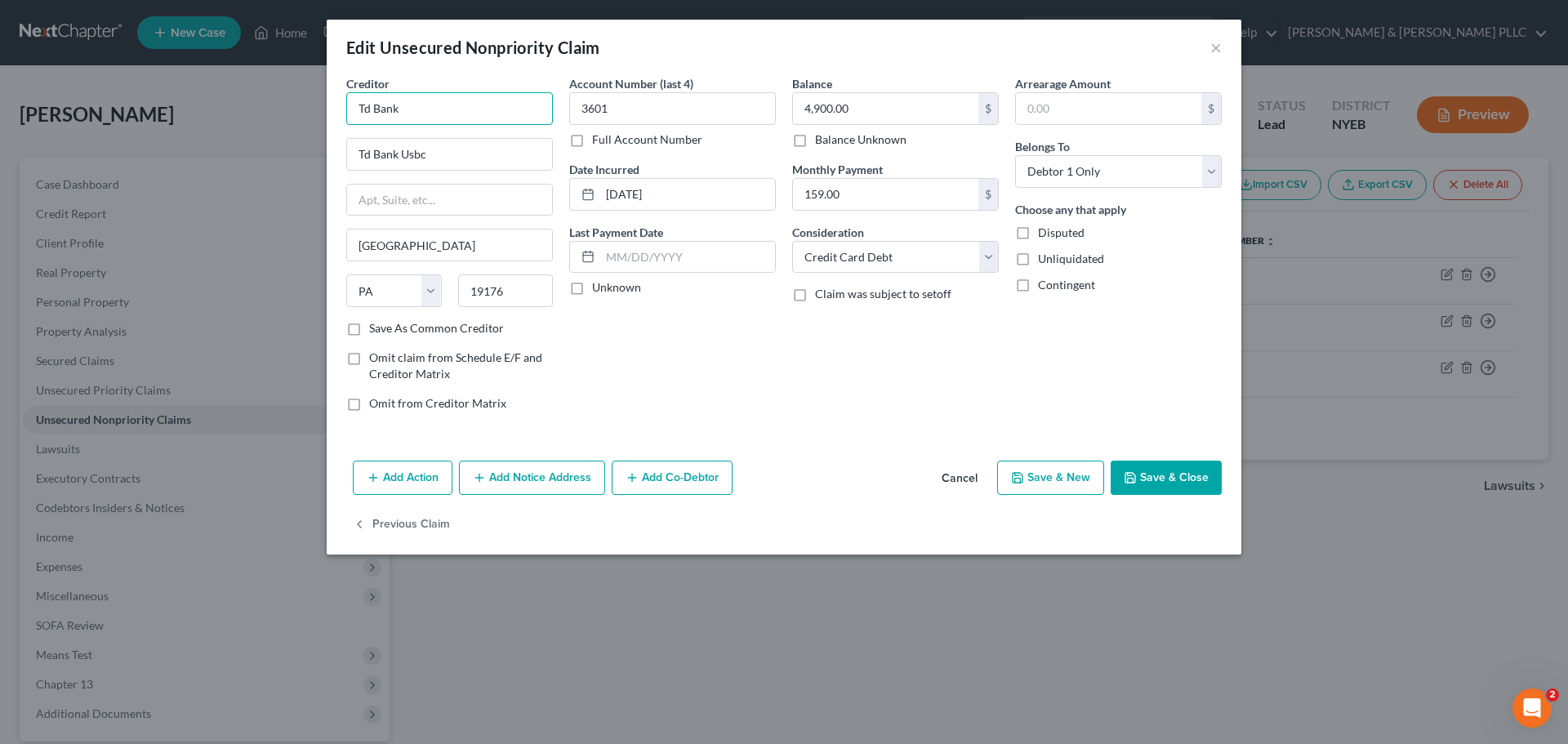
click at [371, 107] on input "Td Bank" at bounding box center [450, 108] width 207 height 33
type input "TD Bank"
click at [1139, 466] on button "Save & Close" at bounding box center [1165, 478] width 111 height 34
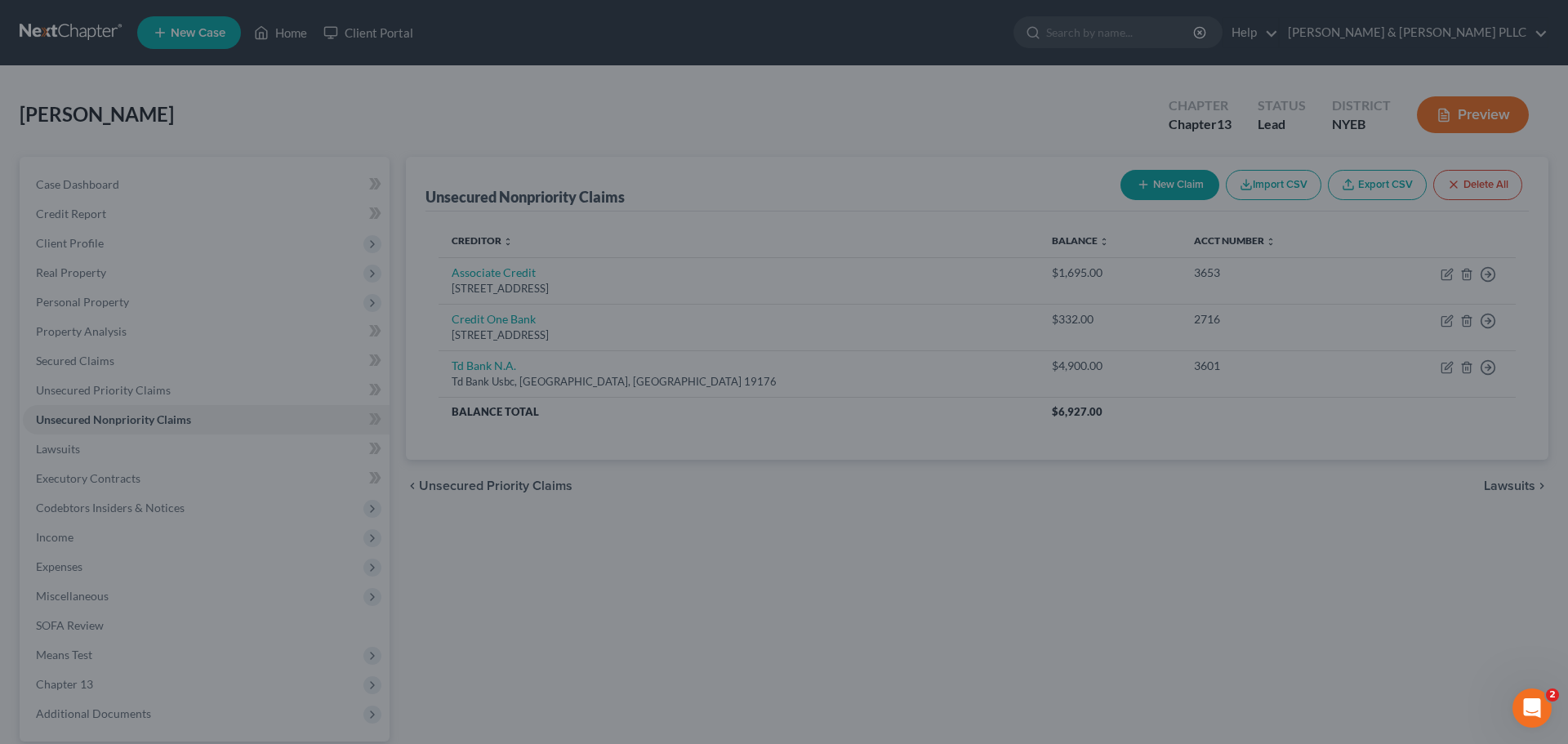
type input "0"
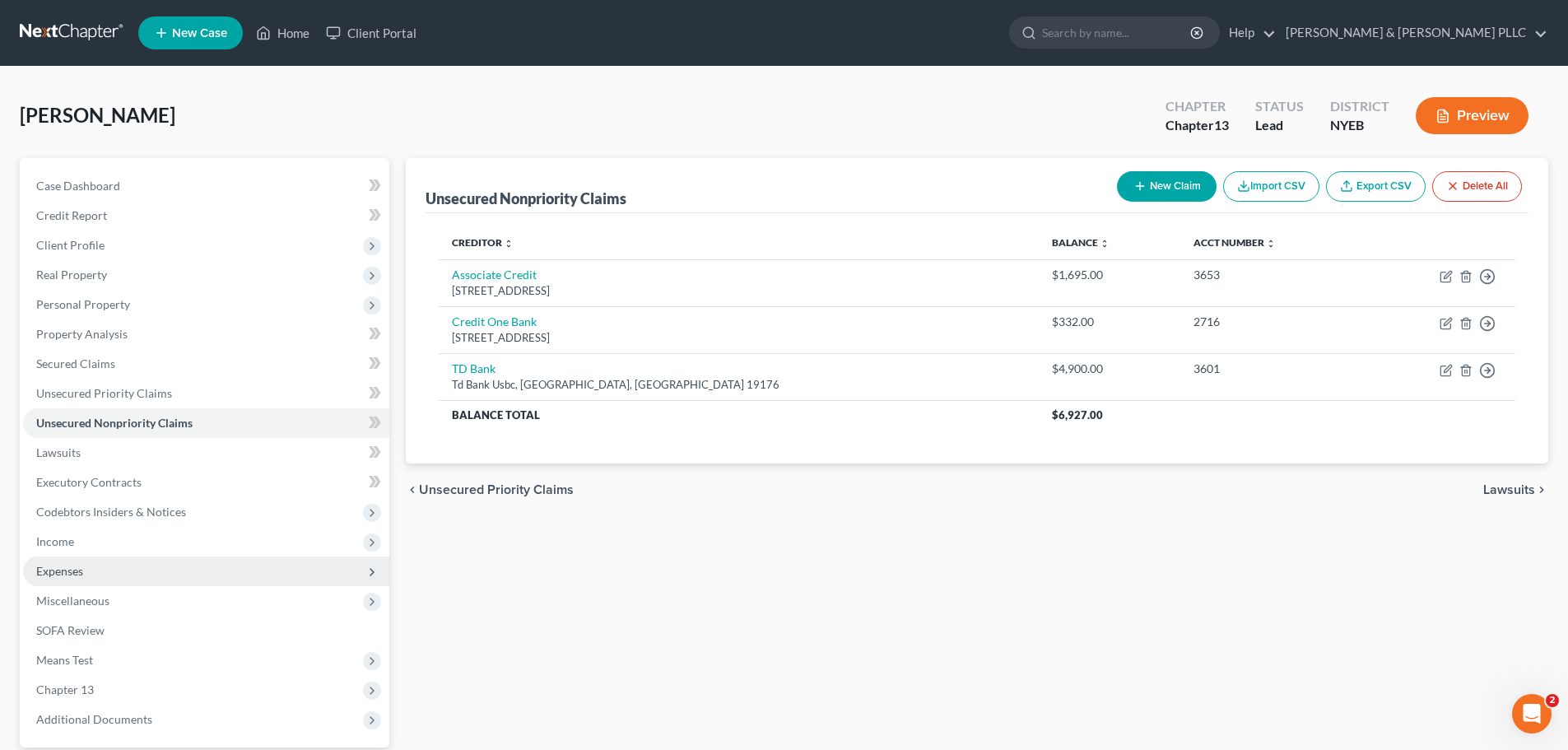
click at [107, 574] on span "Expenses" at bounding box center [206, 571] width 366 height 30
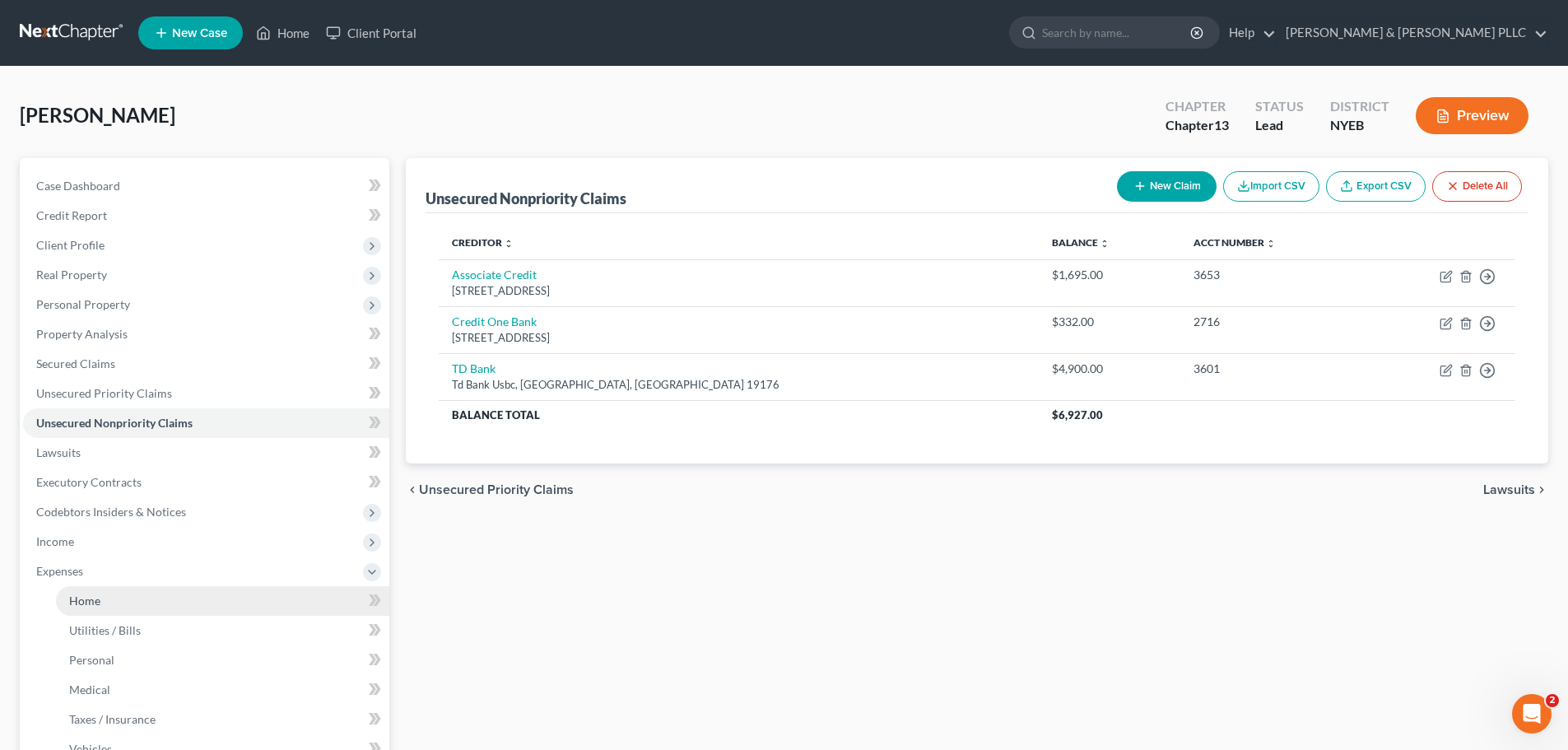
click at [119, 603] on link "Home" at bounding box center [223, 601] width 333 height 30
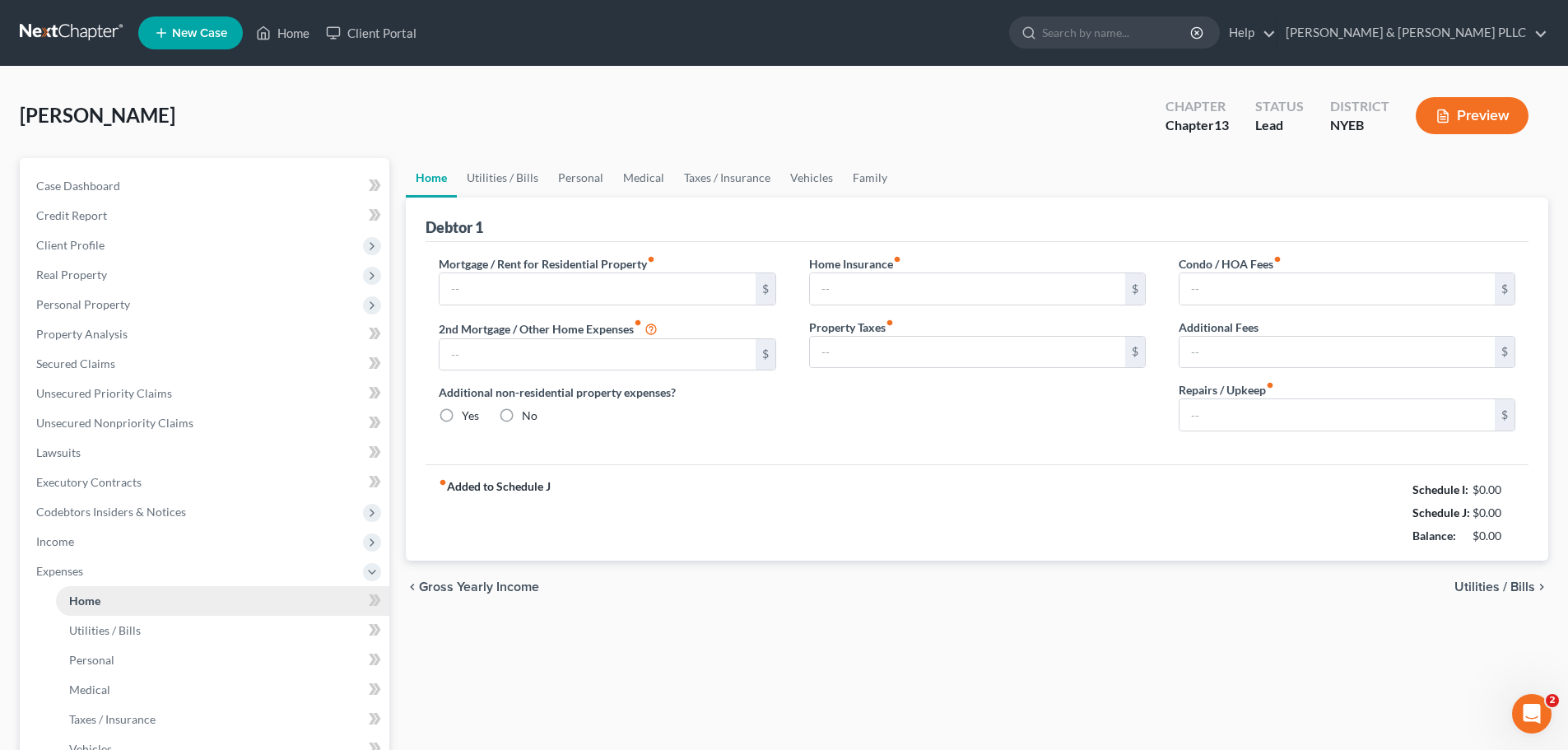
type input "4,500.00"
type input "0.00"
radio input "true"
type input "0.00"
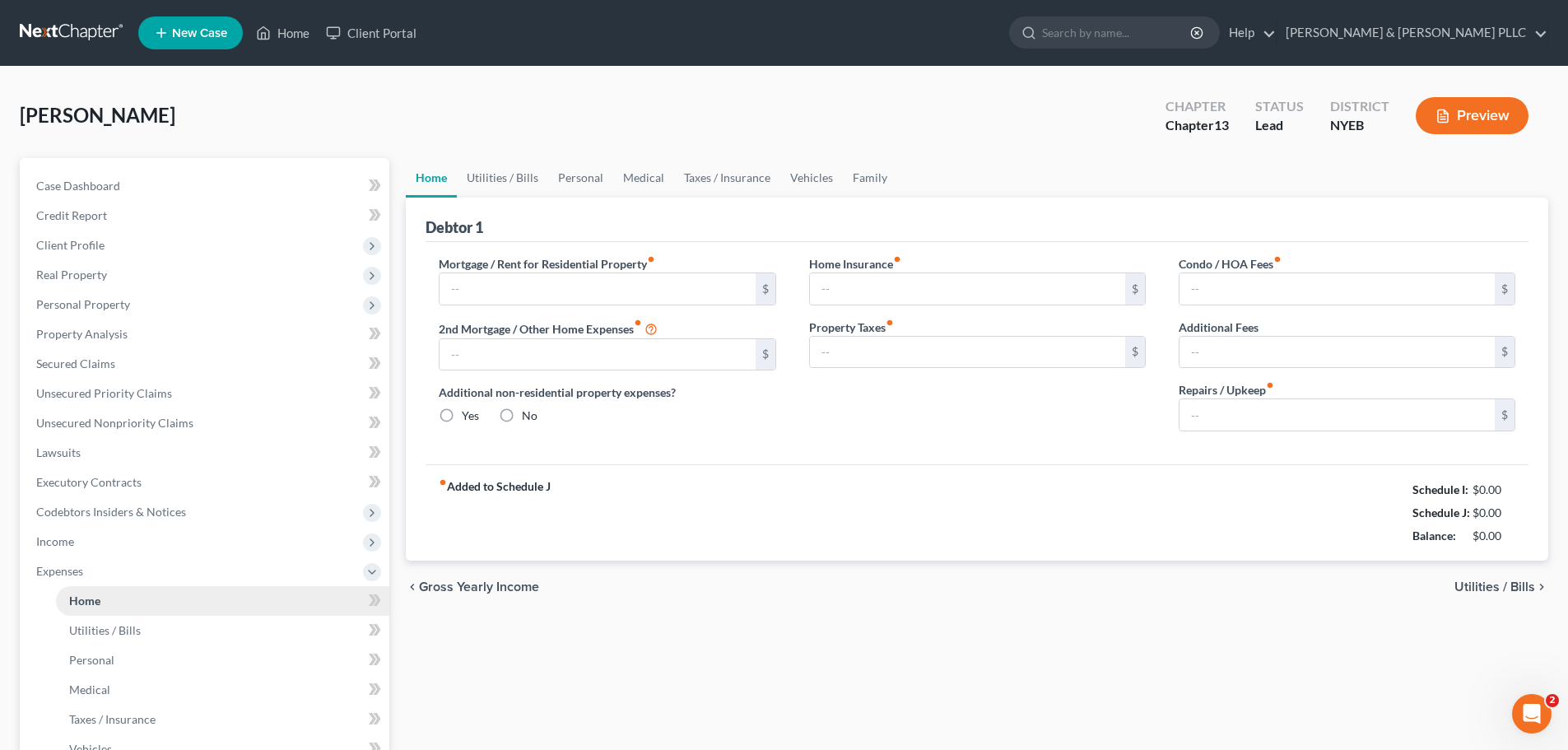
type input "0.00"
type input "400.00"
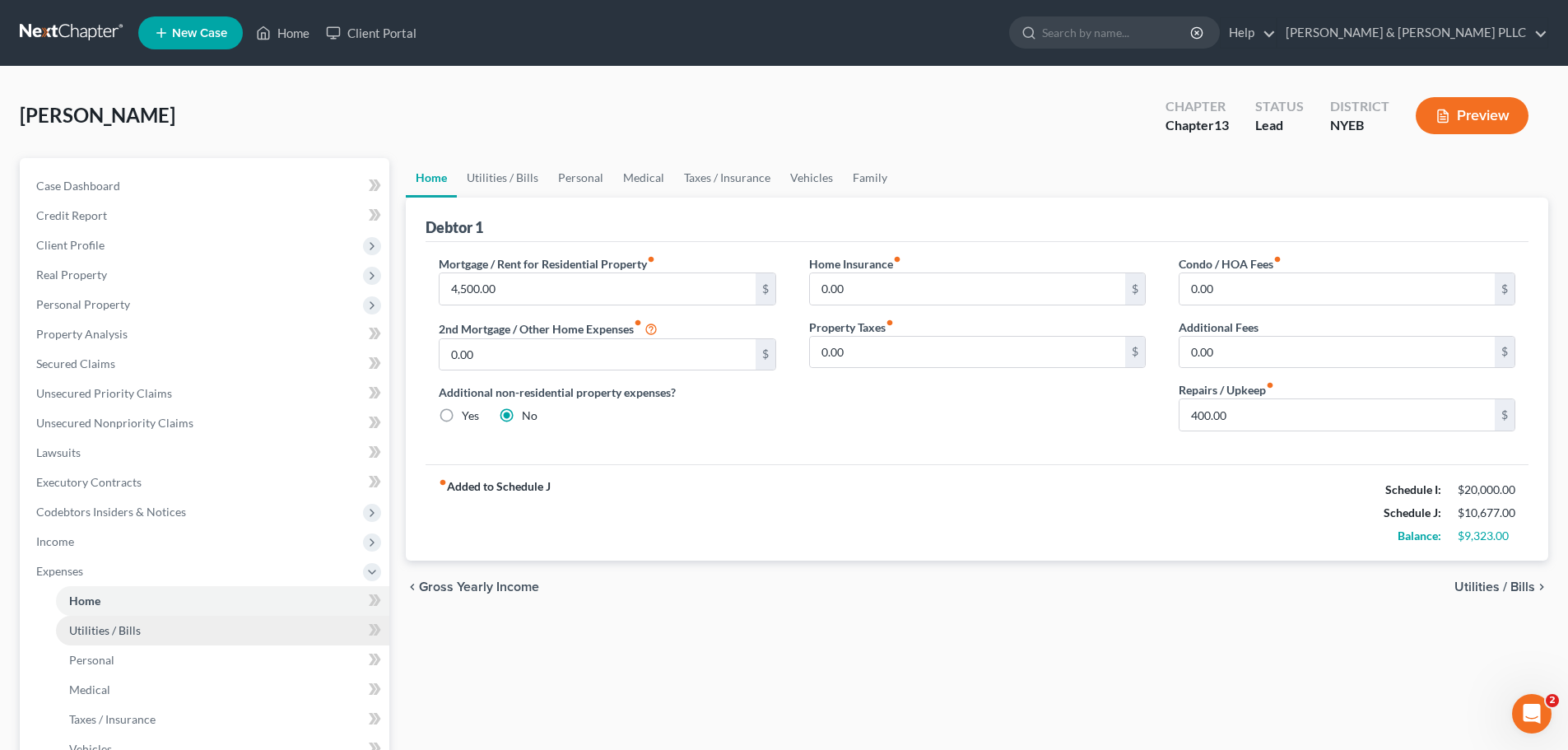
click at [116, 644] on link "Utilities / Bills" at bounding box center [223, 631] width 333 height 30
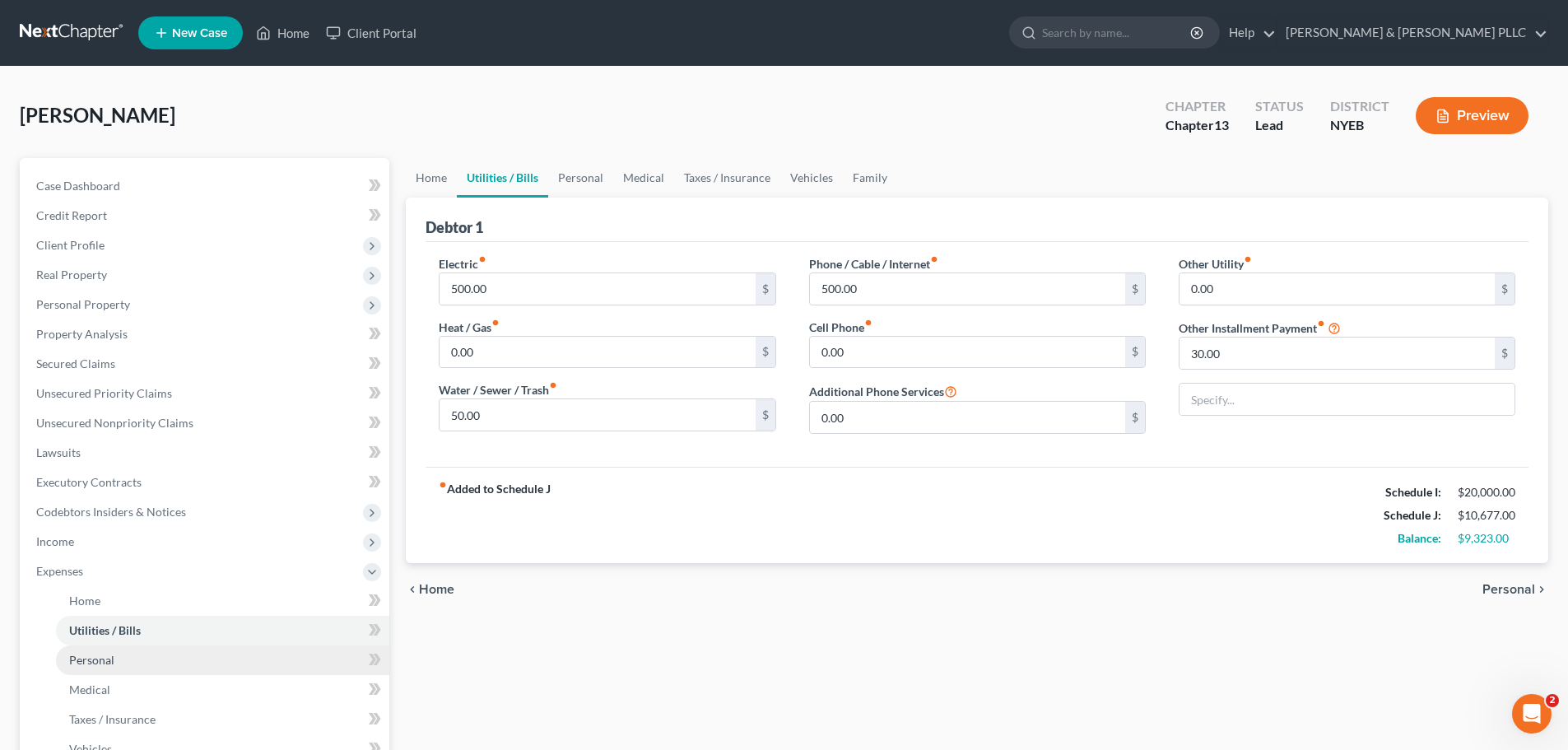
click at [115, 670] on link "Personal" at bounding box center [223, 660] width 333 height 30
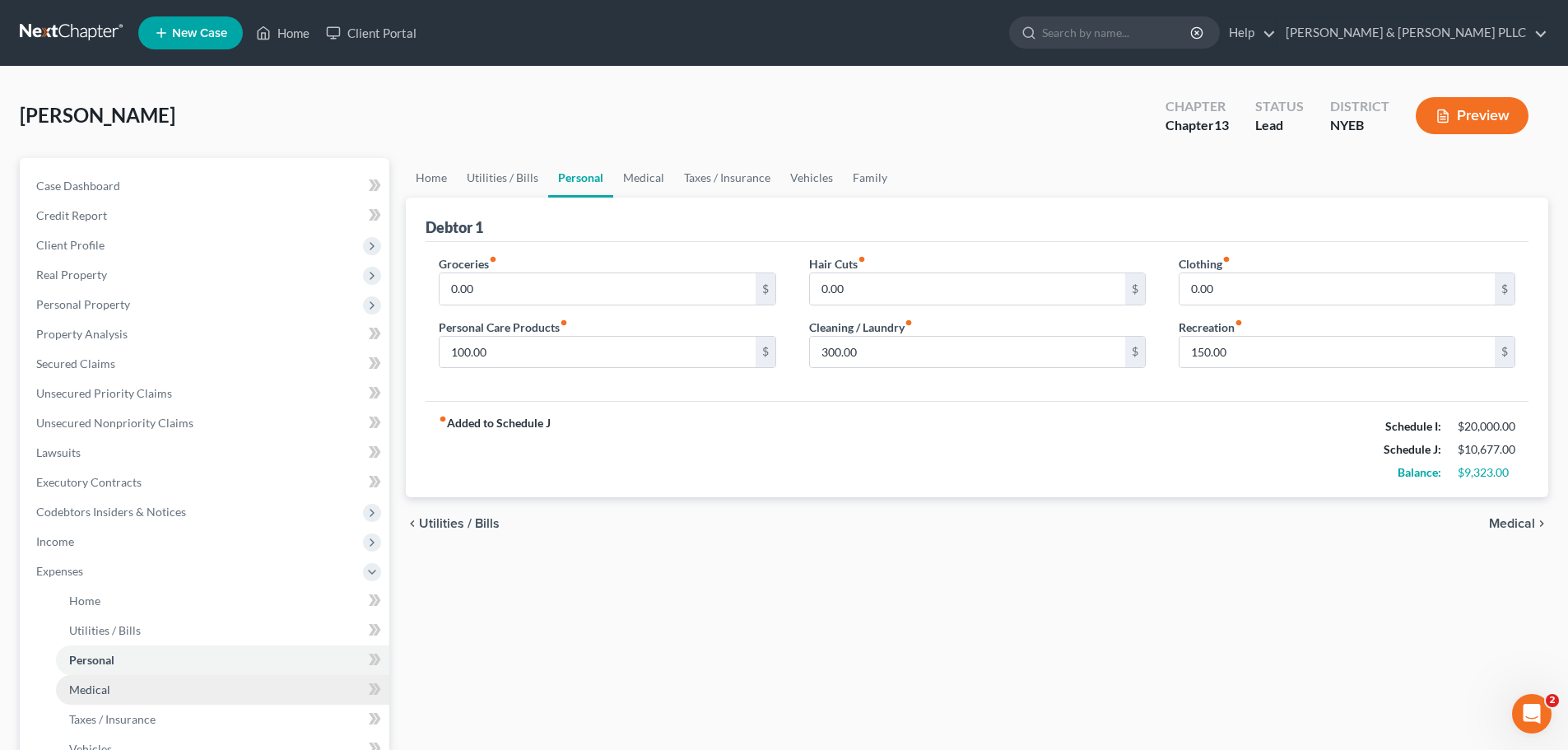
click at [100, 694] on span "Medical" at bounding box center [89, 689] width 41 height 14
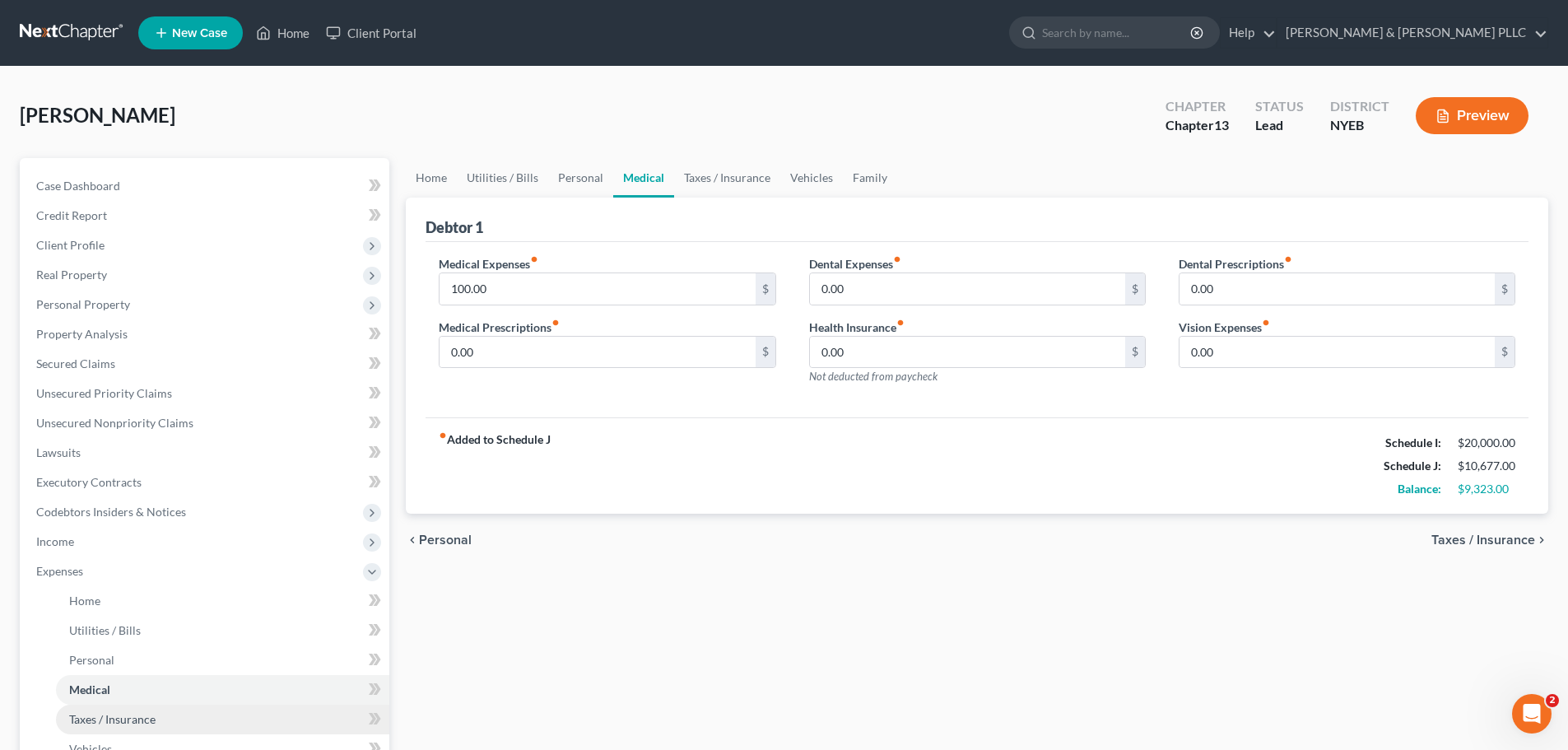
click at [95, 715] on span "Taxes / Insurance" at bounding box center [112, 718] width 86 height 14
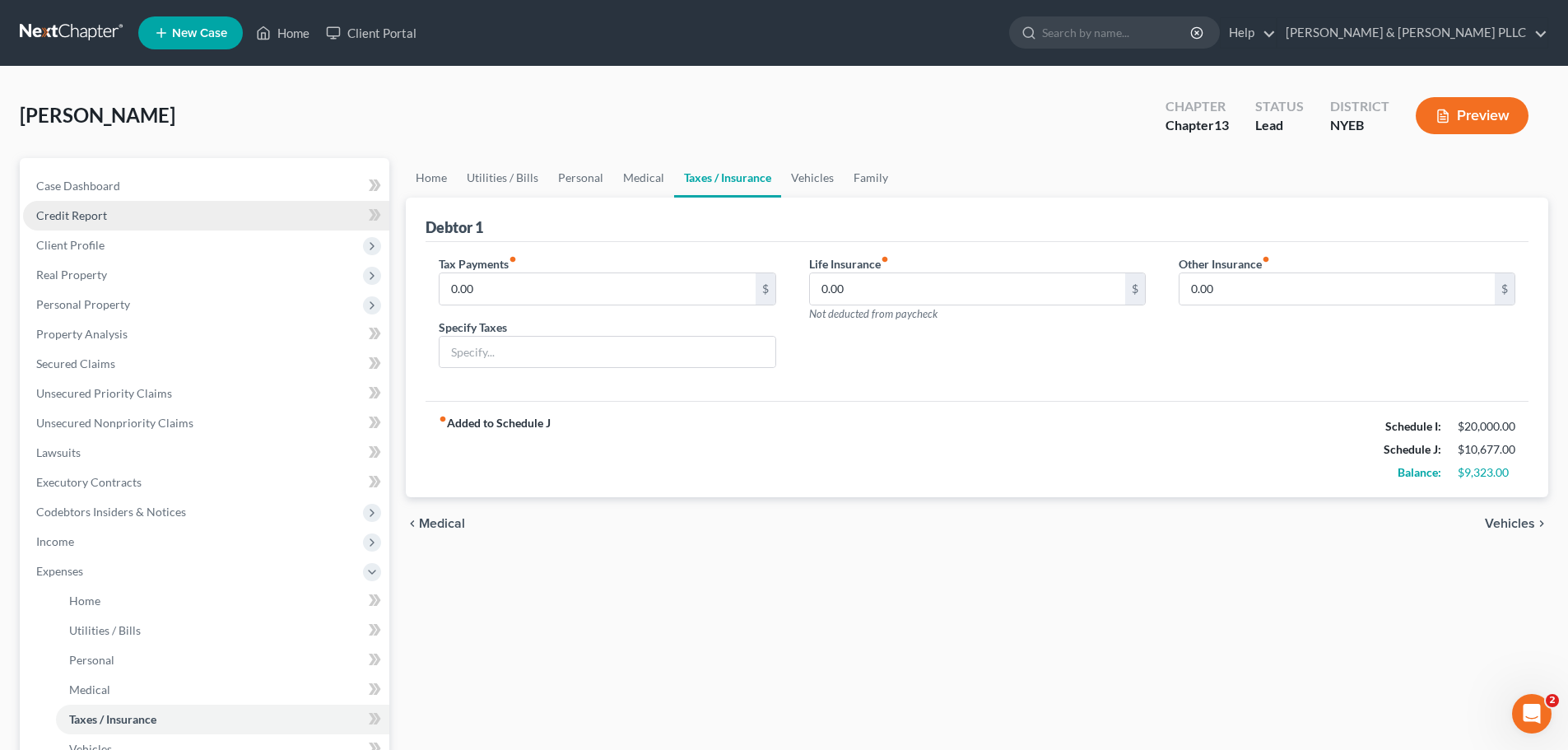
click at [197, 208] on link "Credit Report" at bounding box center [206, 216] width 366 height 30
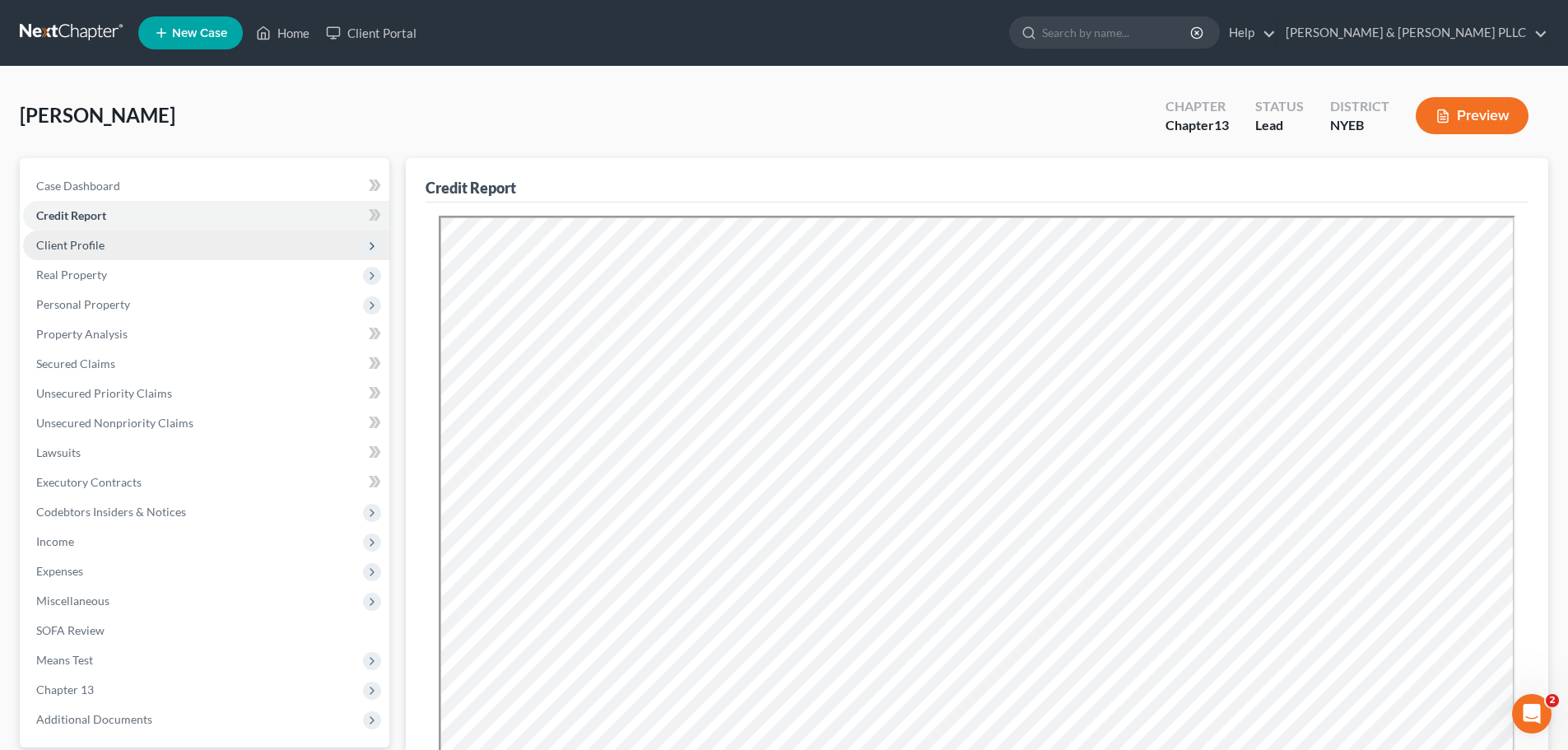
click at [214, 231] on span "Client Profile" at bounding box center [206, 245] width 366 height 30
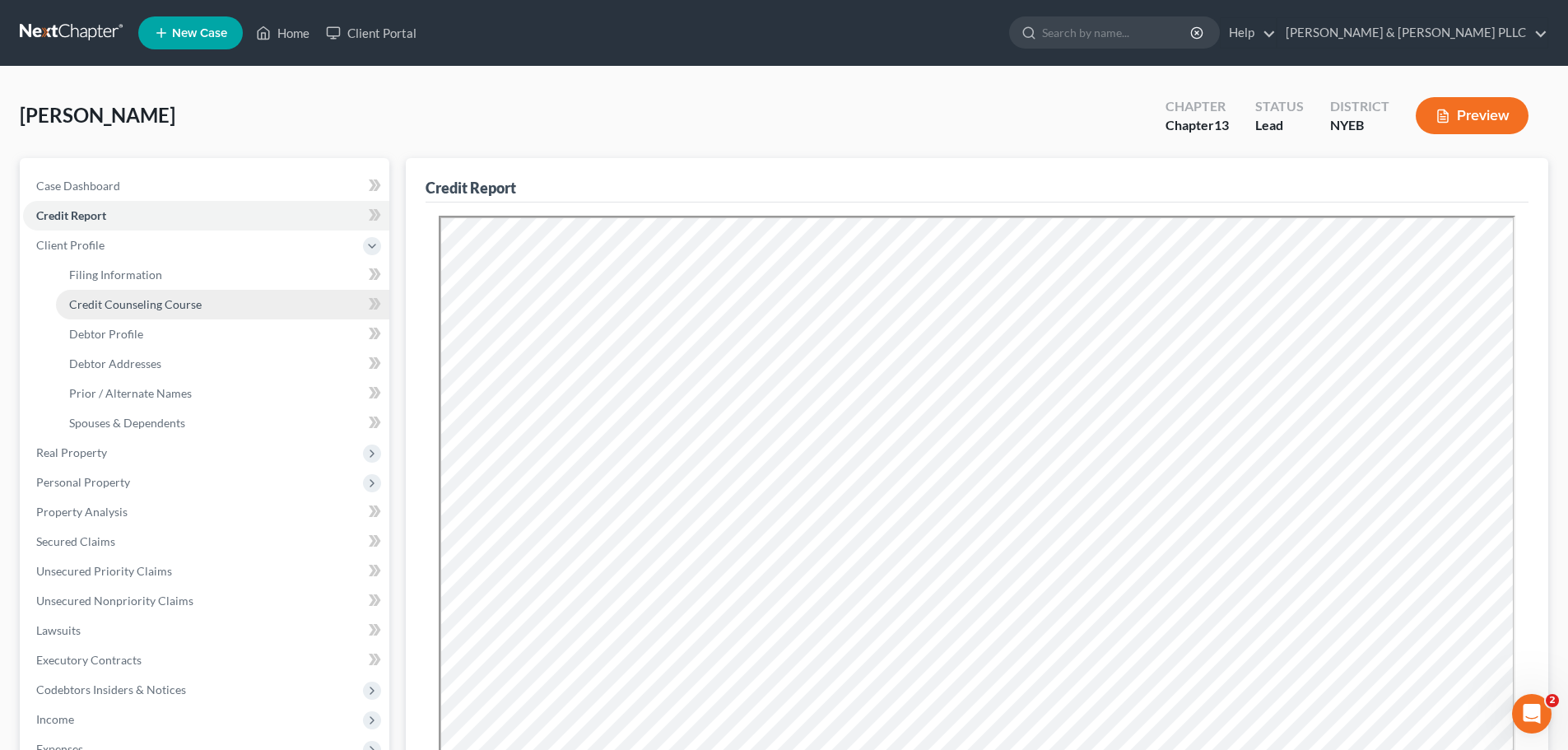
click at [211, 299] on link "Credit Counseling Course" at bounding box center [223, 304] width 333 height 30
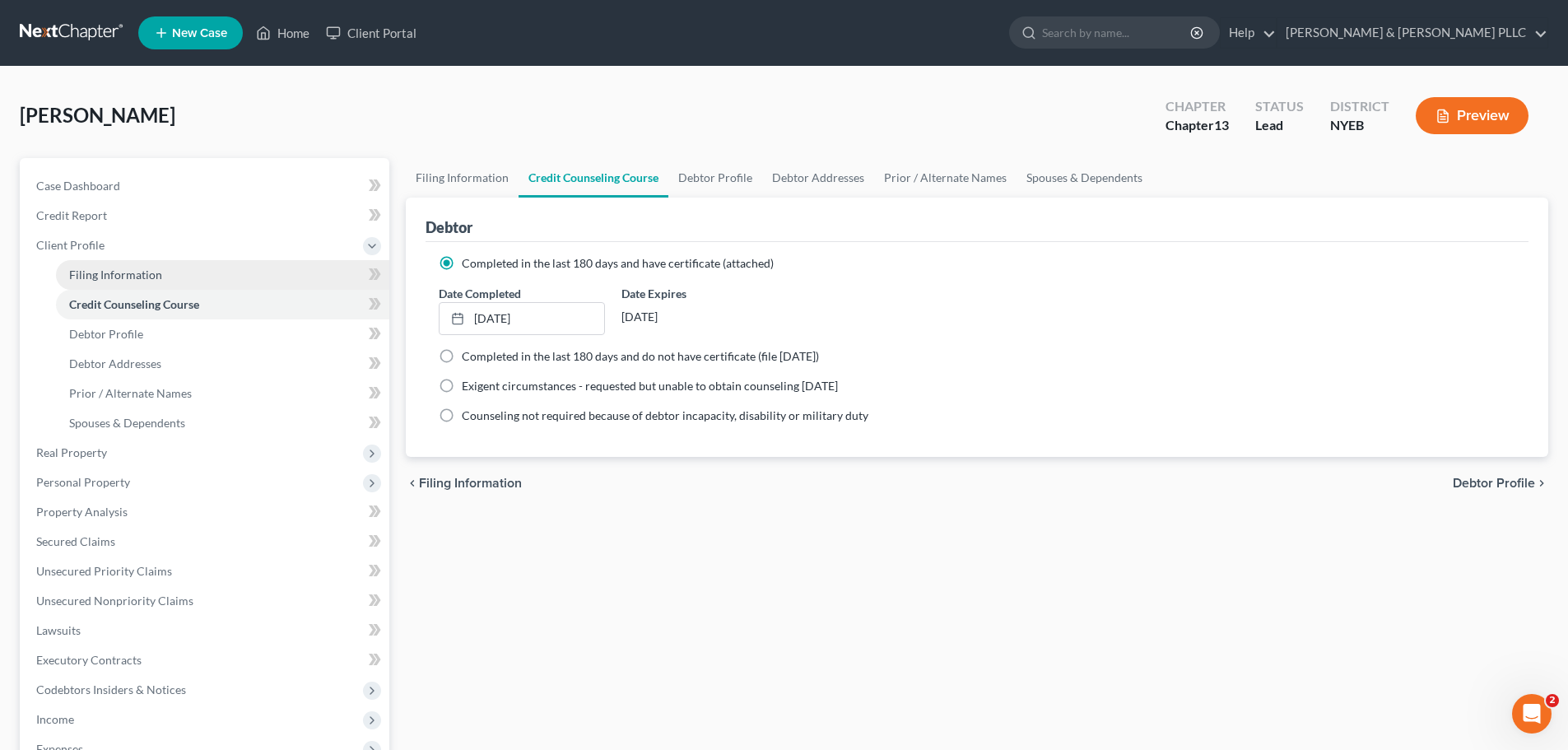
click at [209, 279] on link "Filing Information" at bounding box center [223, 275] width 333 height 30
select select "1"
select select "0"
select select "3"
select select "53"
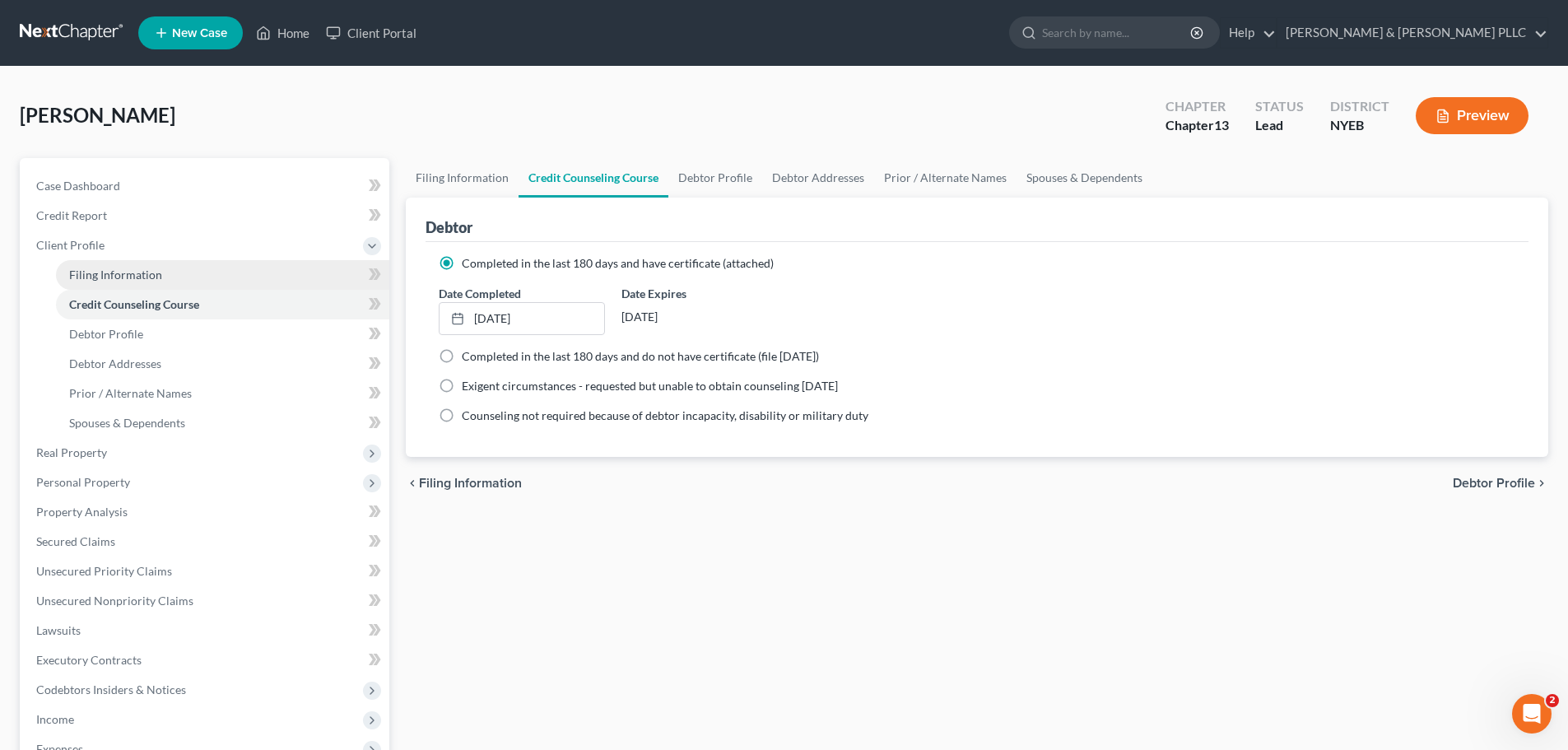
select select "0"
select select "35"
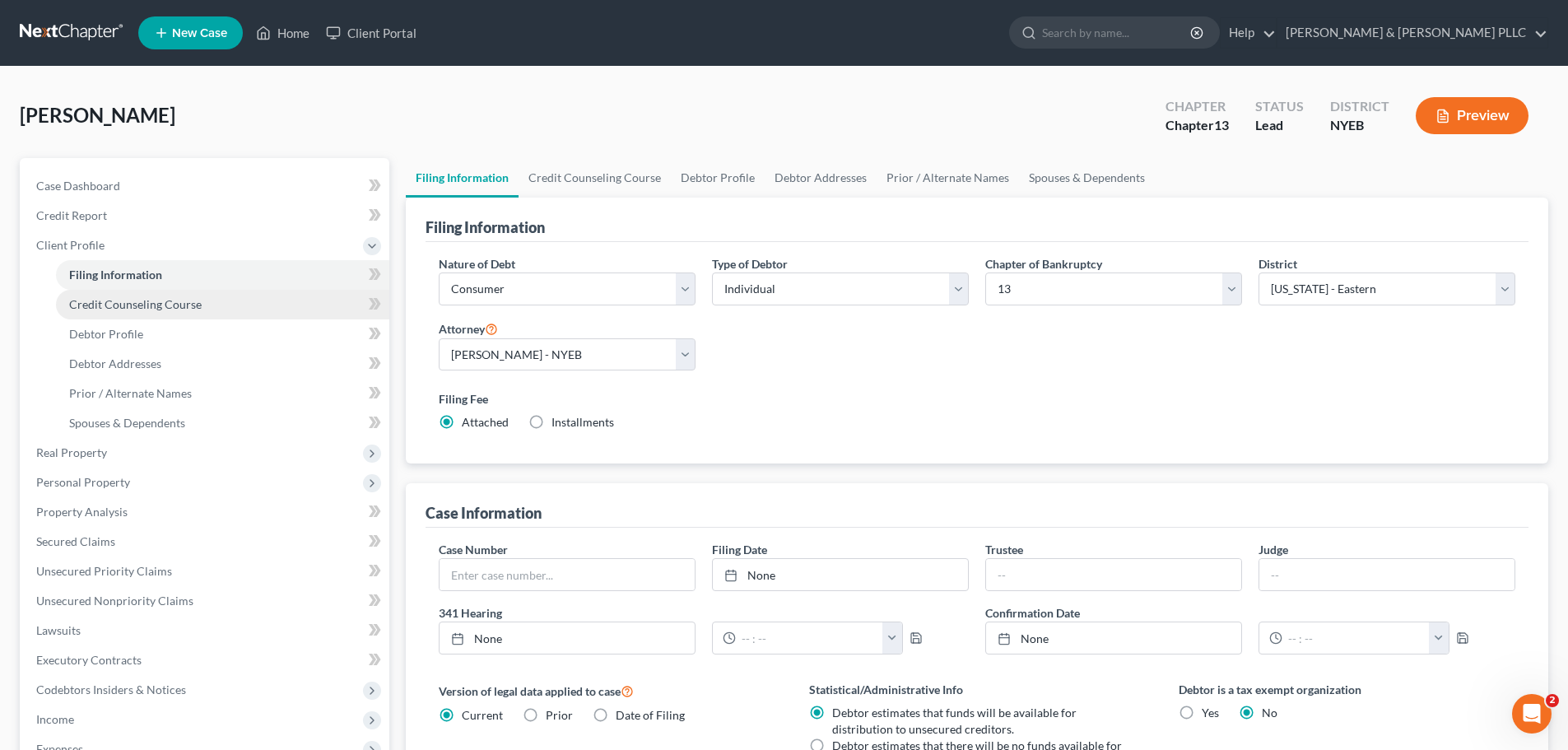
click at [208, 315] on link "Credit Counseling Course" at bounding box center [223, 304] width 333 height 30
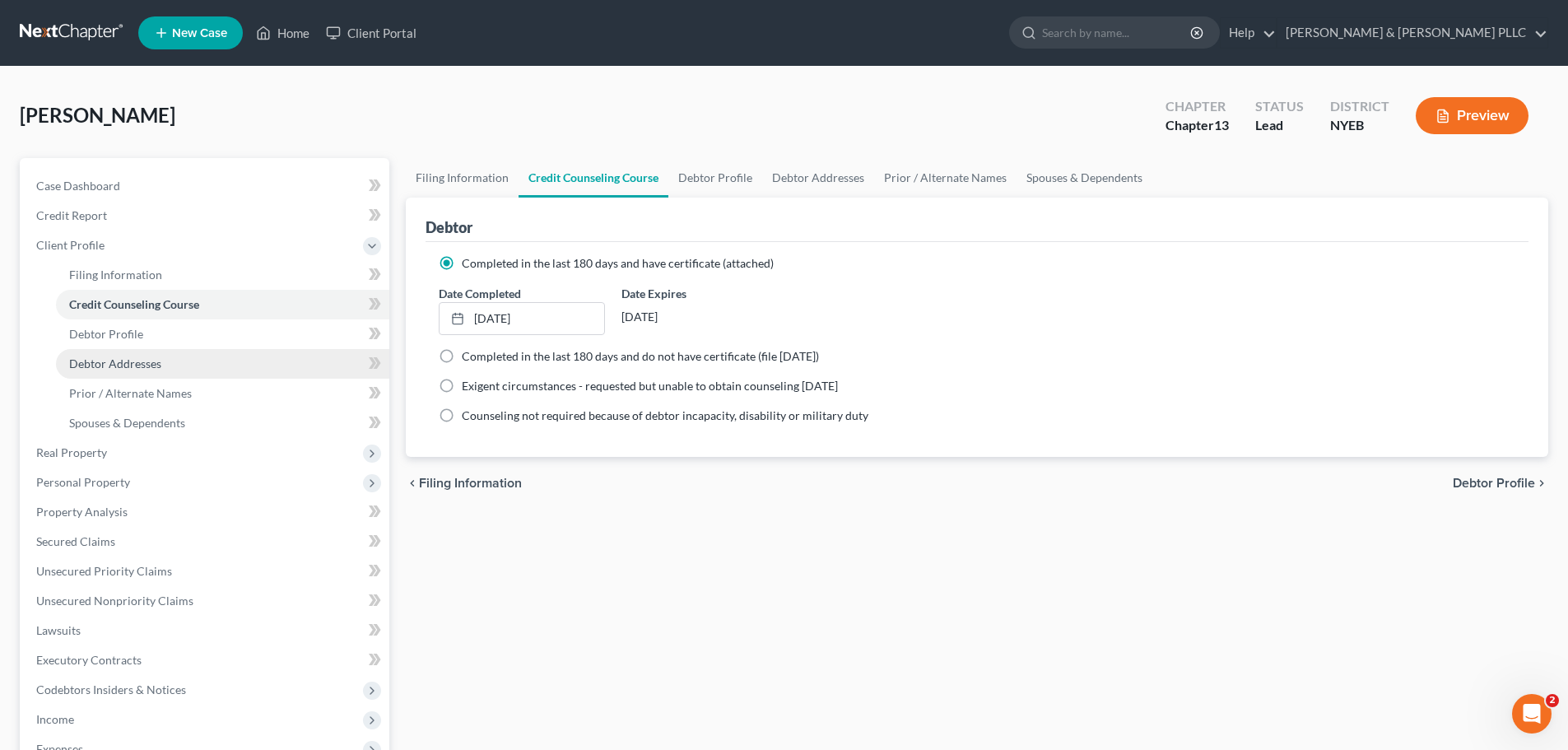
click at [199, 355] on link "Debtor Addresses" at bounding box center [223, 364] width 333 height 30
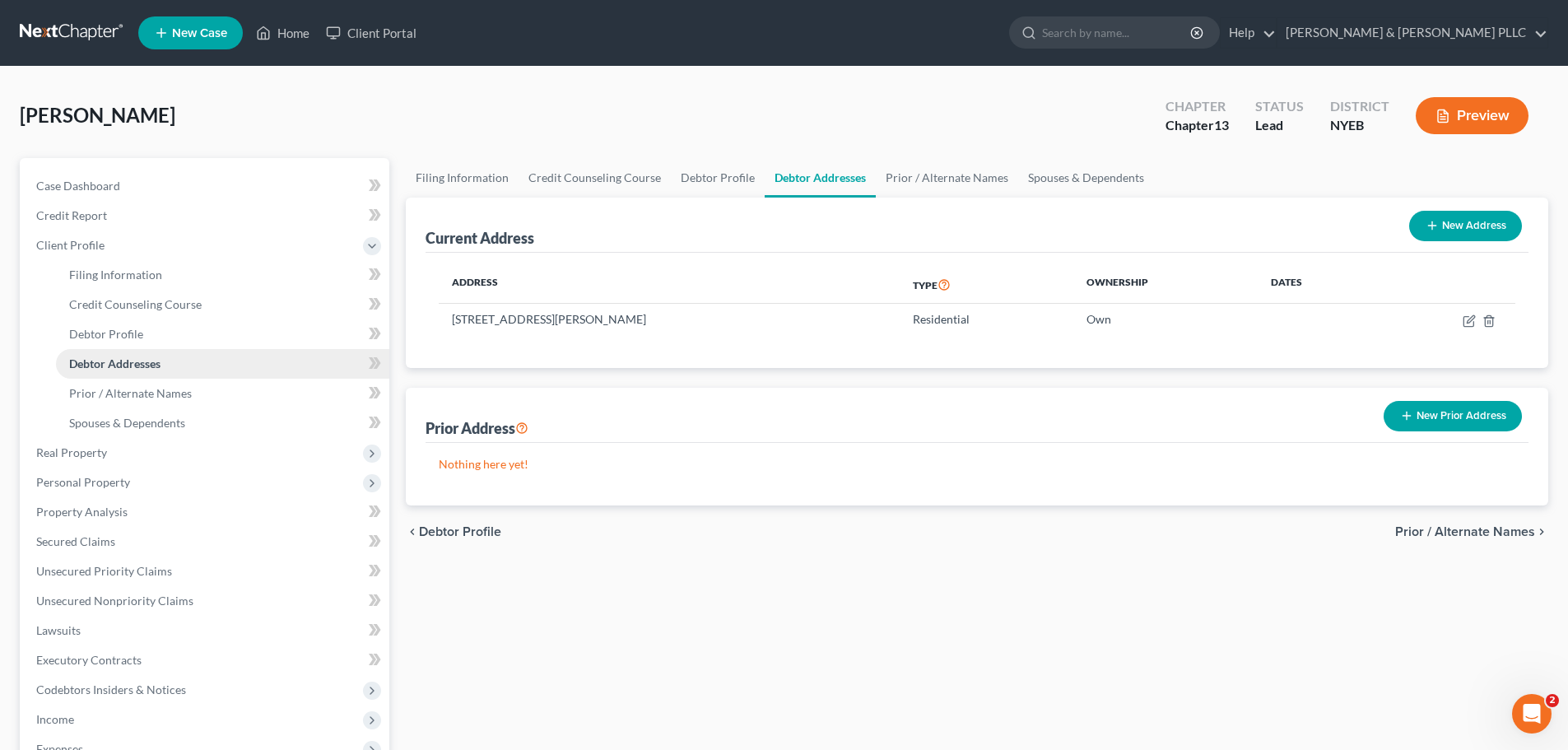
click at [196, 374] on link "Debtor Addresses" at bounding box center [223, 364] width 333 height 30
click at [183, 401] on link "Prior / Alternate Names" at bounding box center [223, 393] width 333 height 30
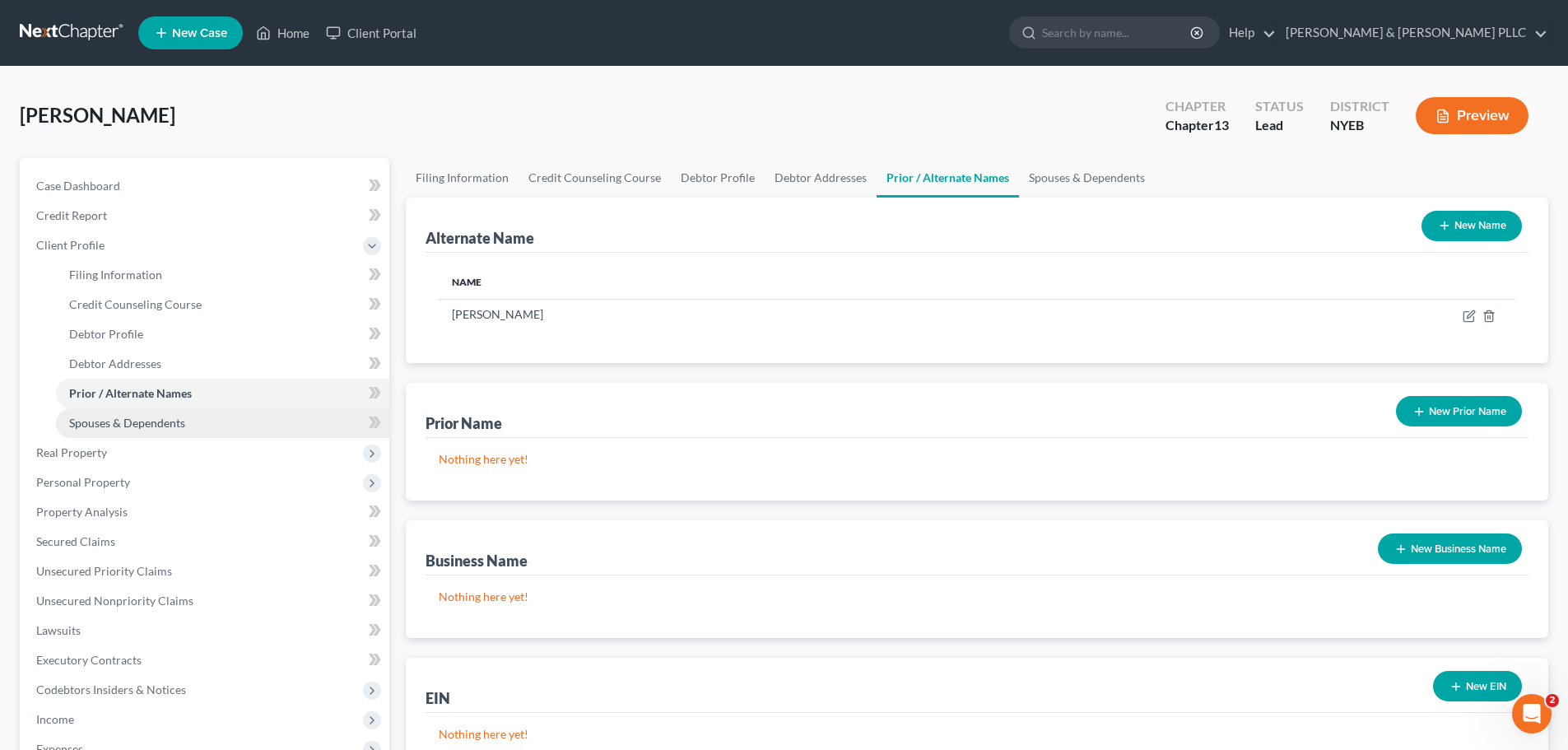
click at [186, 427] on link "Spouses & Dependents" at bounding box center [223, 423] width 333 height 30
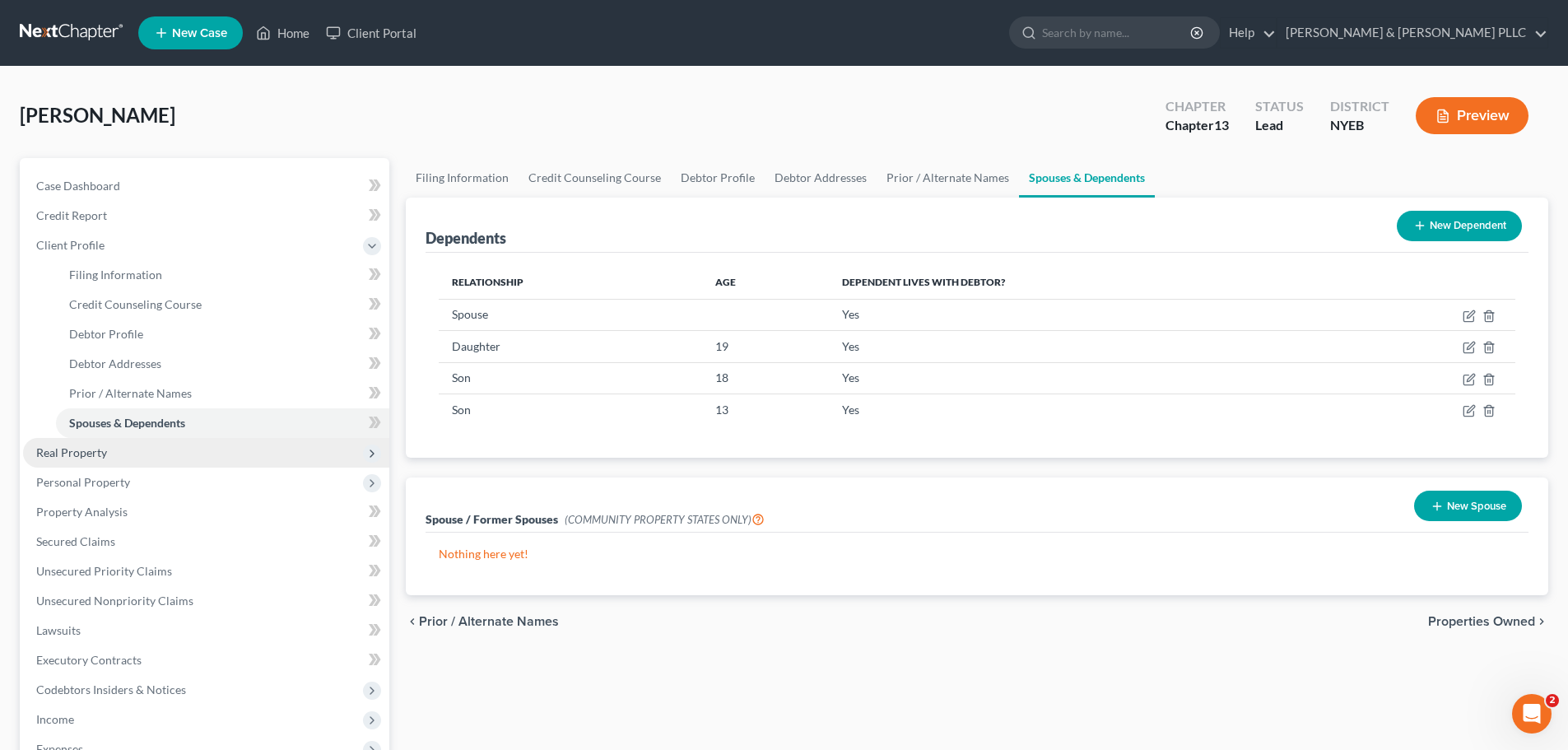
click at [253, 447] on span "Real Property" at bounding box center [206, 452] width 366 height 30
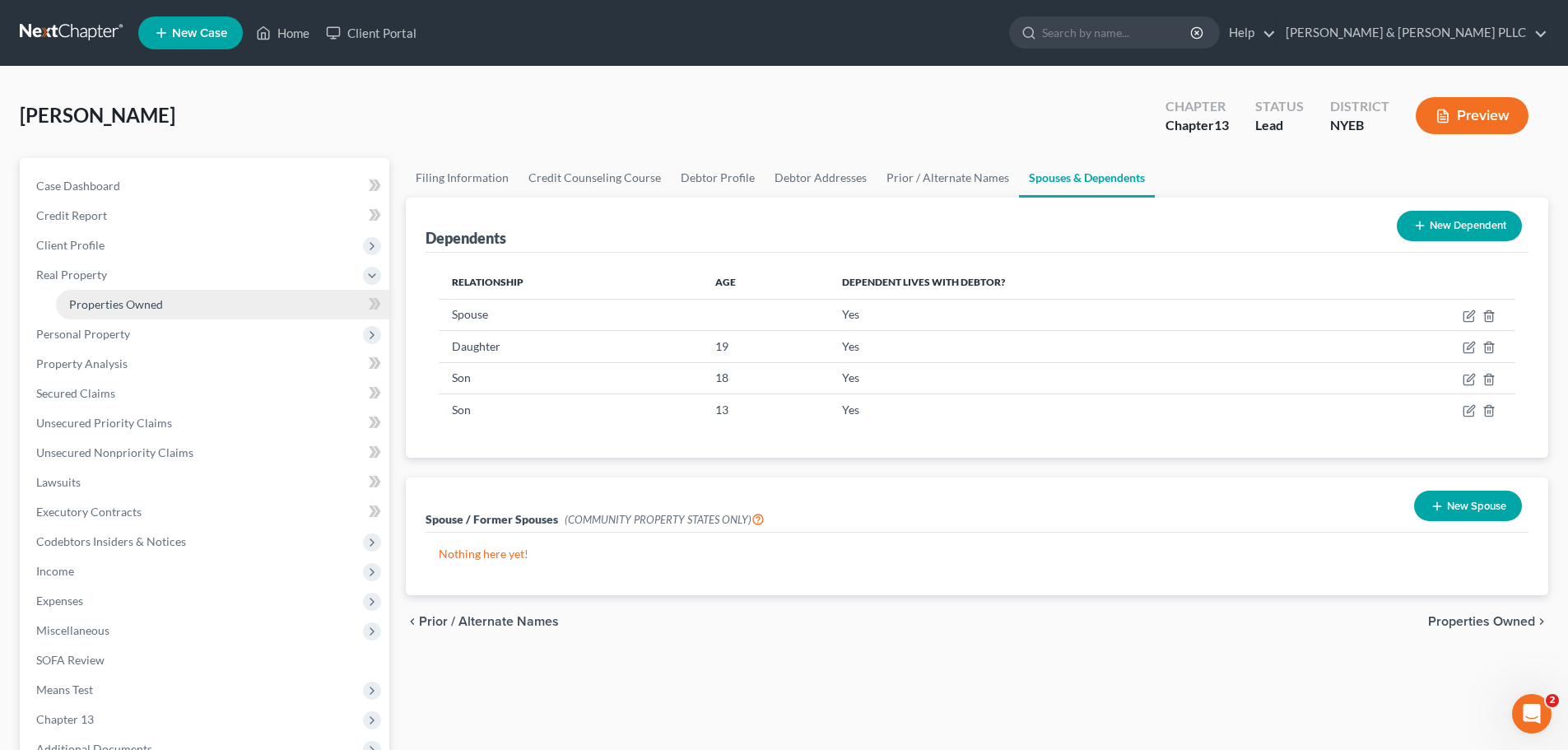
click at [164, 311] on link "Properties Owned" at bounding box center [223, 304] width 333 height 30
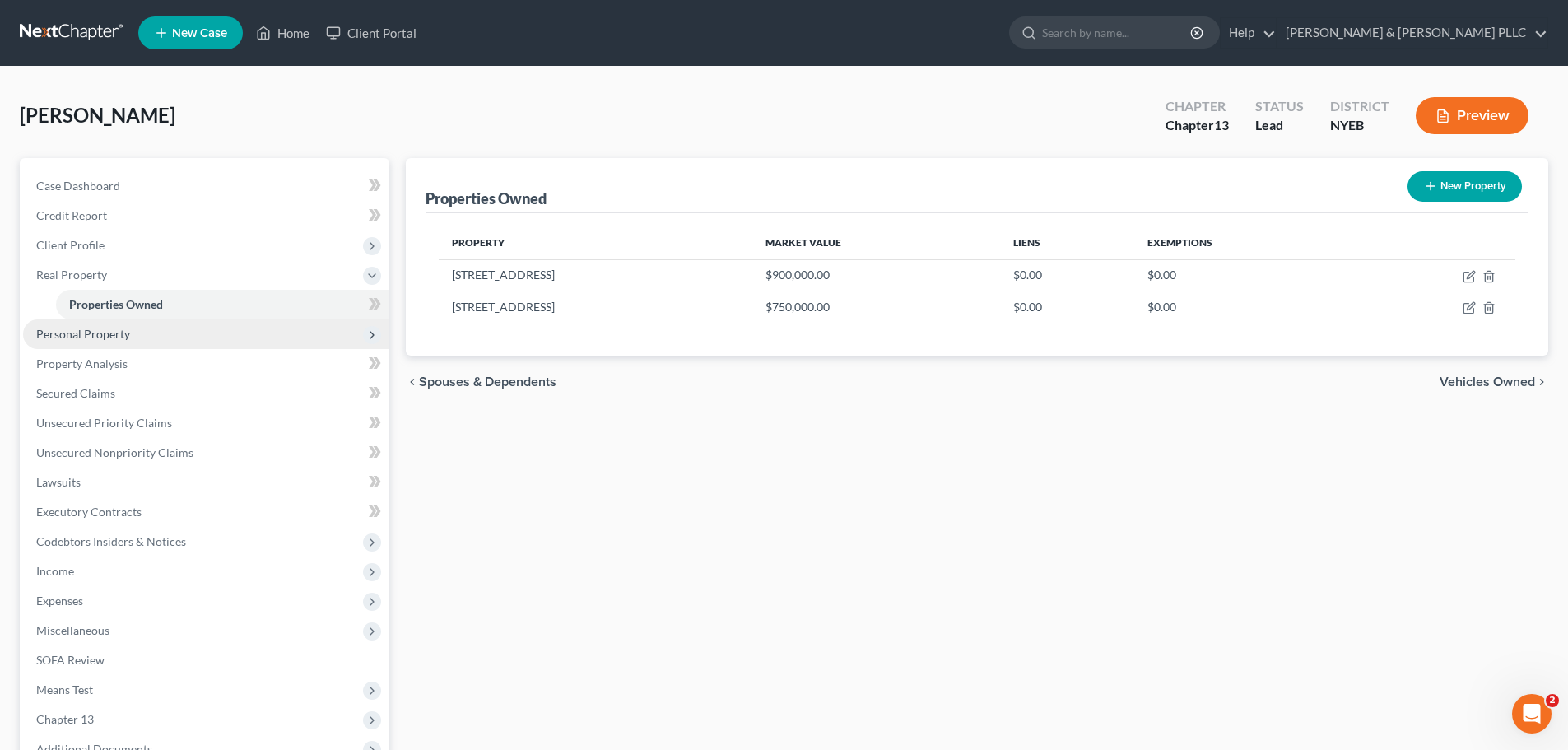
click at [189, 332] on span "Personal Property" at bounding box center [206, 334] width 366 height 30
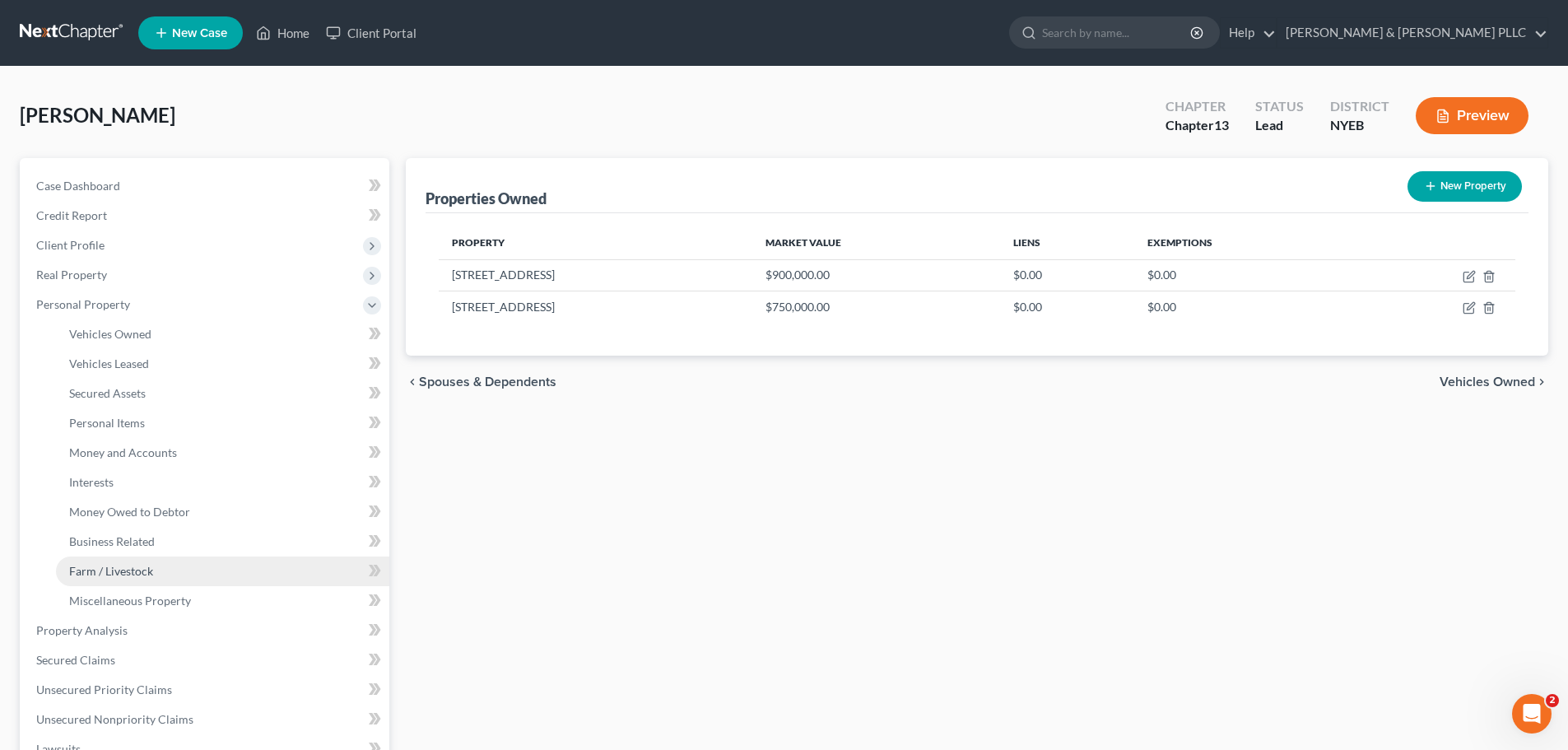
drag, startPoint x: 912, startPoint y: 625, endPoint x: 299, endPoint y: 577, distance: 614.9
click at [875, 625] on div "Properties Owned New Property Property Market Value Liens Exemptions 19 Deepwel…" at bounding box center [977, 648] width 1159 height 980
click at [166, 651] on link "Secured Claims" at bounding box center [206, 660] width 366 height 30
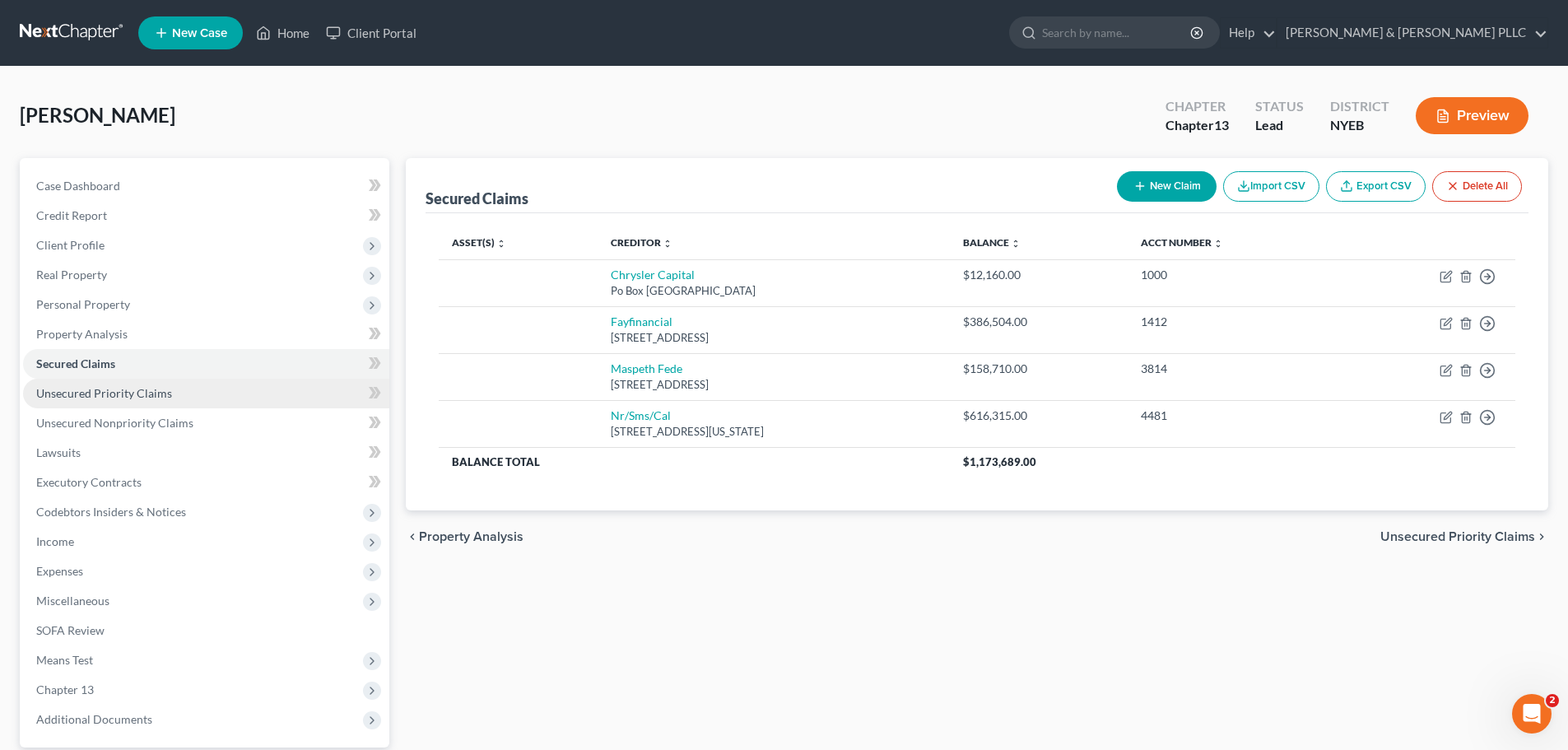
click at [169, 383] on link "Unsecured Priority Claims" at bounding box center [206, 393] width 366 height 30
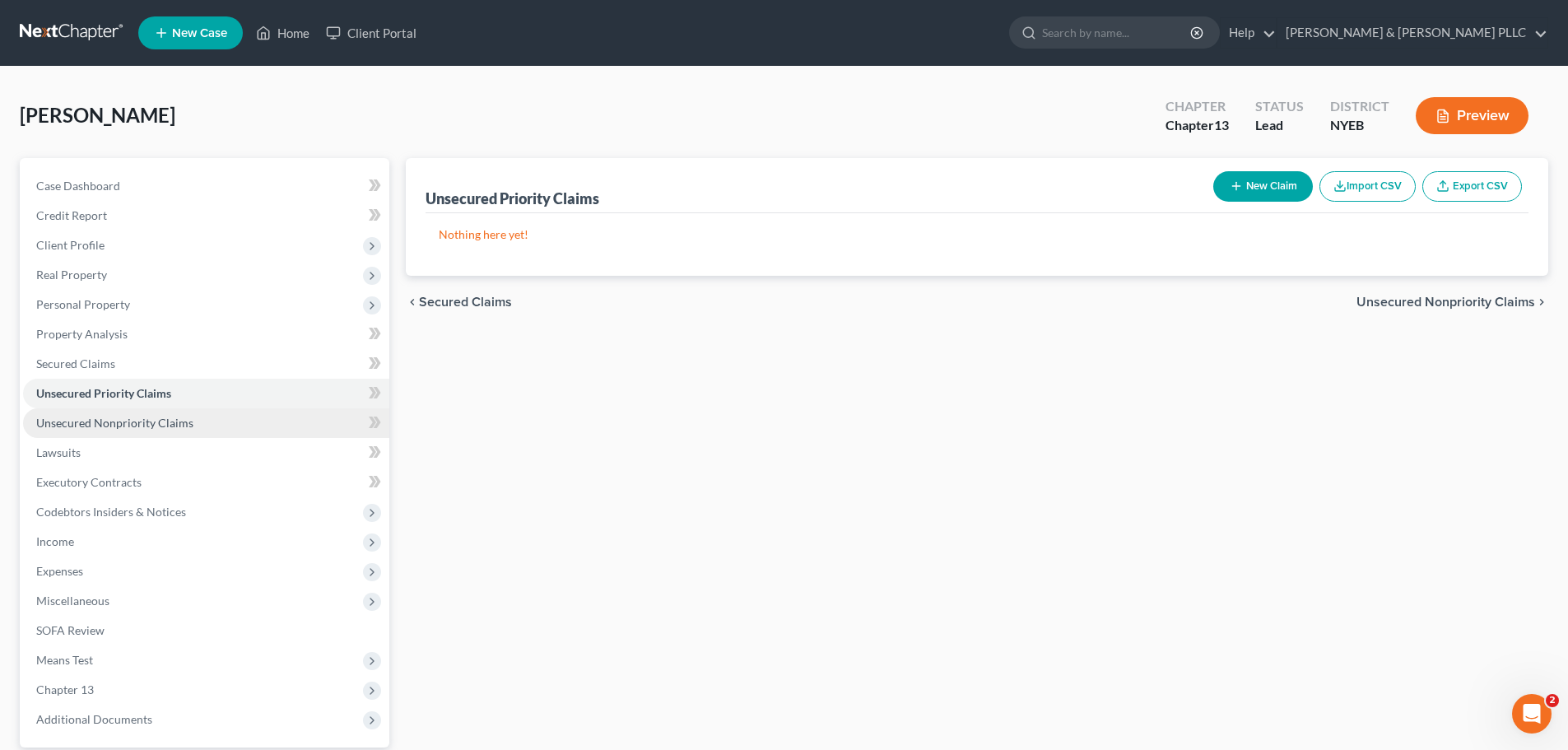
click at [158, 421] on span "Unsecured Nonpriority Claims" at bounding box center [115, 422] width 157 height 14
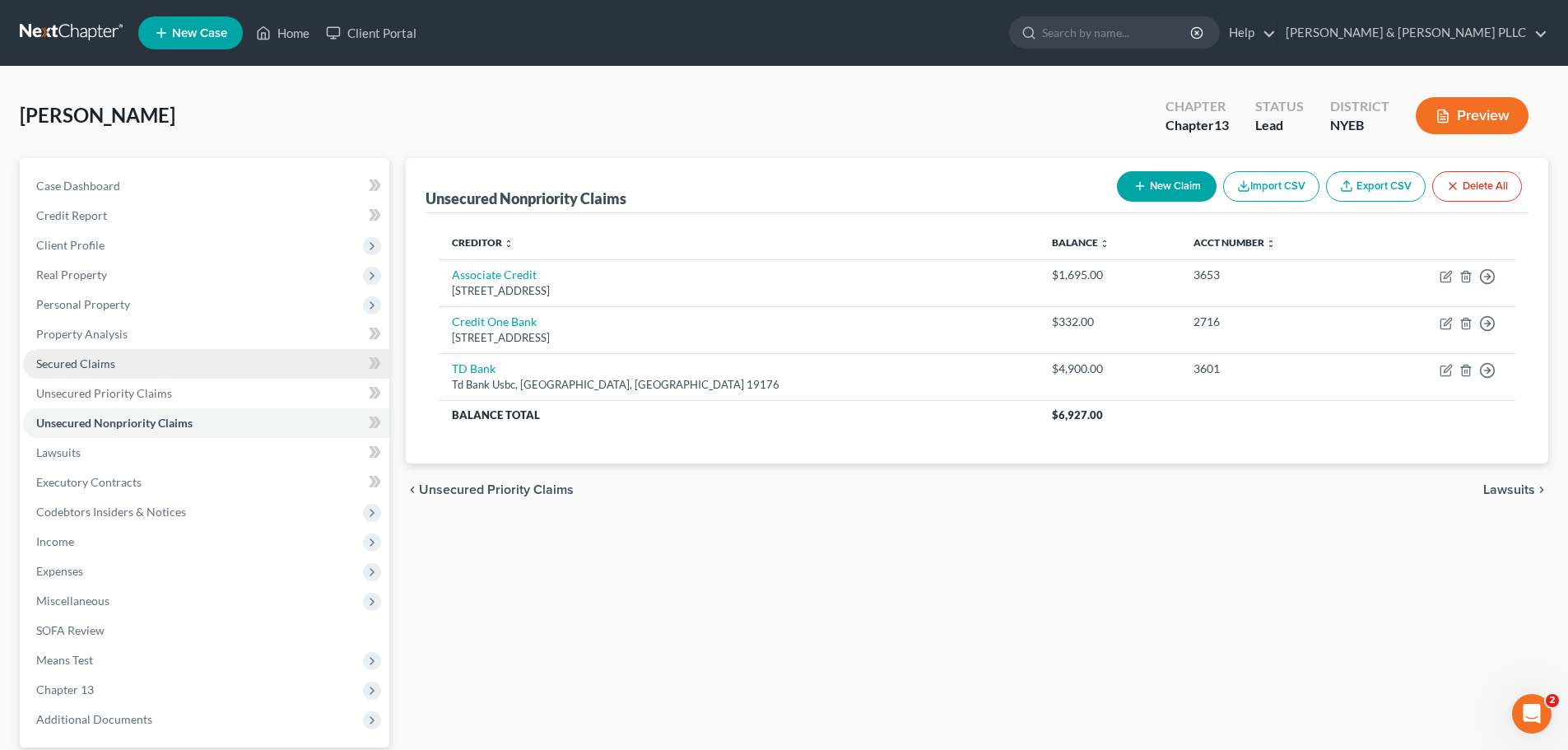
click at [152, 373] on link "Secured Claims" at bounding box center [206, 364] width 366 height 30
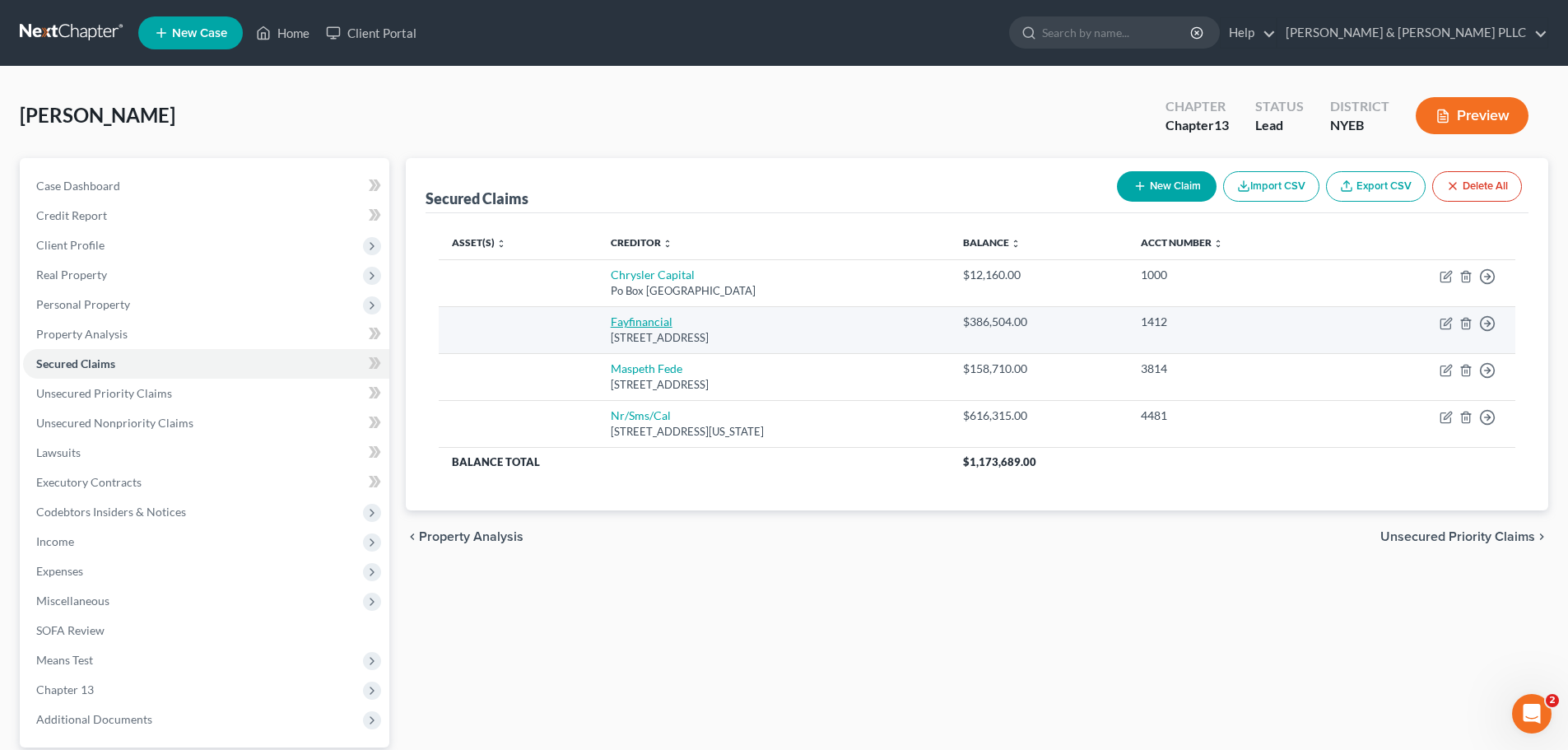
click at [611, 319] on link "Fayfinancial" at bounding box center [642, 321] width 62 height 14
select select "45"
select select "0"
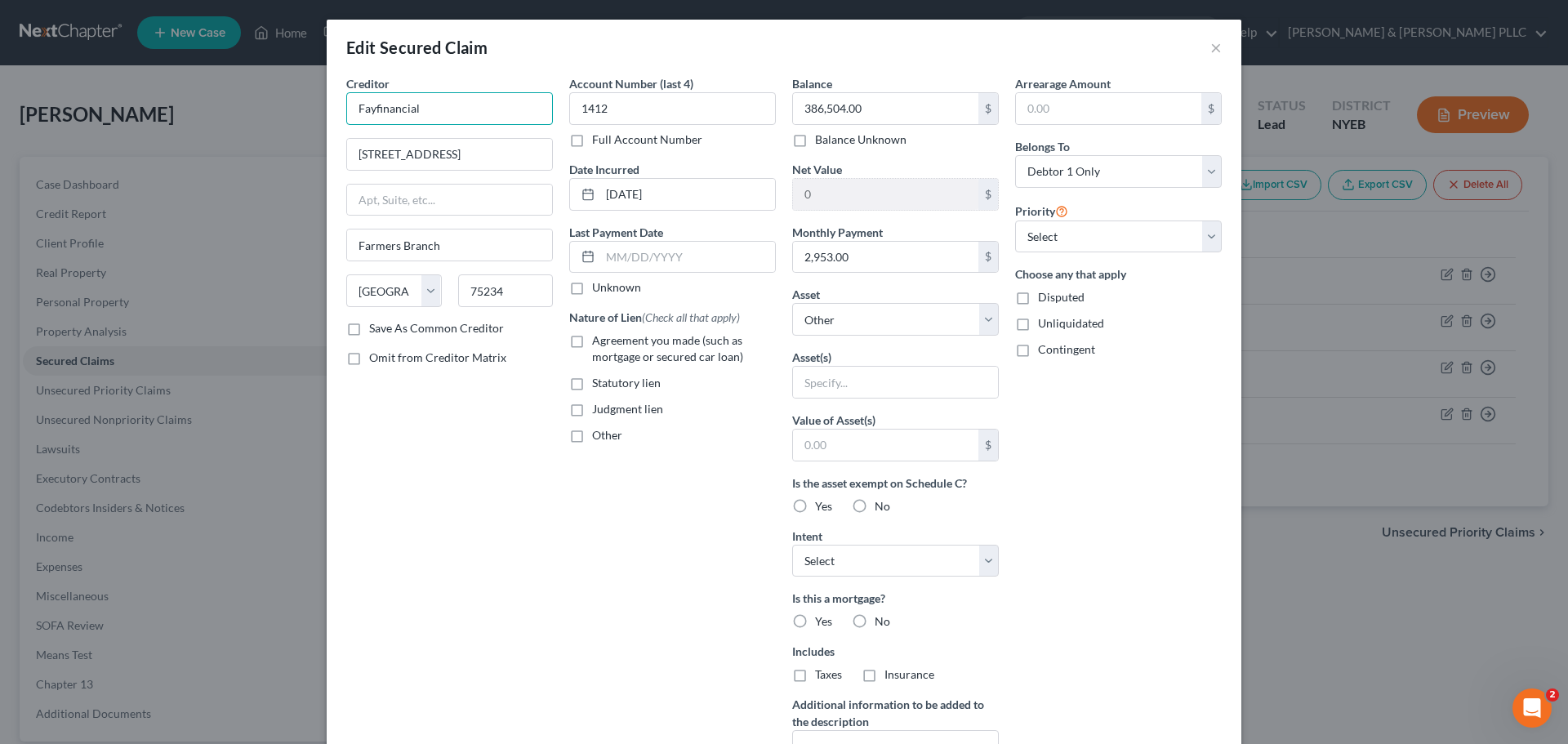
click at [371, 108] on input "Fayfinancial" at bounding box center [450, 108] width 207 height 33
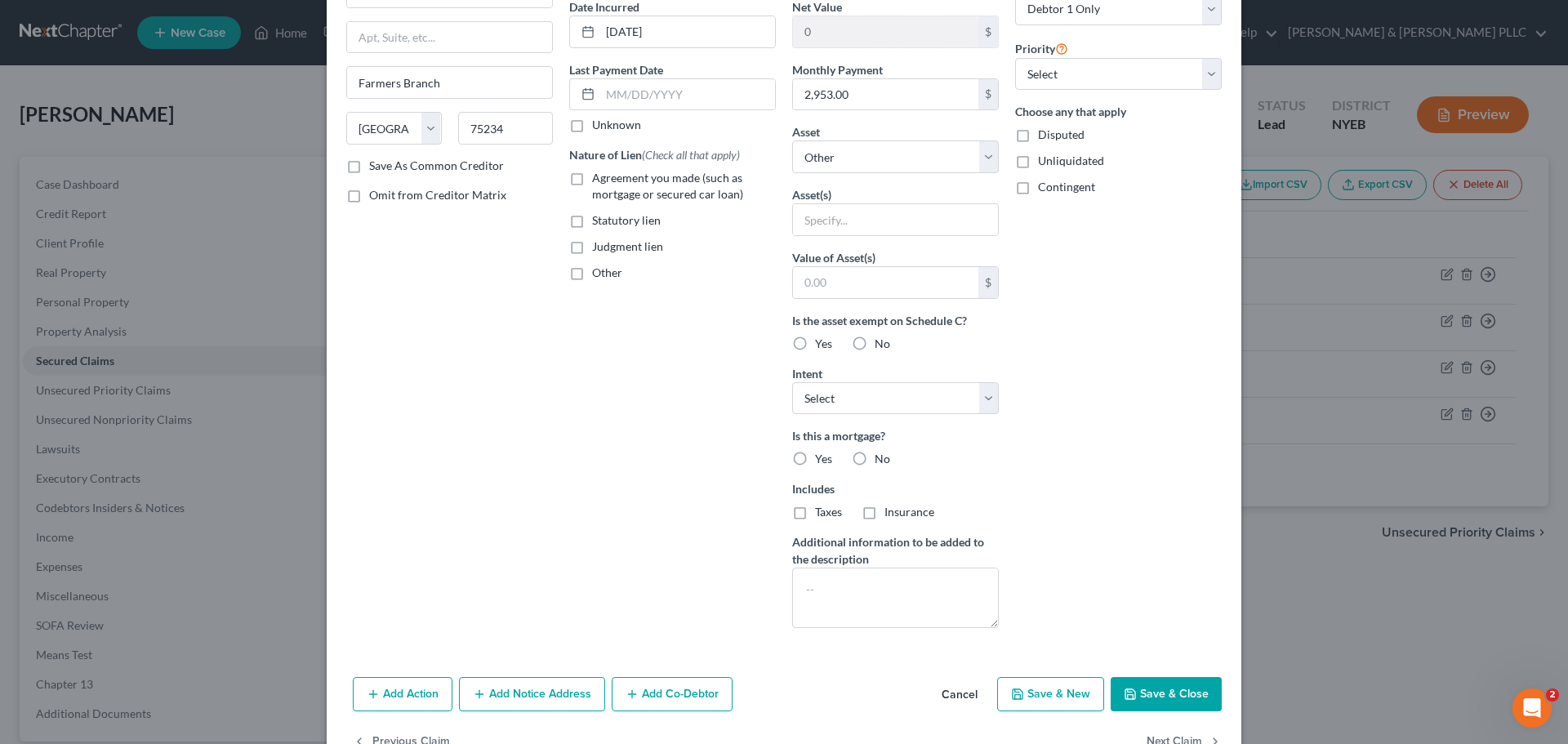
scroll to position [163, 0]
type input "Fay financial"
drag, startPoint x: 1126, startPoint y: 684, endPoint x: 910, endPoint y: 519, distance: 271.8
click at [1127, 684] on button "Save & Close" at bounding box center [1165, 693] width 111 height 34
select select
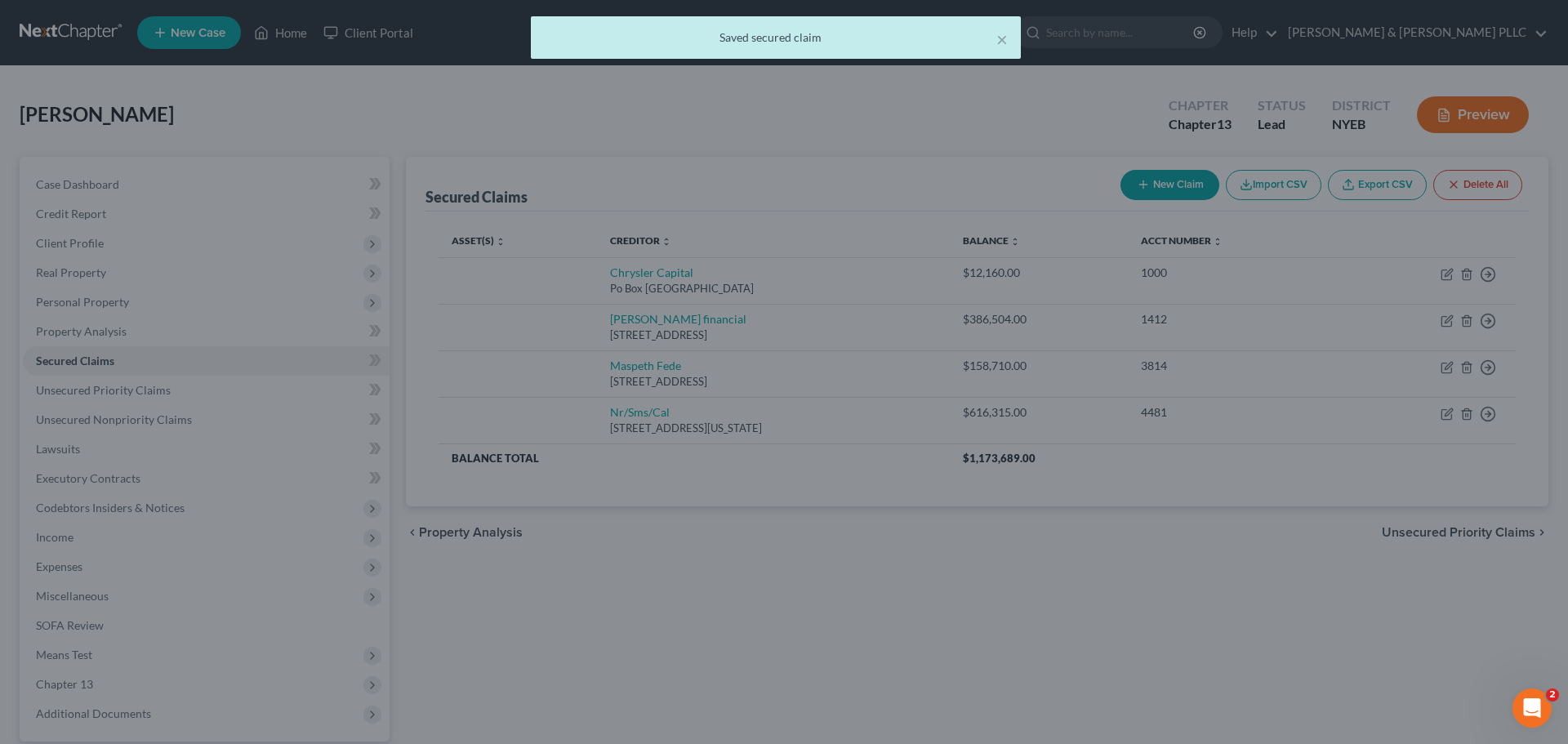
type input "0"
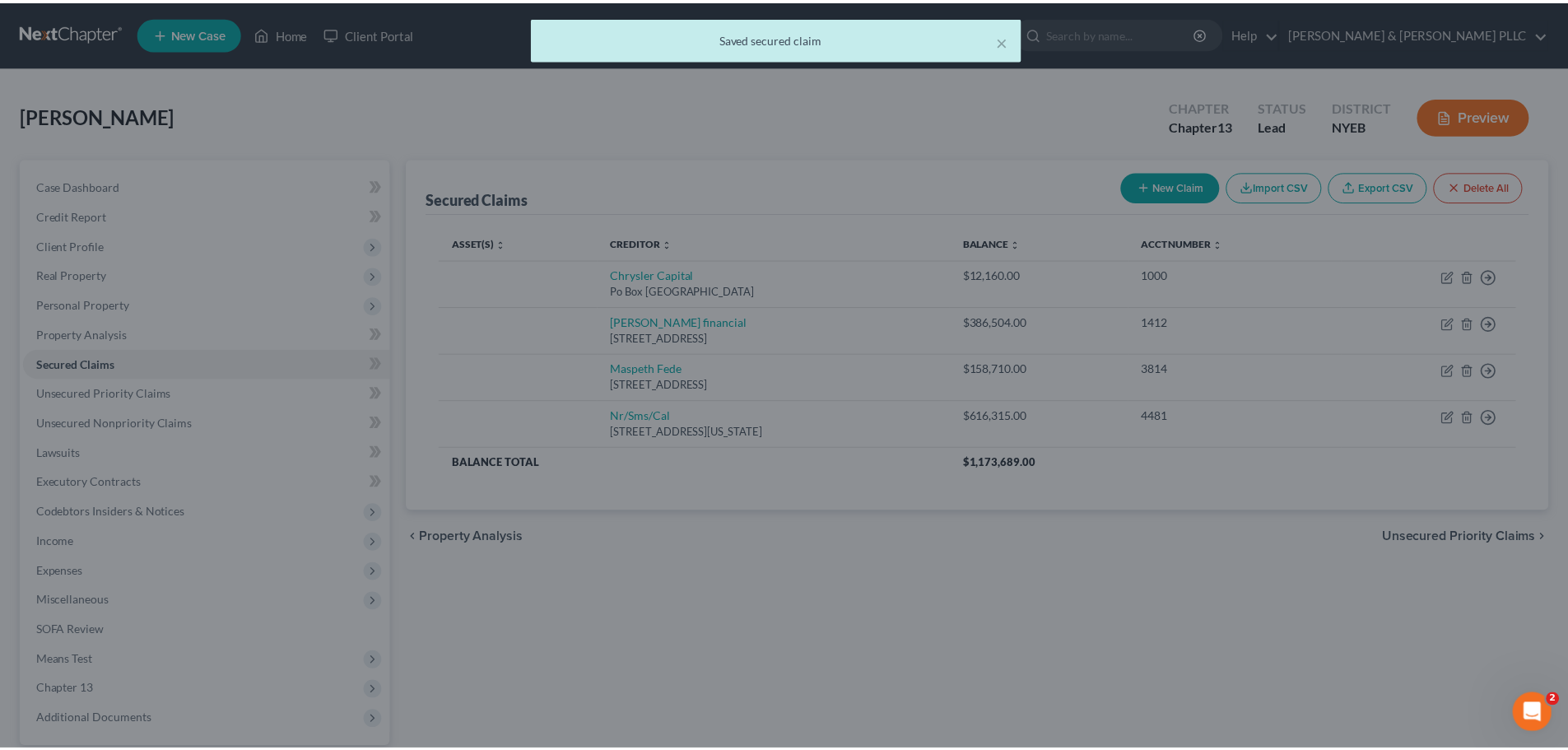
scroll to position [31, 0]
